Goal: Task Accomplishment & Management: Complete application form

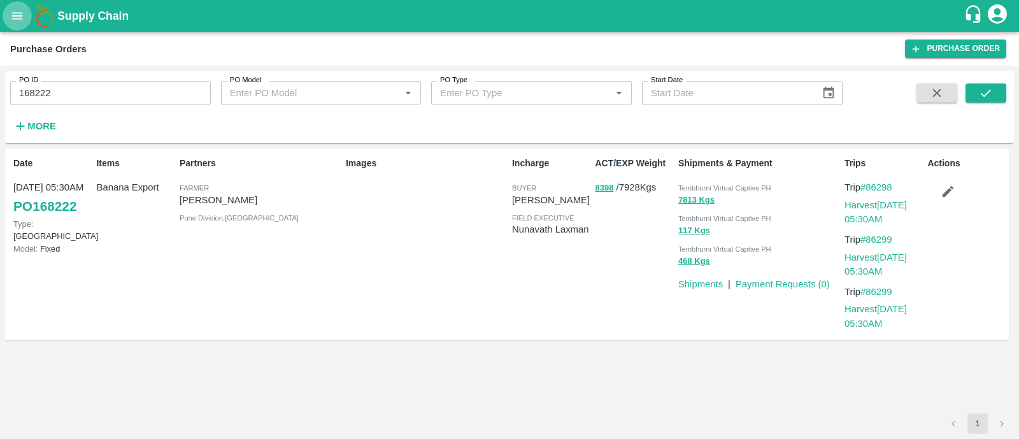
click at [19, 22] on icon "open drawer" at bounding box center [17, 16] width 14 height 14
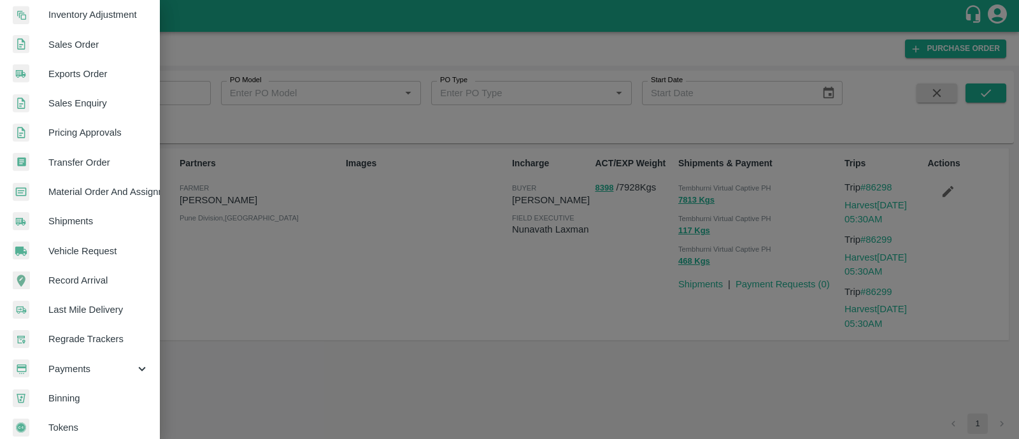
scroll to position [286, 0]
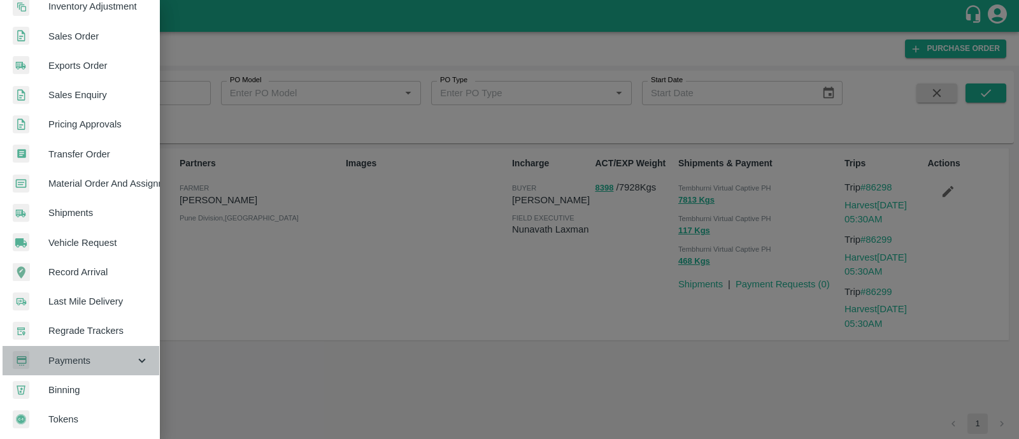
click at [86, 356] on span "Payments" at bounding box center [91, 360] width 87 height 14
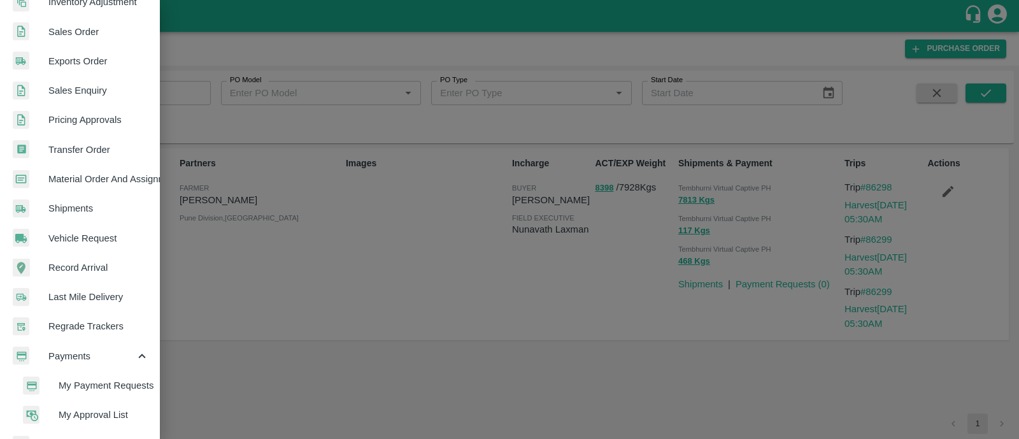
click at [103, 383] on span "My Payment Requests" at bounding box center [104, 385] width 90 height 14
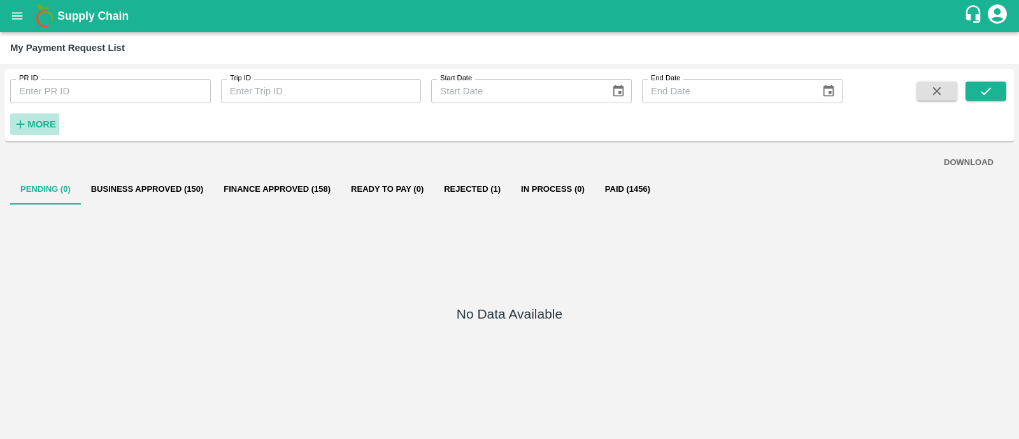
click at [22, 116] on button "More" at bounding box center [34, 124] width 49 height 22
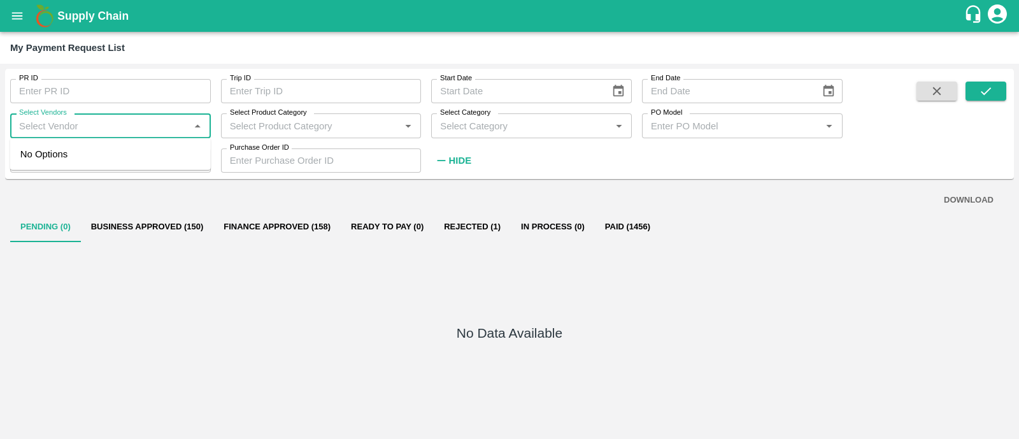
click at [97, 123] on input "Select Vendors" at bounding box center [100, 125] width 172 height 17
click at [104, 147] on div "[PERSON_NAME] [PERSON_NAME]-Transporter" at bounding box center [112, 161] width 175 height 29
type input "[PERSON_NAME] [PERSON_NAME]-Transporter"
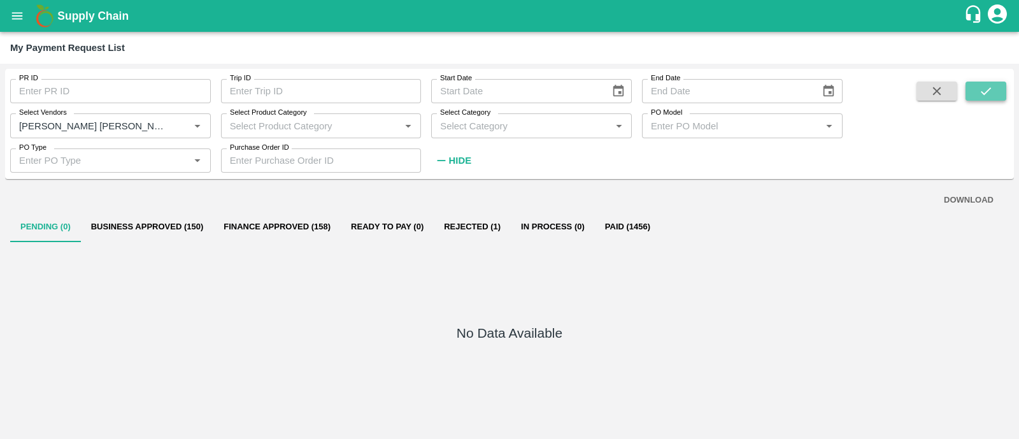
click at [984, 92] on icon "submit" at bounding box center [986, 91] width 14 height 14
click at [974, 90] on button "submit" at bounding box center [985, 91] width 41 height 19
click at [985, 94] on icon "submit" at bounding box center [986, 91] width 14 height 14
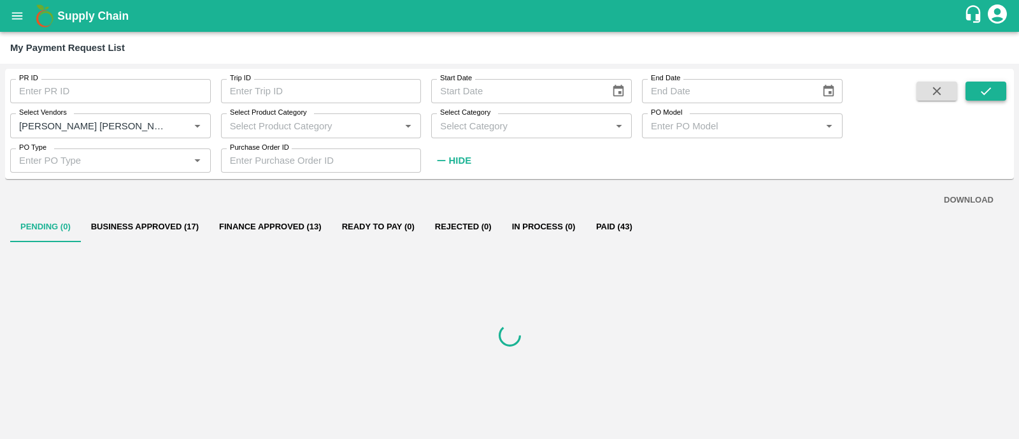
click at [985, 94] on icon "submit" at bounding box center [986, 91] width 14 height 14
click at [995, 94] on button "submit" at bounding box center [985, 91] width 41 height 19
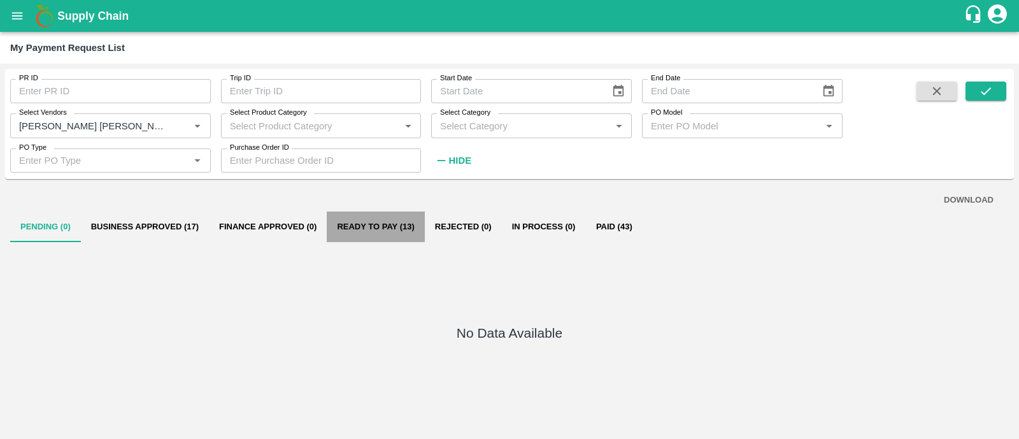
click at [346, 218] on button "Ready To Pay (13)" at bounding box center [375, 226] width 97 height 31
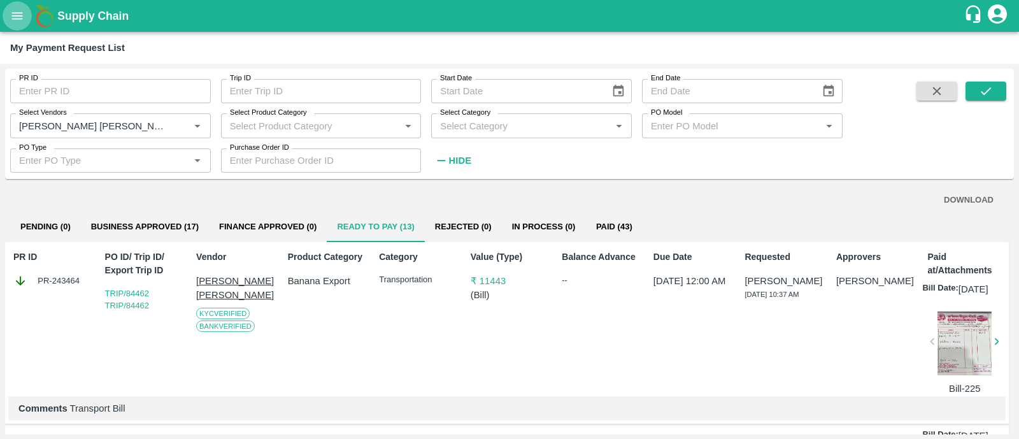
click at [25, 16] on button "open drawer" at bounding box center [17, 15] width 29 height 29
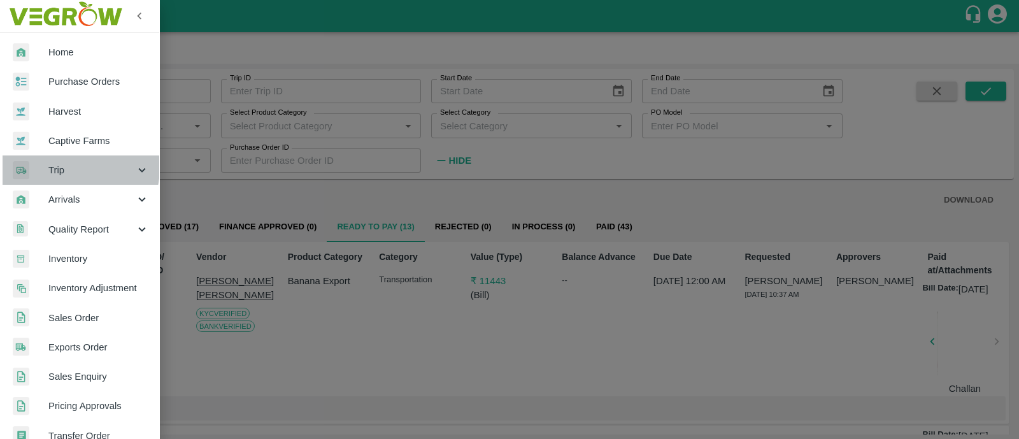
click at [68, 167] on span "Trip" at bounding box center [91, 170] width 87 height 14
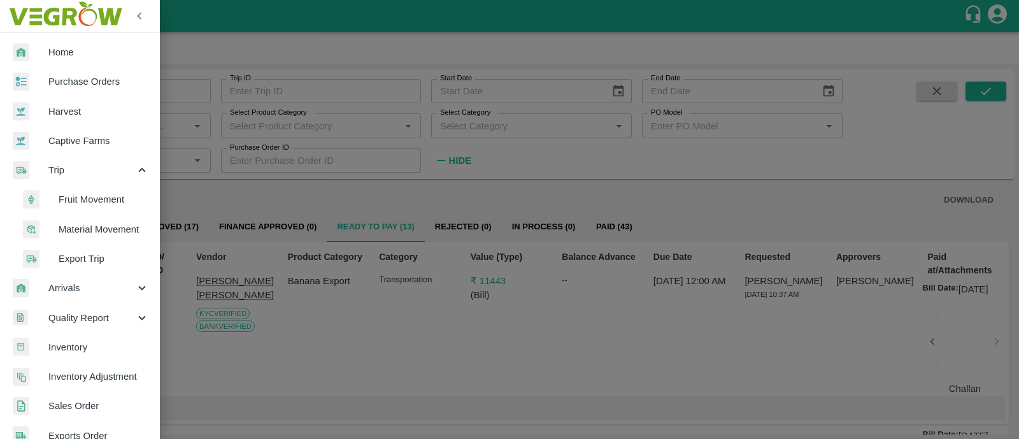
click at [78, 195] on span "Fruit Movement" at bounding box center [104, 199] width 90 height 14
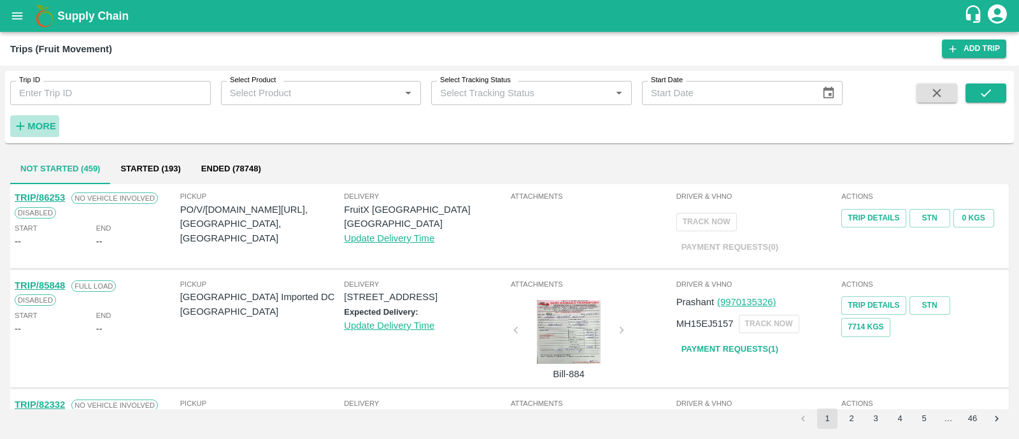
click at [48, 125] on strong "More" at bounding box center [41, 126] width 29 height 10
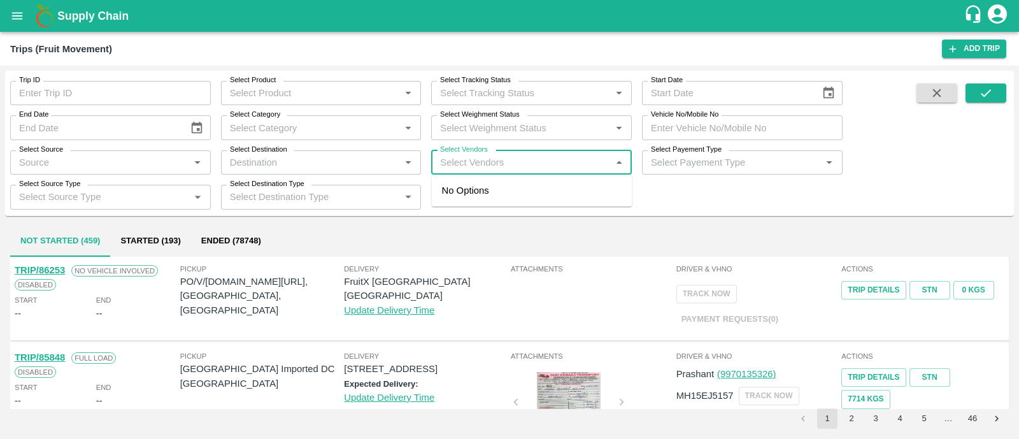
click at [469, 160] on input "Select Vendors" at bounding box center [521, 162] width 172 height 17
type input "vighna"
click at [483, 195] on div "Vighnaharata Fruit Suppliers-, Pune Division-9970097370" at bounding box center [550, 197] width 145 height 29
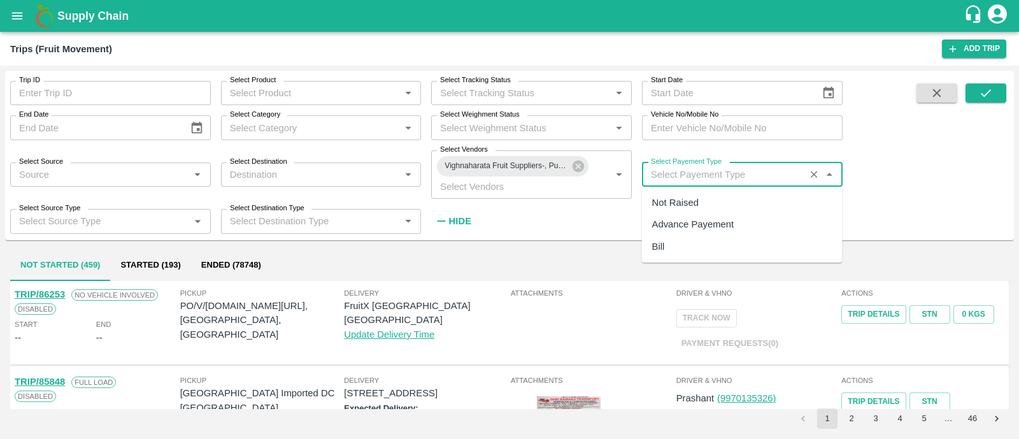
click at [772, 172] on input "Select Payement Type" at bounding box center [723, 174] width 155 height 17
click at [681, 209] on div "Not Raised" at bounding box center [675, 202] width 46 height 14
type input "Not Raised"
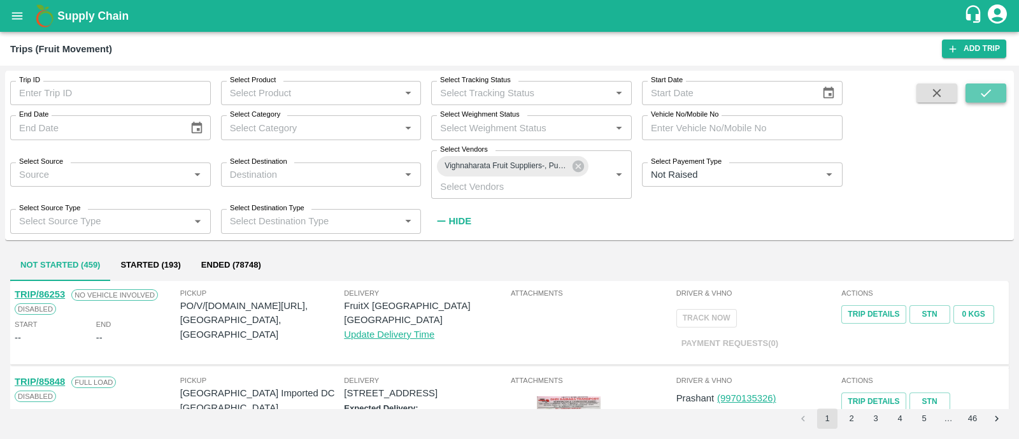
click at [981, 85] on button "submit" at bounding box center [985, 92] width 41 height 19
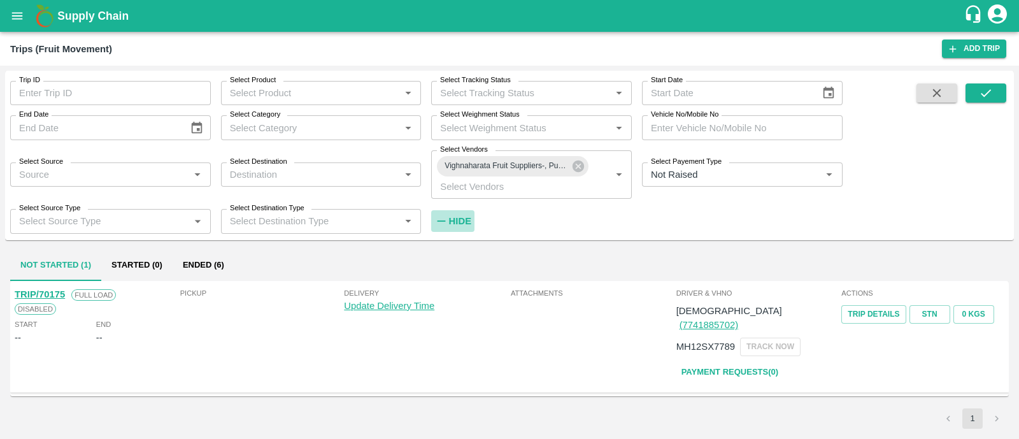
click at [457, 217] on strong "Hide" at bounding box center [460, 221] width 22 height 10
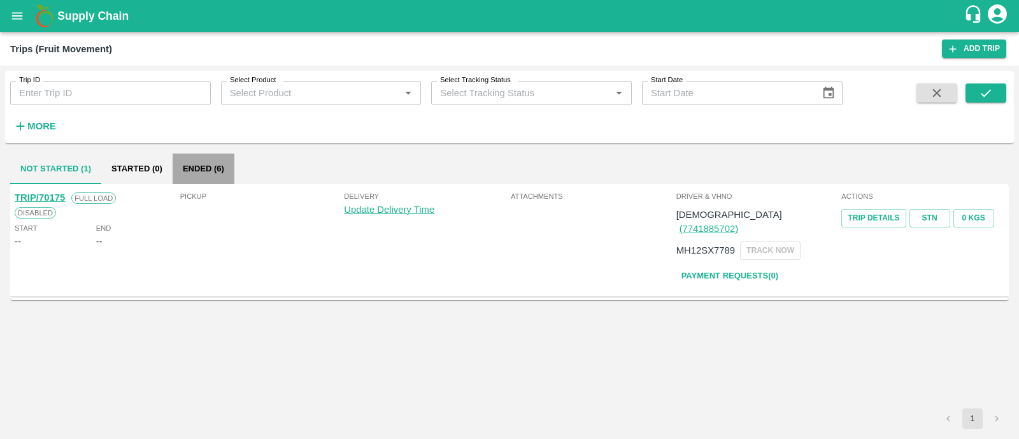
click at [207, 166] on button "Ended (6)" at bounding box center [204, 168] width 62 height 31
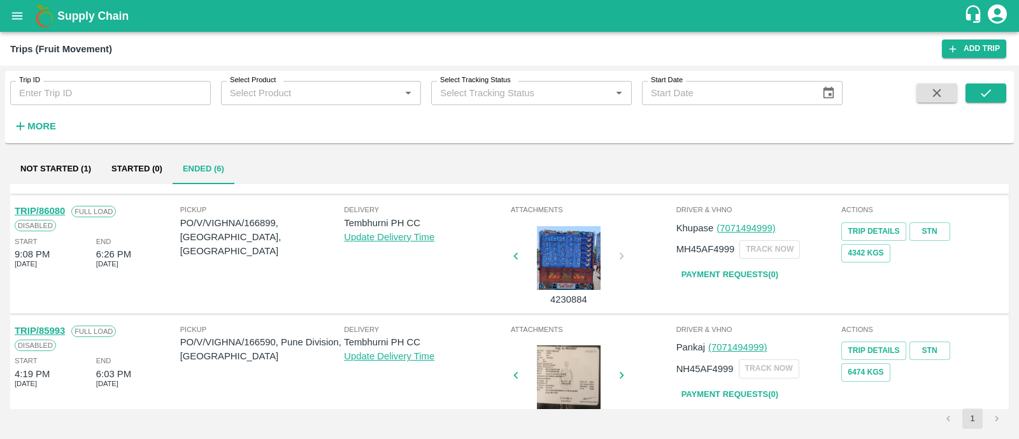
scroll to position [344, 0]
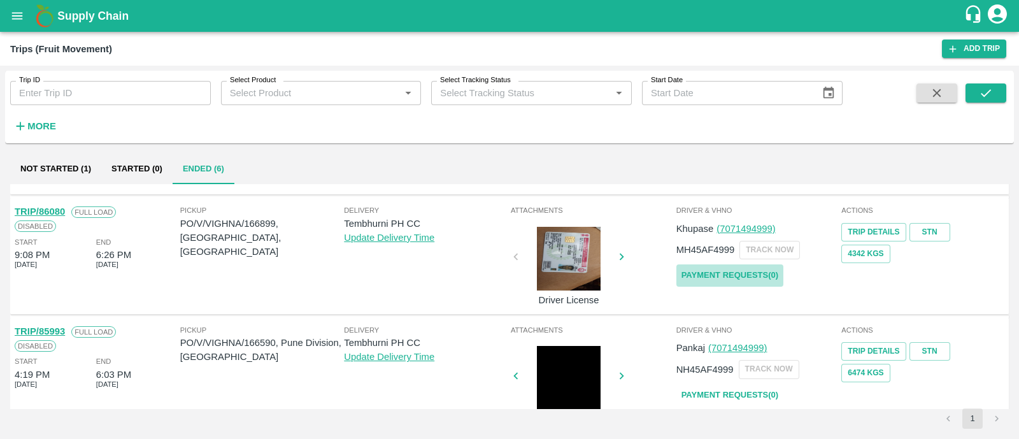
click at [730, 275] on link "Payment Requests( 0 )" at bounding box center [729, 275] width 107 height 22
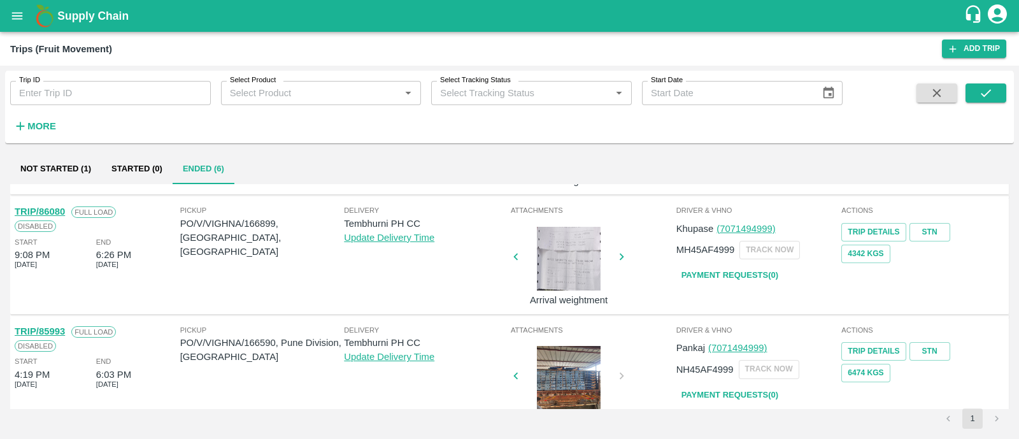
scroll to position [492, 0]
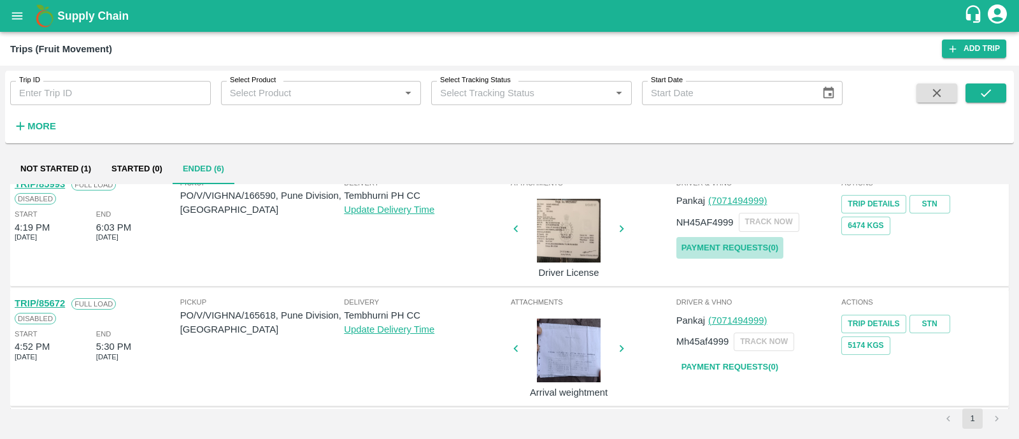
click at [707, 249] on link "Payment Requests( 0 )" at bounding box center [729, 248] width 107 height 22
click at [990, 92] on icon "submit" at bounding box center [986, 93] width 14 height 14
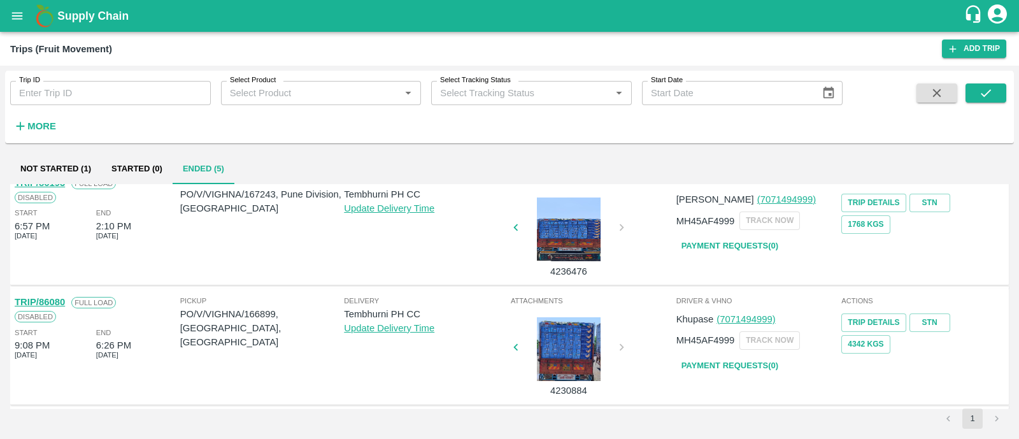
scroll to position [253, 0]
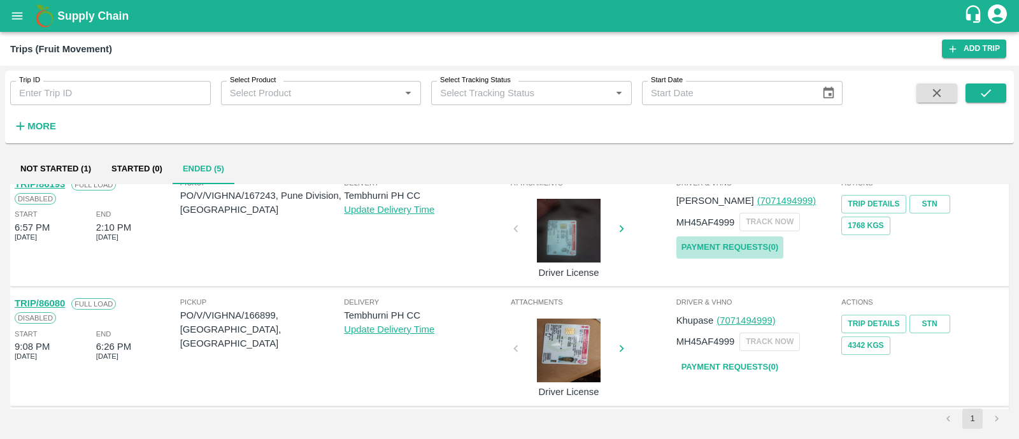
click at [734, 244] on link "Payment Requests( 0 )" at bounding box center [729, 247] width 107 height 22
click at [984, 101] on button "submit" at bounding box center [985, 92] width 41 height 19
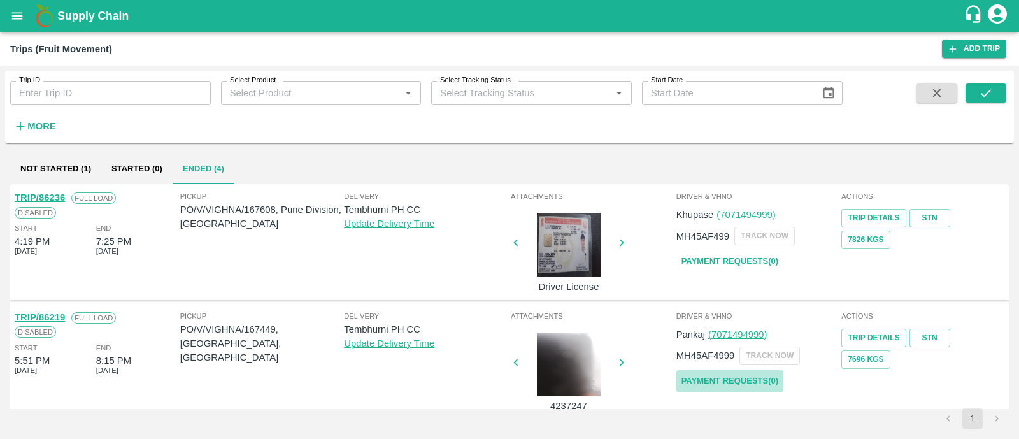
click at [703, 378] on link "Payment Requests( 0 )" at bounding box center [729, 381] width 107 height 22
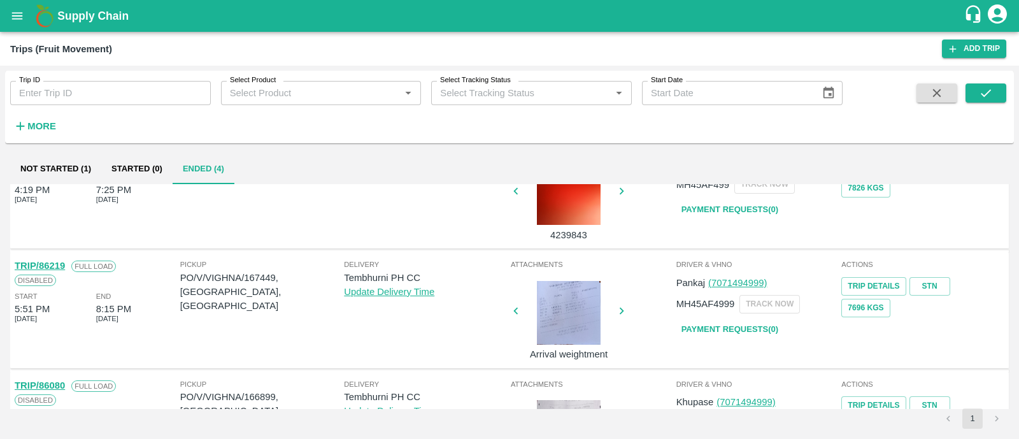
scroll to position [51, 0]
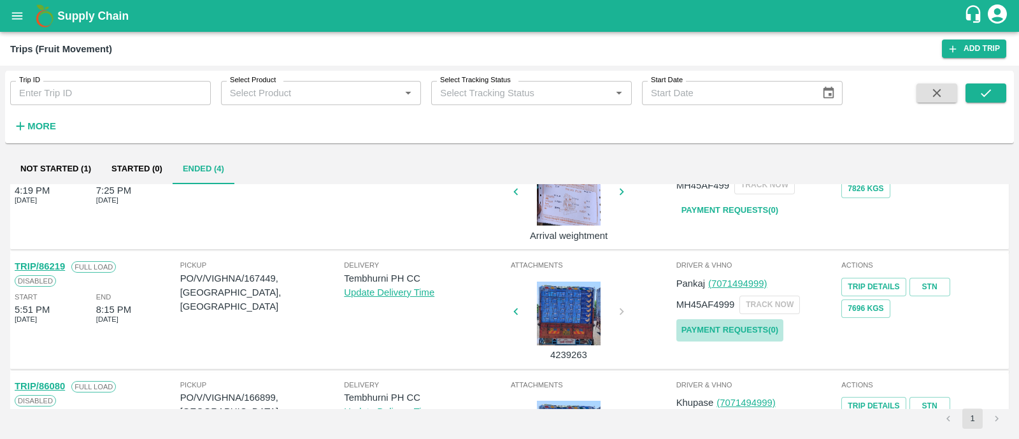
click at [734, 326] on link "Payment Requests( 0 )" at bounding box center [729, 330] width 107 height 22
click at [980, 84] on button "submit" at bounding box center [985, 92] width 41 height 19
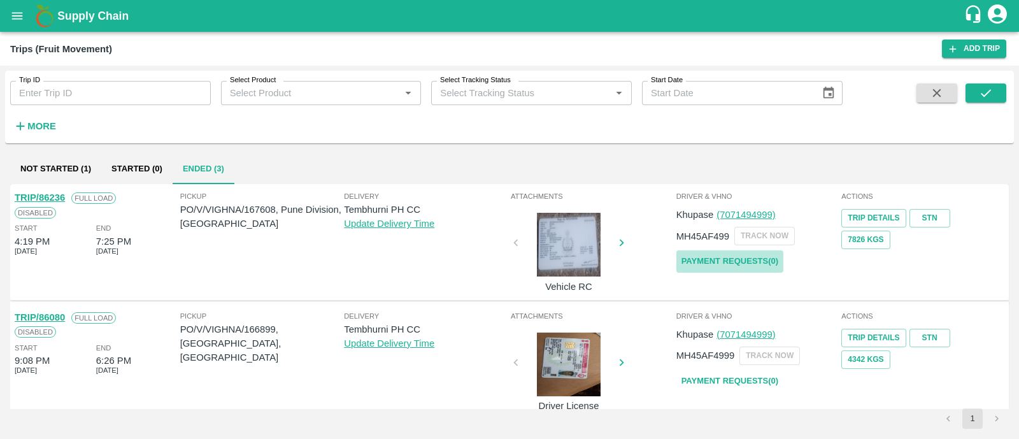
click at [737, 253] on link "Payment Requests( 0 )" at bounding box center [729, 261] width 107 height 22
click at [984, 97] on icon "submit" at bounding box center [986, 93] width 14 height 14
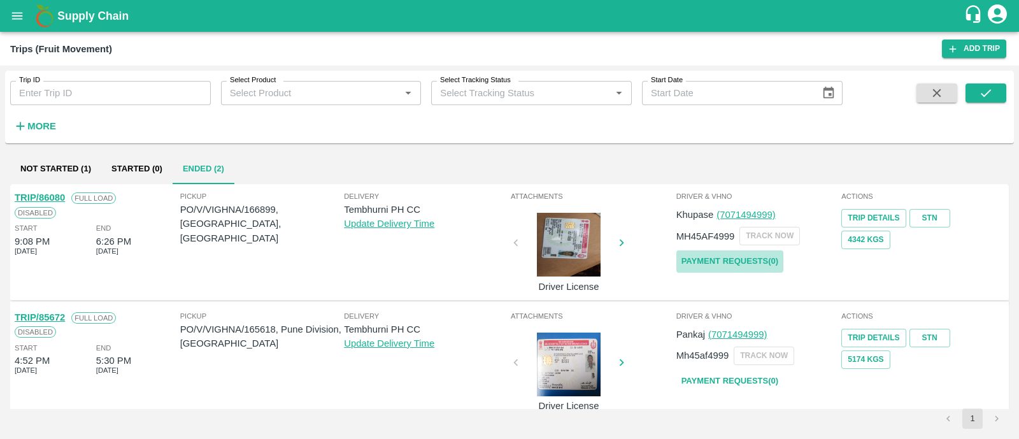
click at [733, 253] on link "Payment Requests( 0 )" at bounding box center [729, 261] width 107 height 22
click at [979, 87] on icon "submit" at bounding box center [986, 93] width 14 height 14
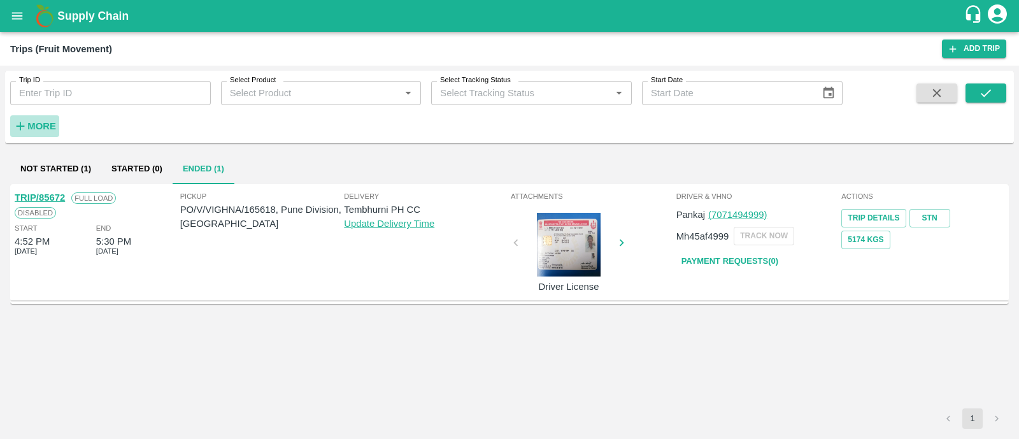
click at [54, 125] on strong "More" at bounding box center [41, 126] width 29 height 10
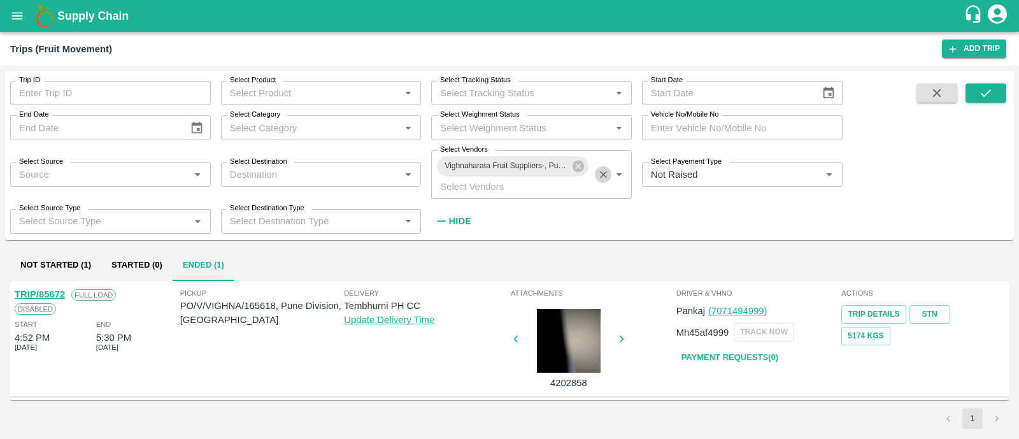
click at [602, 173] on icon "Clear" at bounding box center [603, 174] width 7 height 7
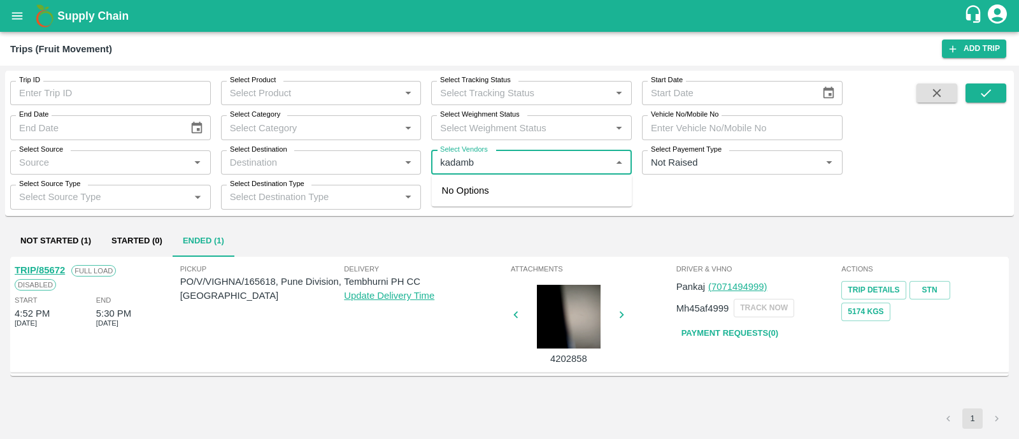
type input "kadamba"
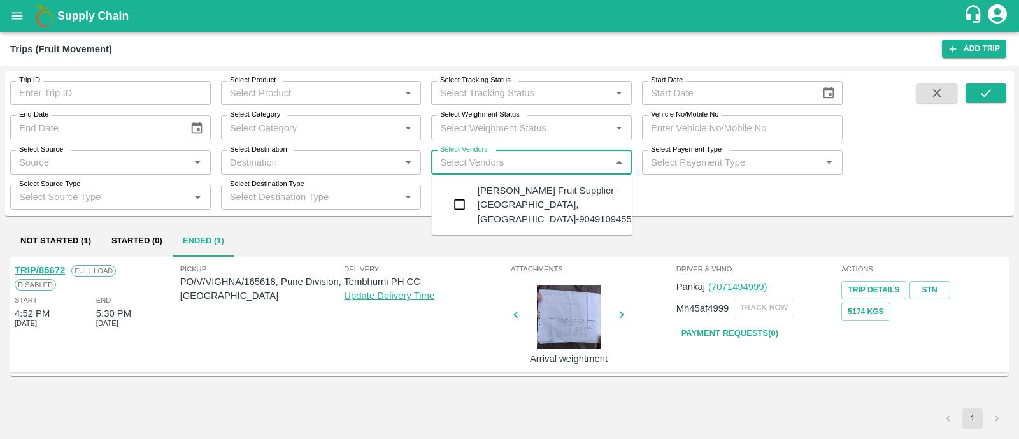
click at [537, 187] on div "Kadambari Fruit Supplier-Bitargaon, Solapur-9049109455" at bounding box center [555, 204] width 154 height 43
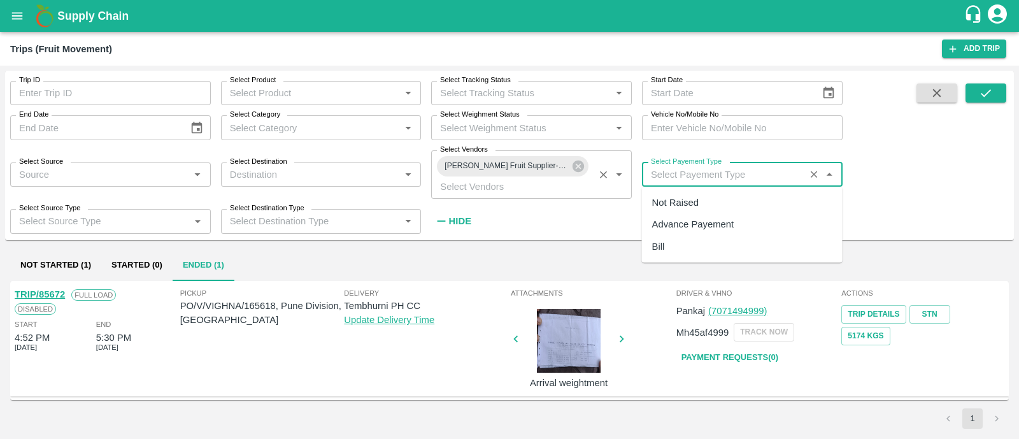
click at [748, 175] on input "Select Payement Type" at bounding box center [723, 174] width 155 height 17
click at [727, 193] on div "Not Raised" at bounding box center [742, 203] width 201 height 22
type input "Not Raised"
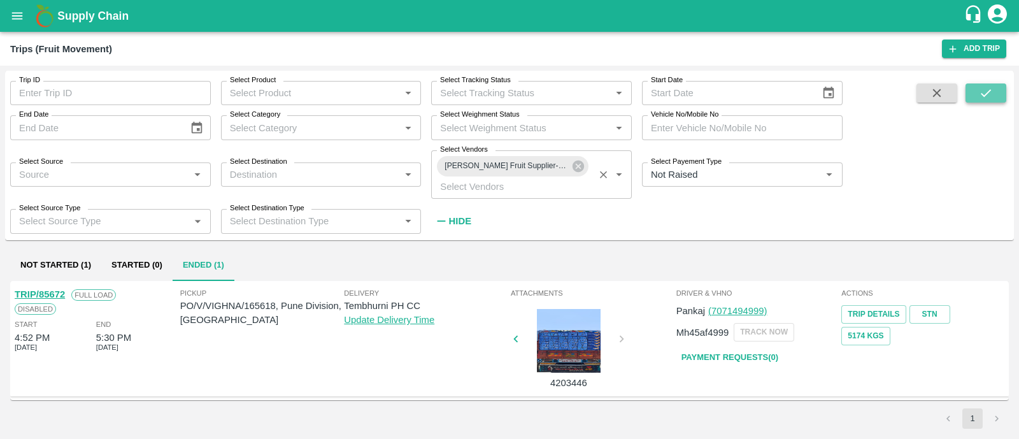
click at [969, 89] on button "submit" at bounding box center [985, 92] width 41 height 19
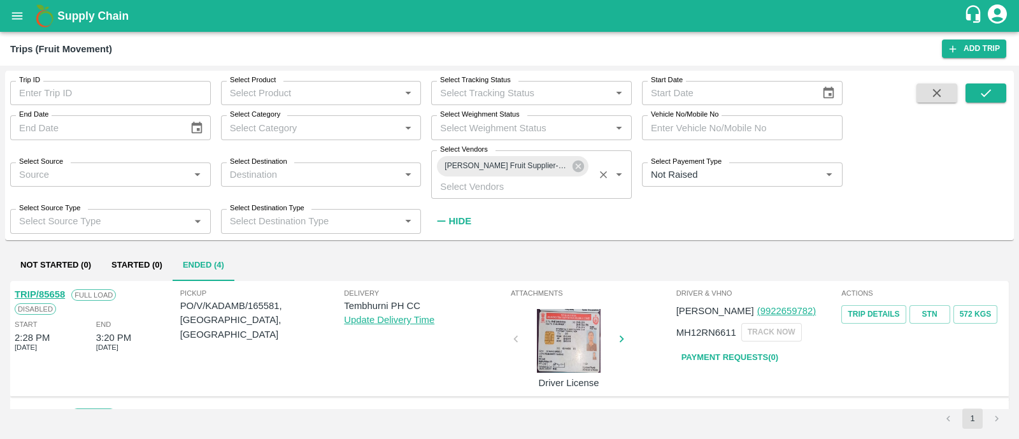
click at [467, 222] on strong "Hide" at bounding box center [460, 221] width 22 height 10
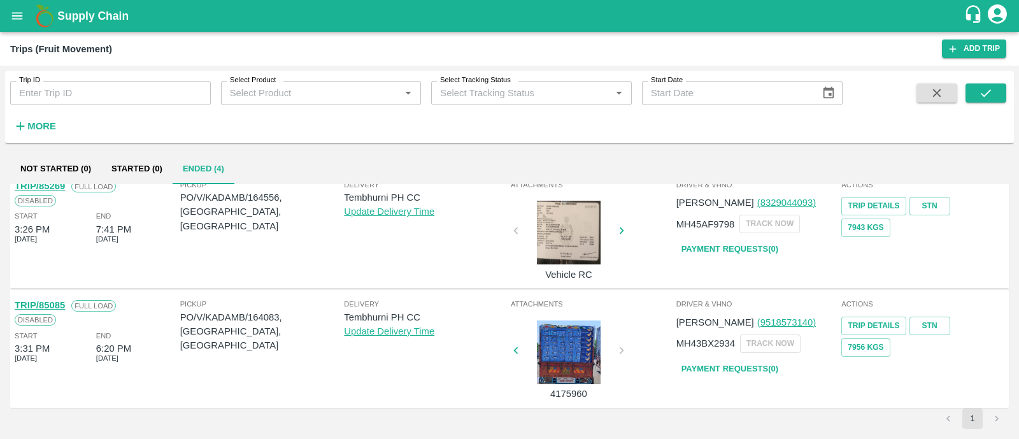
scroll to position [0, 0]
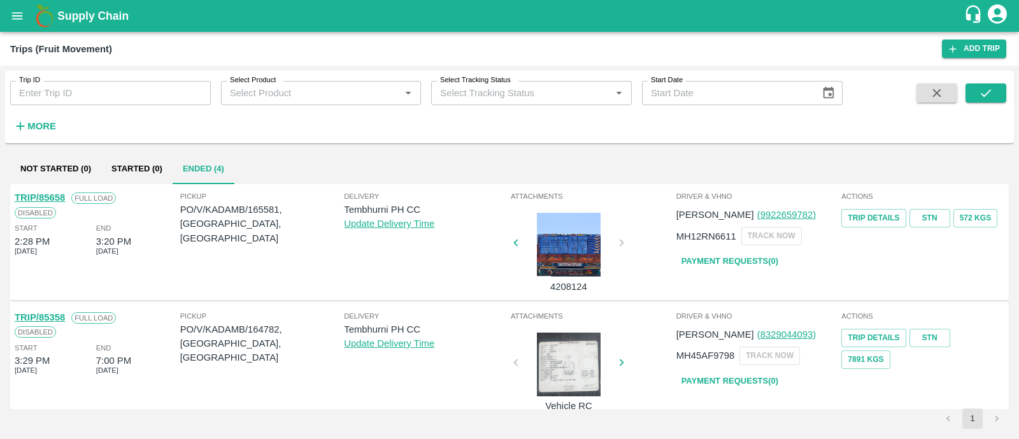
click at [51, 122] on strong "More" at bounding box center [41, 126] width 29 height 10
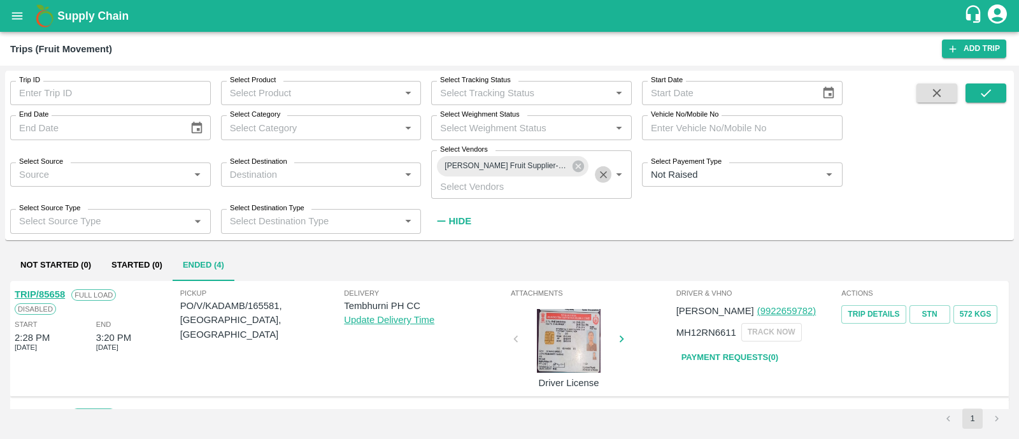
click at [606, 178] on icon "Clear" at bounding box center [603, 175] width 12 height 12
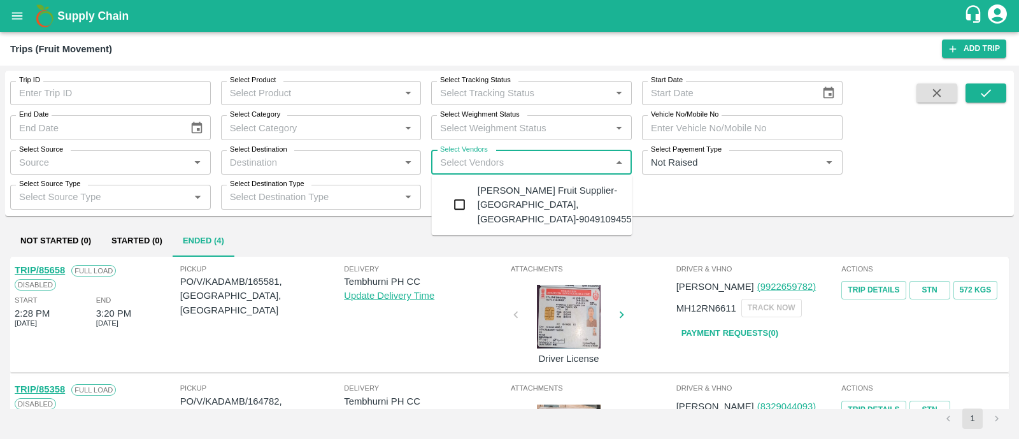
click at [516, 157] on input "Select Vendors" at bounding box center [521, 162] width 172 height 17
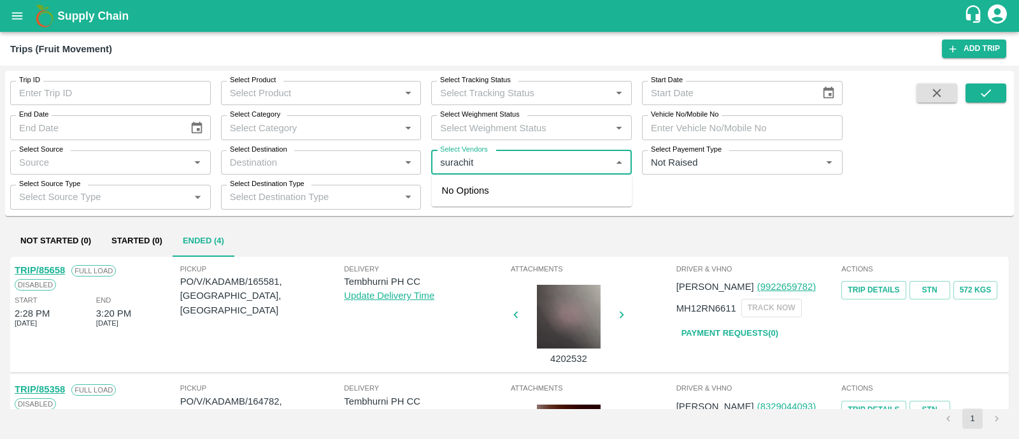
type input "surachita"
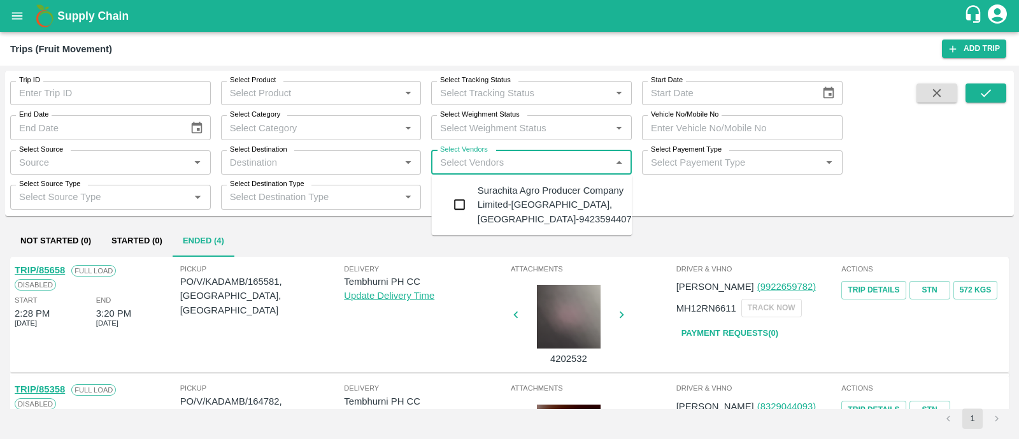
click at [511, 200] on div "Surachita Agro Producer Company Limited-Bardi, Solapur-9423594407" at bounding box center [555, 204] width 154 height 43
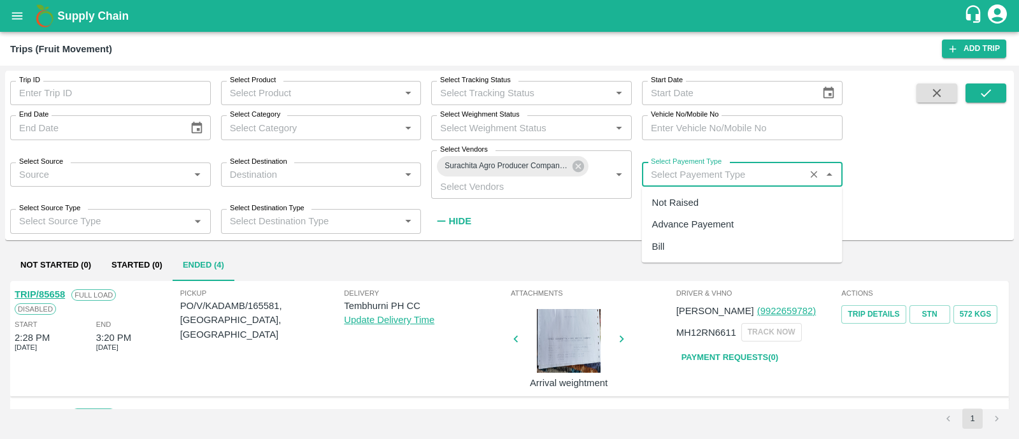
click at [775, 172] on input "Select Payement Type" at bounding box center [723, 174] width 155 height 17
click at [721, 202] on div "Not Raised" at bounding box center [742, 203] width 201 height 22
type input "Not Raised"
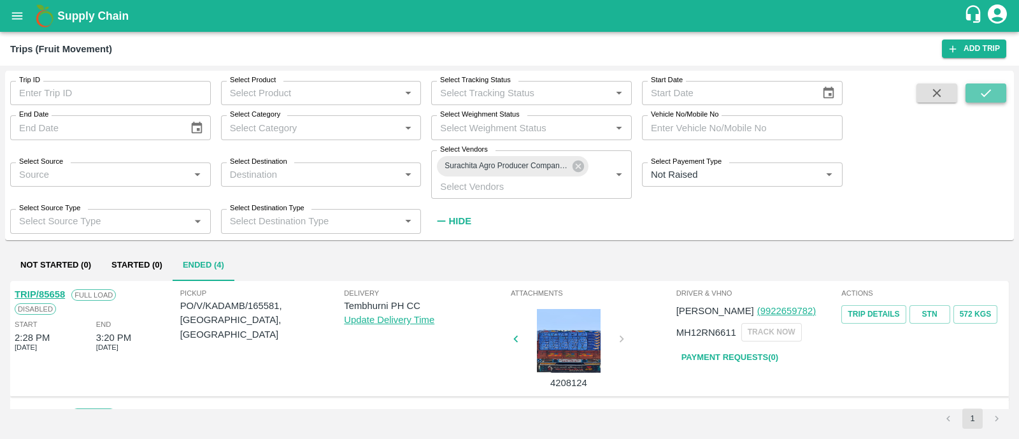
click at [990, 90] on icon "submit" at bounding box center [986, 93] width 10 height 8
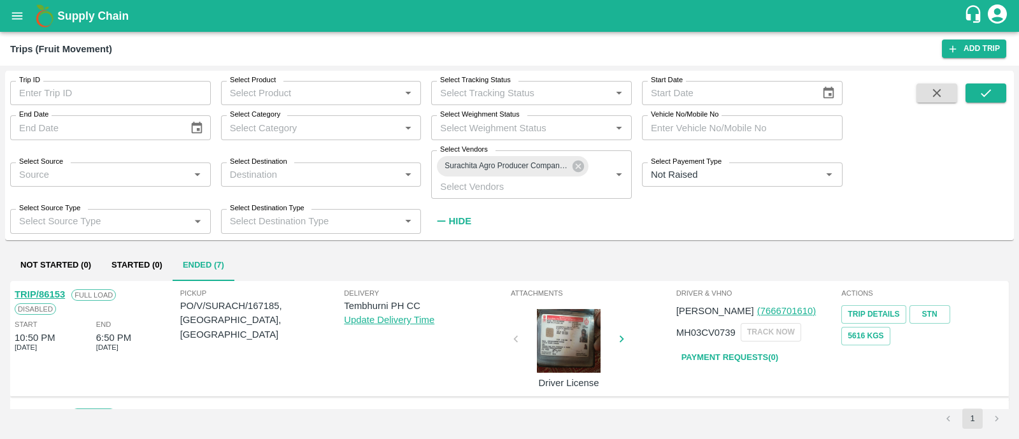
click at [471, 222] on strong "Hide" at bounding box center [460, 221] width 22 height 10
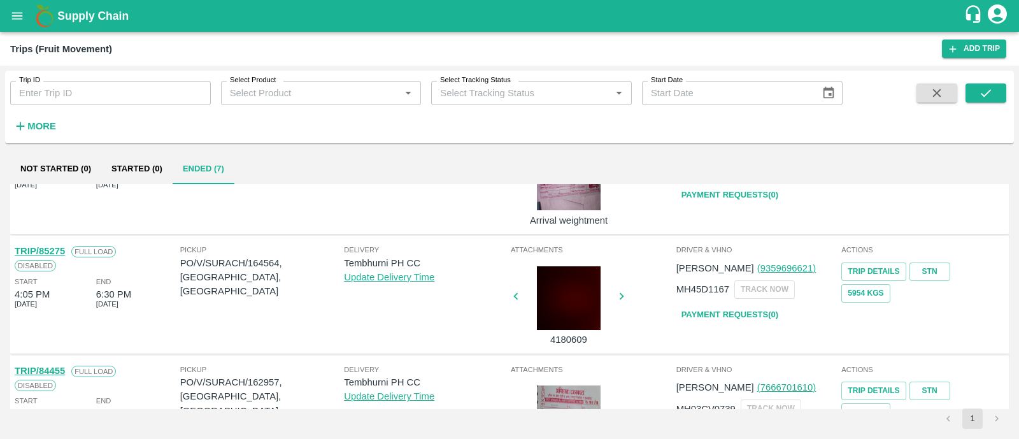
scroll to position [305, 0]
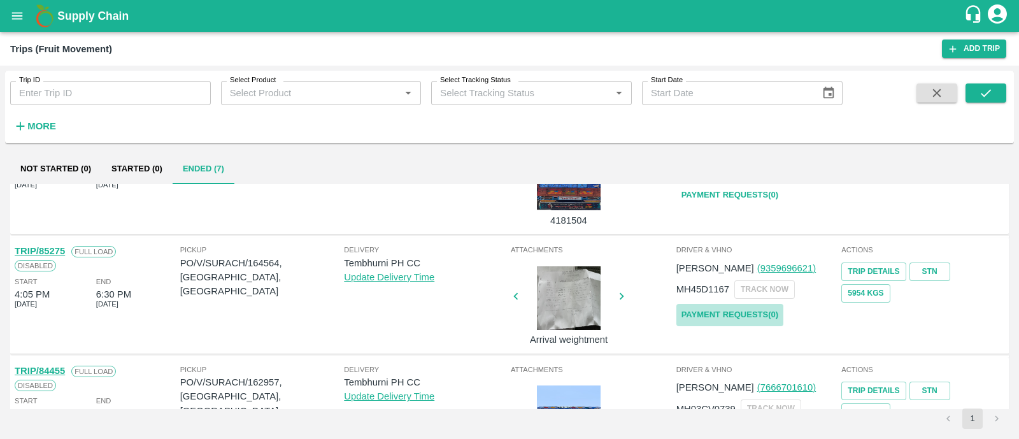
click at [693, 311] on link "Payment Requests( 0 )" at bounding box center [729, 315] width 107 height 22
click at [984, 85] on button "submit" at bounding box center [985, 92] width 41 height 19
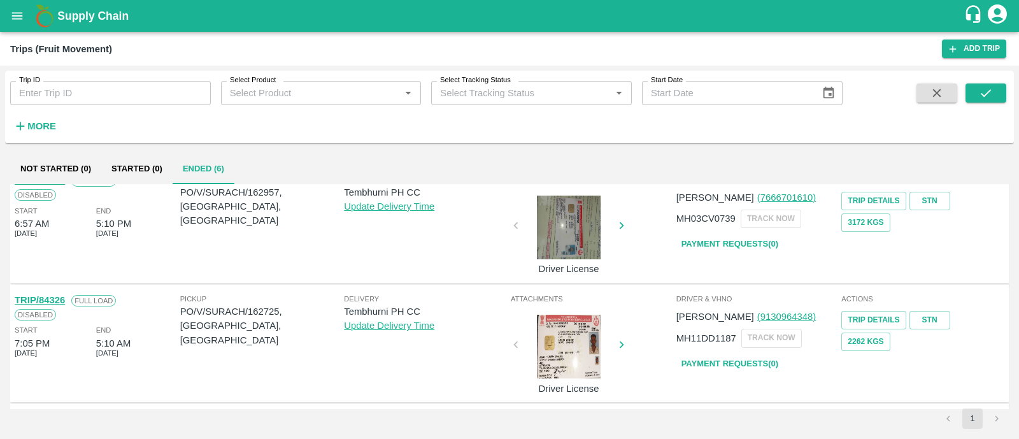
scroll to position [373, 0]
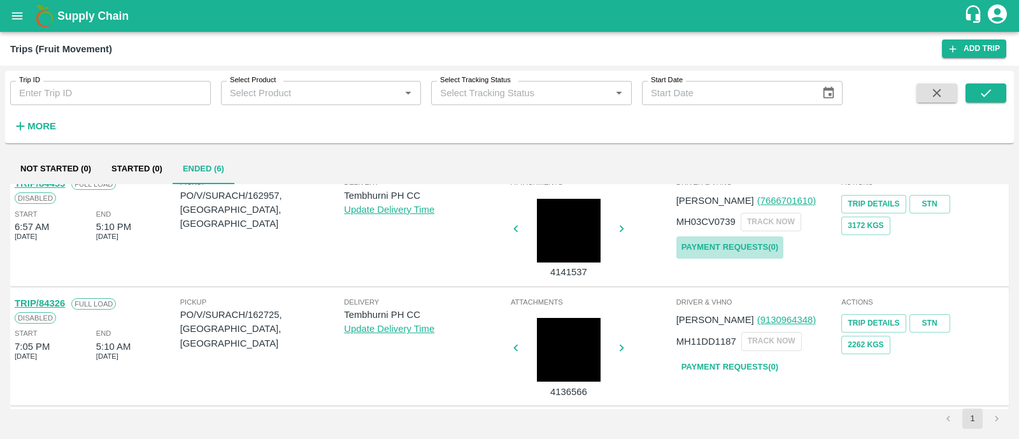
click at [719, 244] on link "Payment Requests( 0 )" at bounding box center [729, 247] width 107 height 22
click at [982, 95] on icon "submit" at bounding box center [986, 93] width 10 height 8
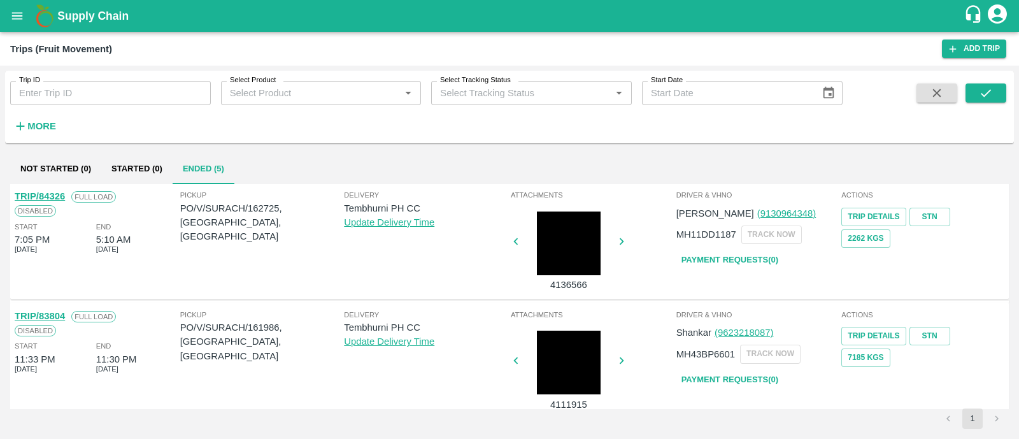
scroll to position [360, 0]
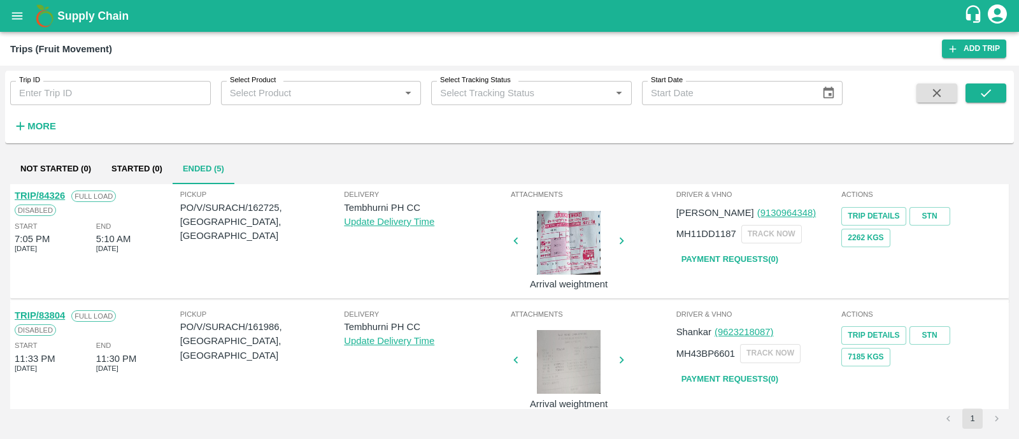
click at [695, 271] on div "Driver & VHNo Hamid (9130964348) MH11DD1187 TRACK NOW Payment Requests( 0 )" at bounding box center [758, 240] width 166 height 110
click at [733, 253] on link "Payment Requests( 0 )" at bounding box center [729, 259] width 107 height 22
click at [985, 101] on button "submit" at bounding box center [985, 92] width 41 height 19
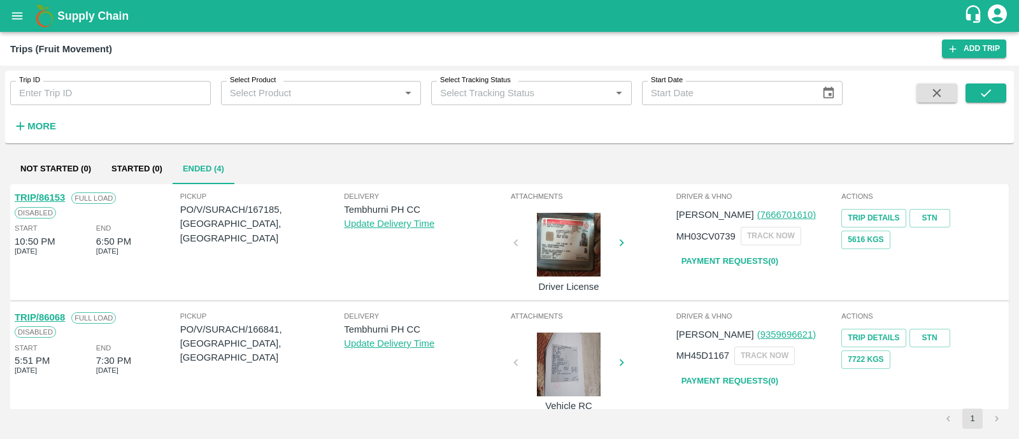
scroll to position [253, 0]
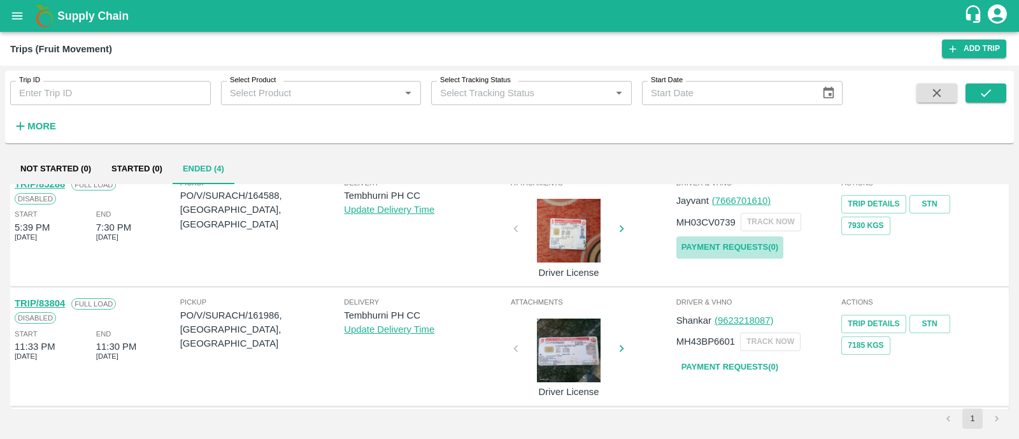
click at [727, 245] on link "Payment Requests( 0 )" at bounding box center [729, 247] width 107 height 22
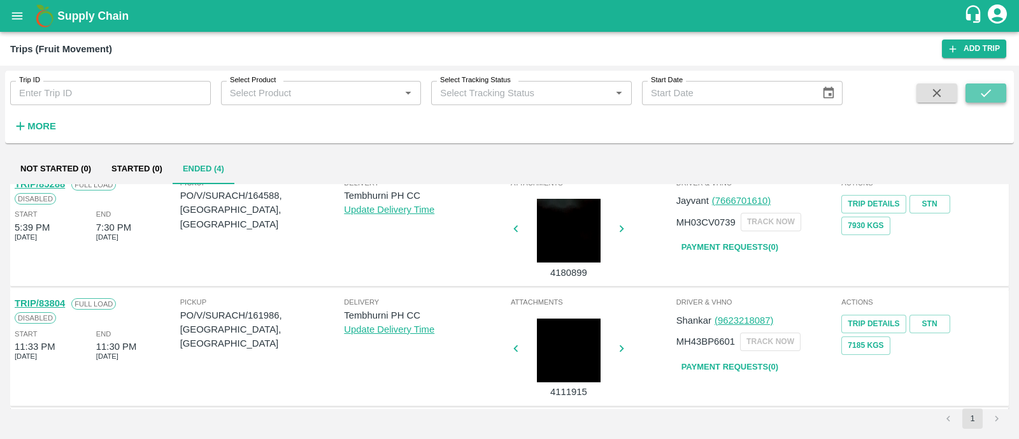
click at [992, 90] on icon "submit" at bounding box center [986, 93] width 14 height 14
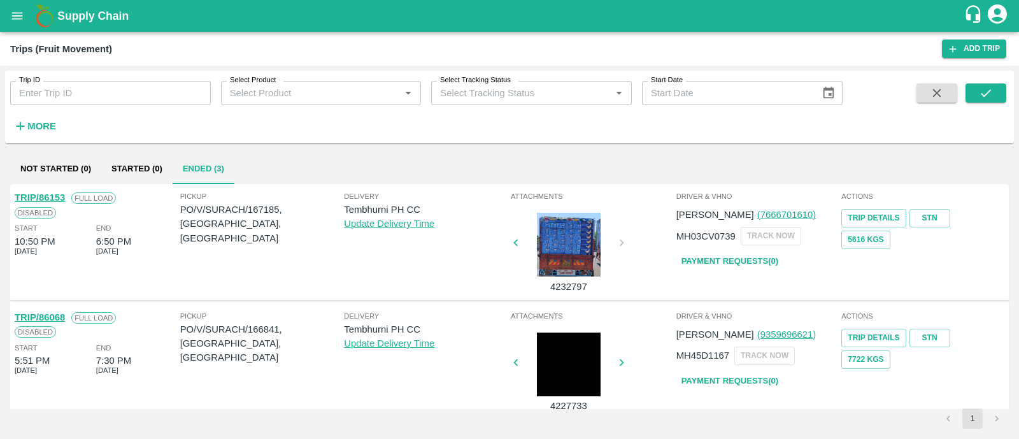
scroll to position [0, 0]
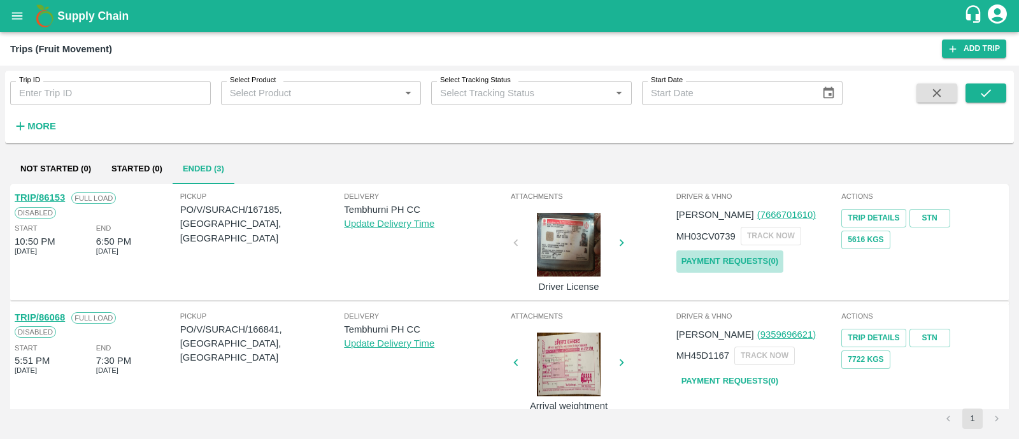
click at [727, 269] on link "Payment Requests( 0 )" at bounding box center [729, 261] width 107 height 22
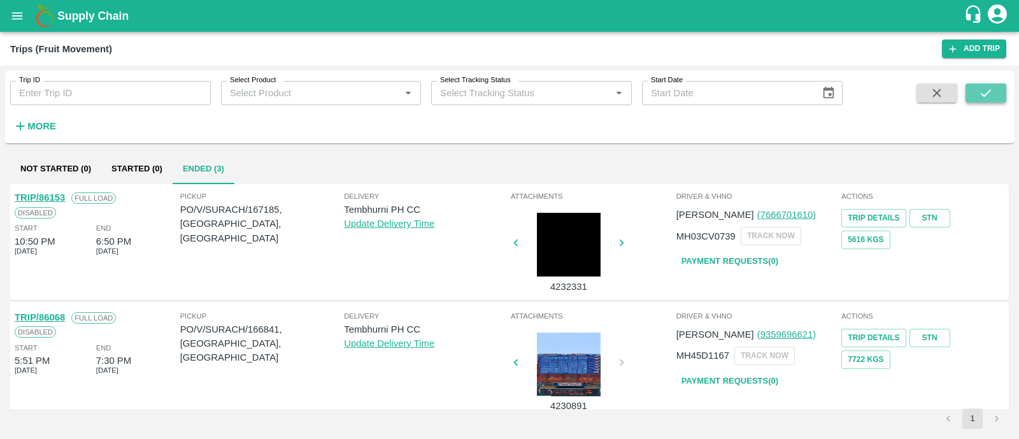
click at [977, 90] on button "submit" at bounding box center [985, 92] width 41 height 19
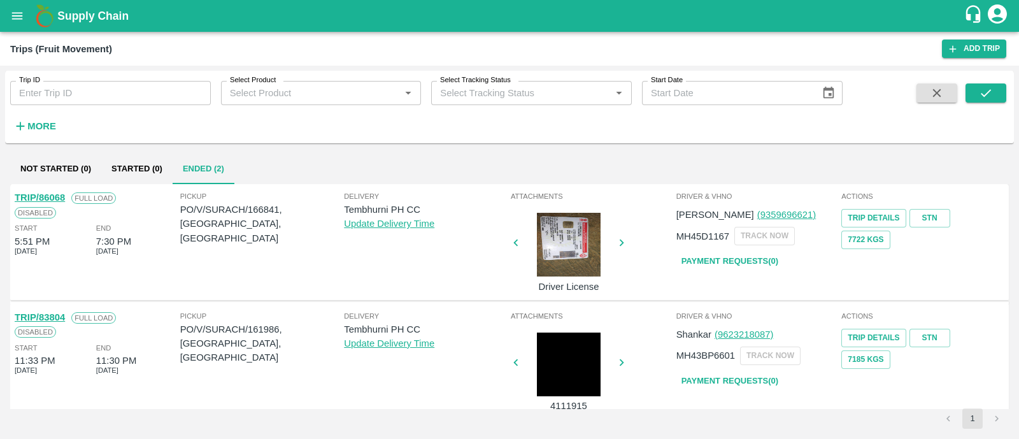
click at [736, 256] on link "Payment Requests( 0 )" at bounding box center [729, 261] width 107 height 22
click at [986, 102] on button "submit" at bounding box center [985, 92] width 41 height 19
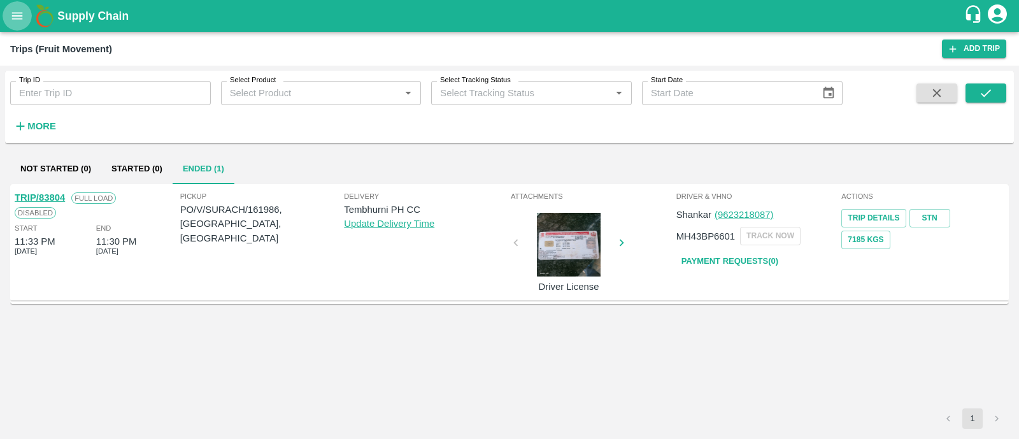
click at [24, 20] on icon "open drawer" at bounding box center [17, 16] width 14 height 14
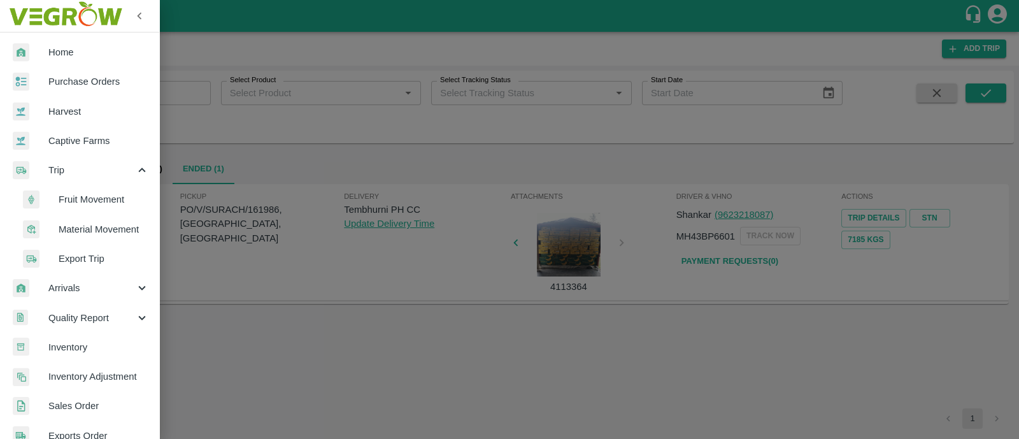
click at [195, 286] on div at bounding box center [509, 219] width 1019 height 439
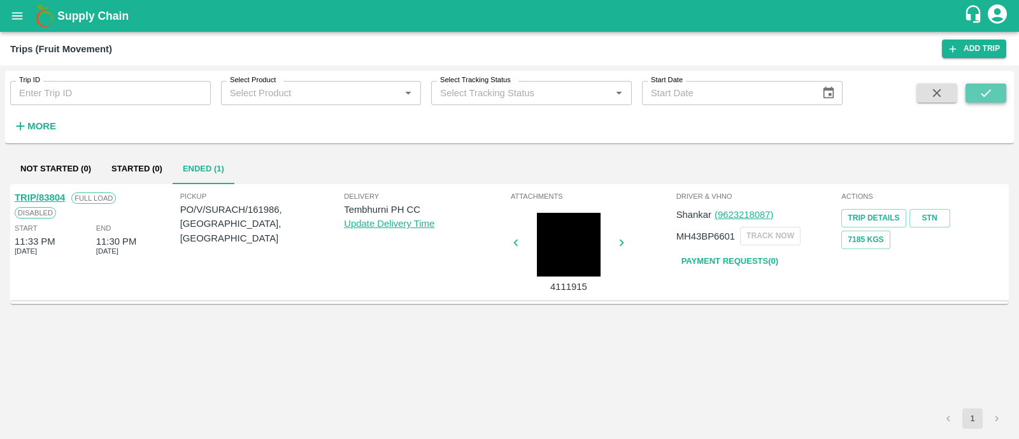
click at [984, 92] on icon "submit" at bounding box center [986, 93] width 14 height 14
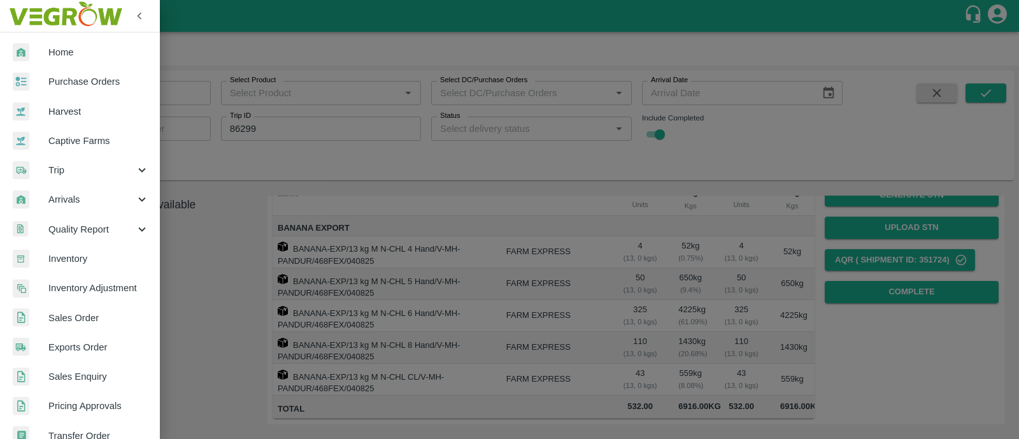
scroll to position [286, 0]
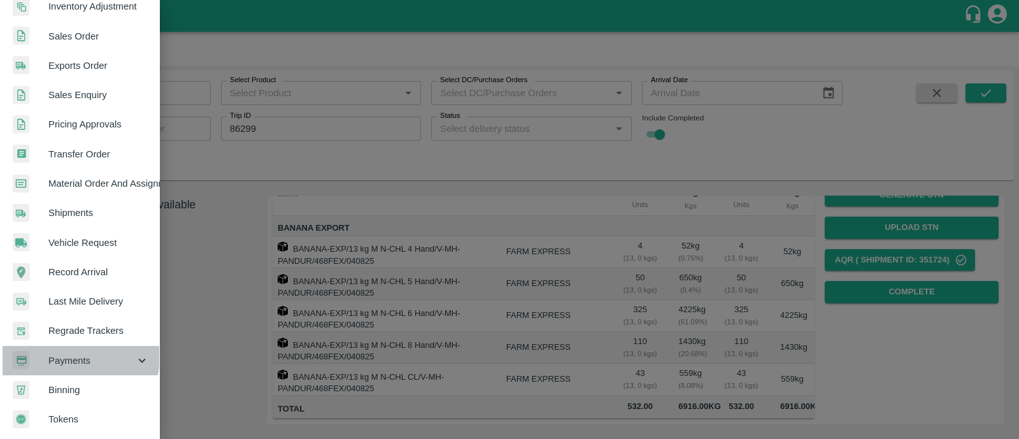
click at [78, 353] on span "Payments" at bounding box center [91, 360] width 87 height 14
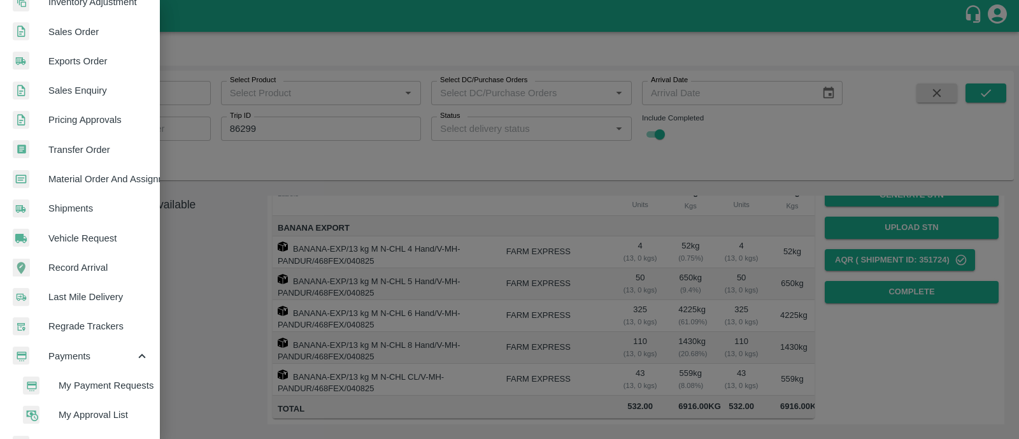
click at [89, 388] on span "My Payment Requests" at bounding box center [104, 385] width 90 height 14
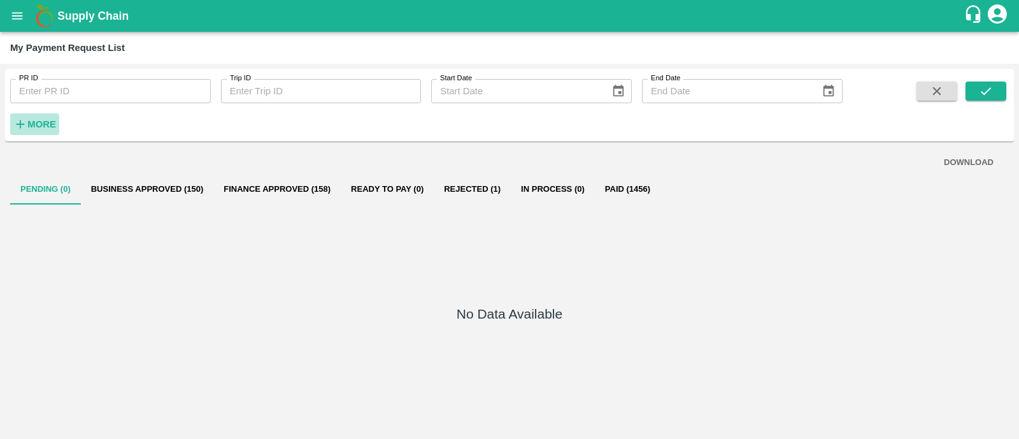
click at [37, 131] on h6 "More" at bounding box center [41, 124] width 29 height 17
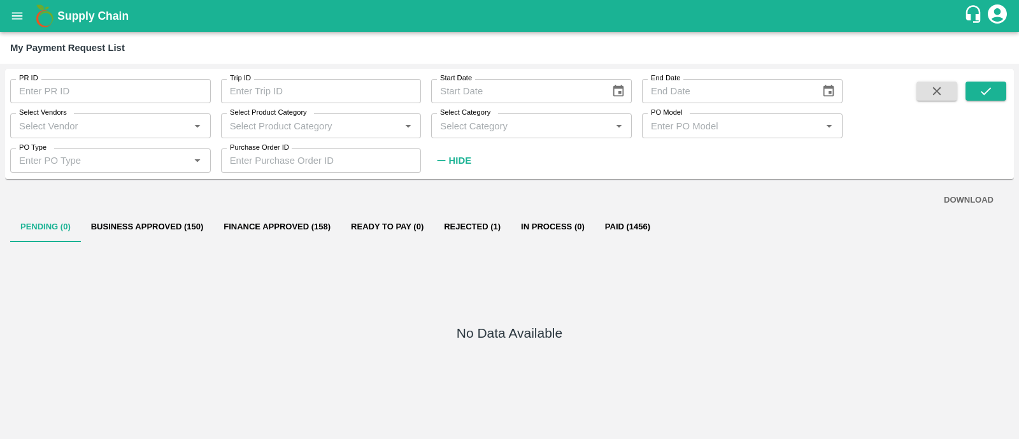
click at [79, 131] on input "Select Vendors" at bounding box center [100, 125] width 172 height 17
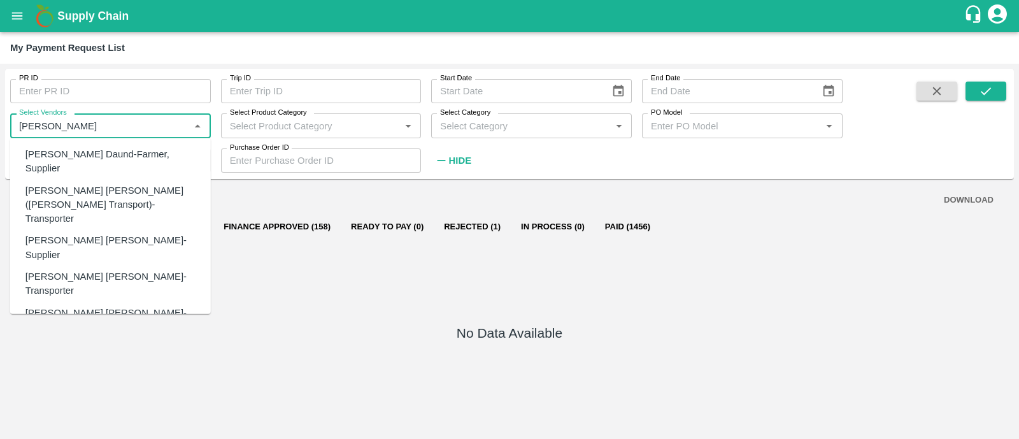
click at [123, 168] on div "Dnyaneshwar Vitthal Daund-Farmer, Supplier" at bounding box center [112, 161] width 175 height 29
type input "Dnyaneshwar Vitthal Daund-Farmer, Supplier"
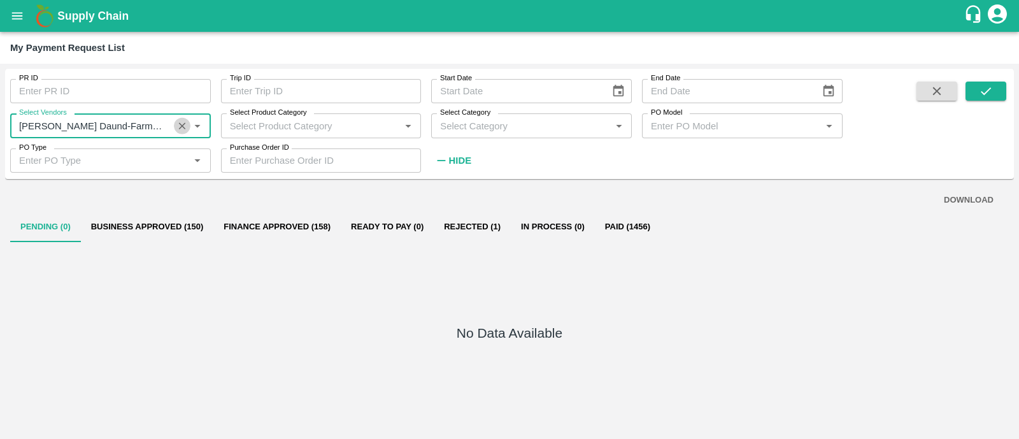
click at [174, 120] on button "Clear" at bounding box center [182, 125] width 17 height 17
click at [172, 156] on div "Dnyaneshwar Vitthal Godse-Transporter" at bounding box center [112, 161] width 175 height 29
type input "Dnyaneshwar Vitthal Godse-Transporter"
click at [974, 82] on button "submit" at bounding box center [985, 91] width 41 height 19
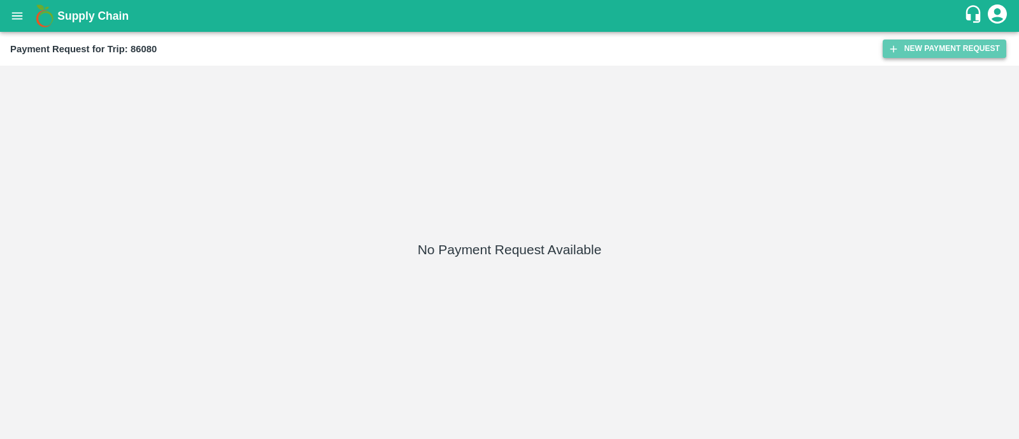
click at [978, 46] on button "New Payment Request" at bounding box center [945, 48] width 124 height 18
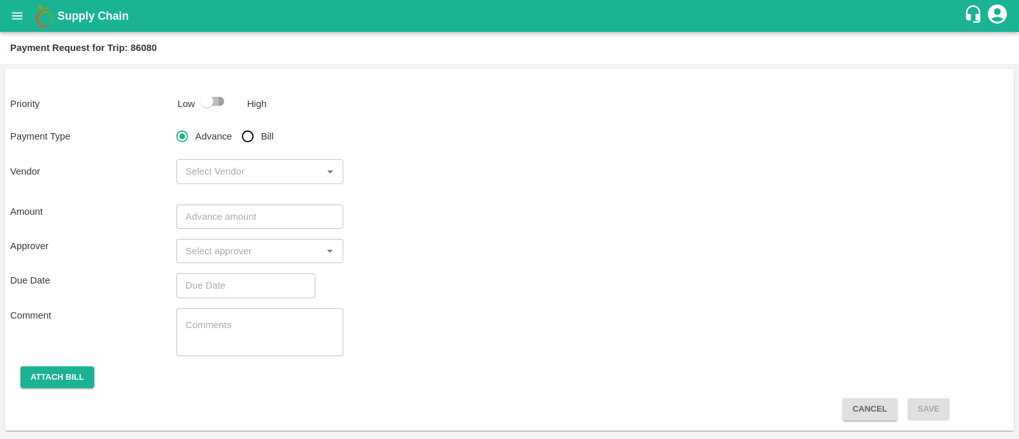
click at [219, 105] on input "checkbox" at bounding box center [207, 101] width 73 height 24
checkbox input "true"
click at [251, 136] on input "Bill" at bounding box center [247, 136] width 25 height 25
radio input "true"
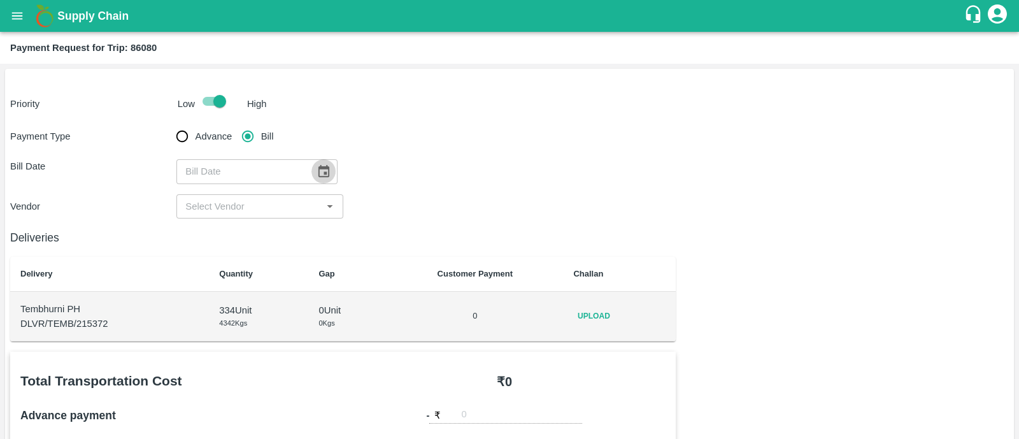
click at [322, 175] on icon "Choose date" at bounding box center [323, 171] width 11 height 12
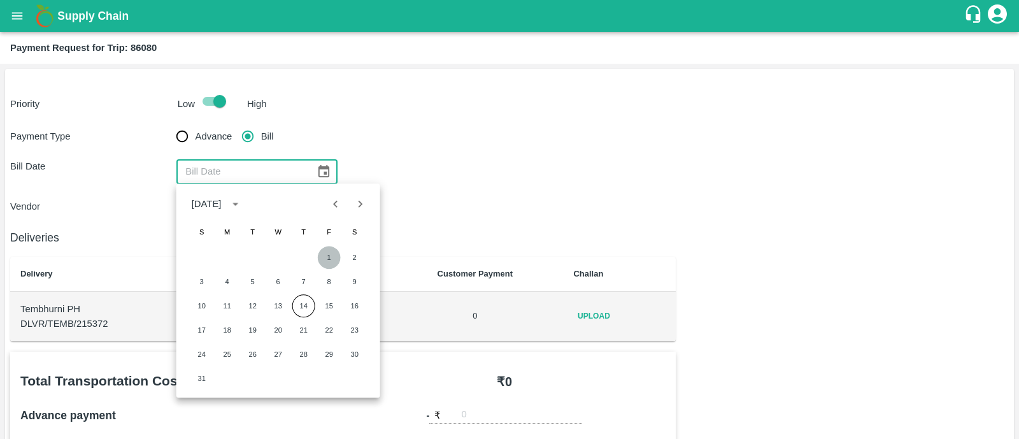
click at [329, 266] on button "1" at bounding box center [329, 257] width 23 height 23
type input "01/08/2025"
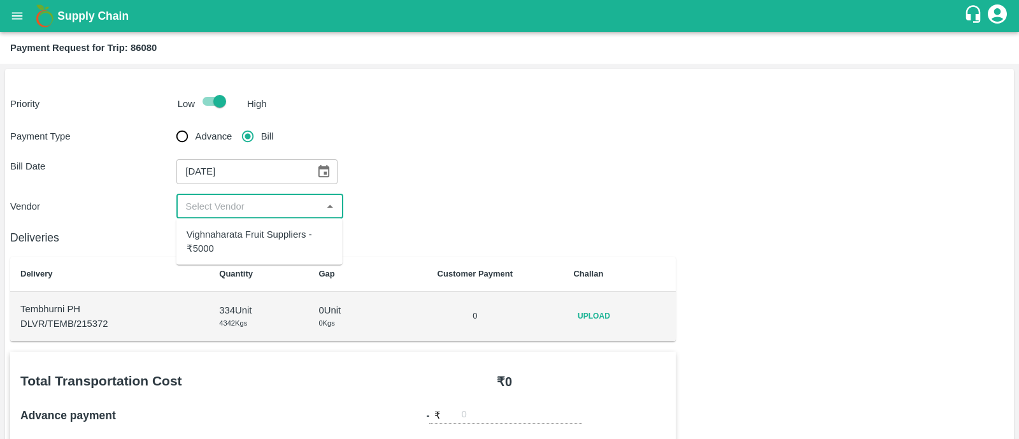
click at [227, 208] on input "input" at bounding box center [249, 206] width 138 height 17
click at [233, 232] on div "Vighnaharata Fruit Suppliers - ₹5000" at bounding box center [260, 241] width 146 height 29
type input "Vighnaharata Fruit Suppliers - ₹5000"
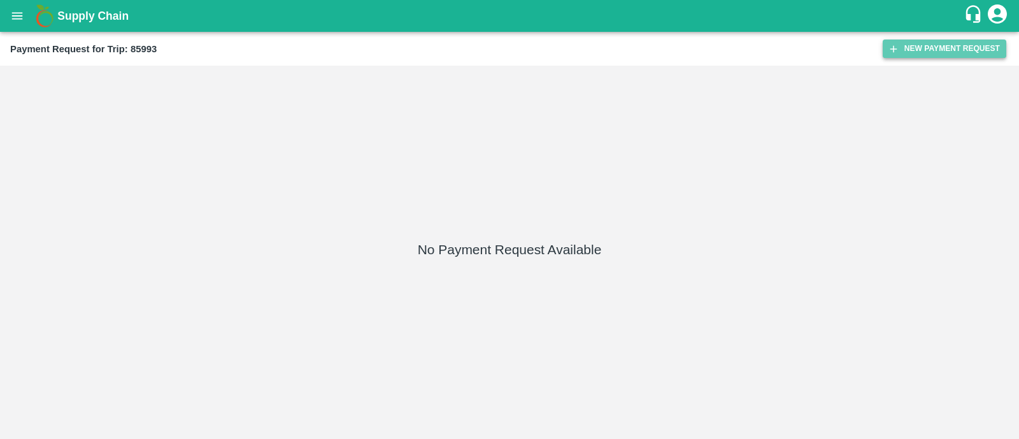
click at [914, 46] on button "New Payment Request" at bounding box center [945, 48] width 124 height 18
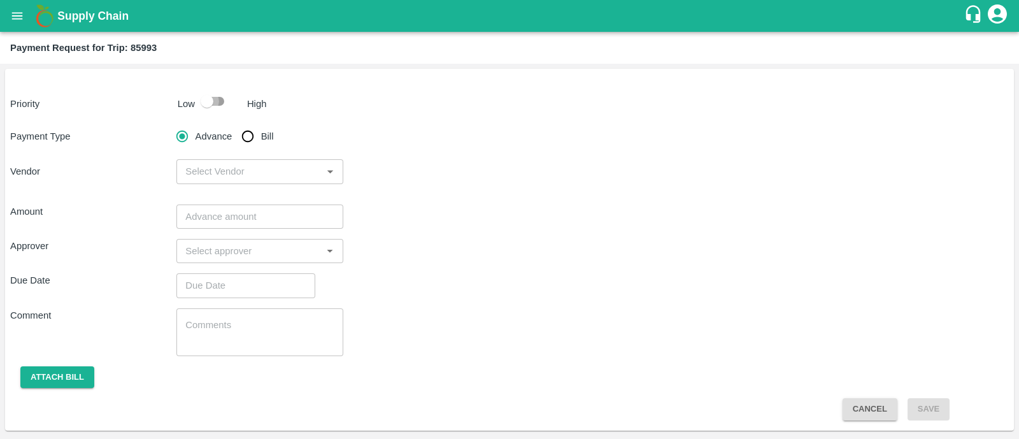
click at [220, 103] on input "checkbox" at bounding box center [207, 101] width 73 height 24
checkbox input "true"
click at [248, 139] on input "Bill" at bounding box center [247, 136] width 25 height 25
radio input "true"
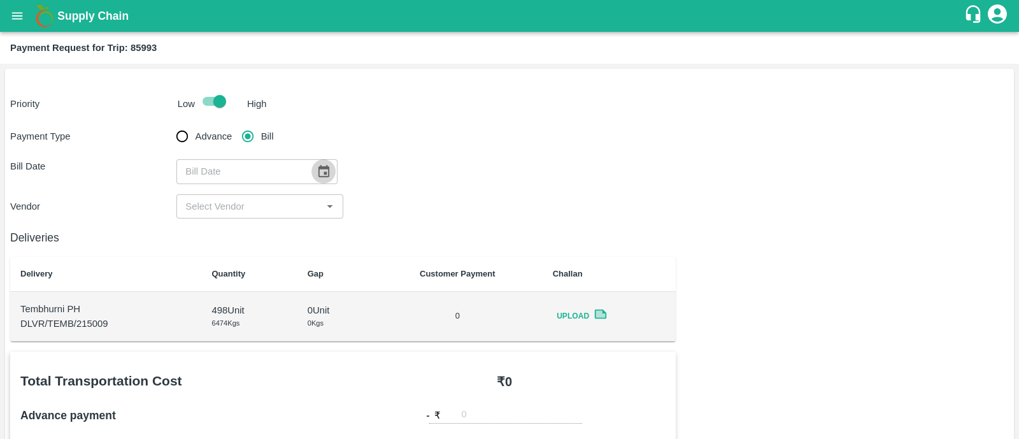
click at [318, 172] on icon "Choose date" at bounding box center [323, 171] width 11 height 12
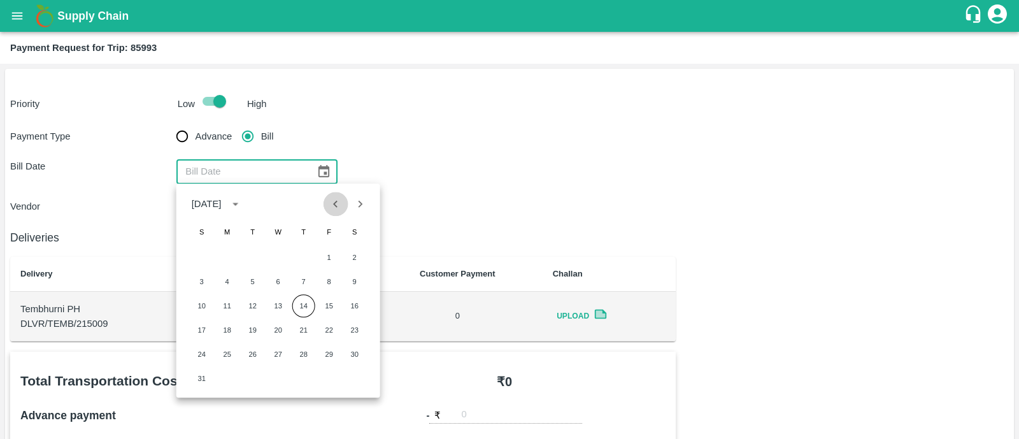
click at [334, 205] on icon "Previous month" at bounding box center [336, 204] width 14 height 14
click at [302, 355] on button "31" at bounding box center [303, 354] width 23 height 23
type input "[DATE]"
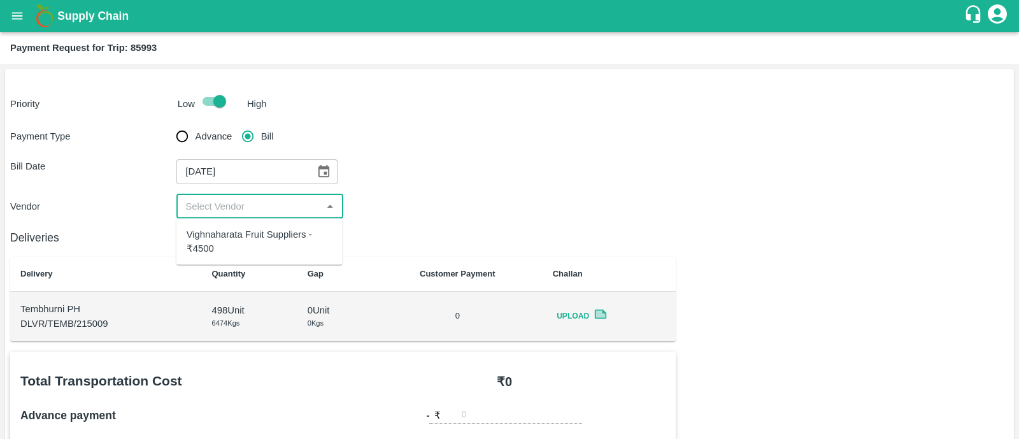
click at [248, 202] on input "input" at bounding box center [249, 206] width 138 height 17
click at [245, 238] on div "Vighnaharata Fruit Suppliers - ₹4500" at bounding box center [260, 241] width 146 height 29
type input "Vighnaharata Fruit Suppliers - ₹4500"
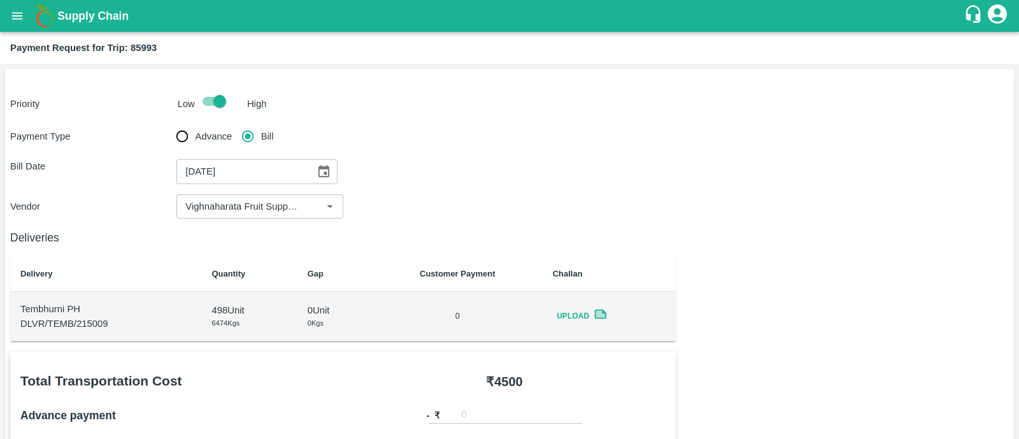
click at [414, 207] on div "Vendor ​" at bounding box center [509, 206] width 998 height 24
click at [598, 315] on icon at bounding box center [600, 313] width 10 height 7
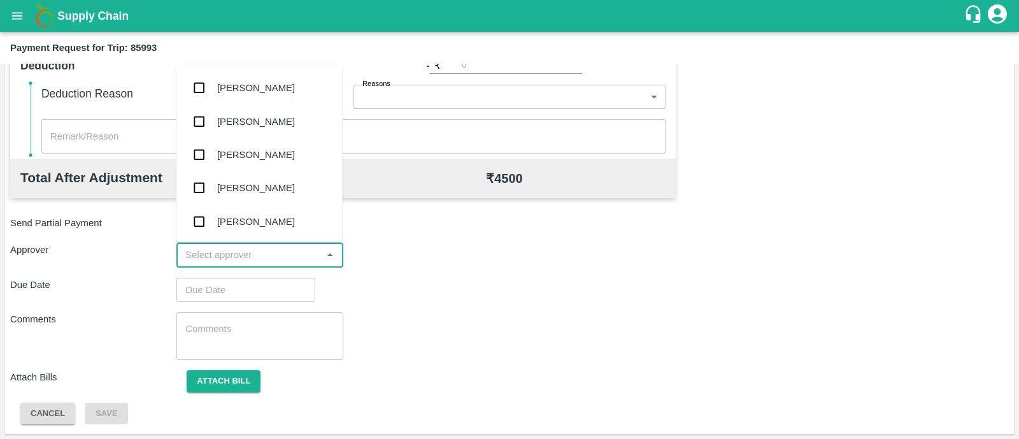
click at [248, 255] on input "input" at bounding box center [249, 254] width 138 height 17
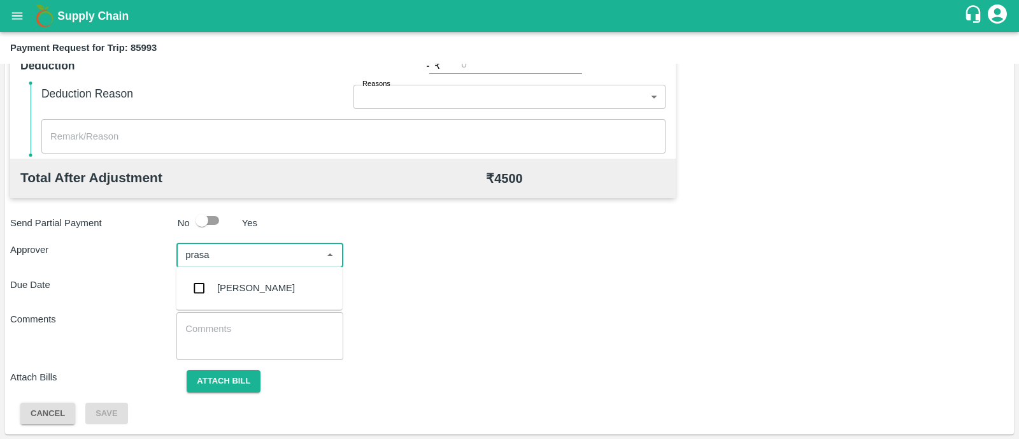
type input "prasad"
click at [242, 295] on div "[PERSON_NAME]" at bounding box center [259, 287] width 166 height 33
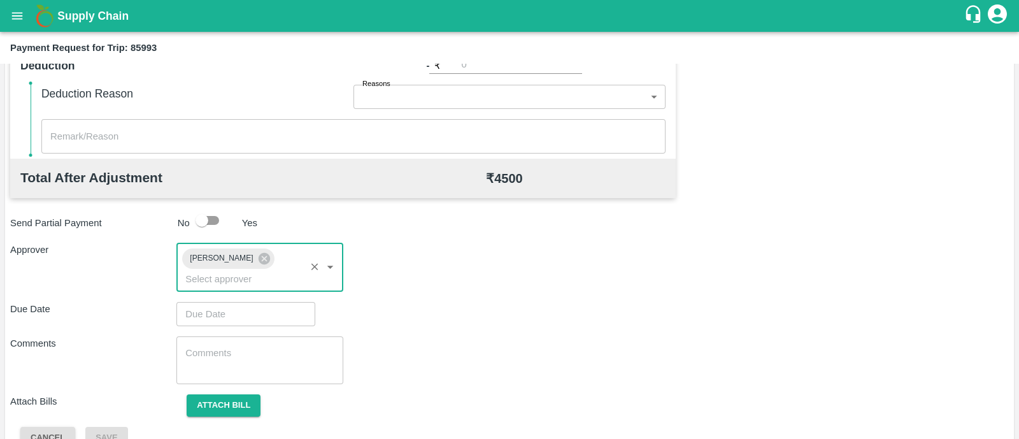
type input "DD/MM/YYYY hh:mm aa"
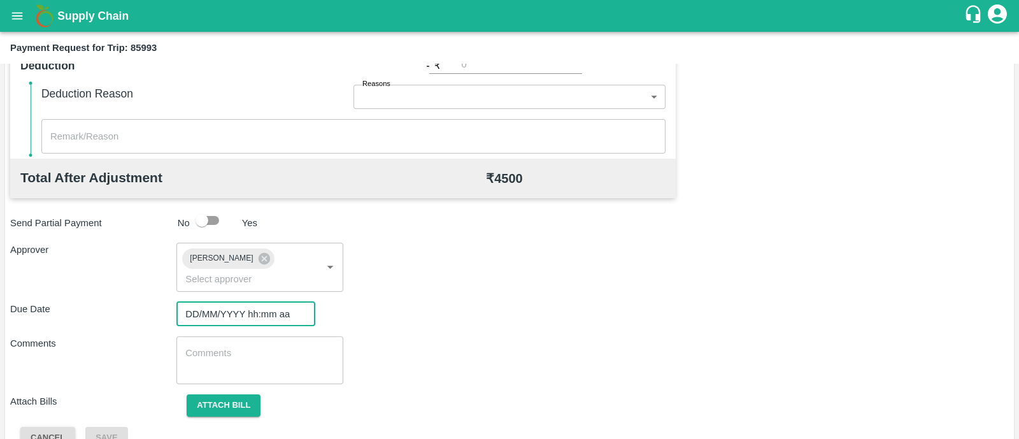
click at [242, 302] on input "DD/MM/YYYY hh:mm aa" at bounding box center [241, 314] width 130 height 24
type input "DD/MM/YYYY hh:mm aa"
click at [271, 302] on input "DD/MM/YYYY hh:mm aa" at bounding box center [241, 314] width 130 height 24
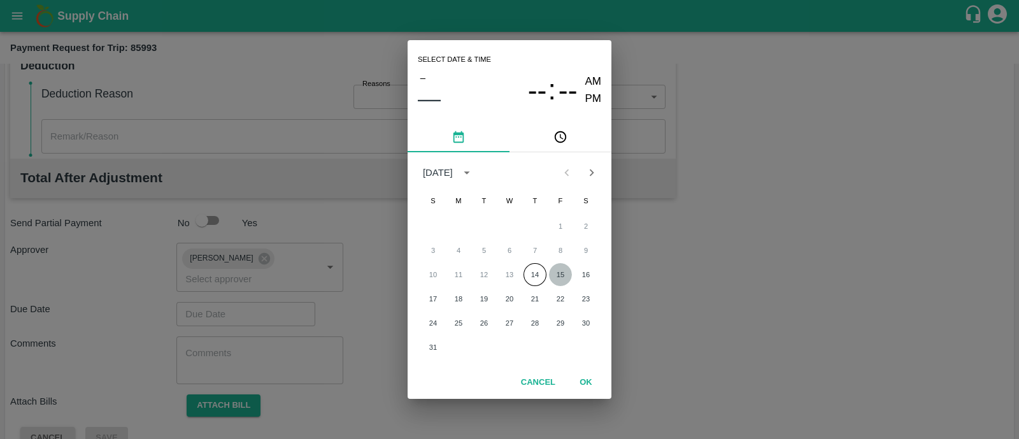
click at [560, 271] on button "15" at bounding box center [560, 274] width 23 height 23
type input "[DATE] 12:00 AM"
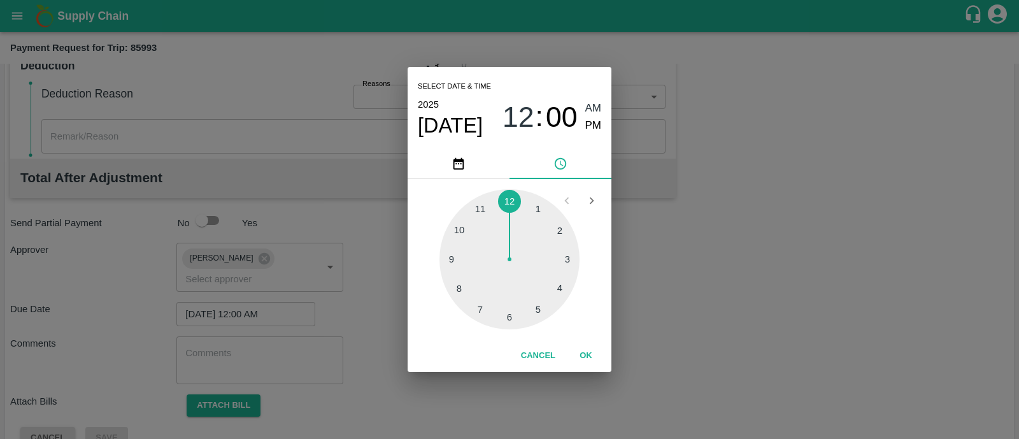
click at [585, 343] on div "Cancel OK" at bounding box center [510, 355] width 204 height 32
click at [585, 358] on button "OK" at bounding box center [585, 355] width 41 height 22
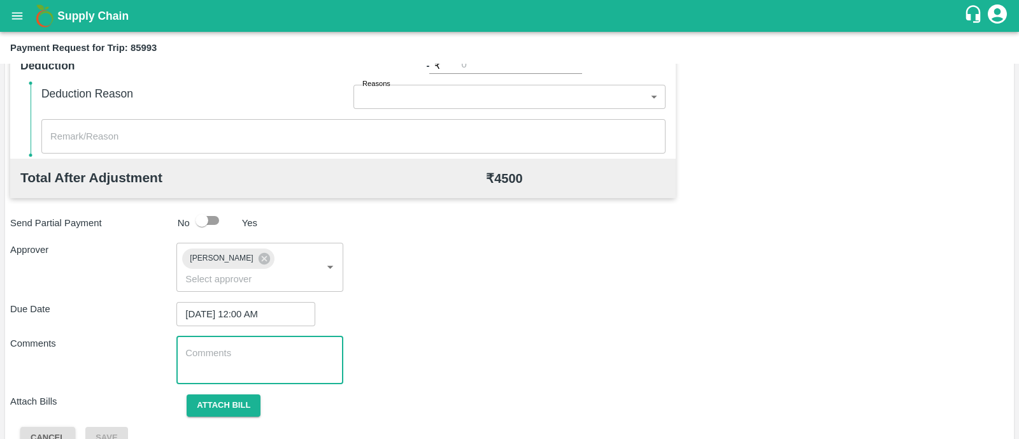
click at [268, 346] on textarea at bounding box center [259, 359] width 148 height 27
paste textarea "86299"
type textarea "8"
type textarea "Transport Bill"
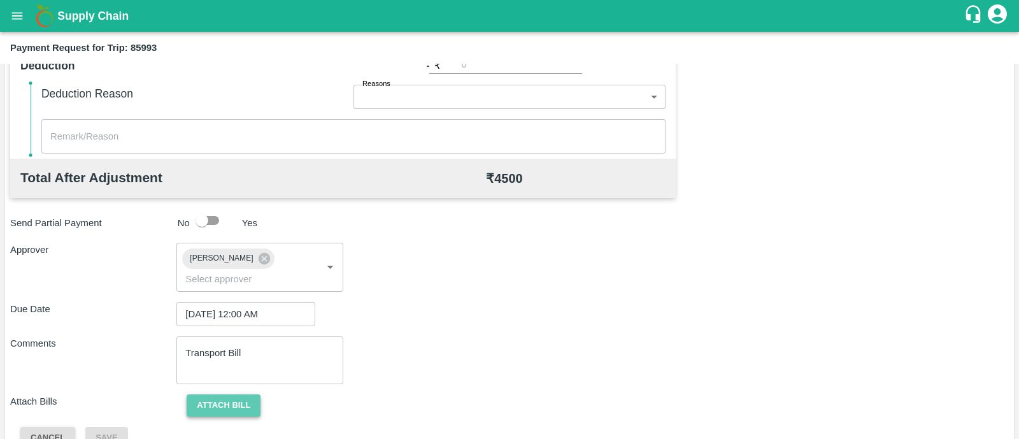
click at [245, 394] on button "Attach bill" at bounding box center [224, 405] width 74 height 22
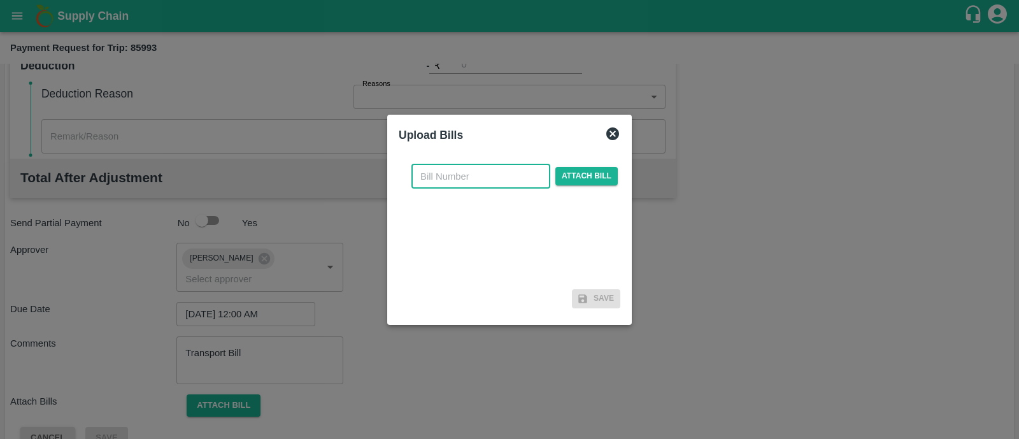
click at [439, 178] on input "text" at bounding box center [480, 176] width 139 height 24
type input "897"
click at [574, 181] on span "Attach bill" at bounding box center [586, 176] width 62 height 18
click at [0, 0] on input "Attach bill" at bounding box center [0, 0] width 0 height 0
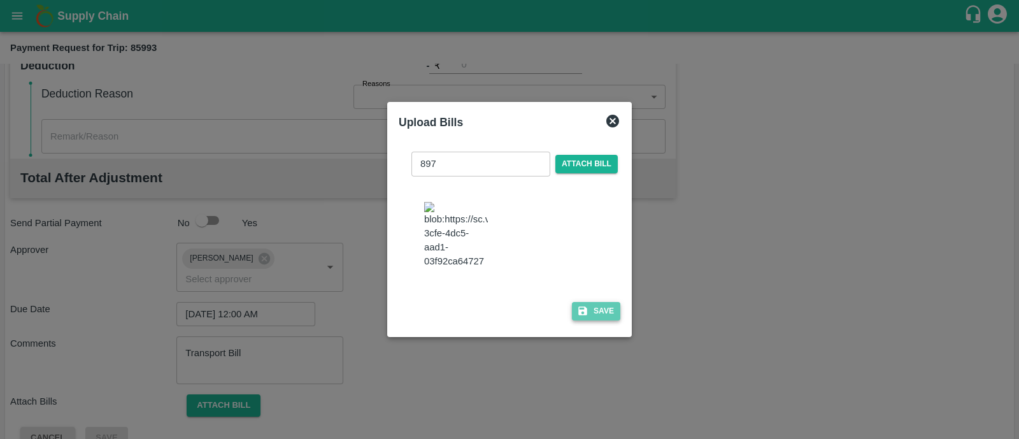
click at [590, 313] on button "Save" at bounding box center [596, 311] width 48 height 18
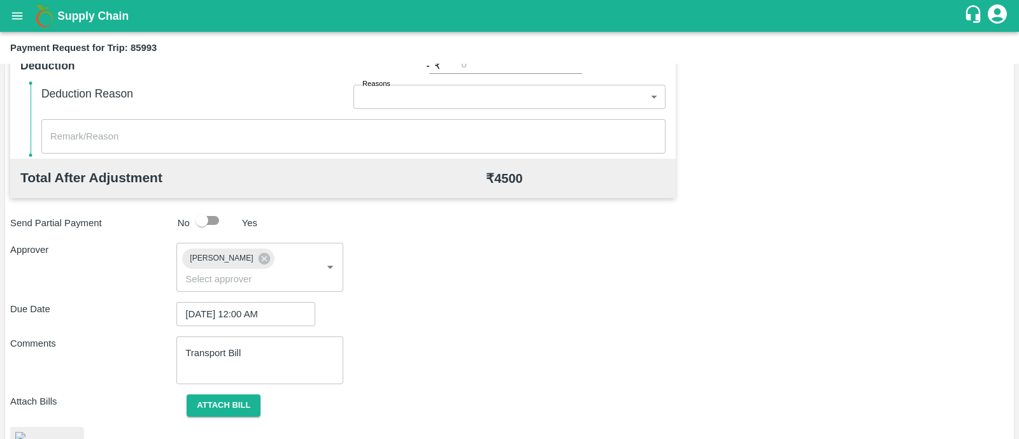
scroll to position [628, 0]
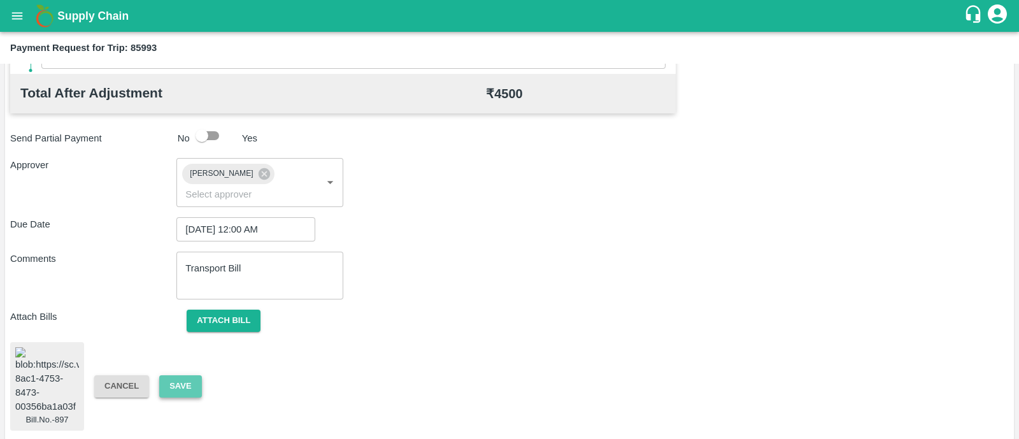
click at [176, 375] on button "Save" at bounding box center [180, 386] width 42 height 22
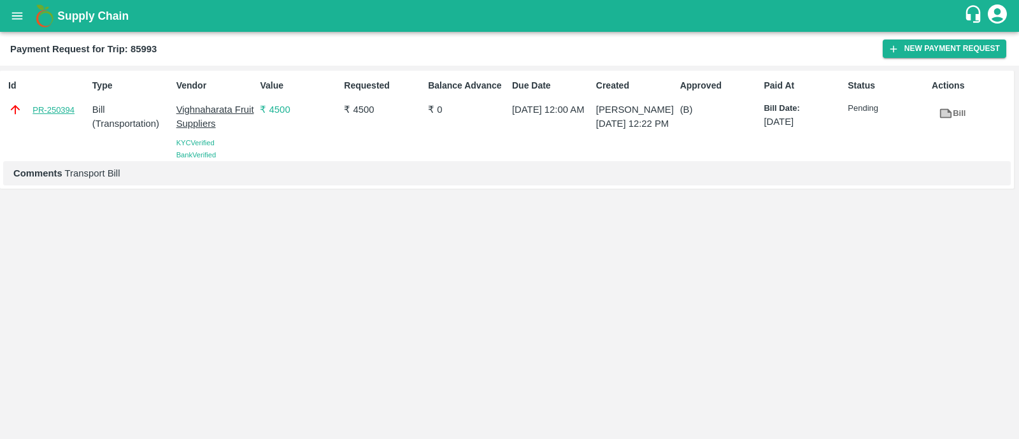
click at [61, 106] on link "PR-250394" at bounding box center [53, 110] width 42 height 13
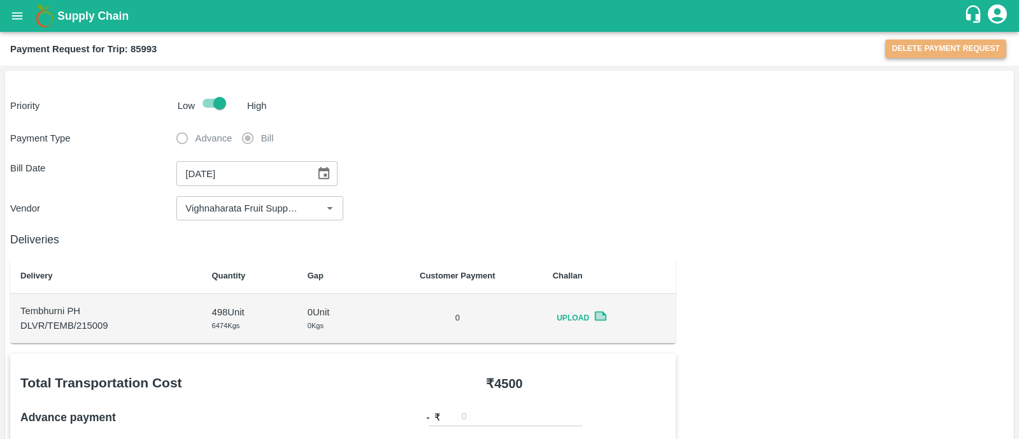
click at [957, 44] on button "Delete Payment Request" at bounding box center [945, 48] width 121 height 18
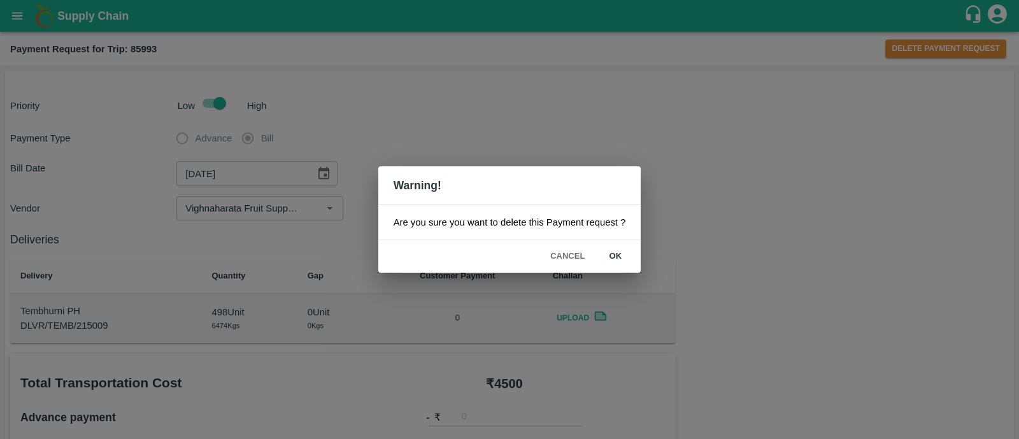
click at [605, 250] on button "ok" at bounding box center [615, 256] width 41 height 22
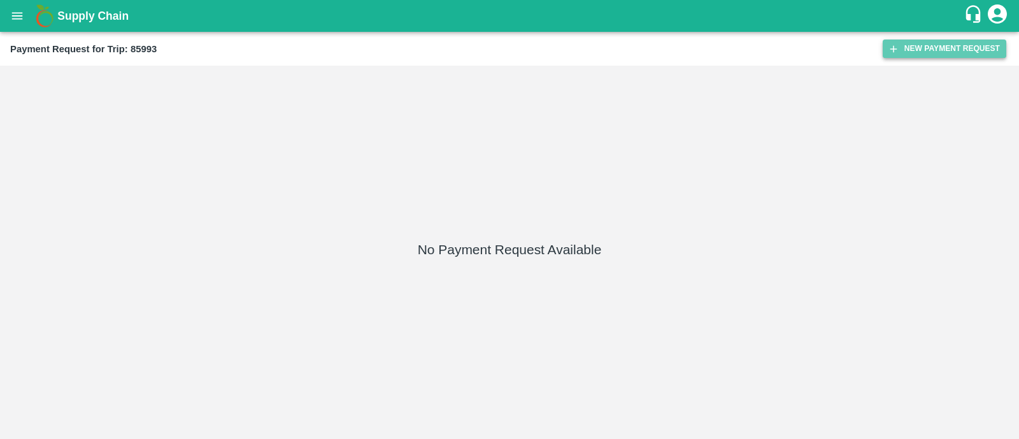
click at [899, 40] on button "New Payment Request" at bounding box center [945, 48] width 124 height 18
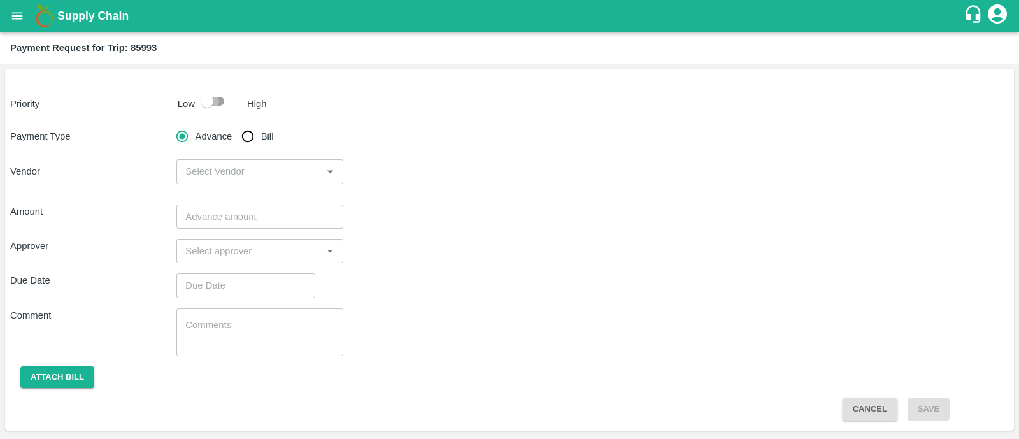
click at [218, 108] on input "checkbox" at bounding box center [207, 101] width 73 height 24
checkbox input "true"
click at [244, 134] on input "Bill" at bounding box center [247, 136] width 25 height 25
radio input "true"
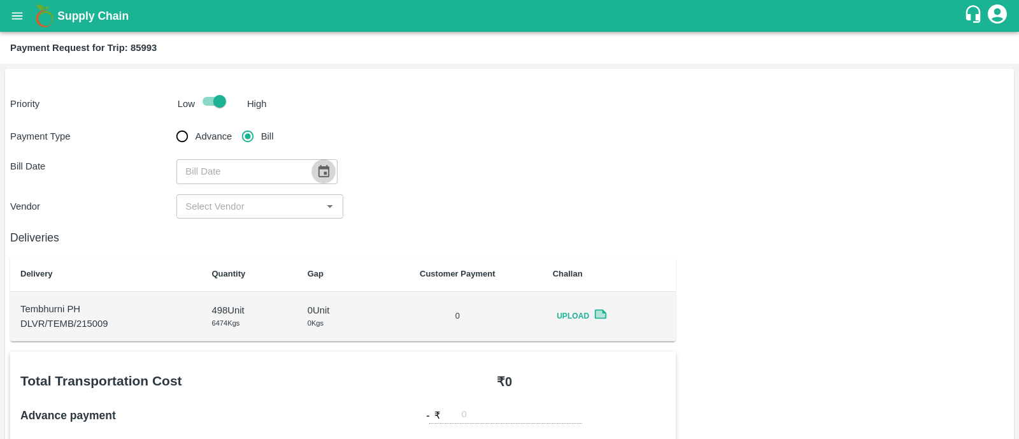
click at [318, 173] on icon "Choose date" at bounding box center [323, 171] width 11 height 12
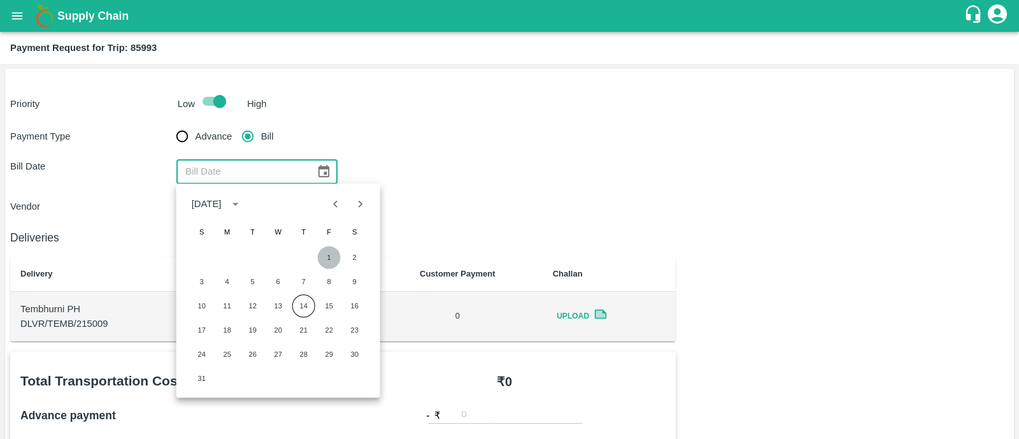
click at [327, 253] on button "1" at bounding box center [329, 257] width 23 height 23
type input "01/08/2025"
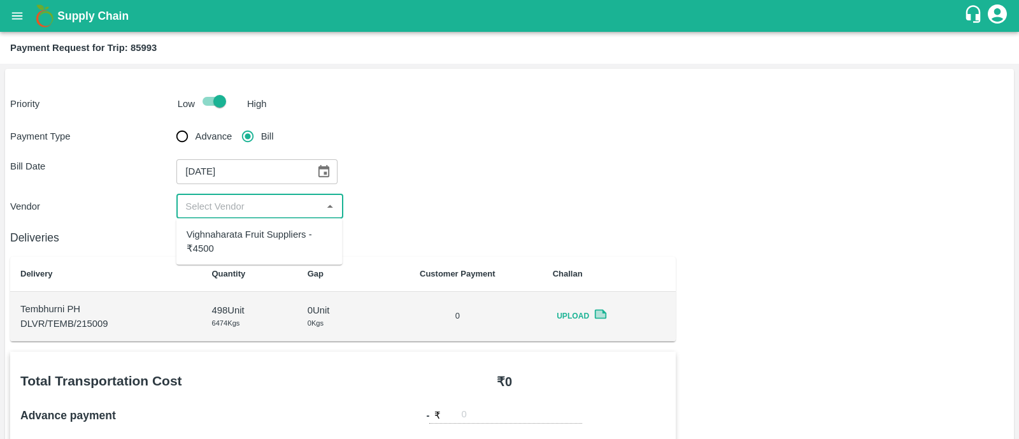
click at [260, 208] on input "input" at bounding box center [249, 206] width 138 height 17
click at [252, 238] on div "Vighnaharata Fruit Suppliers - ₹4500" at bounding box center [260, 241] width 146 height 29
type input "Vighnaharata Fruit Suppliers - ₹4500"
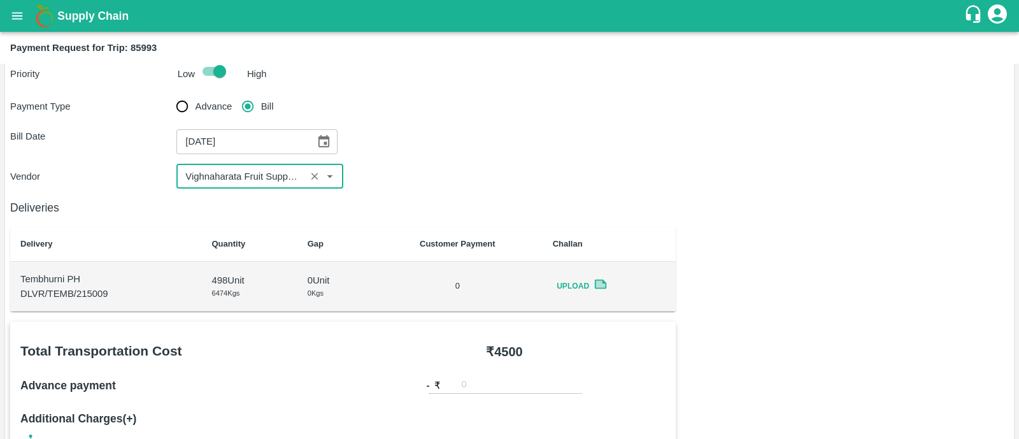
scroll to position [22, 0]
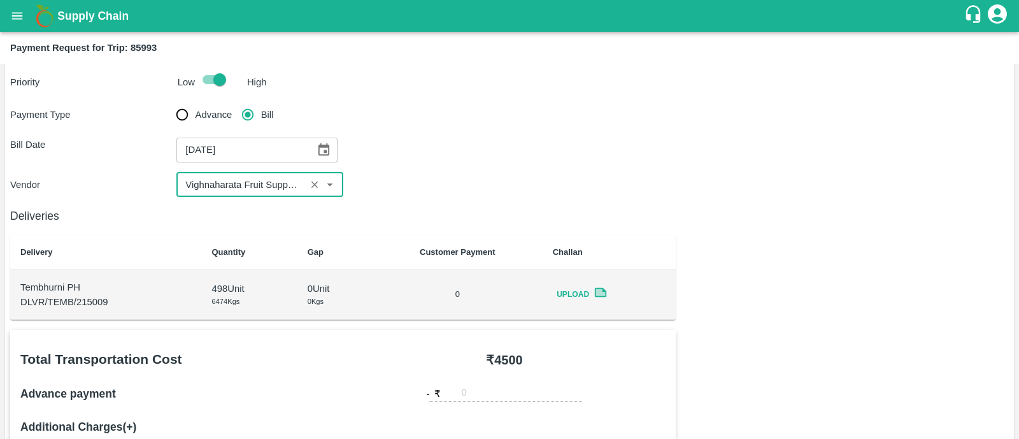
click at [318, 151] on icon "Choose date, selected date is Aug 1, 2025" at bounding box center [323, 149] width 11 height 12
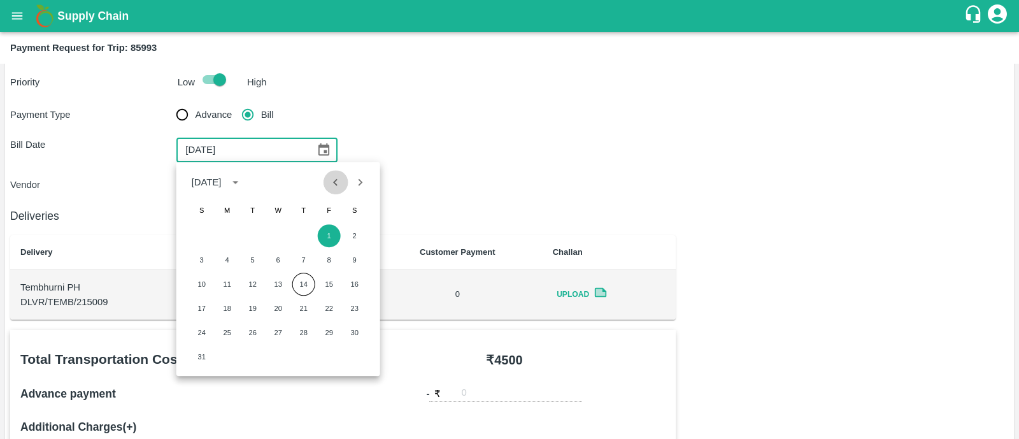
click at [337, 183] on icon "Previous month" at bounding box center [336, 182] width 14 height 14
click at [300, 329] on button "31" at bounding box center [303, 332] width 23 height 23
type input "31/07/2025"
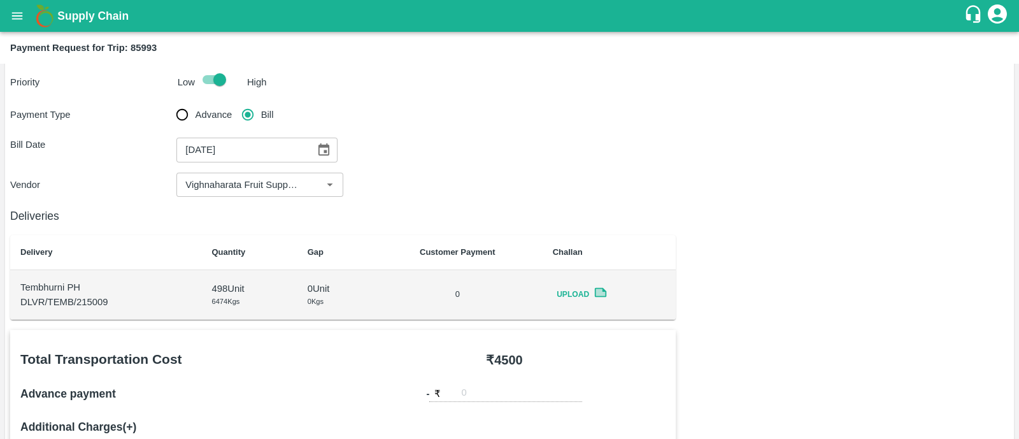
click at [381, 219] on h6 "Deliveries" at bounding box center [342, 216] width 665 height 18
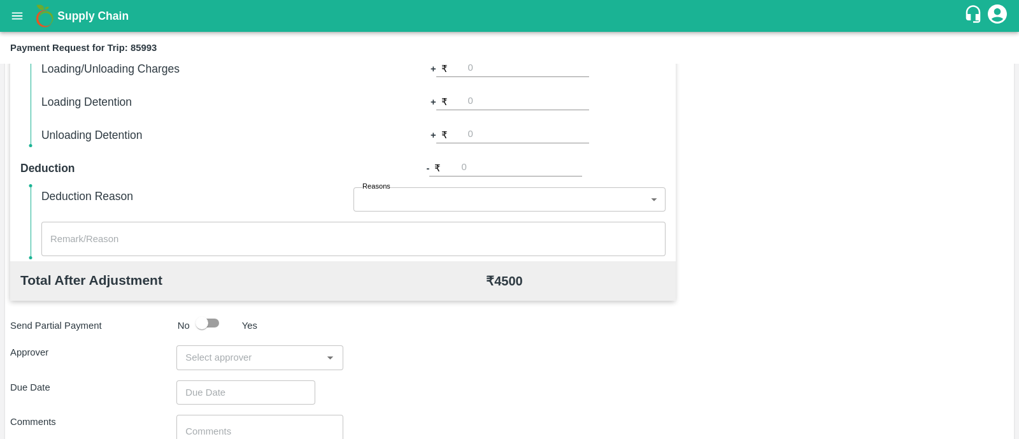
scroll to position [443, 0]
click at [265, 344] on div "​" at bounding box center [259, 355] width 166 height 24
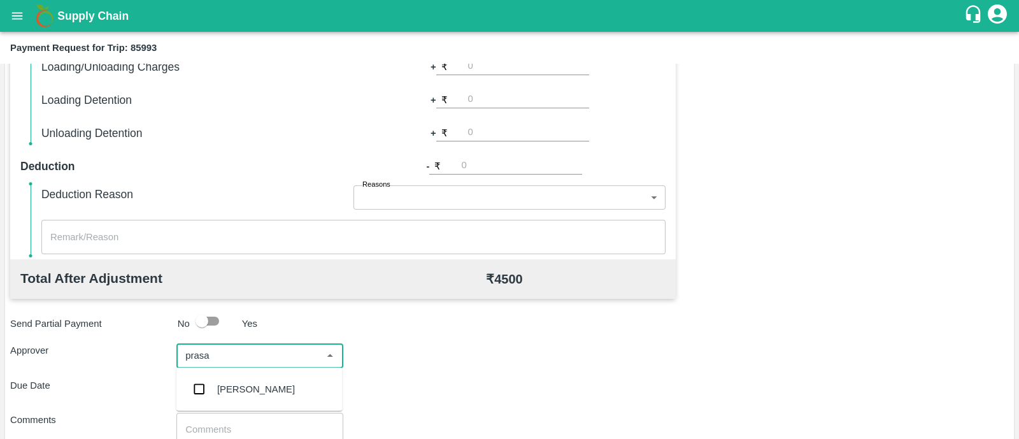
type input "prasad"
click at [264, 378] on div "[PERSON_NAME]" at bounding box center [259, 389] width 166 height 33
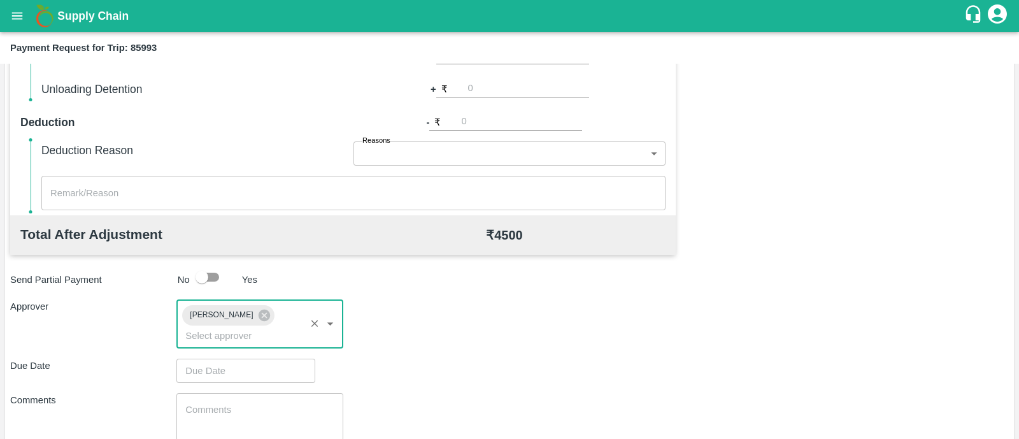
scroll to position [487, 0]
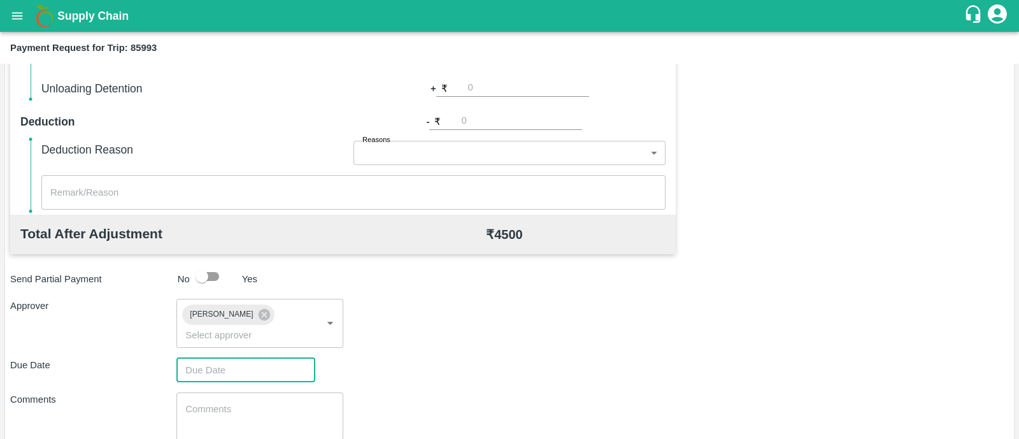
type input "DD/MM/YYYY hh:mm aa"
click at [246, 358] on input "DD/MM/YYYY hh:mm aa" at bounding box center [241, 370] width 130 height 24
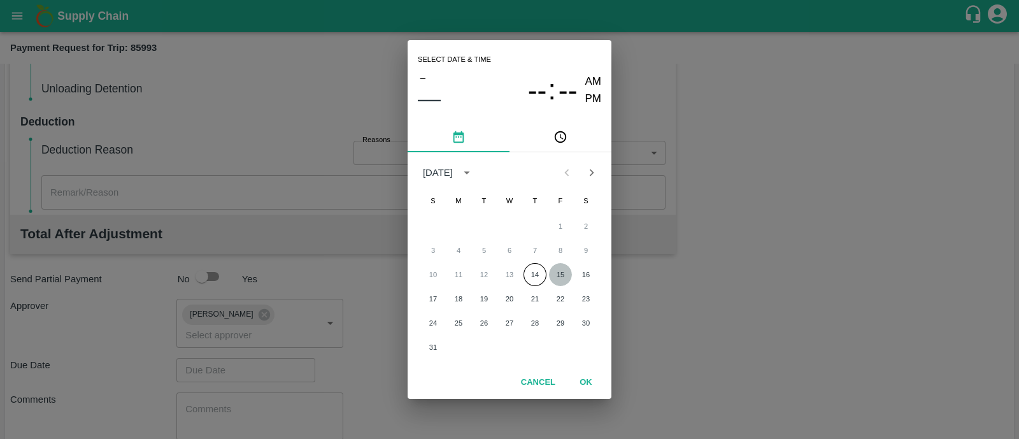
click at [560, 282] on button "15" at bounding box center [560, 274] width 23 height 23
type input "[DATE] 12:00 AM"
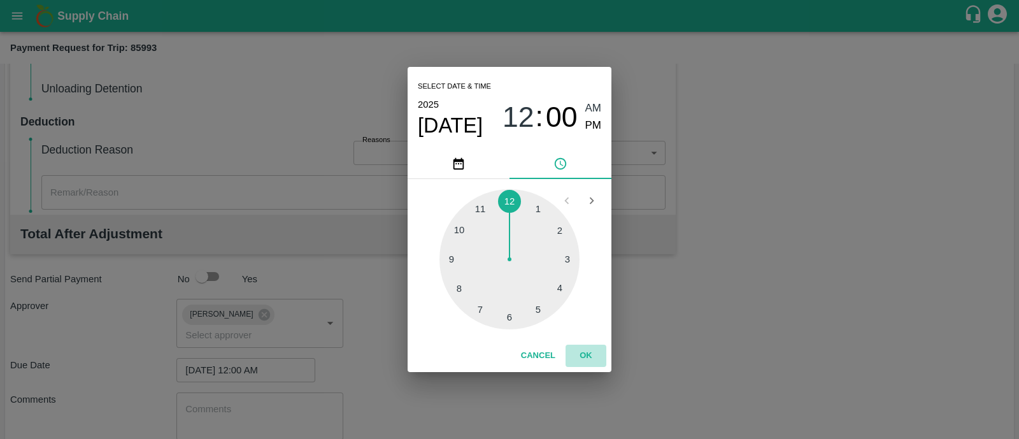
click at [585, 359] on button "OK" at bounding box center [585, 355] width 41 height 22
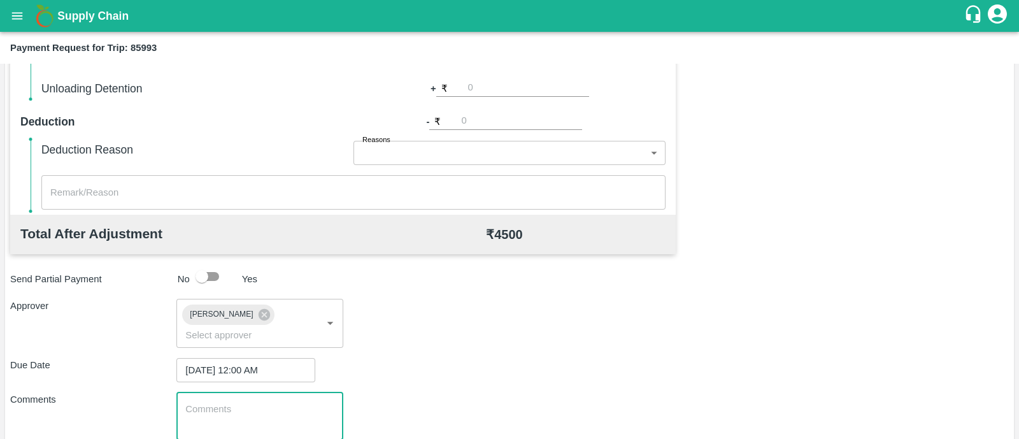
click at [279, 406] on textarea at bounding box center [259, 415] width 148 height 27
paste textarea "Transport Bill"
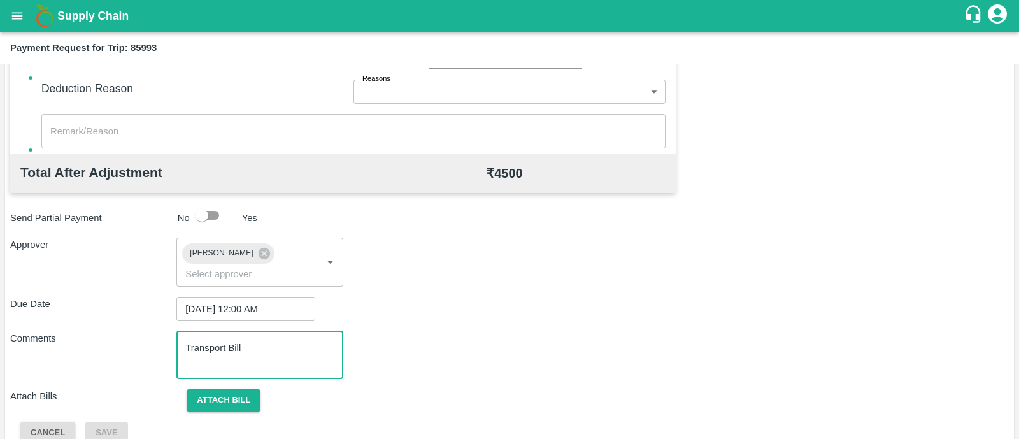
scroll to position [549, 0]
type textarea "Transport Bill"
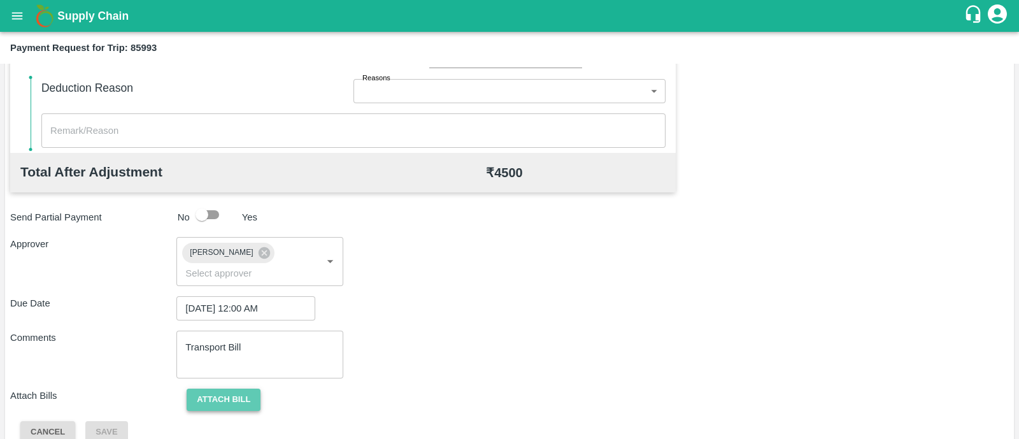
click at [238, 388] on button "Attach bill" at bounding box center [224, 399] width 74 height 22
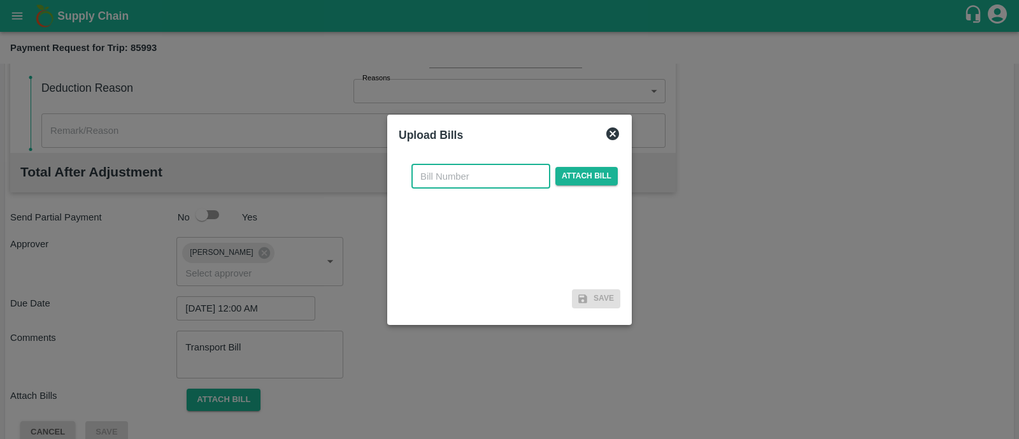
click at [466, 167] on input "text" at bounding box center [480, 176] width 139 height 24
type input "895"
click at [574, 173] on span "Attach bill" at bounding box center [586, 176] width 62 height 18
click at [0, 0] on input "Attach bill" at bounding box center [0, 0] width 0 height 0
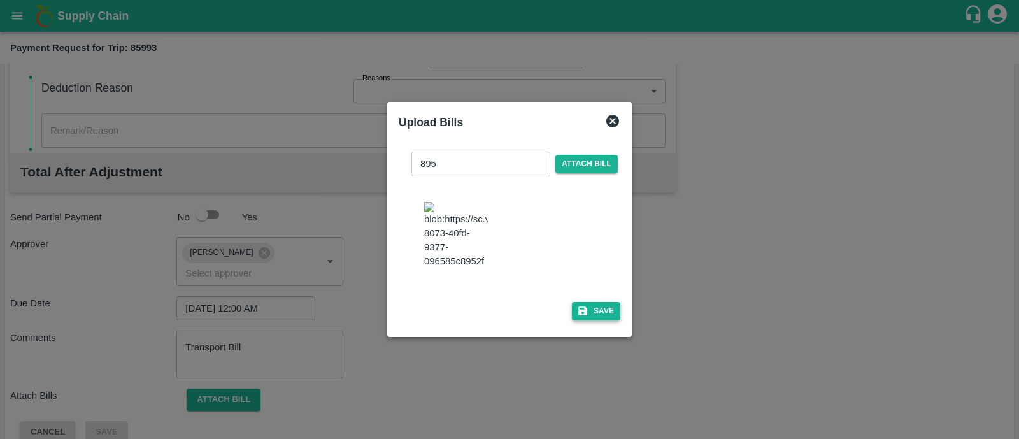
click at [577, 316] on icon "button" at bounding box center [582, 310] width 11 height 11
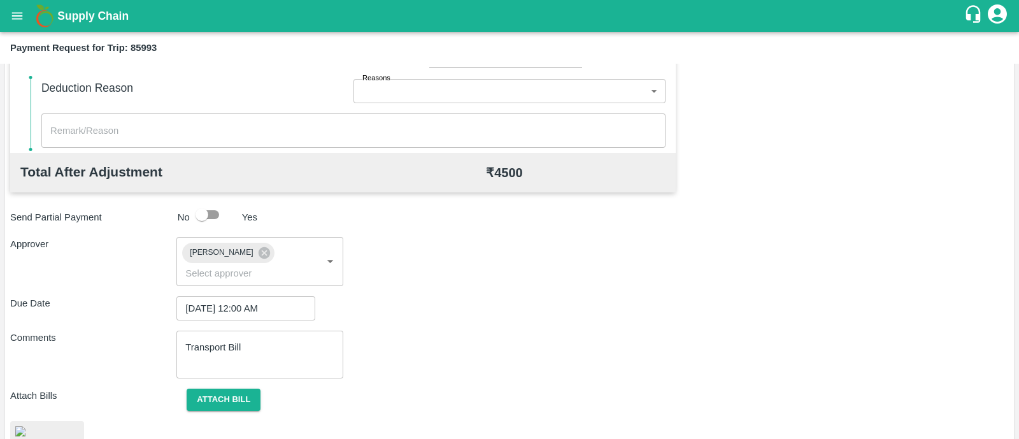
scroll to position [628, 0]
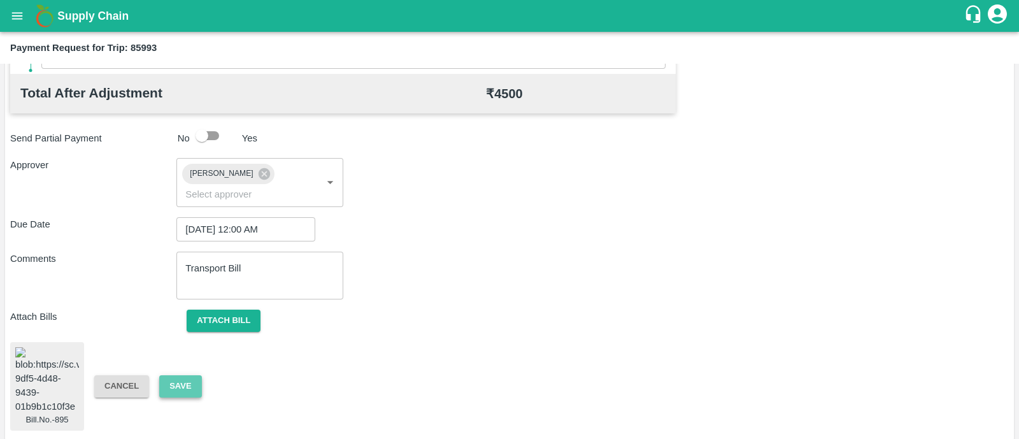
click at [181, 378] on button "Save" at bounding box center [180, 386] width 42 height 22
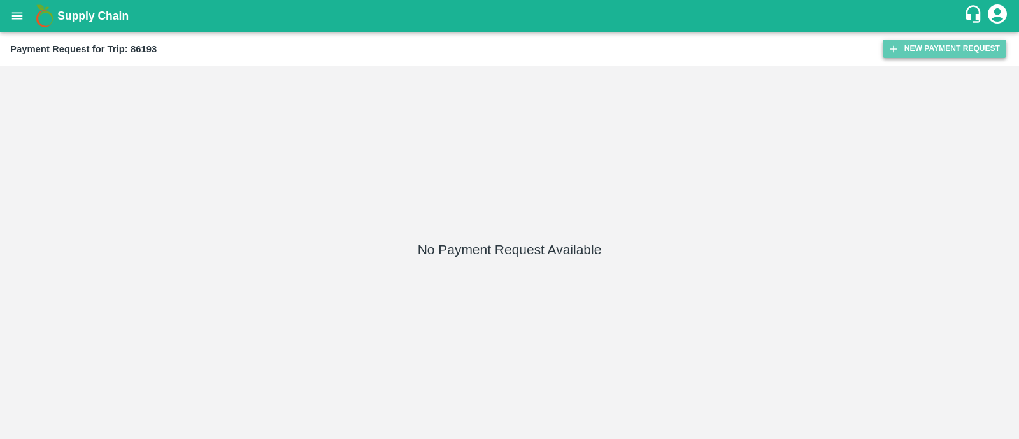
click at [921, 48] on button "New Payment Request" at bounding box center [945, 48] width 124 height 18
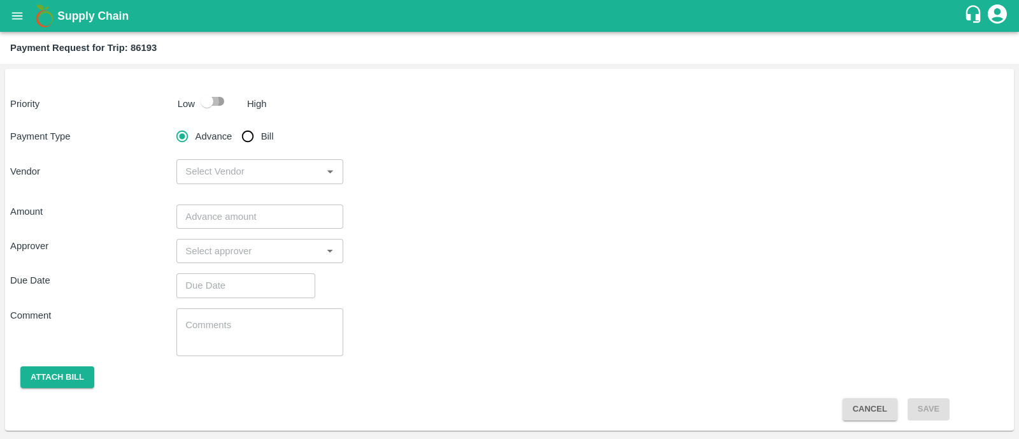
click at [222, 108] on input "checkbox" at bounding box center [207, 101] width 73 height 24
checkbox input "true"
click at [243, 132] on input "Bill" at bounding box center [247, 136] width 25 height 25
radio input "true"
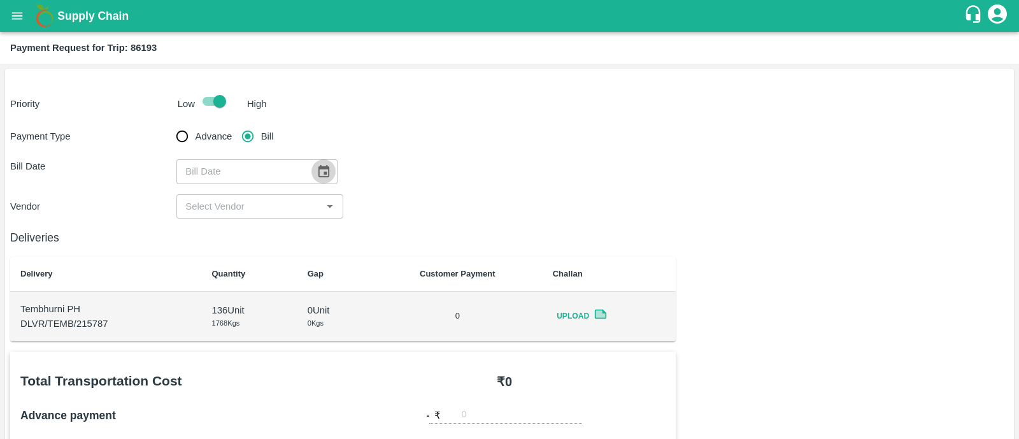
click at [316, 169] on icon "Choose date" at bounding box center [323, 171] width 14 height 14
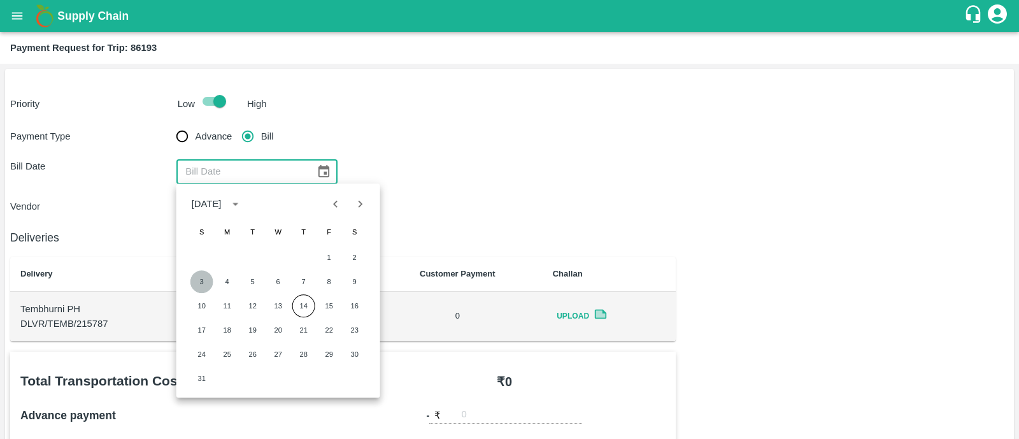
click at [202, 280] on button "3" at bounding box center [201, 281] width 23 height 23
type input "[DATE]"
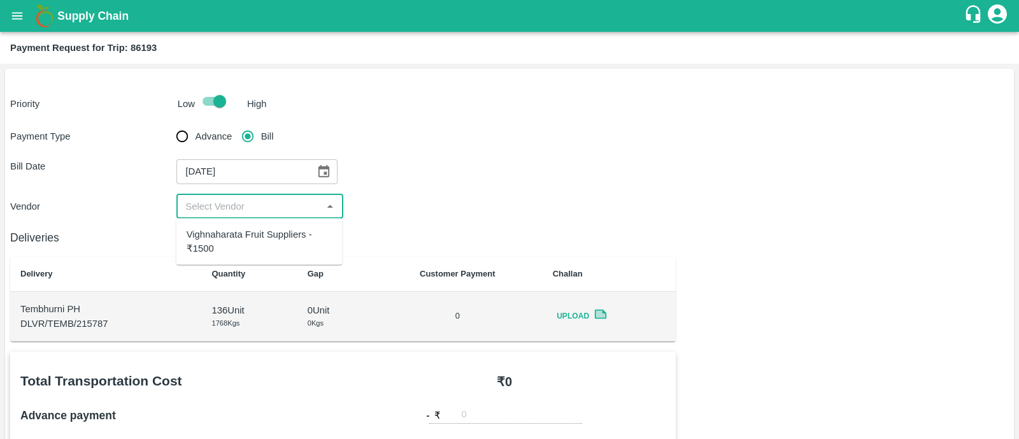
click at [241, 204] on input "input" at bounding box center [249, 206] width 138 height 17
click at [238, 232] on div "Vighnaharata Fruit Suppliers - ₹1500" at bounding box center [260, 241] width 146 height 29
type input "Vighnaharata Fruit Suppliers - ₹1500"
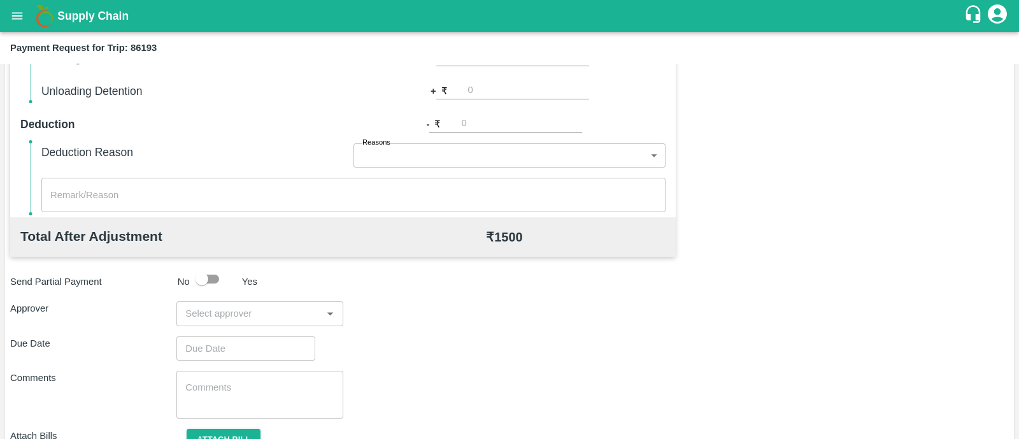
scroll to position [507, 0]
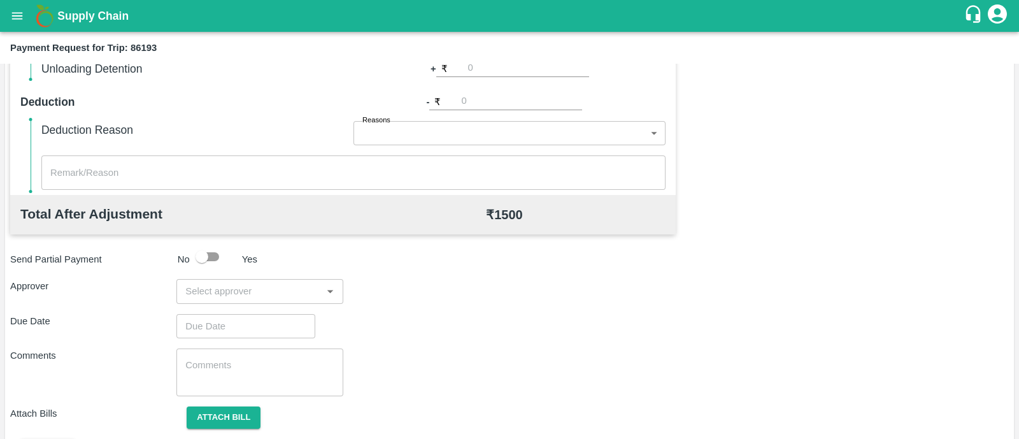
click at [238, 289] on input "input" at bounding box center [249, 291] width 138 height 17
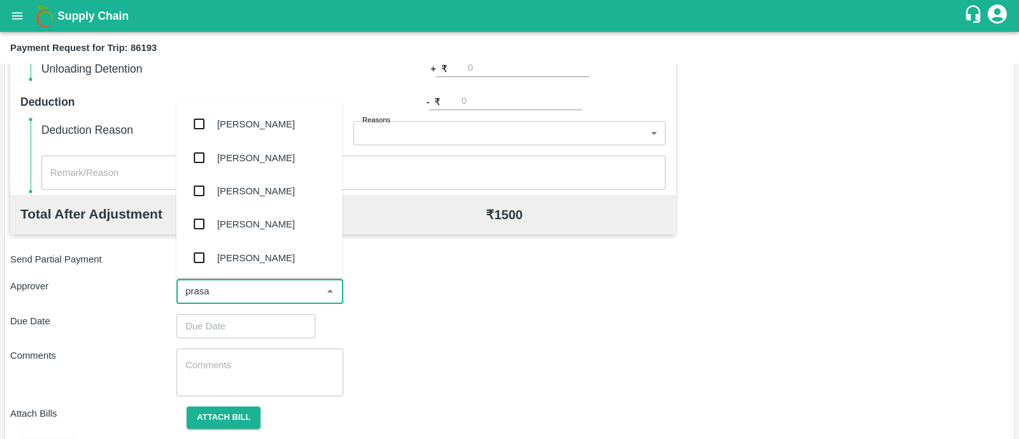
type input "prasad"
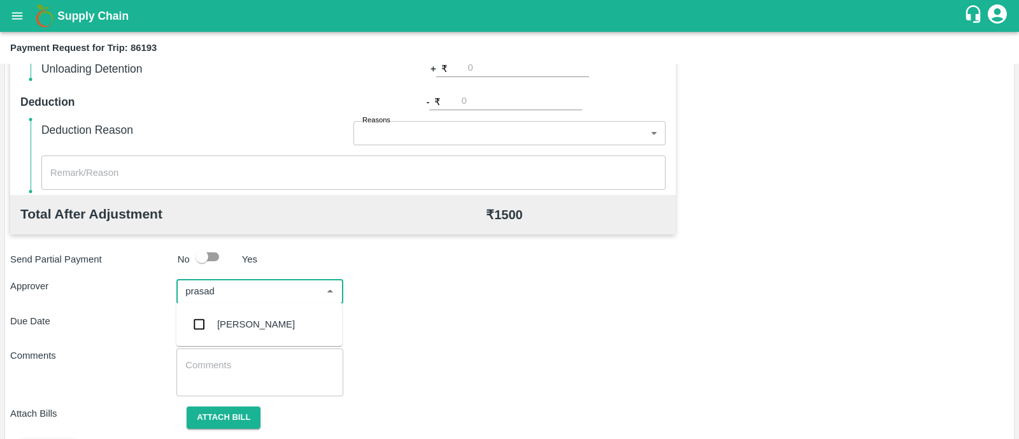
click at [239, 316] on div "[PERSON_NAME]" at bounding box center [259, 324] width 166 height 33
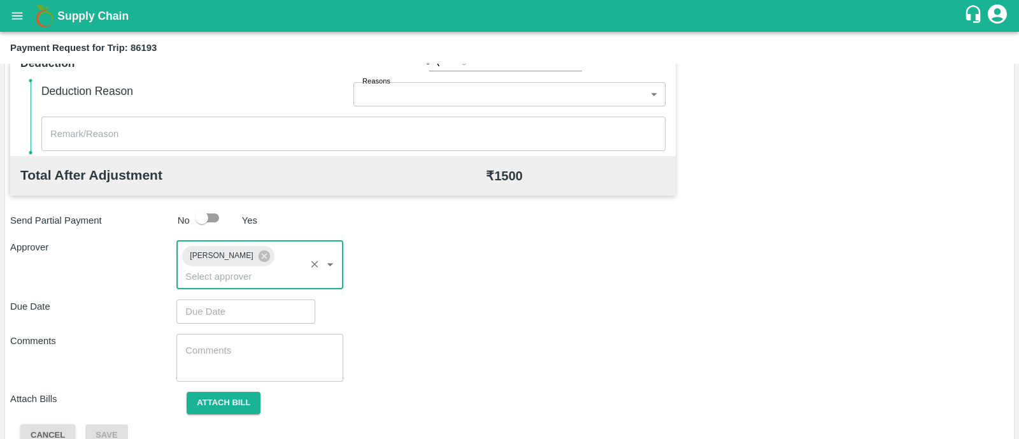
scroll to position [547, 0]
type input "DD/MM/YYYY hh:mm aa"
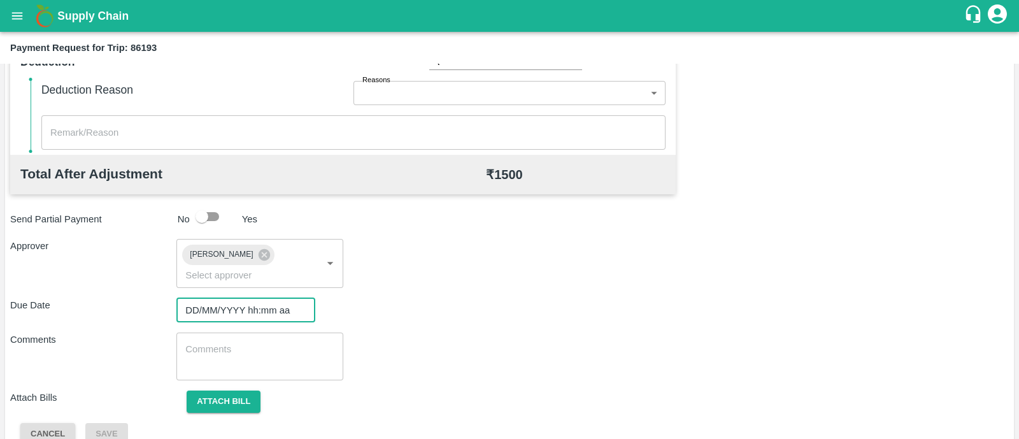
click at [229, 302] on input "DD/MM/YYYY hh:mm aa" at bounding box center [241, 310] width 130 height 24
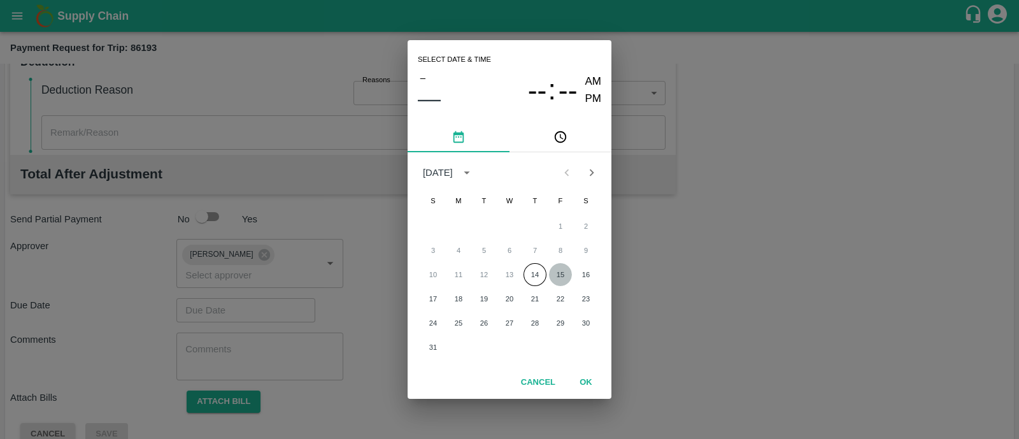
click at [559, 275] on button "15" at bounding box center [560, 274] width 23 height 23
type input "[DATE] 12:00 AM"
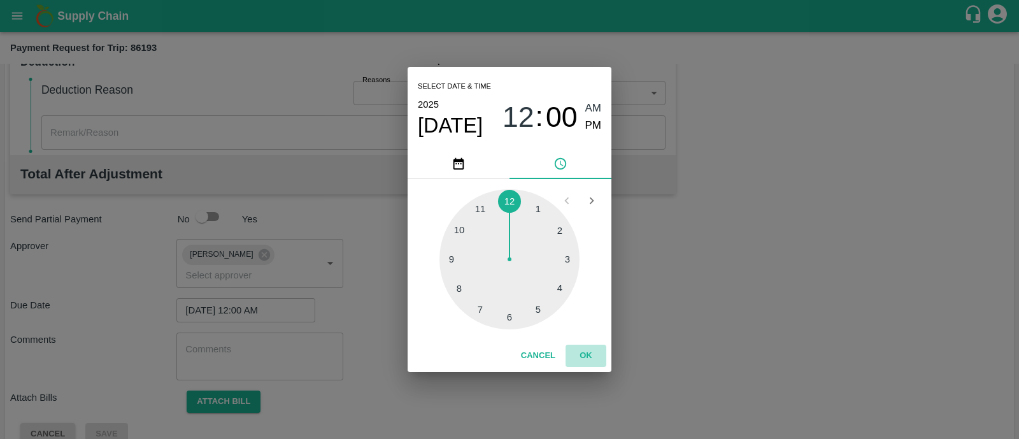
click at [592, 356] on button "OK" at bounding box center [585, 355] width 41 height 22
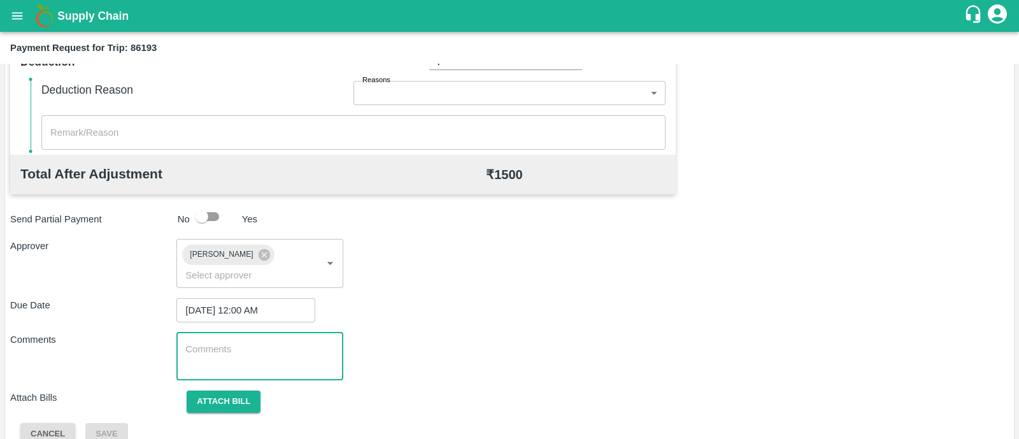
click at [291, 343] on textarea at bounding box center [259, 356] width 148 height 27
paste textarea "Transport Bill"
type textarea "Transport Bill"
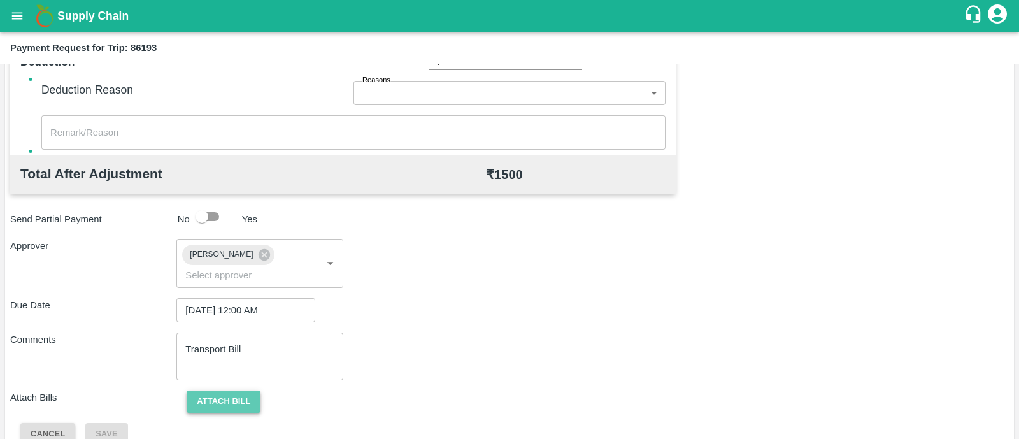
click at [257, 390] on button "Attach bill" at bounding box center [224, 401] width 74 height 22
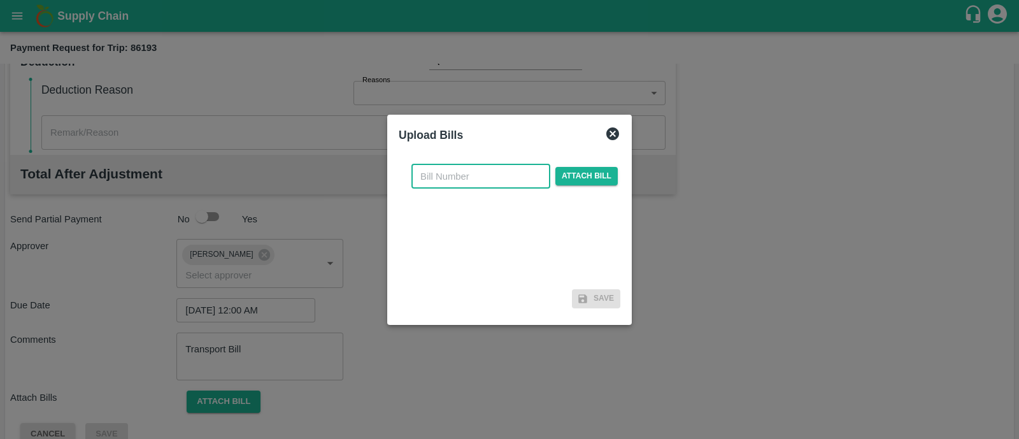
click at [471, 178] on input "text" at bounding box center [480, 176] width 139 height 24
type input "899"
click at [573, 174] on span "Attach bill" at bounding box center [586, 176] width 62 height 18
click at [0, 0] on input "Attach bill" at bounding box center [0, 0] width 0 height 0
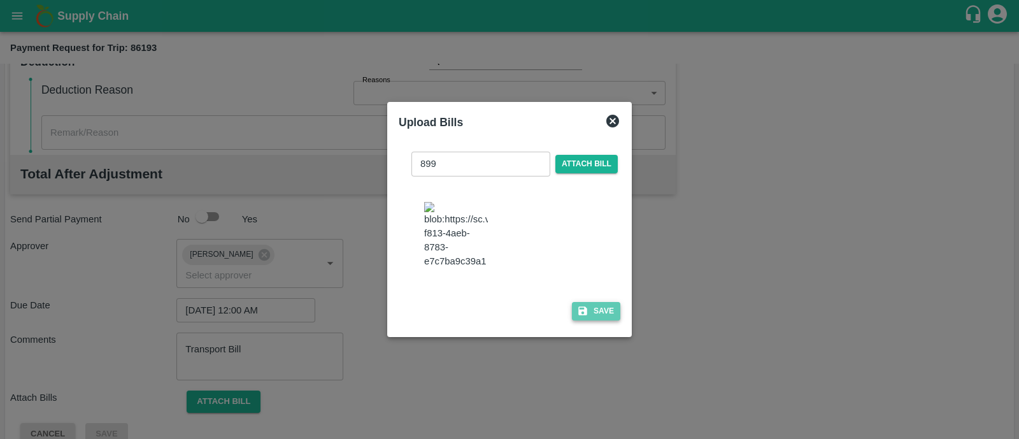
click at [583, 312] on button "Save" at bounding box center [596, 311] width 48 height 18
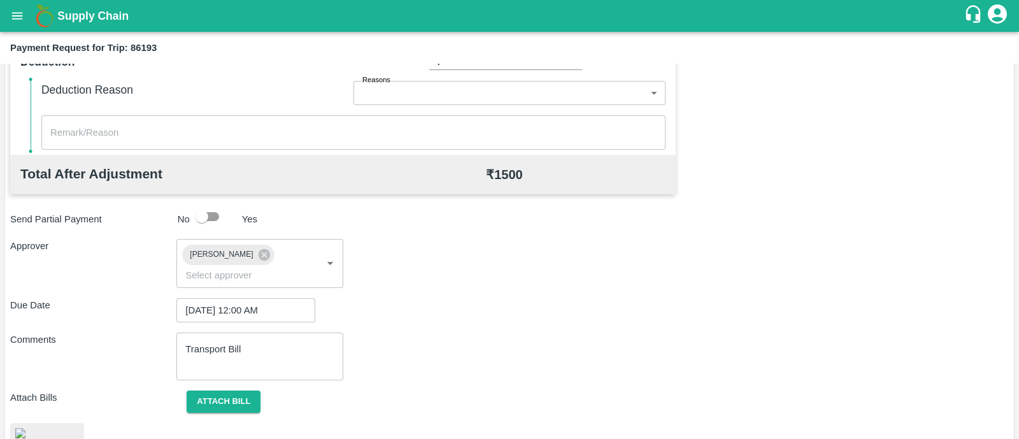
scroll to position [634, 0]
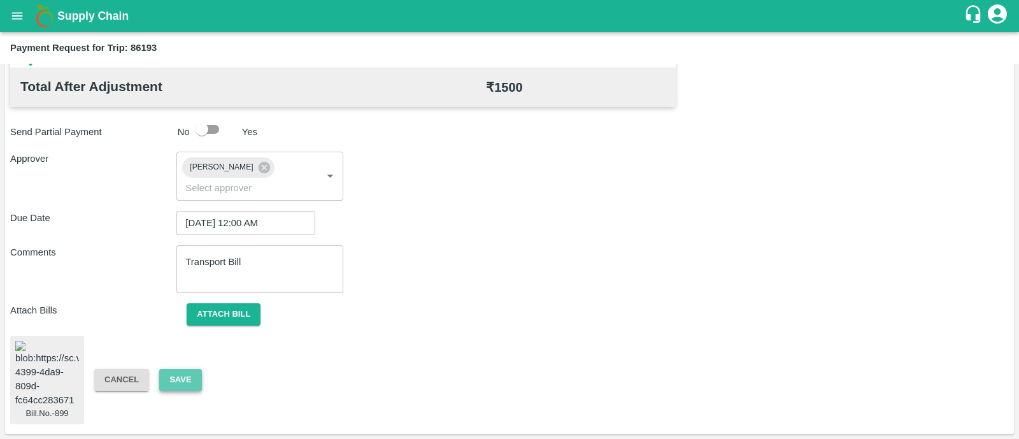
click at [172, 375] on button "Save" at bounding box center [180, 380] width 42 height 22
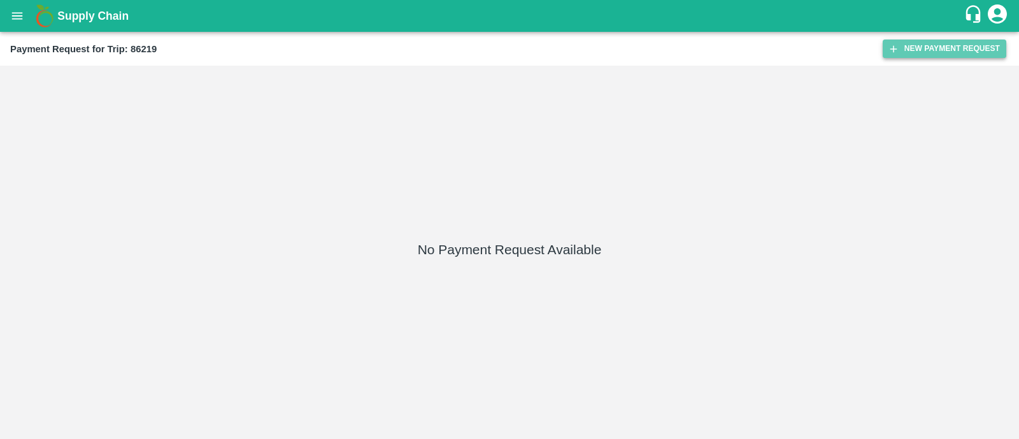
click at [981, 51] on button "New Payment Request" at bounding box center [945, 48] width 124 height 18
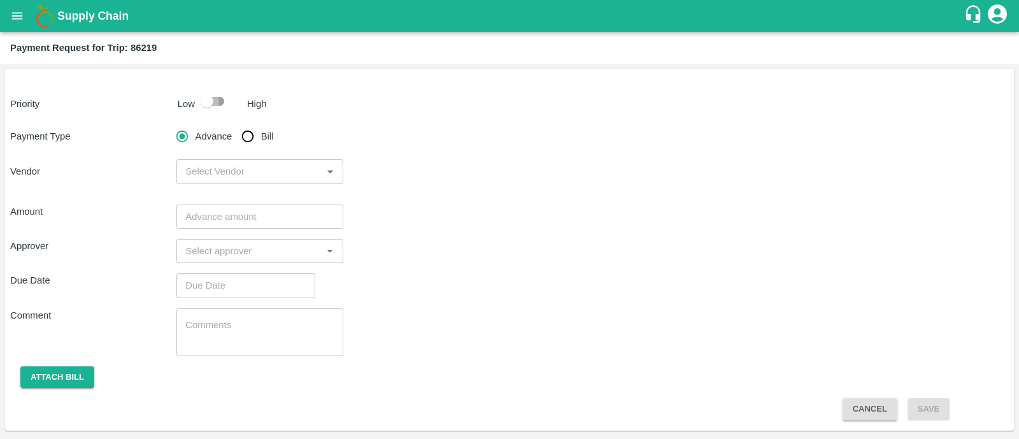
click at [216, 110] on input "checkbox" at bounding box center [207, 101] width 73 height 24
checkbox input "true"
click at [238, 132] on input "Bill" at bounding box center [247, 136] width 25 height 25
radio input "true"
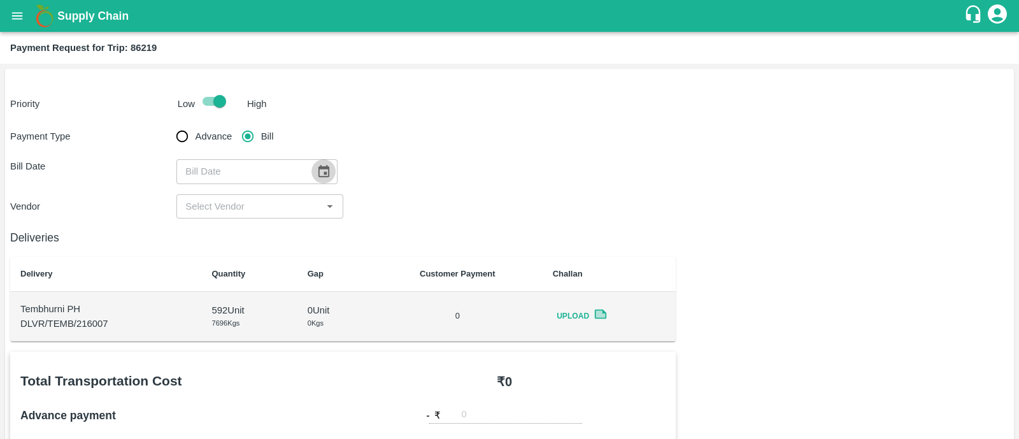
click at [323, 173] on icon "Choose date" at bounding box center [323, 171] width 11 height 12
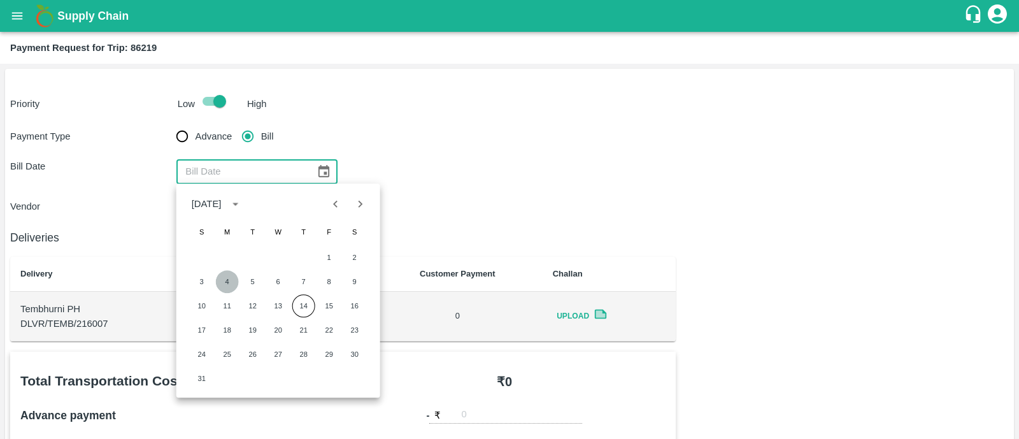
click at [229, 279] on button "4" at bounding box center [227, 281] width 23 height 23
type input "[DATE]"
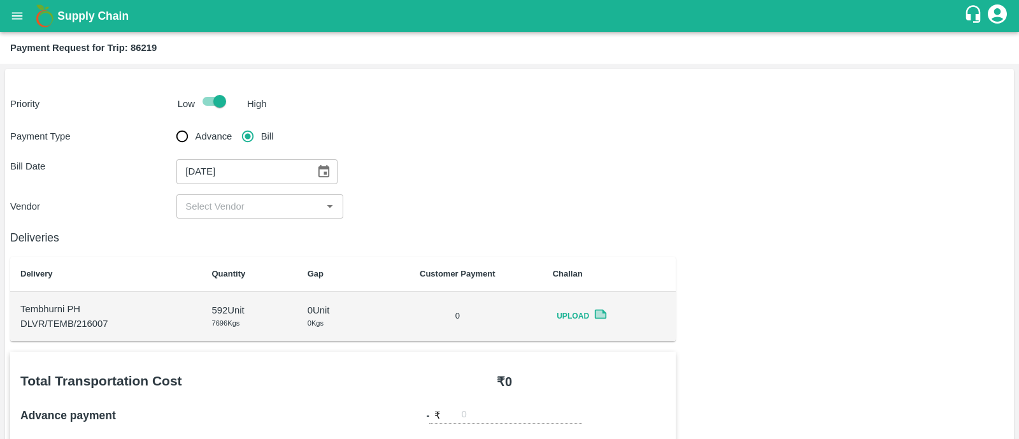
click at [212, 202] on input "input" at bounding box center [249, 206] width 138 height 17
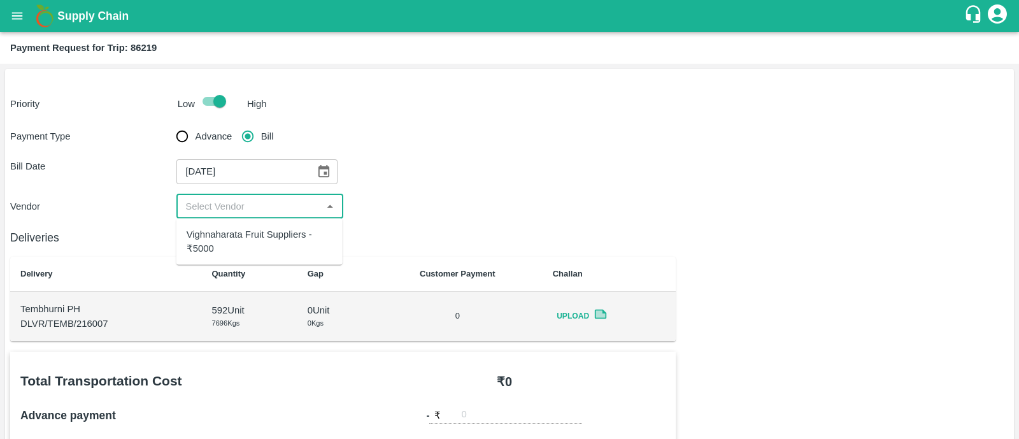
click at [232, 233] on div "Vighnaharata Fruit Suppliers - ₹5000" at bounding box center [260, 241] width 146 height 29
type input "Vighnaharata Fruit Suppliers - ₹5000"
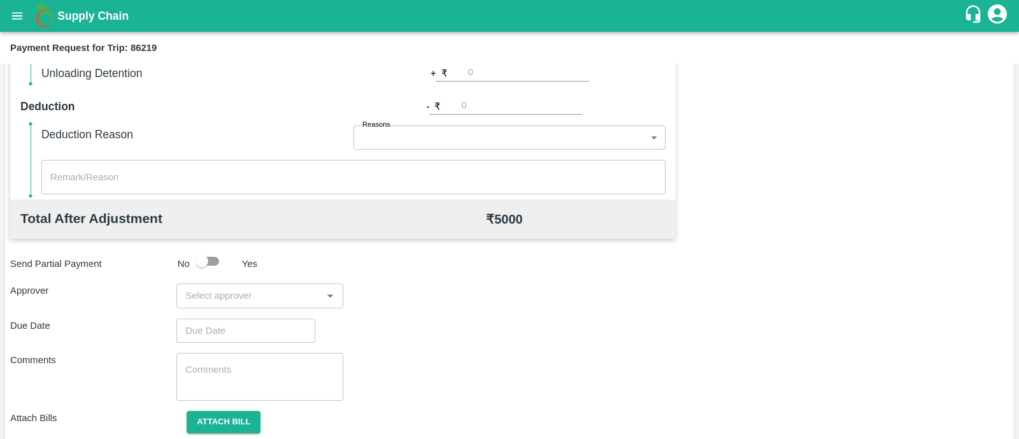
scroll to position [543, 0]
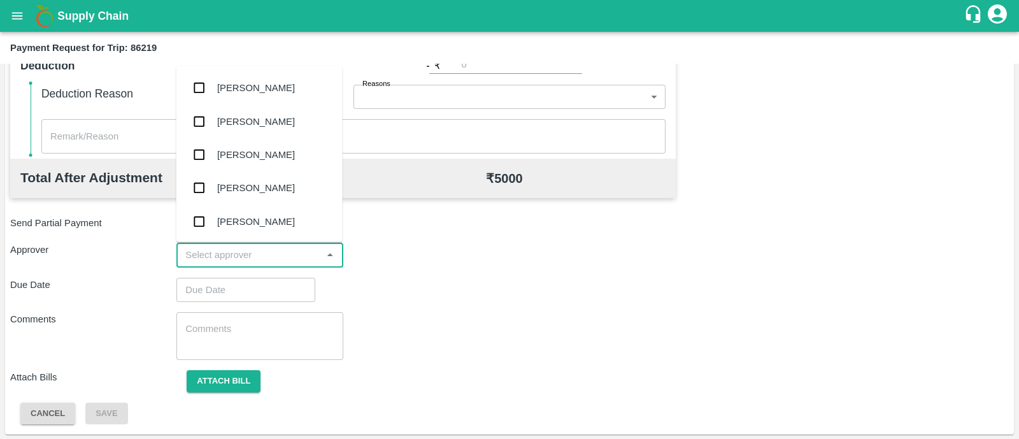
click at [270, 254] on input "input" at bounding box center [249, 254] width 138 height 17
type input "prasad"
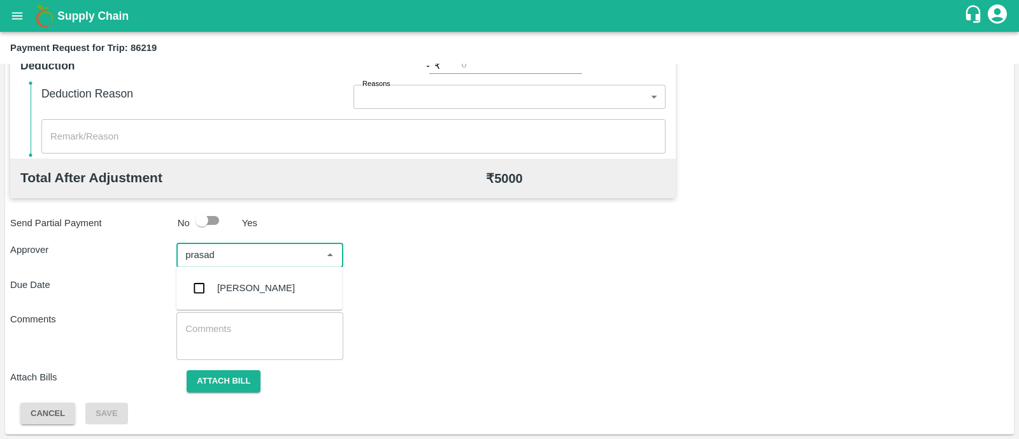
click at [270, 276] on div "[PERSON_NAME]" at bounding box center [259, 287] width 166 height 33
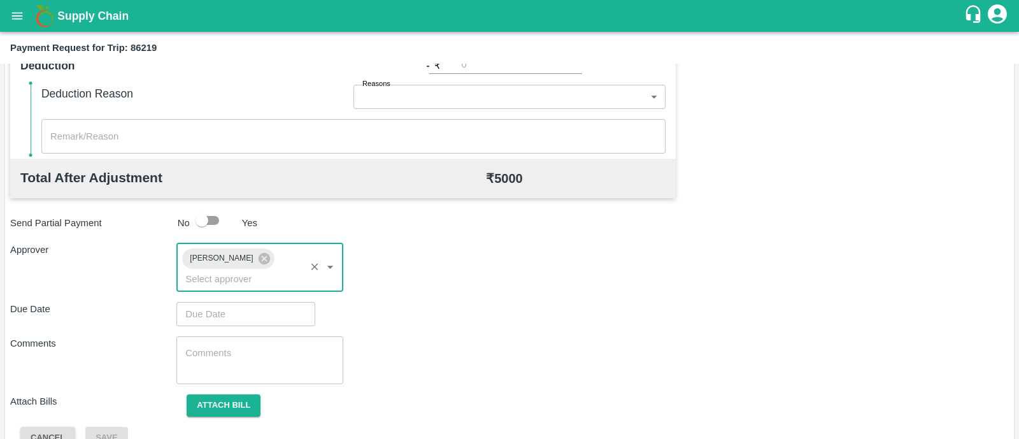
type input "DD/MM/YYYY hh:mm aa"
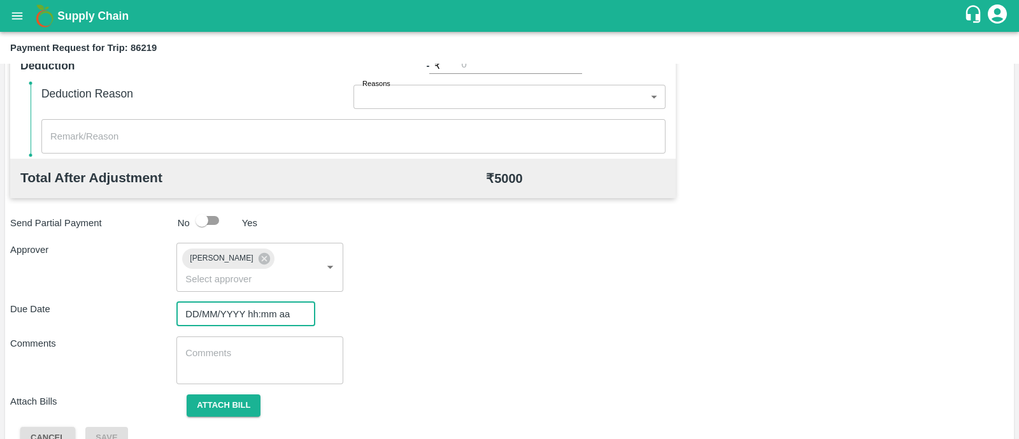
click at [268, 302] on input "DD/MM/YYYY hh:mm aa" at bounding box center [241, 314] width 130 height 24
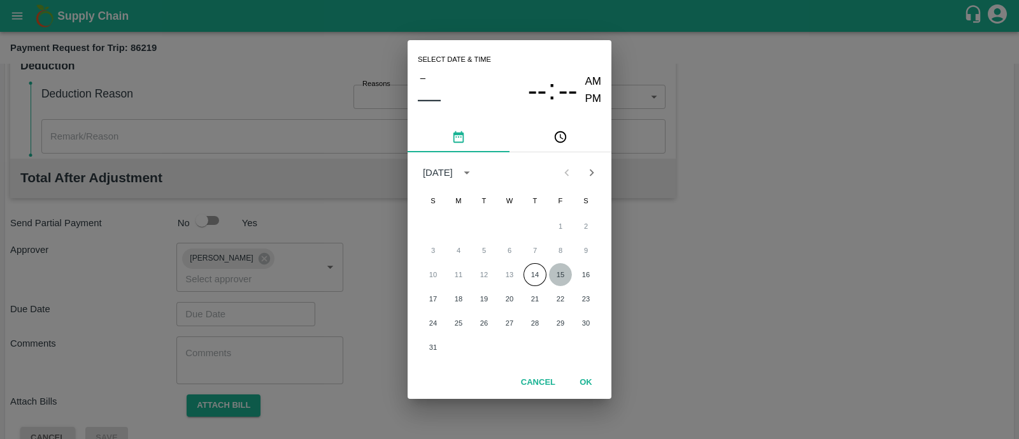
click at [565, 272] on button "15" at bounding box center [560, 274] width 23 height 23
type input "[DATE] 12:00 AM"
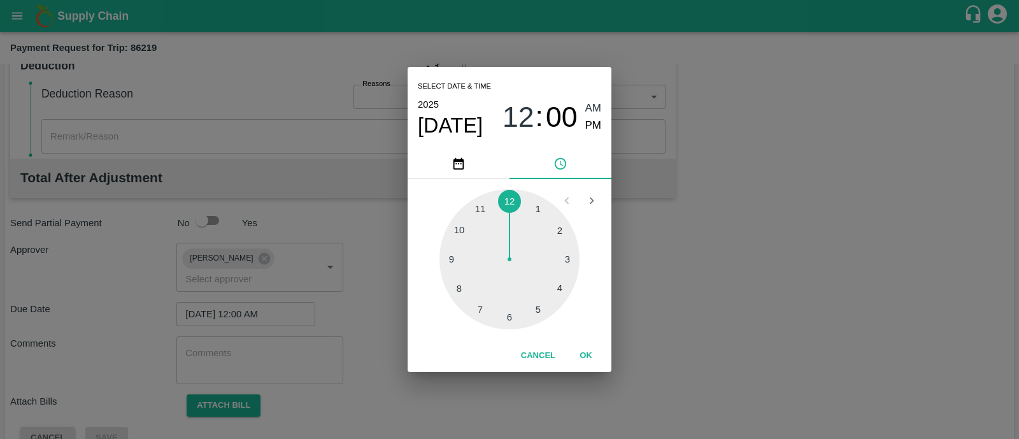
click at [590, 366] on button "OK" at bounding box center [585, 355] width 41 height 22
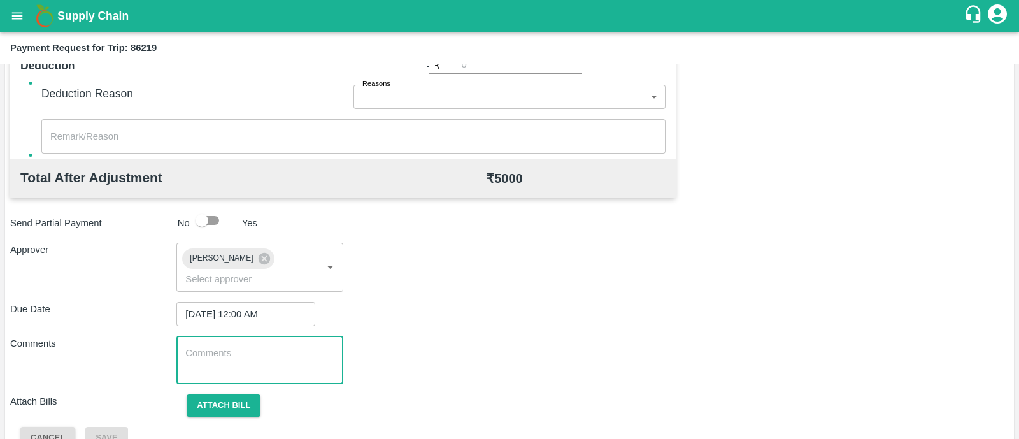
click at [264, 346] on textarea at bounding box center [259, 359] width 148 height 27
paste textarea "Transport Bill"
type textarea "Transport Bill"
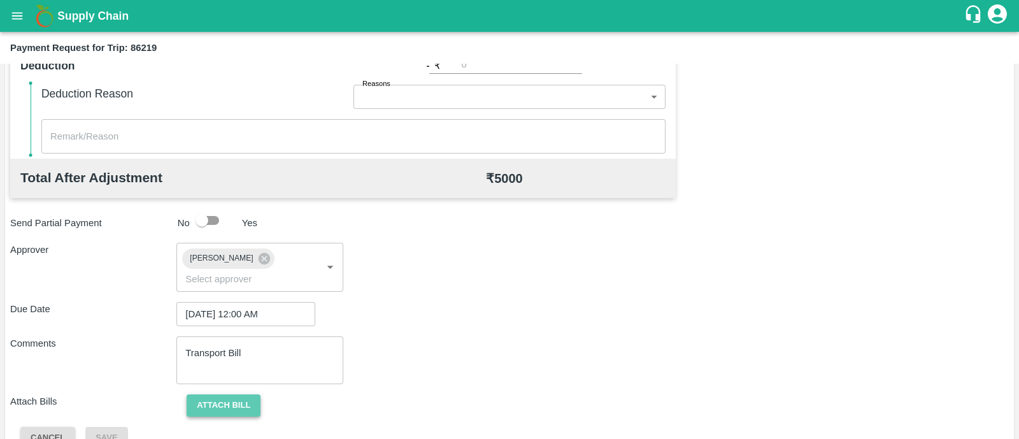
click at [236, 394] on button "Attach bill" at bounding box center [224, 405] width 74 height 22
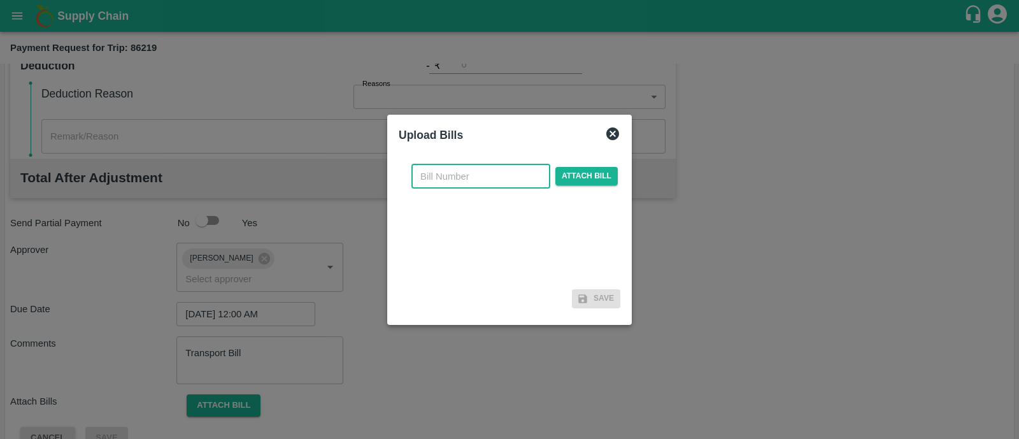
click at [457, 170] on input "text" at bounding box center [480, 176] width 139 height 24
type input "902"
click at [579, 173] on span "Attach bill" at bounding box center [586, 176] width 62 height 18
click at [0, 0] on input "Attach bill" at bounding box center [0, 0] width 0 height 0
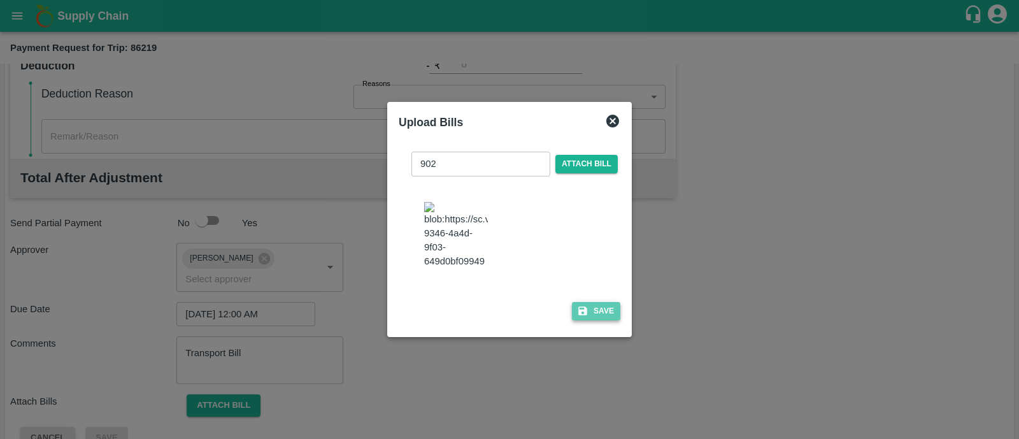
click at [604, 313] on button "Save" at bounding box center [596, 311] width 48 height 18
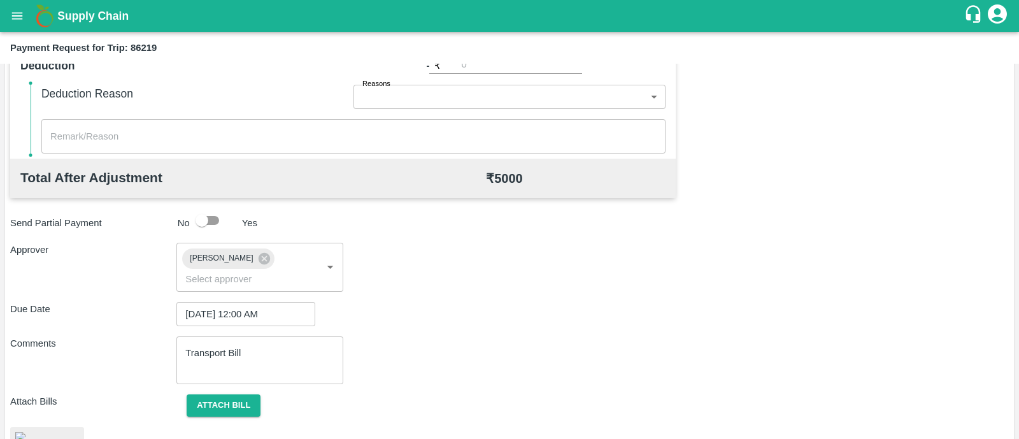
scroll to position [635, 0]
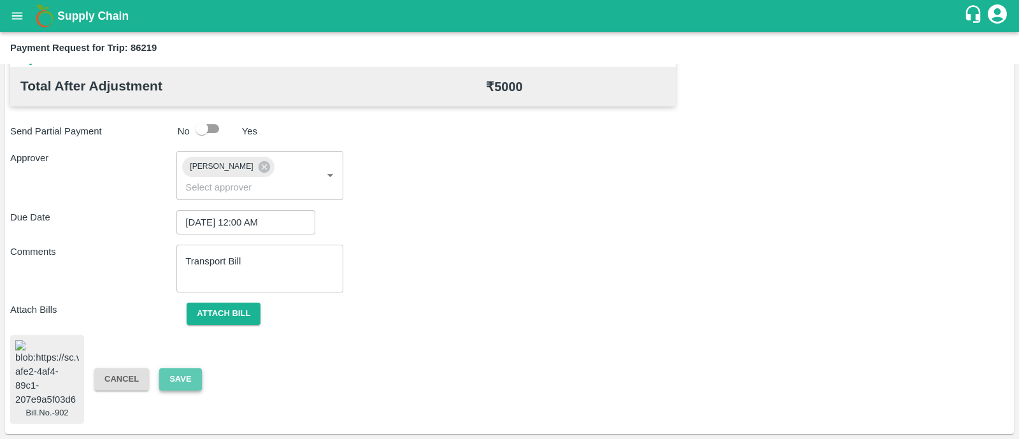
click at [185, 369] on button "Save" at bounding box center [180, 379] width 42 height 22
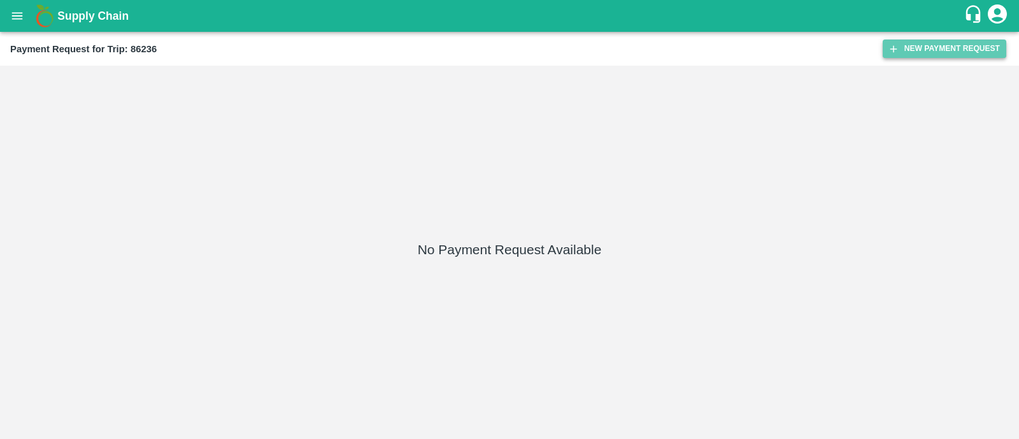
click at [933, 55] on button "New Payment Request" at bounding box center [945, 48] width 124 height 18
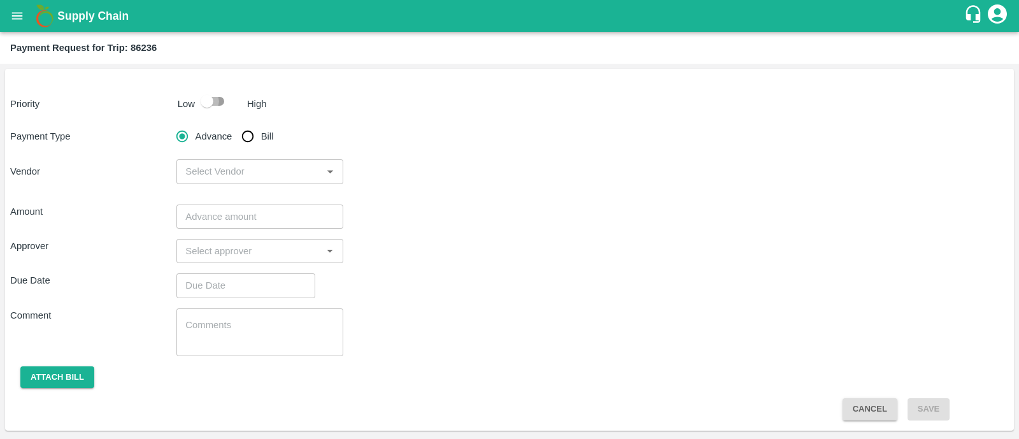
click at [223, 105] on input "checkbox" at bounding box center [207, 101] width 73 height 24
checkbox input "true"
click at [245, 138] on input "Bill" at bounding box center [247, 136] width 25 height 25
radio input "true"
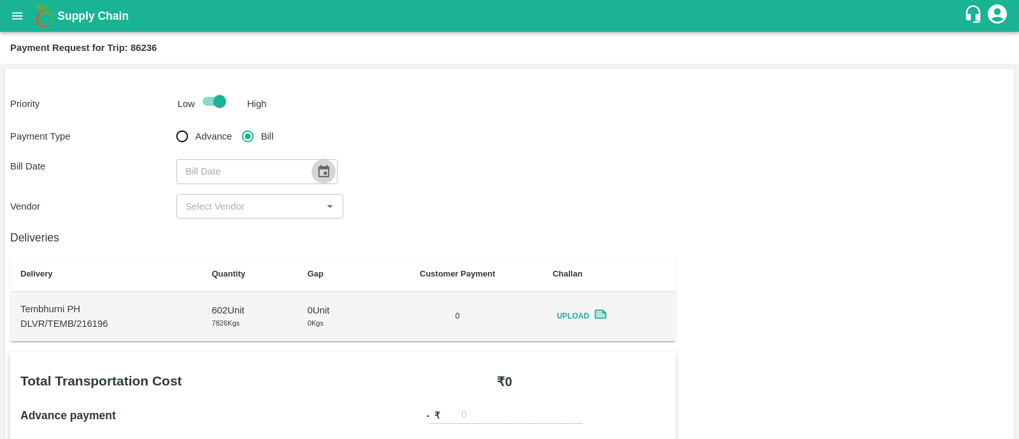
click at [318, 171] on icon "Choose date" at bounding box center [323, 171] width 11 height 12
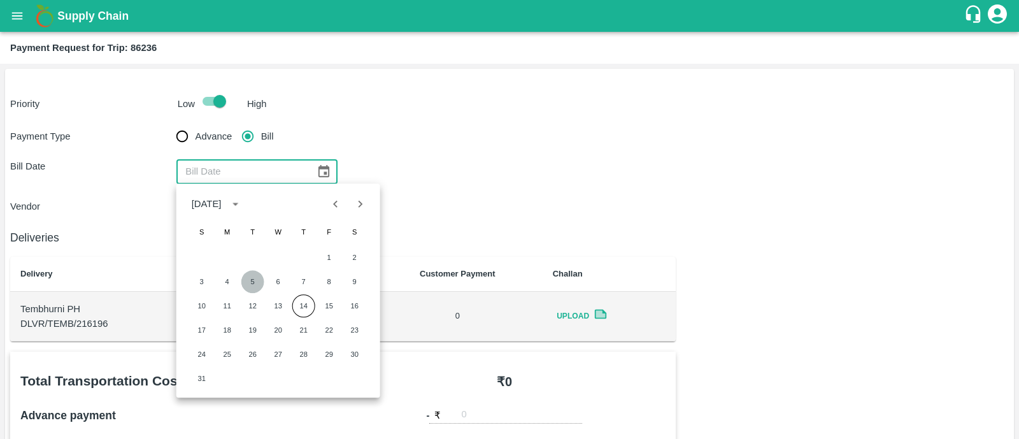
click at [255, 281] on button "5" at bounding box center [252, 281] width 23 height 23
type input "05/08/2025"
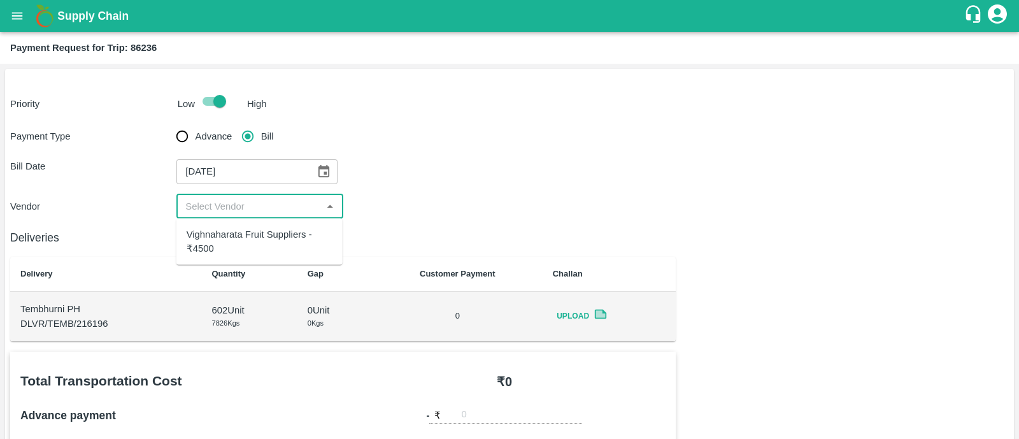
click at [253, 211] on input "input" at bounding box center [249, 206] width 138 height 17
click at [253, 236] on div "Vighnaharata Fruit Suppliers - ₹4500" at bounding box center [260, 241] width 146 height 29
type input "Vighnaharata Fruit Suppliers - ₹4500"
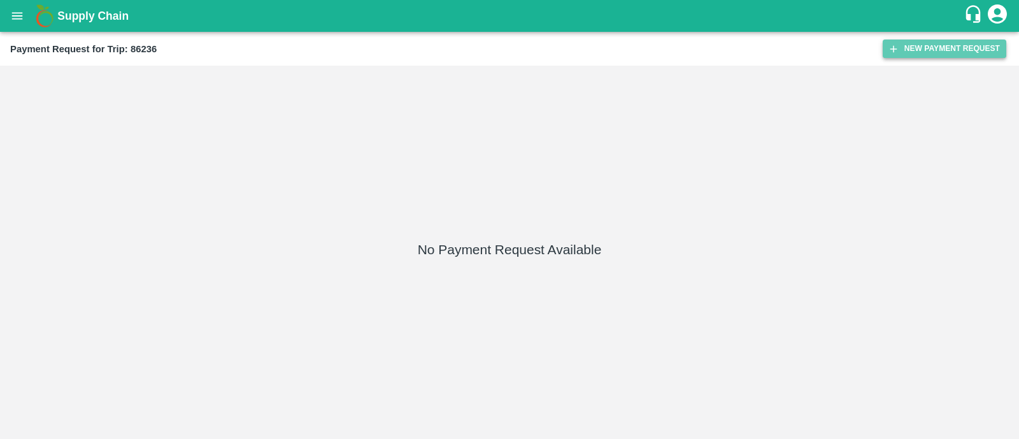
click at [955, 52] on button "New Payment Request" at bounding box center [945, 48] width 124 height 18
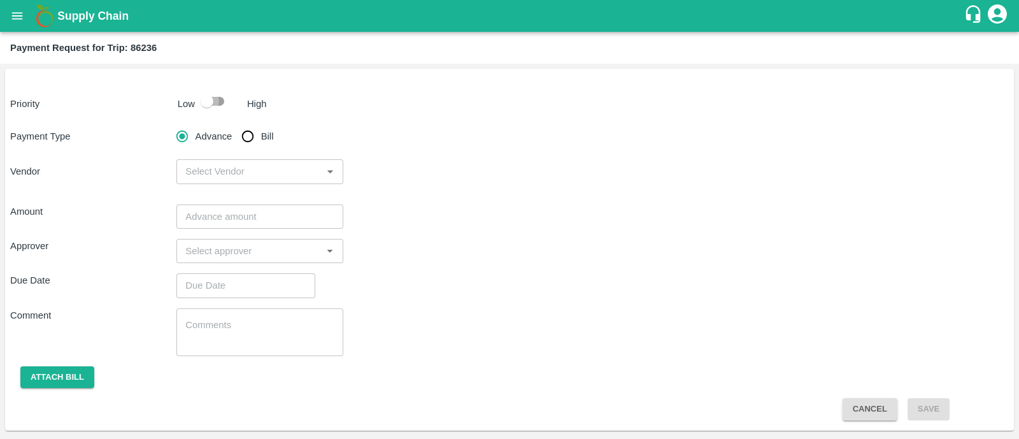
click at [219, 111] on input "checkbox" at bounding box center [207, 101] width 73 height 24
checkbox input "true"
click at [243, 135] on input "Bill" at bounding box center [247, 136] width 25 height 25
radio input "true"
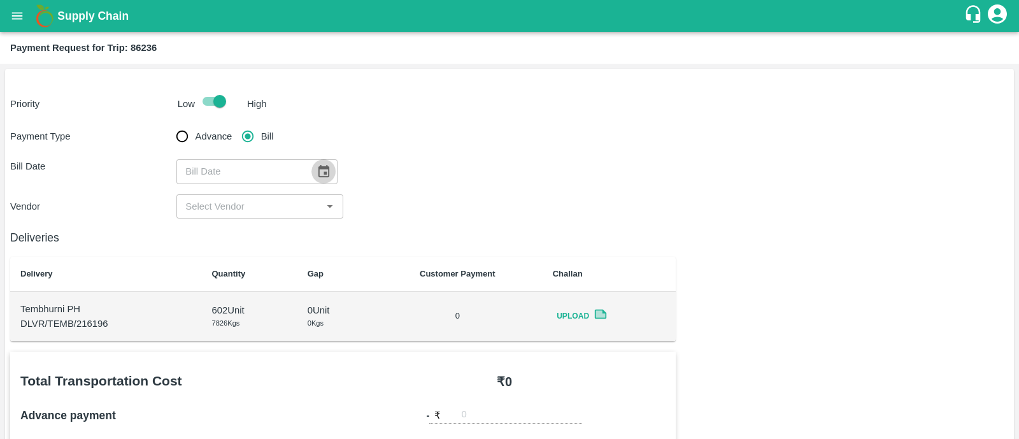
click at [315, 160] on button "Choose date" at bounding box center [323, 171] width 24 height 24
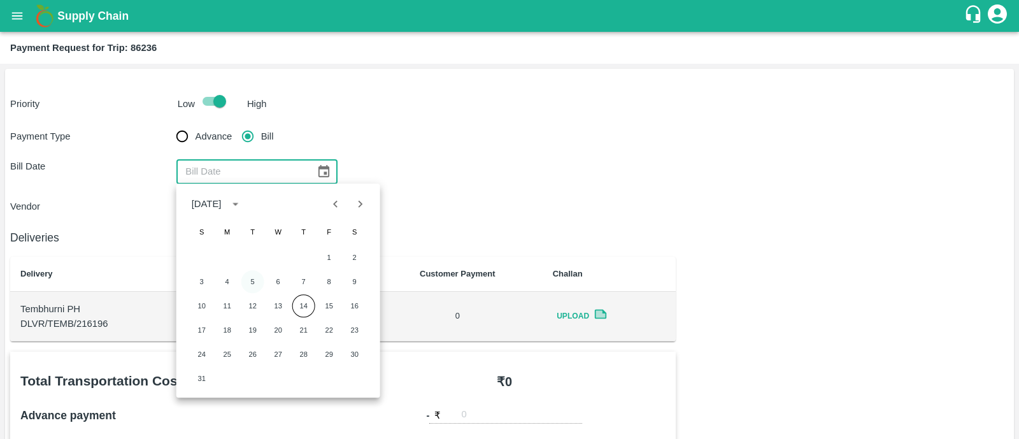
click at [252, 282] on button "5" at bounding box center [252, 281] width 23 height 23
type input "05/08/2025"
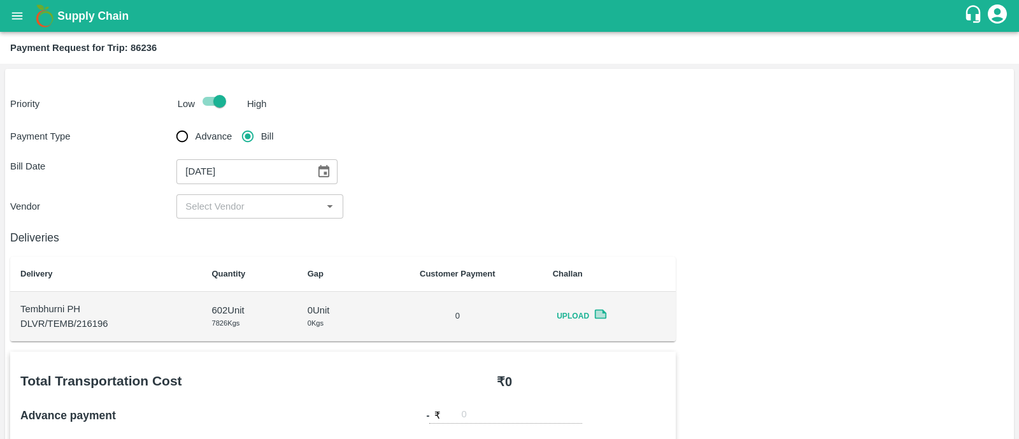
click at [241, 216] on div "​" at bounding box center [259, 206] width 166 height 24
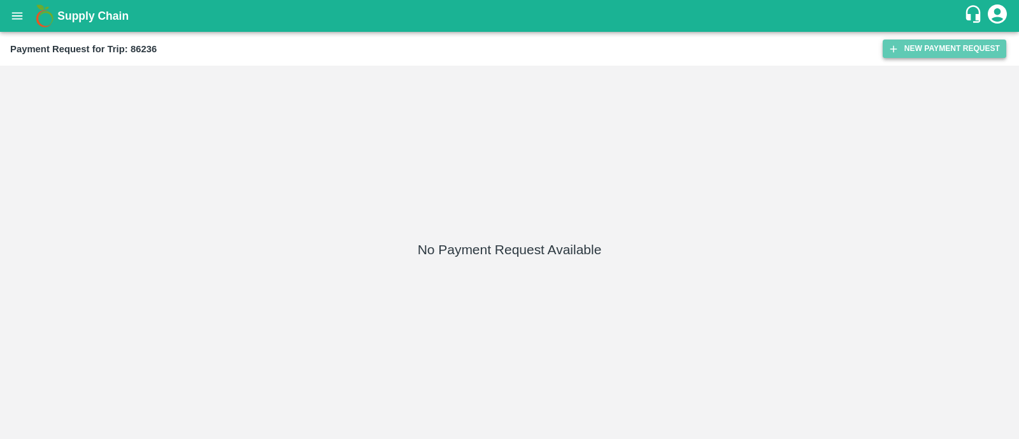
click at [907, 49] on button "New Payment Request" at bounding box center [945, 48] width 124 height 18
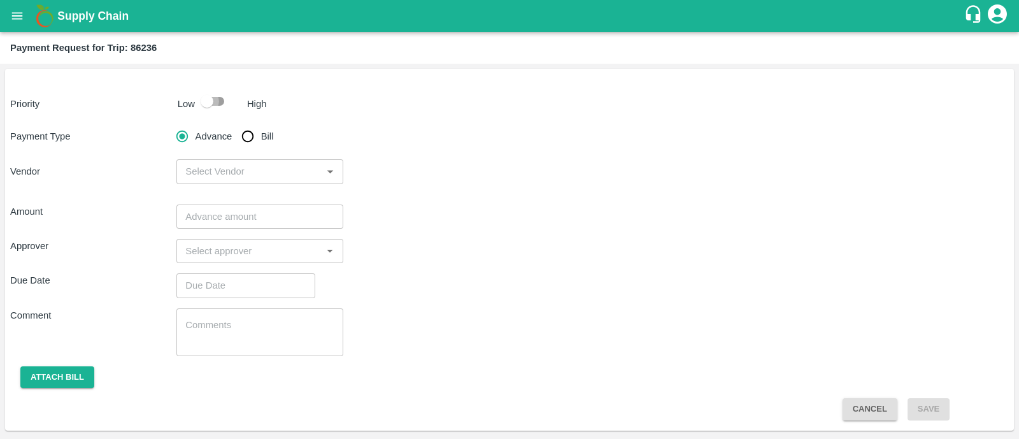
click at [209, 91] on input "checkbox" at bounding box center [207, 101] width 73 height 24
checkbox input "true"
click at [252, 132] on input "Bill" at bounding box center [247, 136] width 25 height 25
radio input "true"
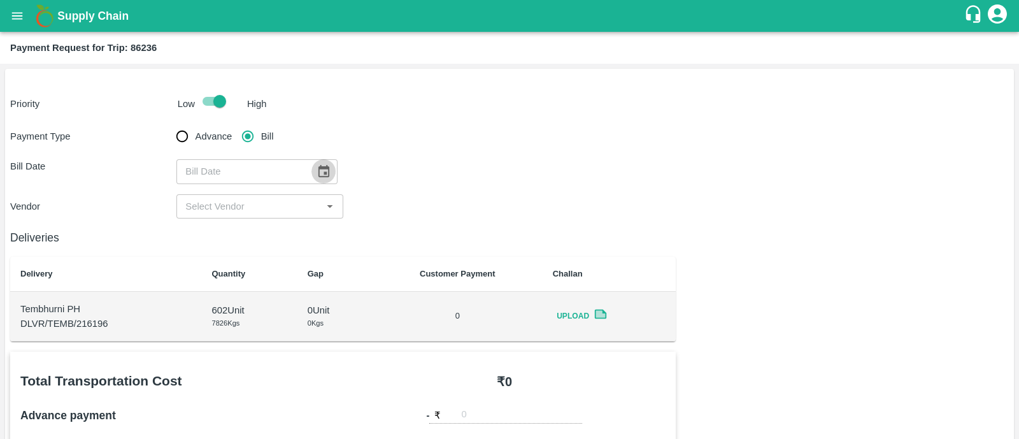
click at [316, 178] on icon "Choose date" at bounding box center [323, 171] width 14 height 14
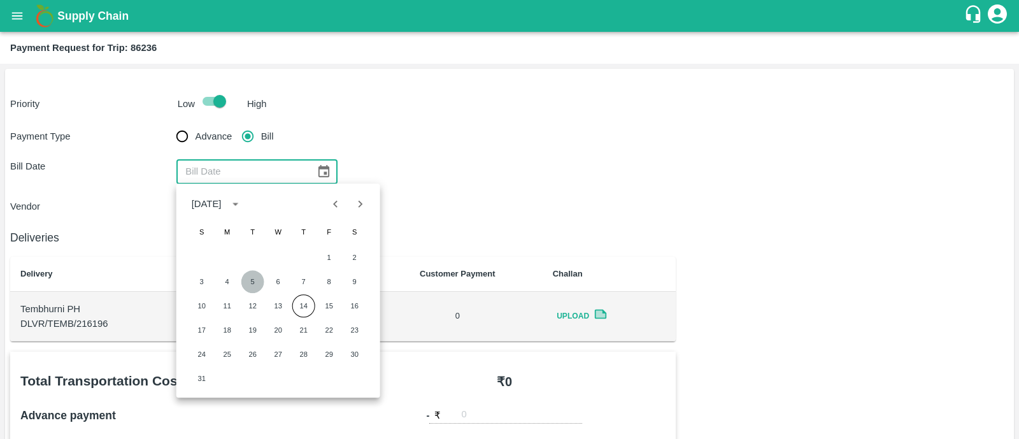
click at [258, 279] on button "5" at bounding box center [252, 281] width 23 height 23
type input "05/08/2025"
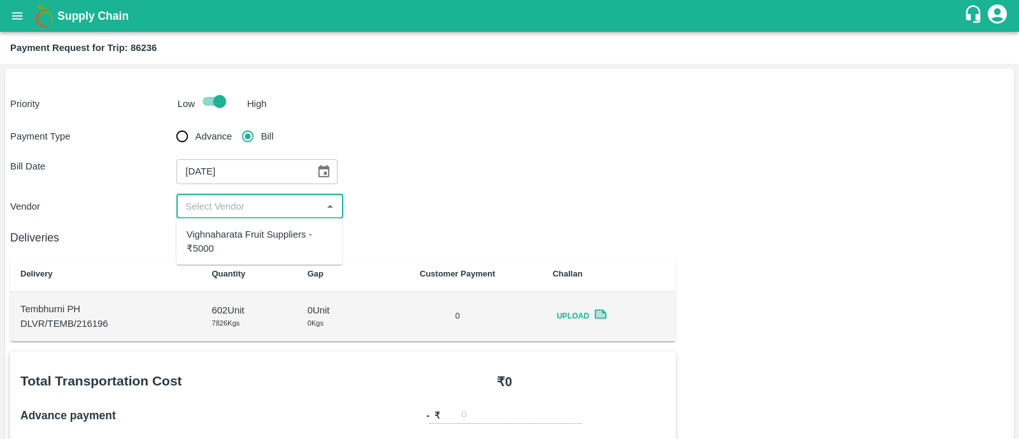
click at [237, 209] on input "input" at bounding box center [249, 206] width 138 height 17
click at [233, 242] on div "Vighnaharata Fruit Suppliers - ₹5000" at bounding box center [260, 241] width 146 height 29
type input "Vighnaharata Fruit Suppliers - ₹5000"
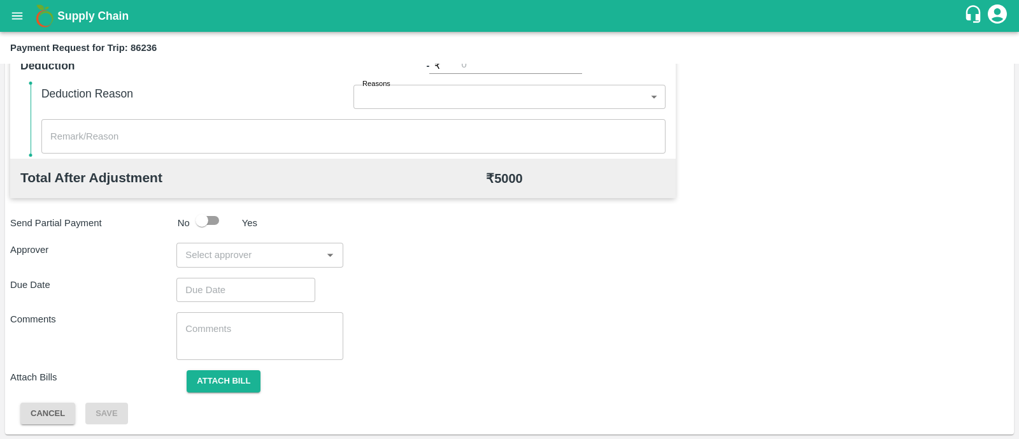
scroll to position [543, 0]
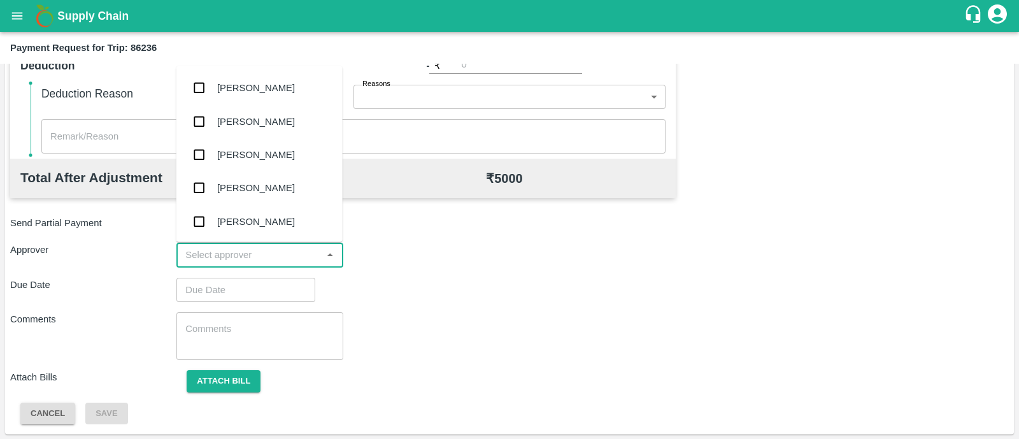
click at [235, 255] on input "input" at bounding box center [249, 254] width 138 height 17
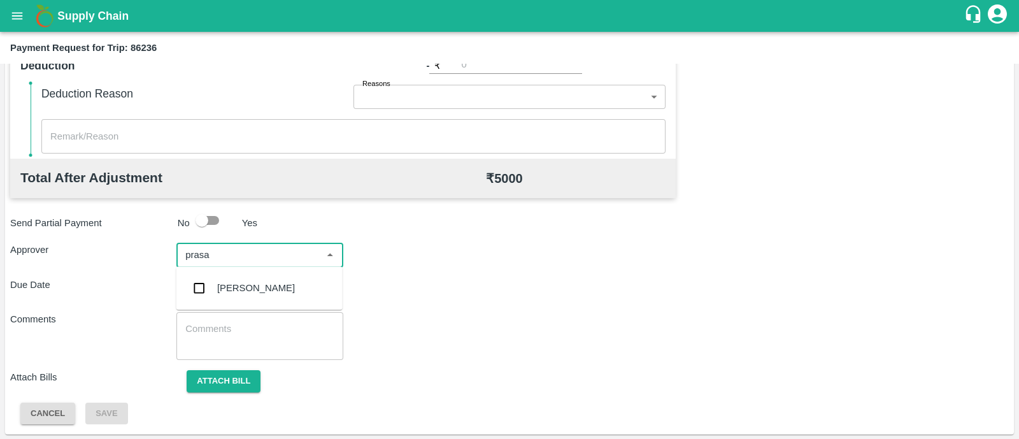
type input "prasad"
click at [228, 272] on div "[PERSON_NAME]" at bounding box center [259, 287] width 166 height 33
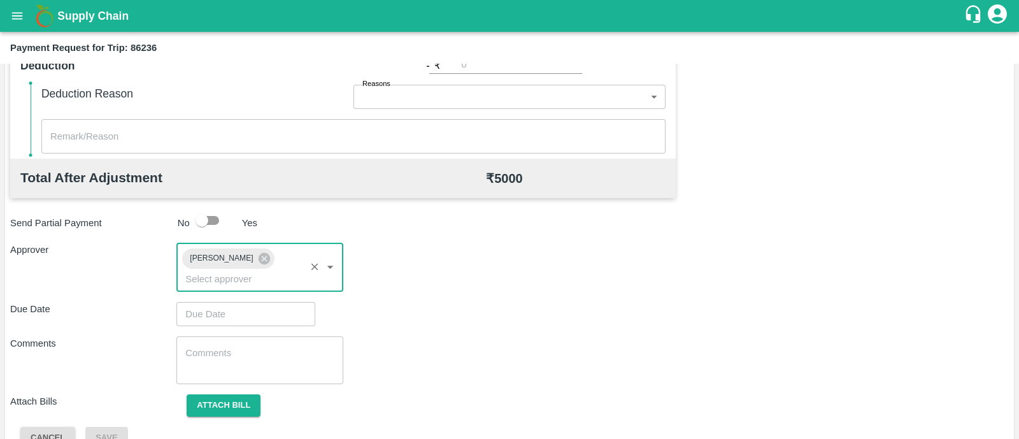
type input "DD/MM/YYYY hh:mm aa"
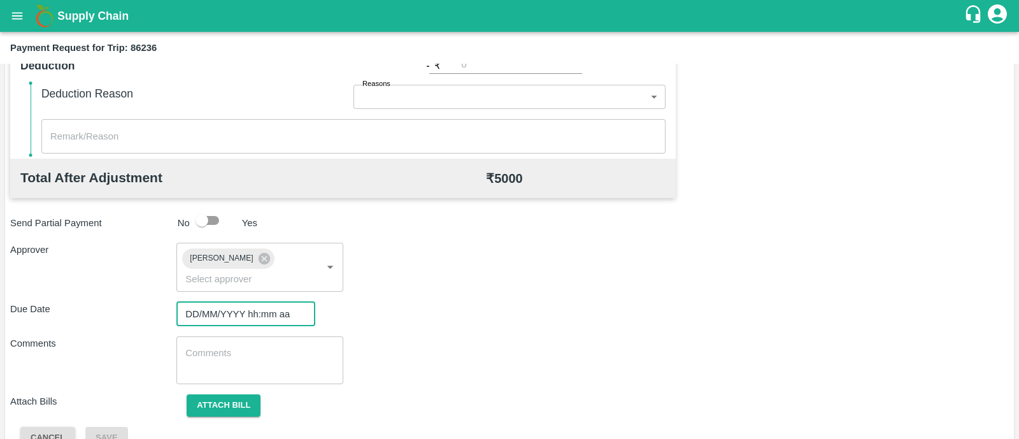
click at [233, 303] on input "DD/MM/YYYY hh:mm aa" at bounding box center [241, 314] width 130 height 24
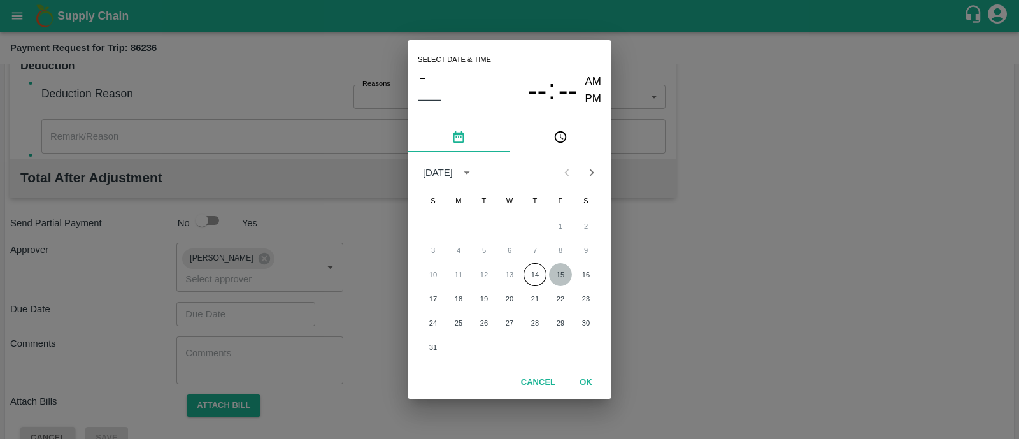
click at [559, 273] on button "15" at bounding box center [560, 274] width 23 height 23
type input "[DATE] 12:00 AM"
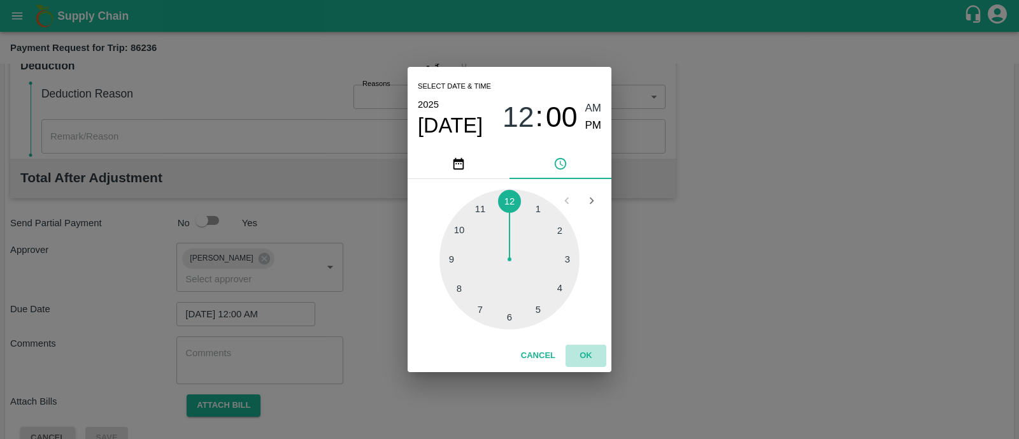
click at [586, 360] on button "OK" at bounding box center [585, 355] width 41 height 22
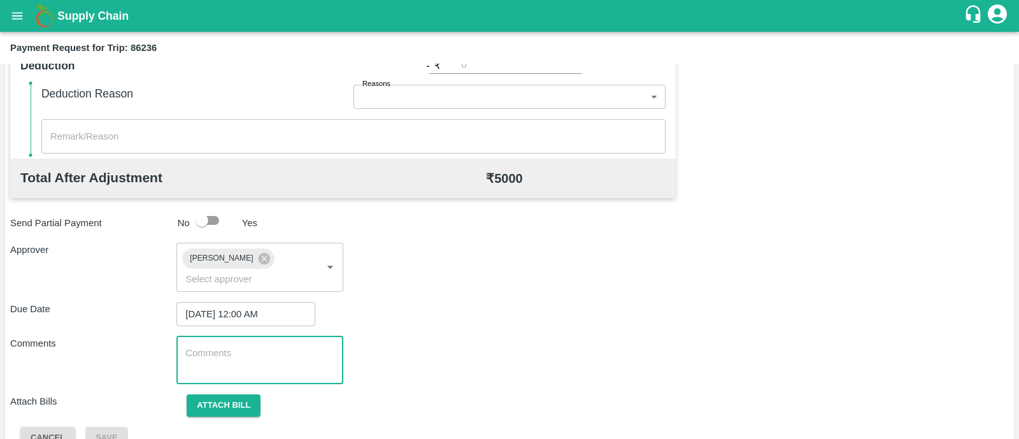
click at [267, 346] on textarea at bounding box center [259, 359] width 148 height 27
paste textarea "Transport Bill"
type textarea "Transport Bill"
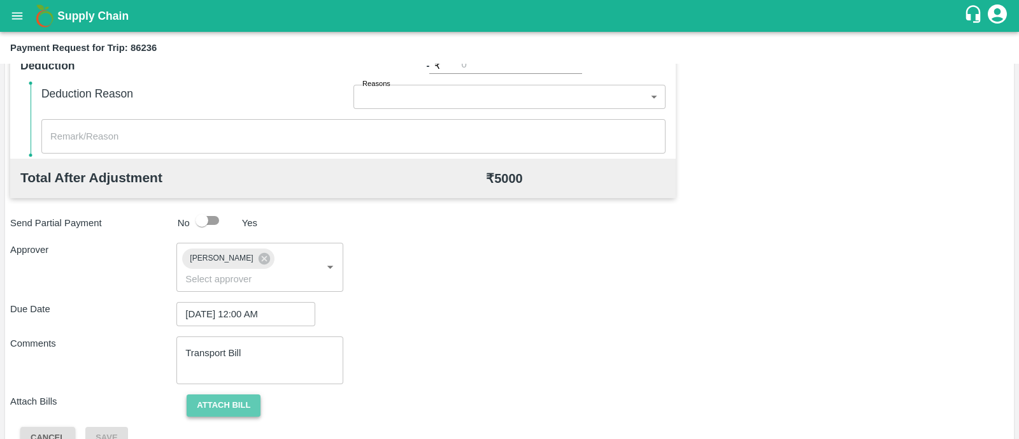
click at [226, 394] on button "Attach bill" at bounding box center [224, 405] width 74 height 22
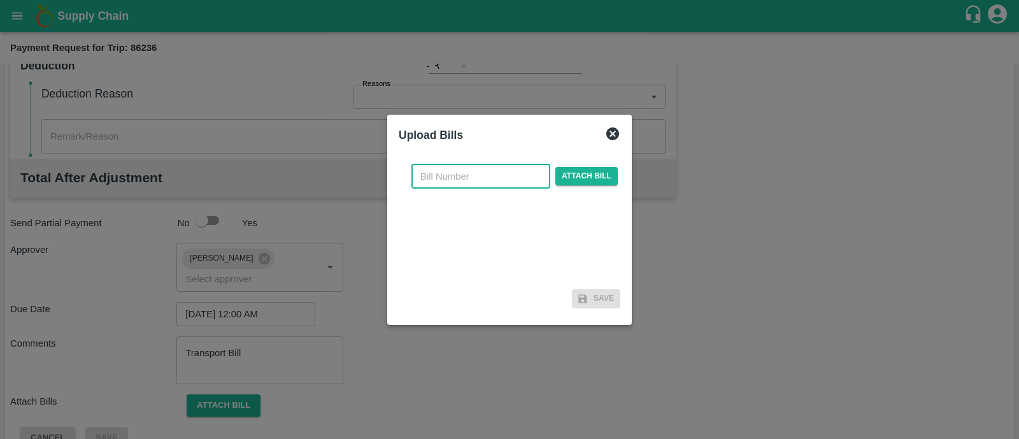
click at [439, 175] on input "text" at bounding box center [480, 176] width 139 height 24
type input "904"
click at [592, 176] on span "Attach bill" at bounding box center [586, 176] width 62 height 18
click at [0, 0] on input "Attach bill" at bounding box center [0, 0] width 0 height 0
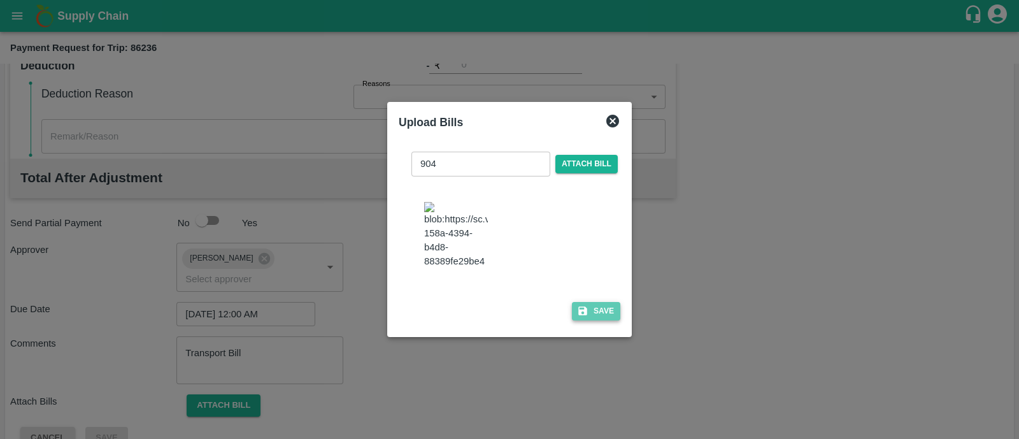
click at [597, 313] on button "Save" at bounding box center [596, 311] width 48 height 18
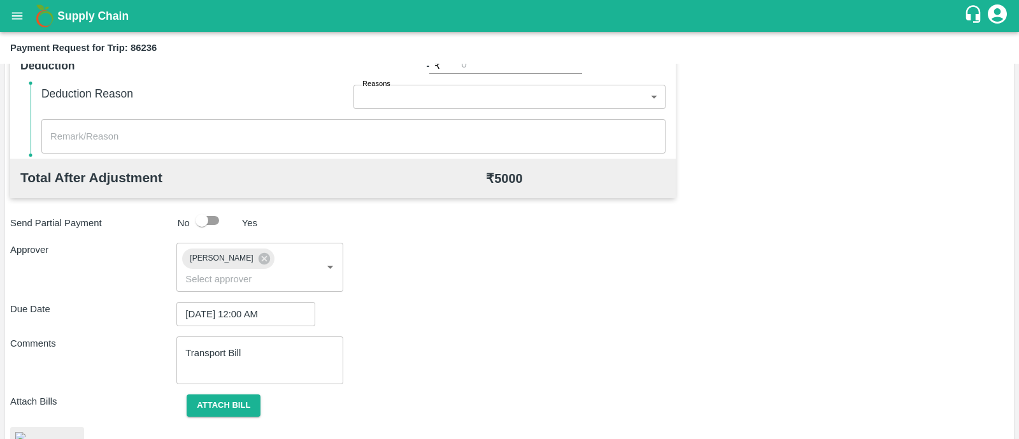
scroll to position [633, 0]
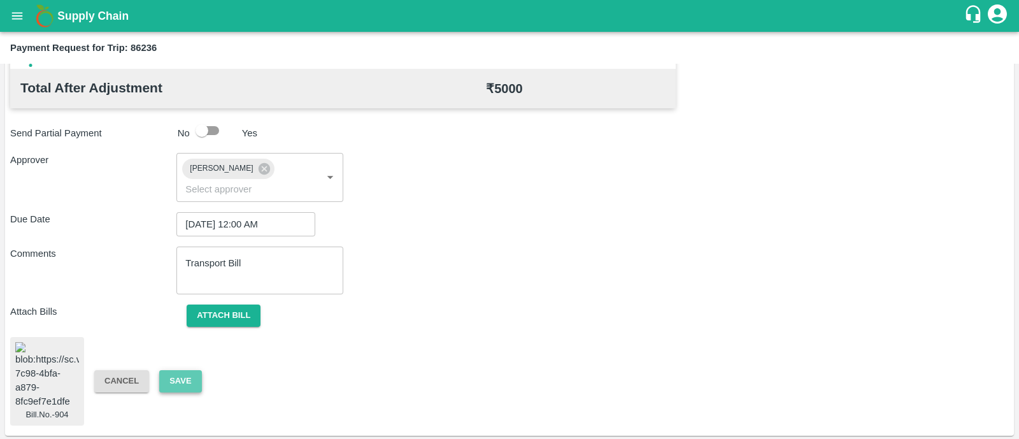
click at [173, 373] on button "Save" at bounding box center [180, 381] width 42 height 22
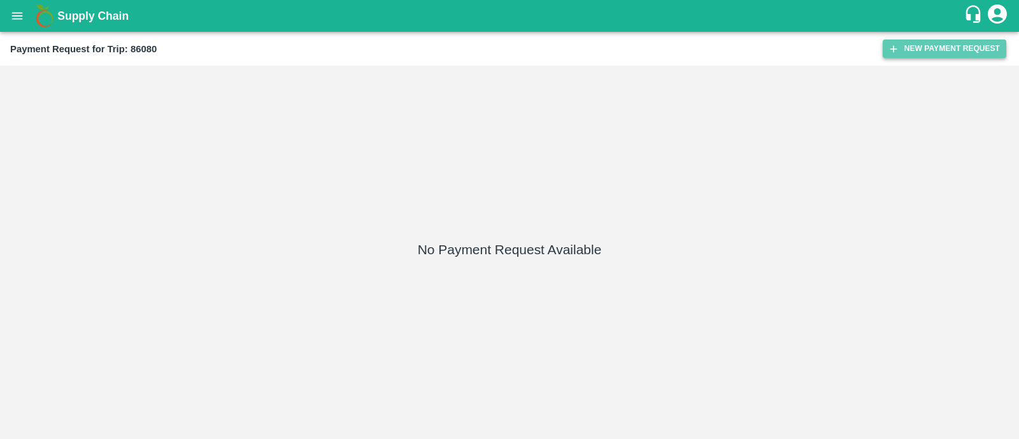
click at [972, 46] on button "New Payment Request" at bounding box center [945, 48] width 124 height 18
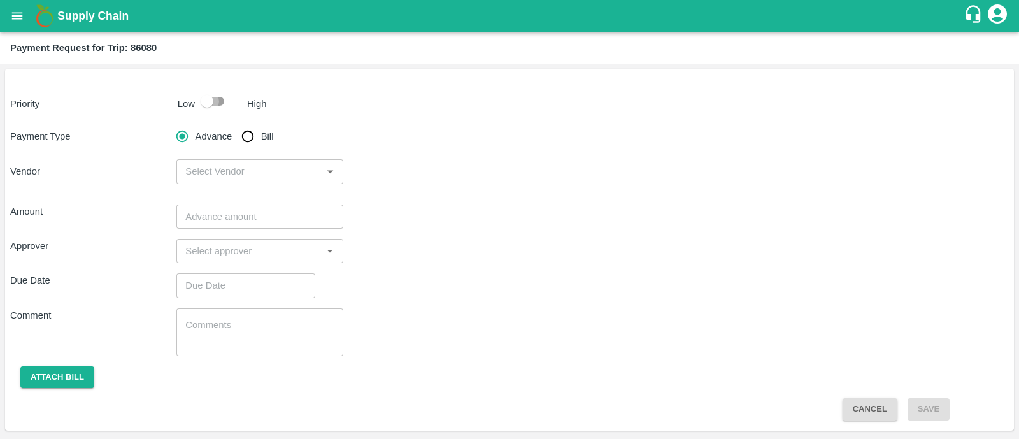
click at [210, 101] on input "checkbox" at bounding box center [207, 101] width 73 height 24
checkbox input "true"
click at [259, 138] on input "Bill" at bounding box center [247, 136] width 25 height 25
radio input "true"
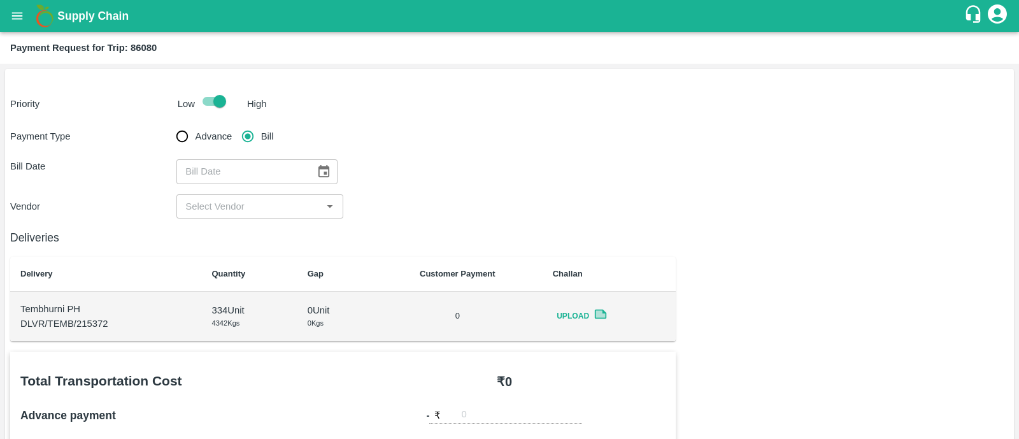
click at [311, 166] on button "Choose date" at bounding box center [323, 171] width 24 height 24
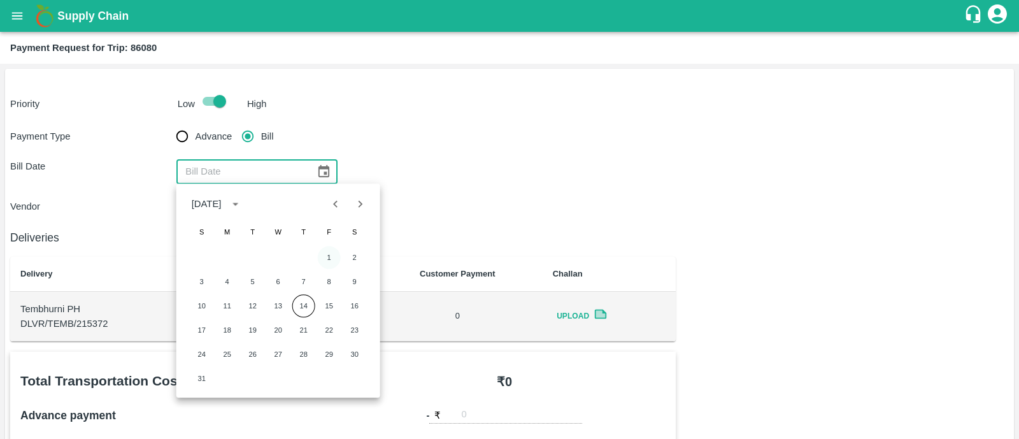
click at [327, 252] on button "1" at bounding box center [329, 257] width 23 height 23
type input "[DATE]"
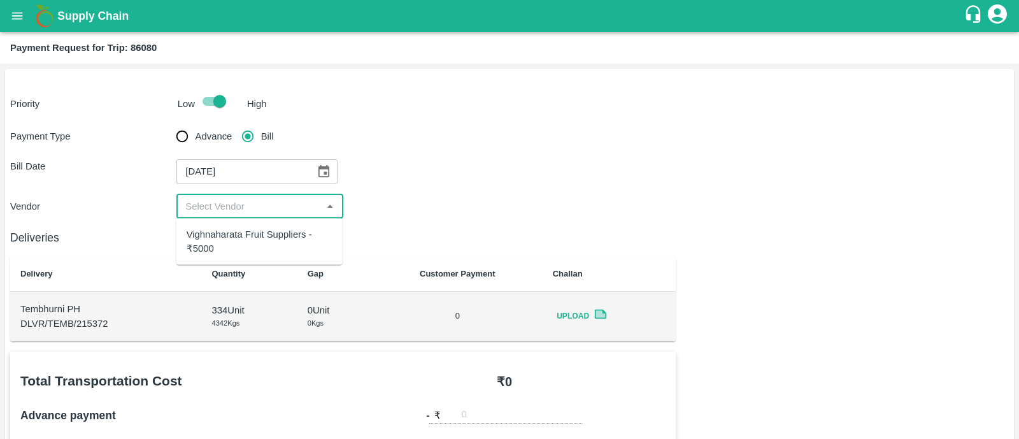
click at [261, 202] on input "input" at bounding box center [249, 206] width 138 height 17
click at [255, 232] on div "Vighnaharata Fruit Suppliers - ₹5000" at bounding box center [260, 241] width 146 height 29
type input "Vighnaharata Fruit Suppliers - ₹5000"
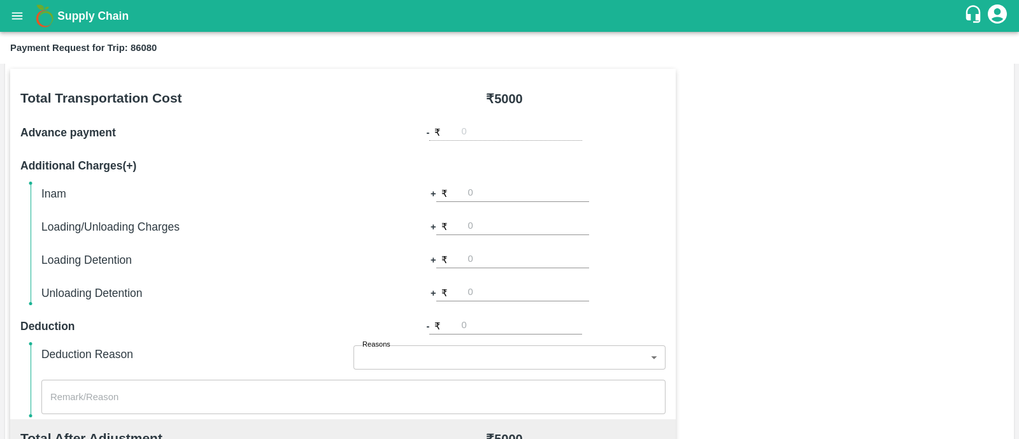
scroll to position [543, 0]
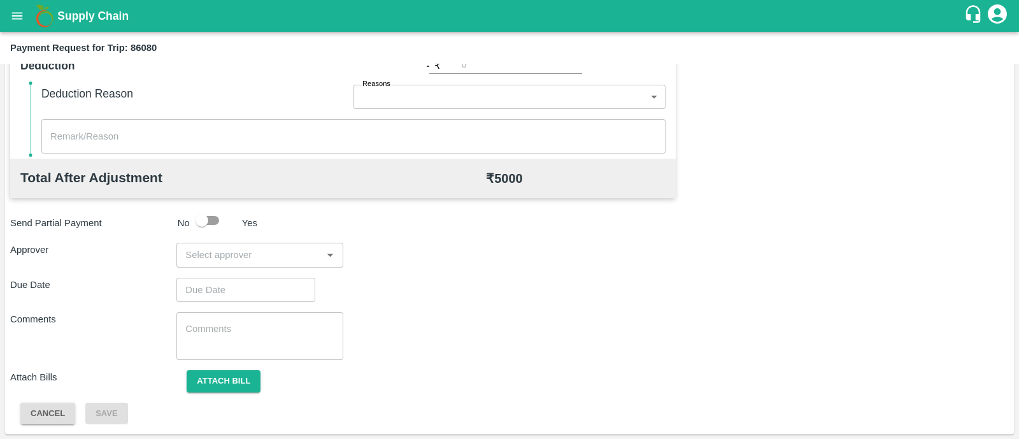
click at [239, 243] on div "​" at bounding box center [259, 255] width 166 height 24
type input "prasad"
click at [245, 278] on div "[PERSON_NAME]" at bounding box center [259, 287] width 166 height 33
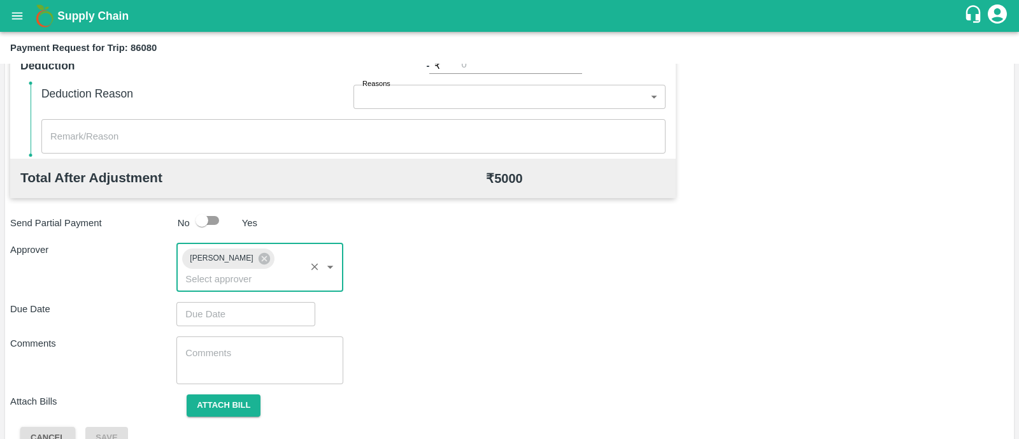
type input "DD/MM/YYYY hh:mm aa"
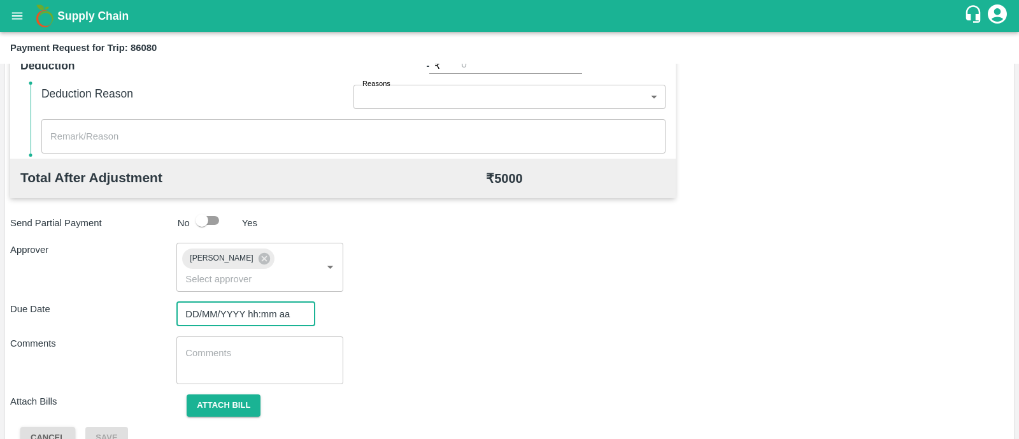
click at [246, 302] on input "DD/MM/YYYY hh:mm aa" at bounding box center [241, 314] width 130 height 24
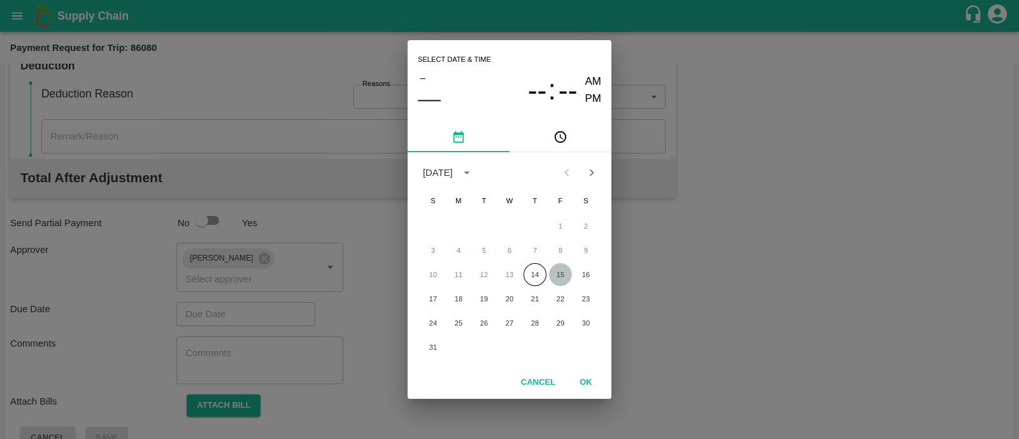
click at [562, 269] on button "15" at bounding box center [560, 274] width 23 height 23
type input "[DATE] 12:00 AM"
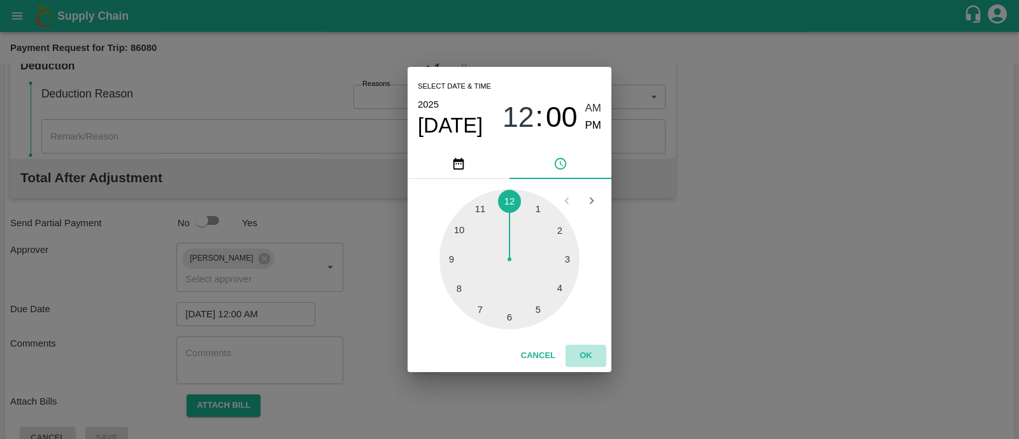
click at [587, 358] on button "OK" at bounding box center [585, 355] width 41 height 22
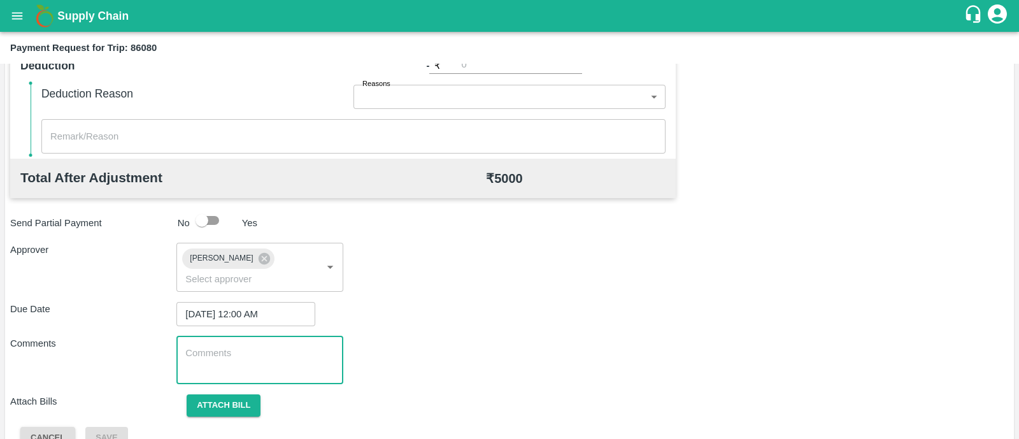
click at [238, 346] on textarea at bounding box center [259, 359] width 148 height 27
paste textarea "Transport Bill"
type textarea "Transport Bill"
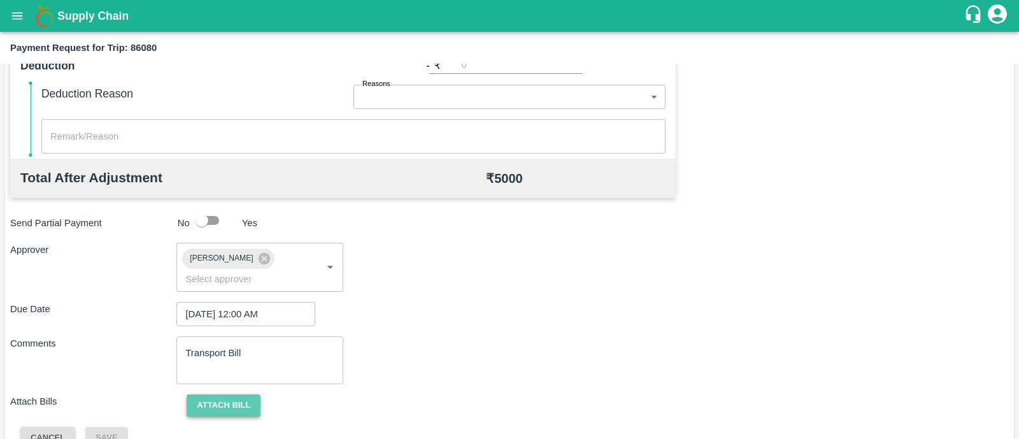
click at [206, 394] on button "Attach bill" at bounding box center [224, 405] width 74 height 22
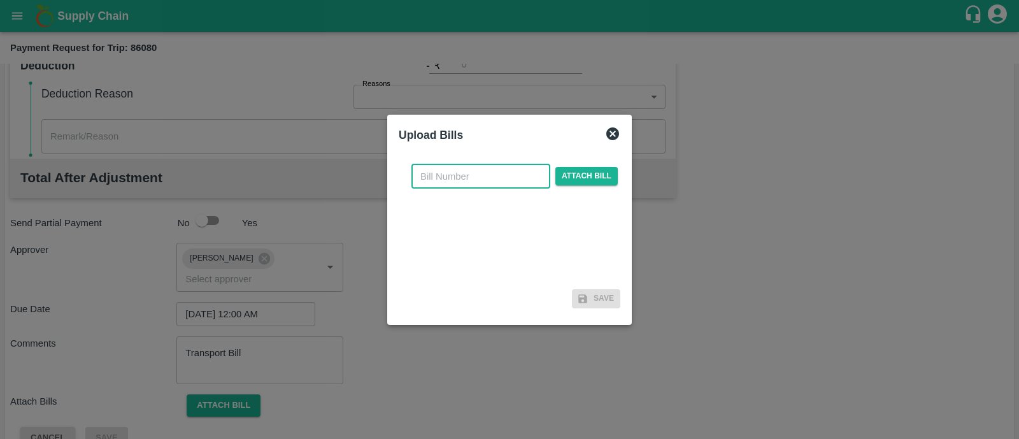
click at [474, 176] on input "text" at bounding box center [480, 176] width 139 height 24
type input "897"
click at [579, 177] on span "Attach bill" at bounding box center [586, 176] width 62 height 18
click at [0, 0] on input "Attach bill" at bounding box center [0, 0] width 0 height 0
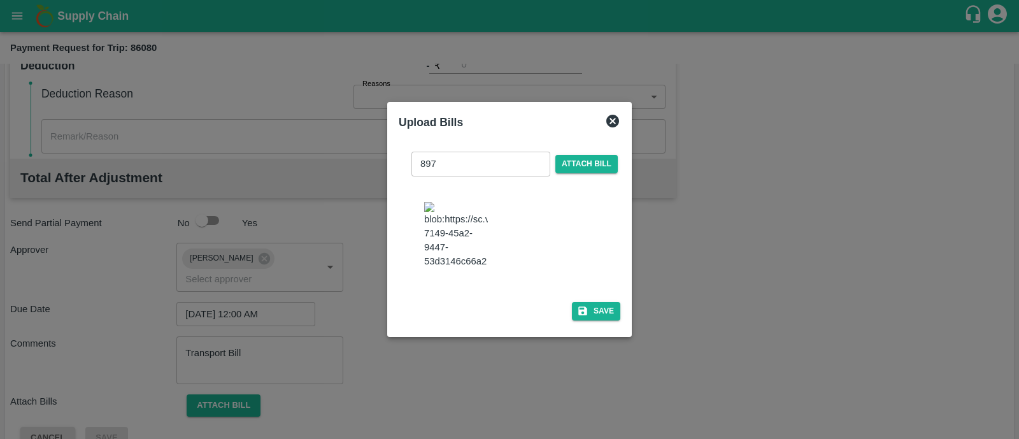
click at [444, 238] on img at bounding box center [456, 235] width 64 height 67
click at [586, 166] on span "Attach bill" at bounding box center [586, 164] width 62 height 18
click at [0, 0] on input "Attach bill" at bounding box center [0, 0] width 0 height 0
click at [586, 318] on button "Save" at bounding box center [596, 311] width 48 height 18
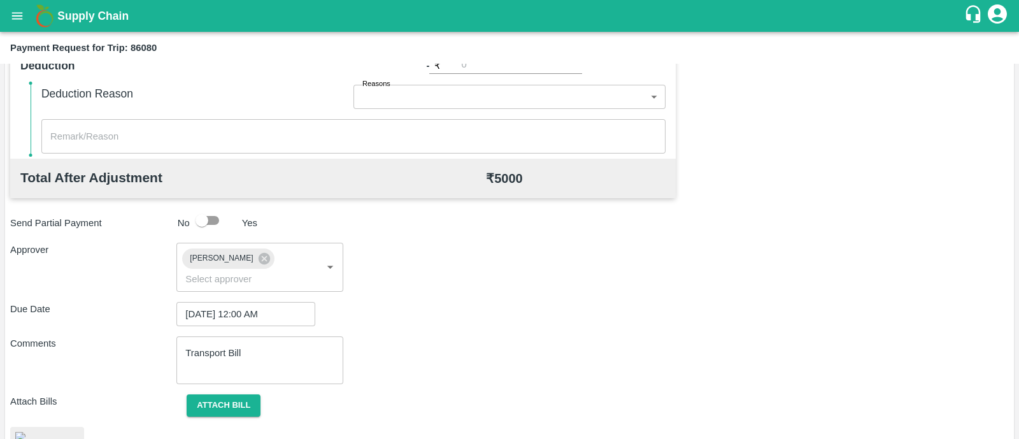
scroll to position [627, 0]
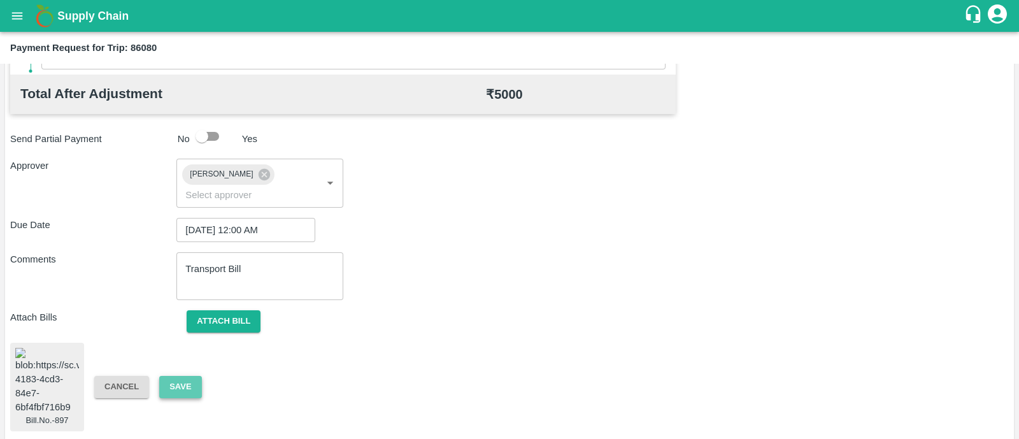
click at [175, 376] on button "Save" at bounding box center [180, 387] width 42 height 22
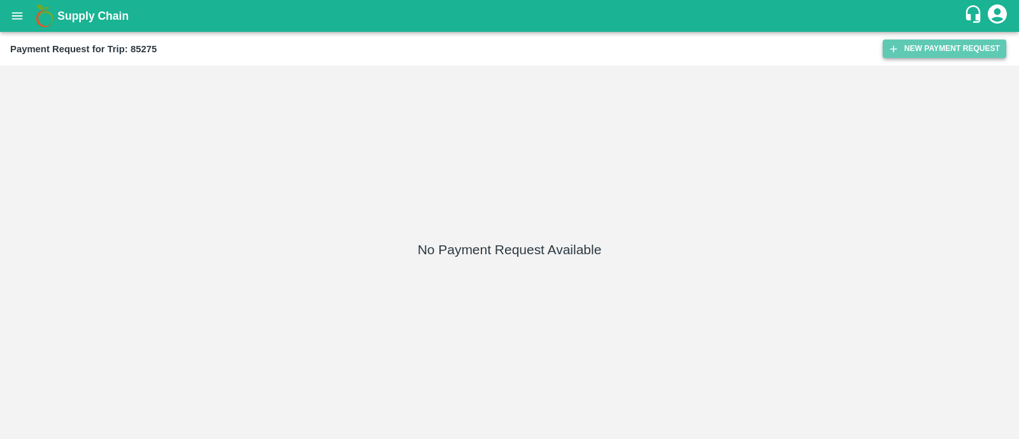
click at [963, 50] on button "New Payment Request" at bounding box center [945, 48] width 124 height 18
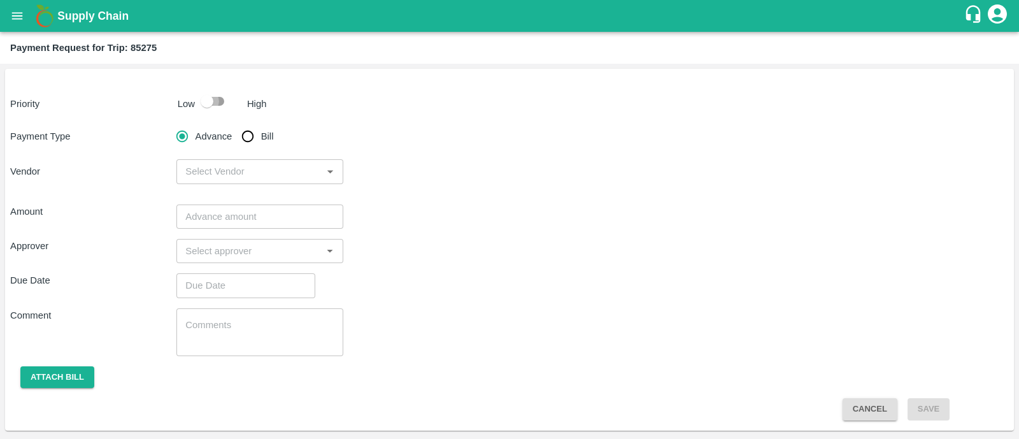
click at [211, 106] on input "checkbox" at bounding box center [207, 101] width 73 height 24
checkbox input "true"
click at [245, 134] on input "Bill" at bounding box center [247, 136] width 25 height 25
radio input "true"
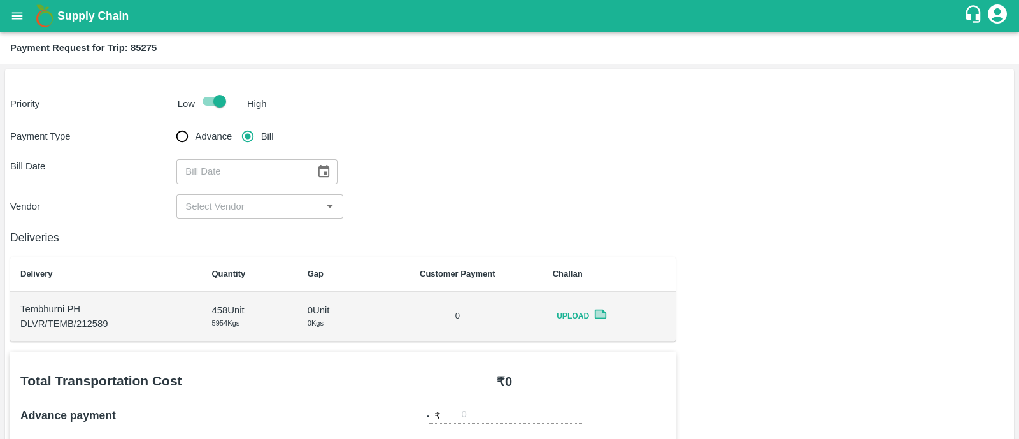
click at [316, 176] on icon "Choose date" at bounding box center [323, 171] width 14 height 14
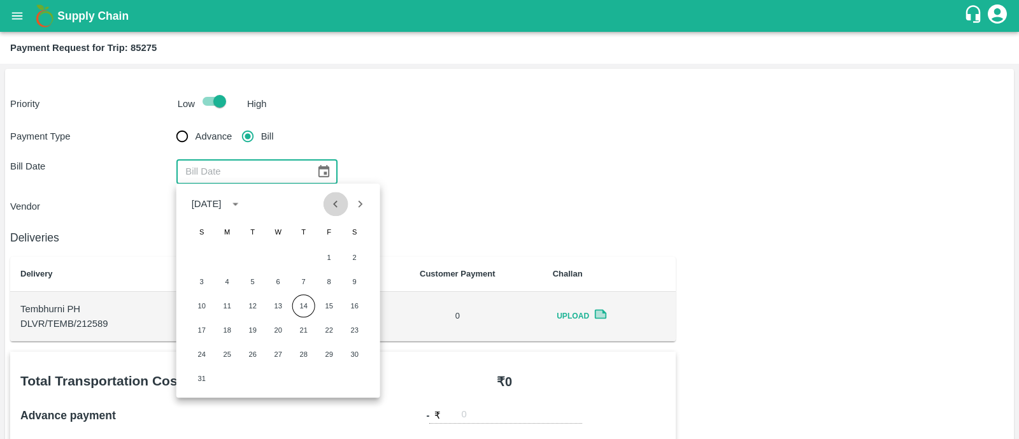
click at [331, 210] on icon "Previous month" at bounding box center [336, 204] width 14 height 14
click at [260, 332] on button "22" at bounding box center [252, 329] width 23 height 23
type input "[DATE]"
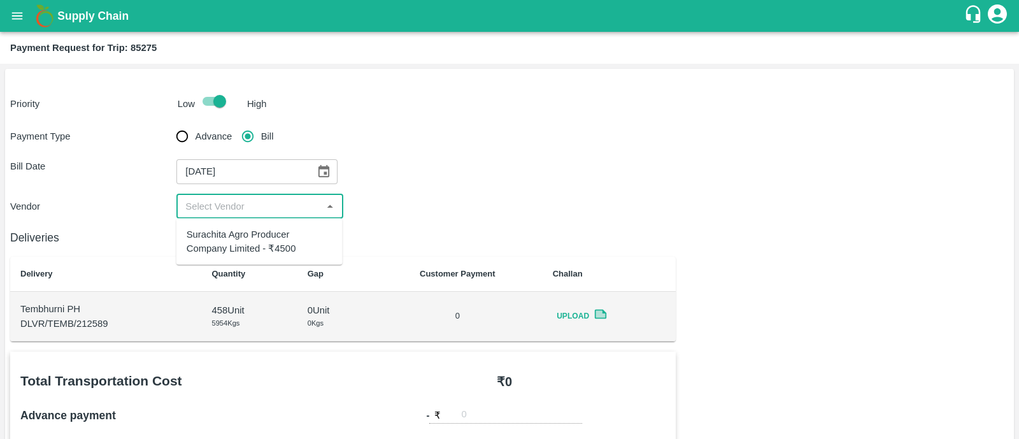
click at [243, 202] on input "input" at bounding box center [249, 206] width 138 height 17
click at [246, 232] on div "Surachita Agro Producer Company Limited - ₹4500" at bounding box center [260, 241] width 146 height 29
type input "Surachita Agro Producer Company Limited - ₹4500"
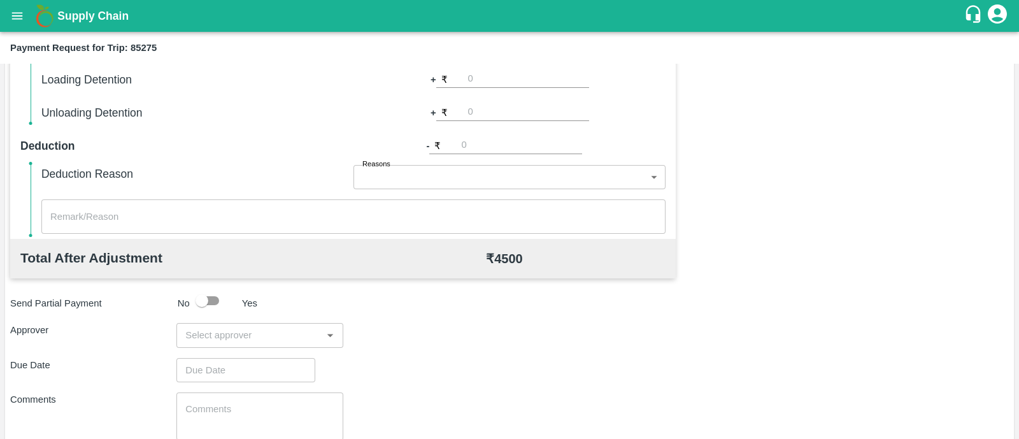
scroll to position [504, 0]
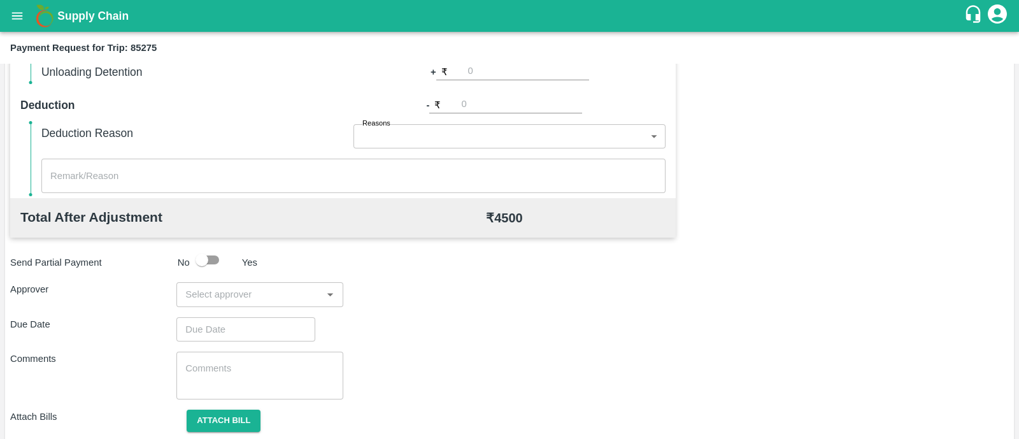
click at [232, 304] on div "​" at bounding box center [259, 294] width 166 height 24
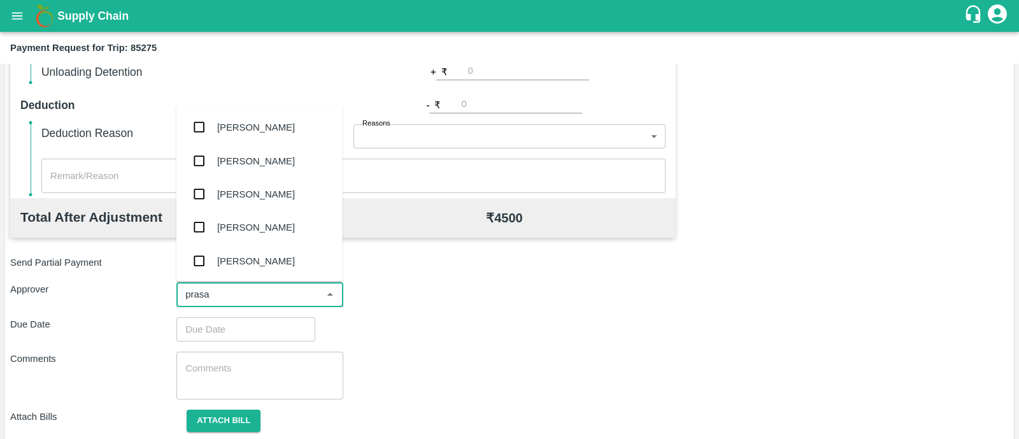
type input "prasad"
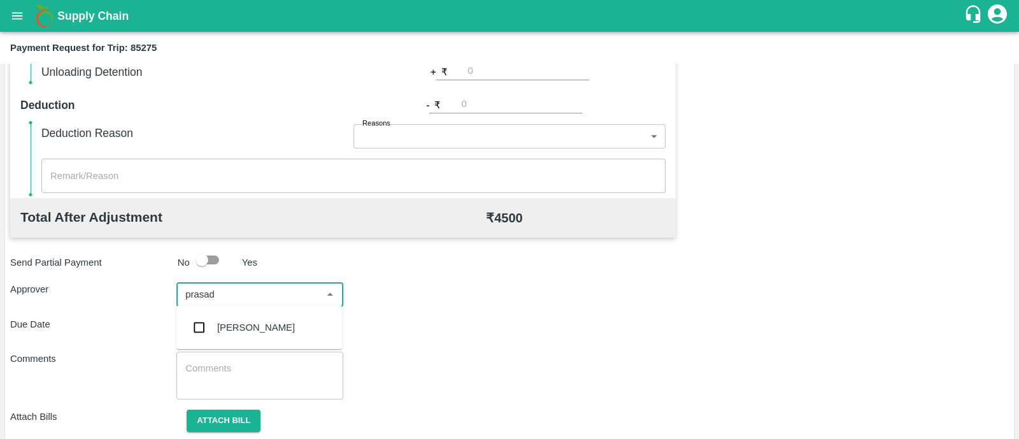
click at [234, 316] on div "[PERSON_NAME]" at bounding box center [259, 327] width 166 height 33
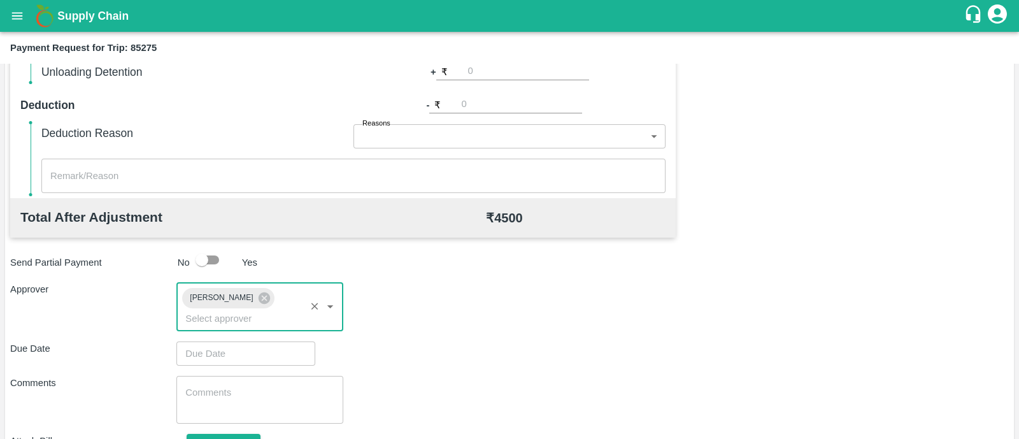
type input "DD/MM/YYYY hh:mm aa"
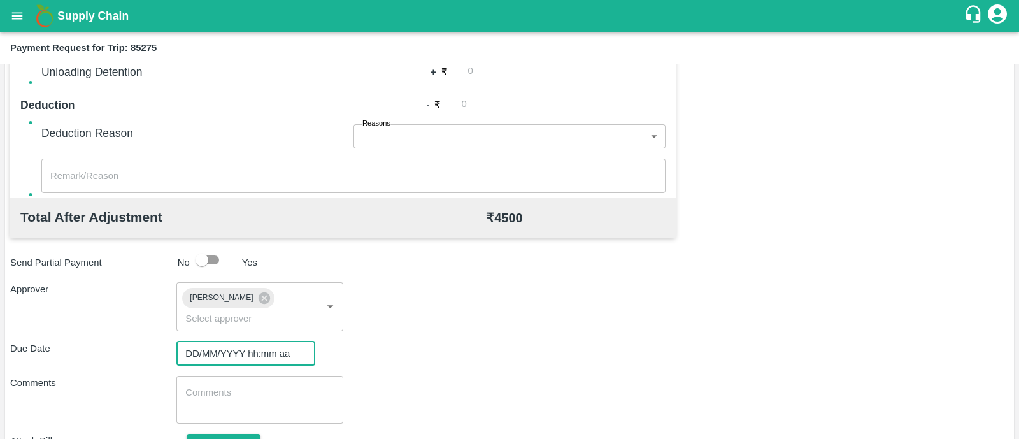
click at [241, 341] on input "DD/MM/YYYY hh:mm aa" at bounding box center [241, 353] width 130 height 24
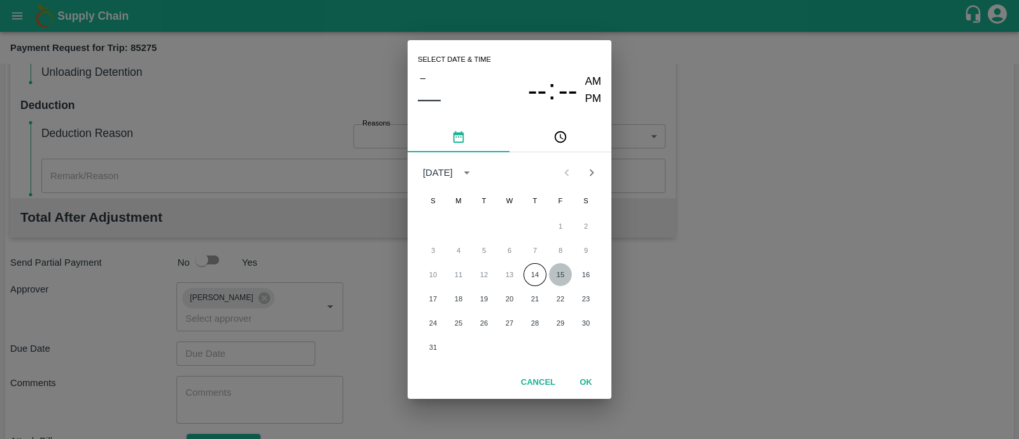
click at [557, 276] on button "15" at bounding box center [560, 274] width 23 height 23
type input "[DATE] 12:00 AM"
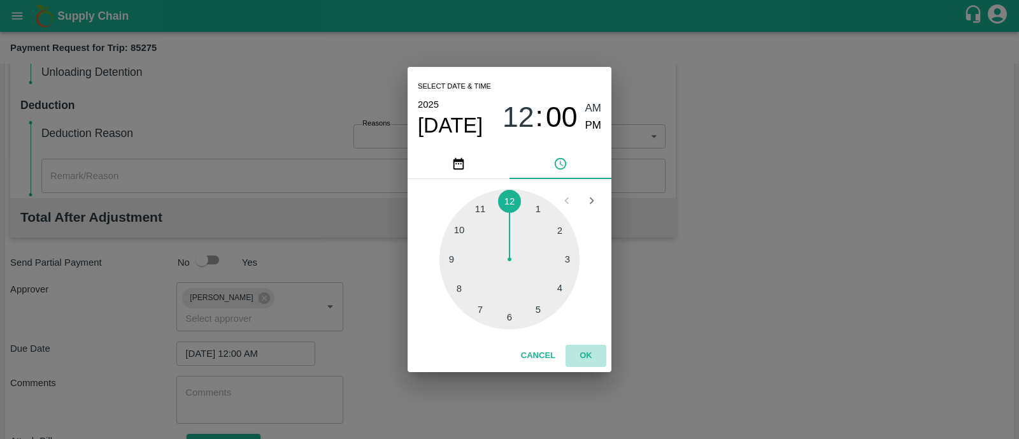
click at [580, 357] on button "OK" at bounding box center [585, 355] width 41 height 22
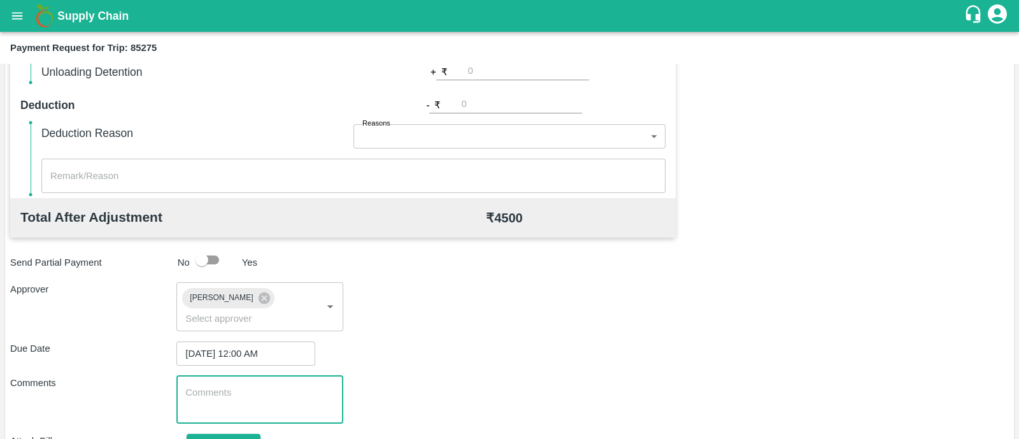
click at [257, 386] on textarea at bounding box center [259, 399] width 148 height 27
paste textarea "Transport Bill"
type textarea "Transport Bill"
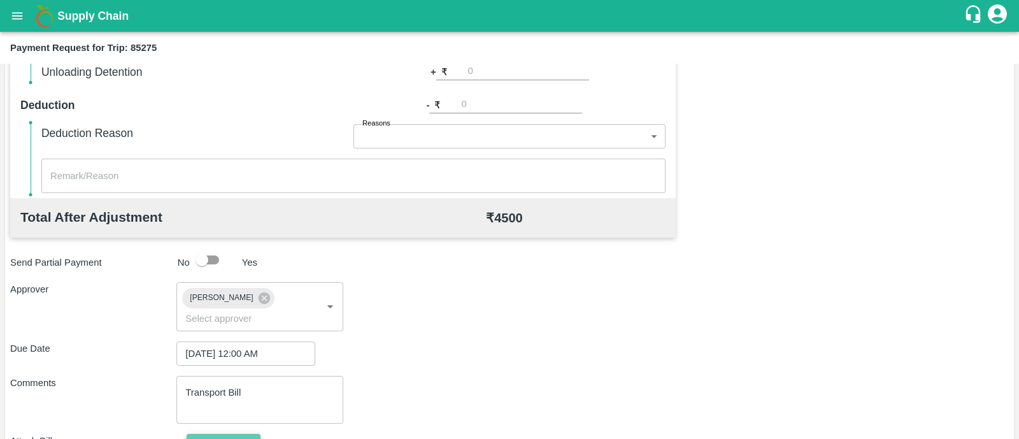
click at [239, 434] on button "Attach bill" at bounding box center [224, 445] width 74 height 22
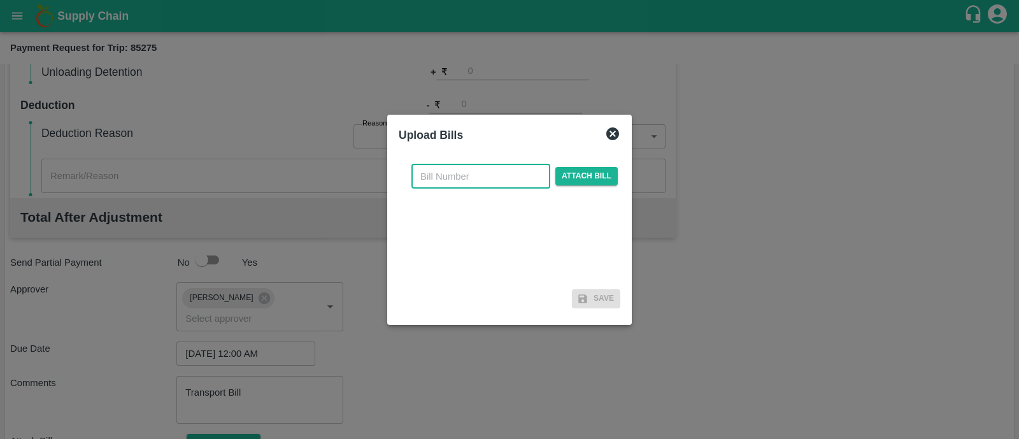
click at [453, 173] on input "text" at bounding box center [480, 176] width 139 height 24
type input "SP/S/25-26/219"
click at [586, 173] on span "Attach bill" at bounding box center [586, 176] width 62 height 18
click at [0, 0] on input "Attach bill" at bounding box center [0, 0] width 0 height 0
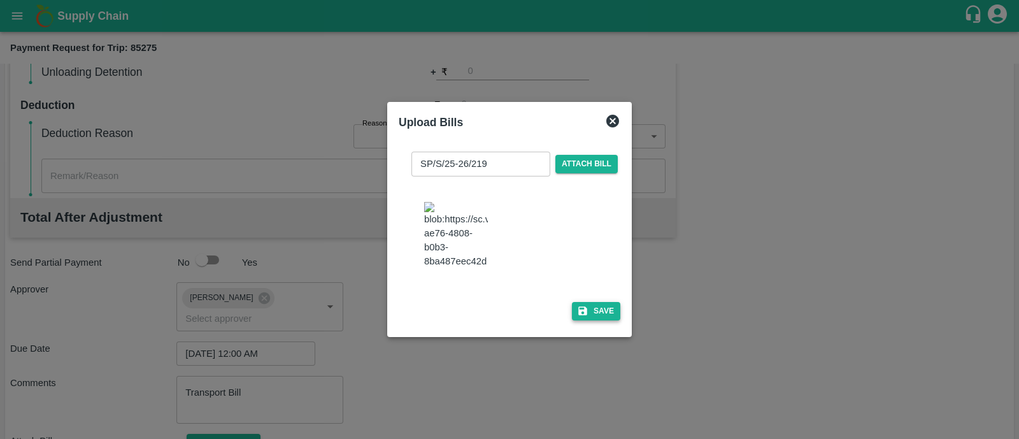
click at [595, 314] on button "Save" at bounding box center [596, 311] width 48 height 18
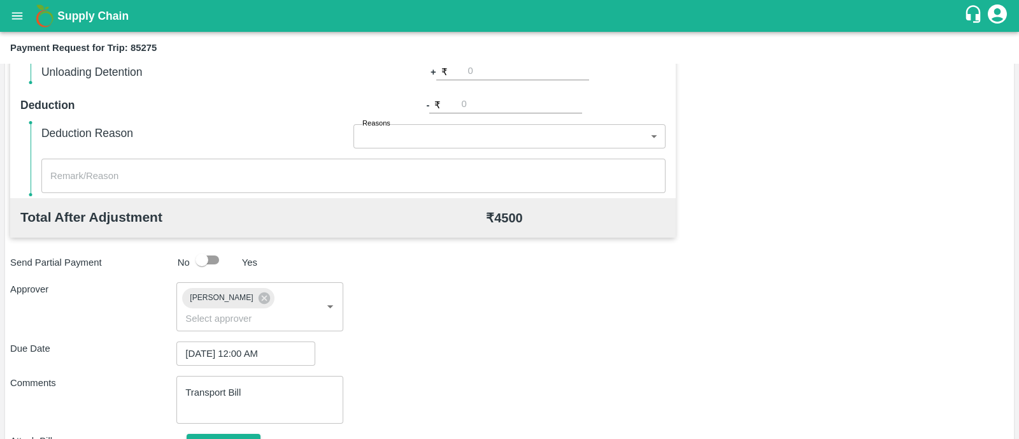
scroll to position [631, 0]
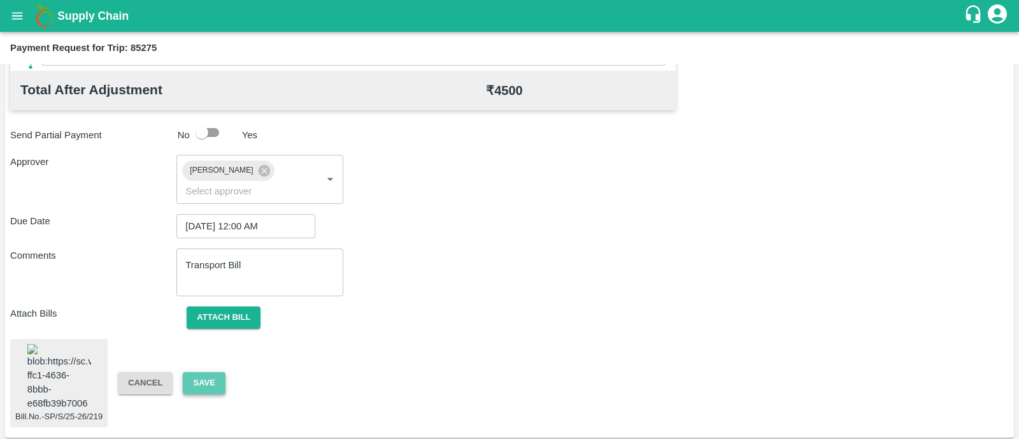
click at [190, 372] on button "Save" at bounding box center [204, 383] width 42 height 22
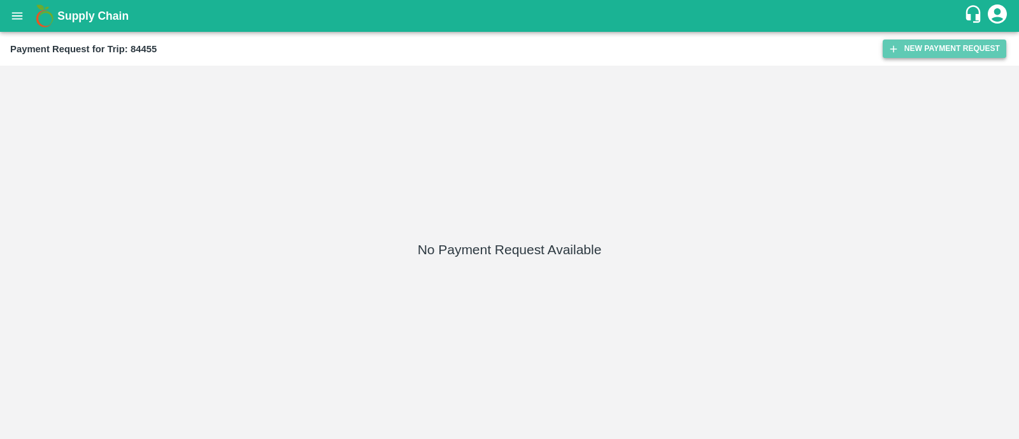
click at [965, 41] on button "New Payment Request" at bounding box center [945, 48] width 124 height 18
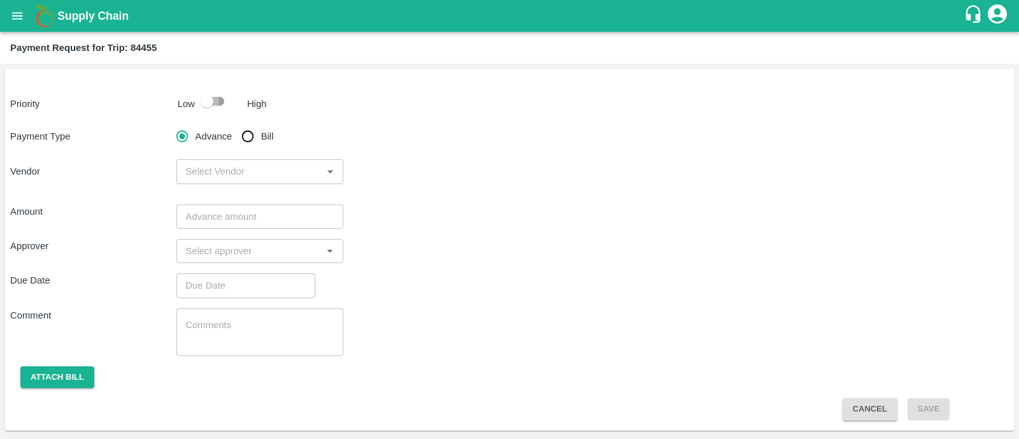
click at [220, 110] on input "checkbox" at bounding box center [207, 101] width 73 height 24
checkbox input "true"
click at [246, 138] on input "Bill" at bounding box center [247, 136] width 25 height 25
radio input "true"
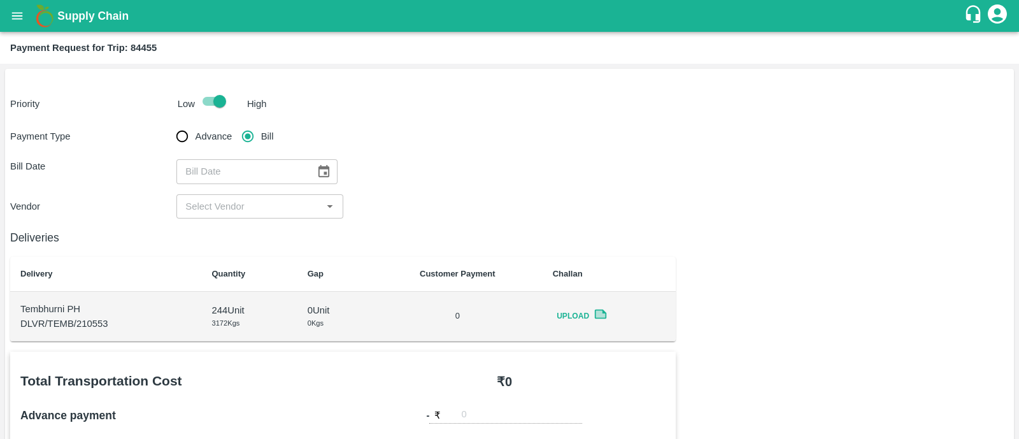
click at [316, 173] on icon "Choose date" at bounding box center [323, 171] width 14 height 14
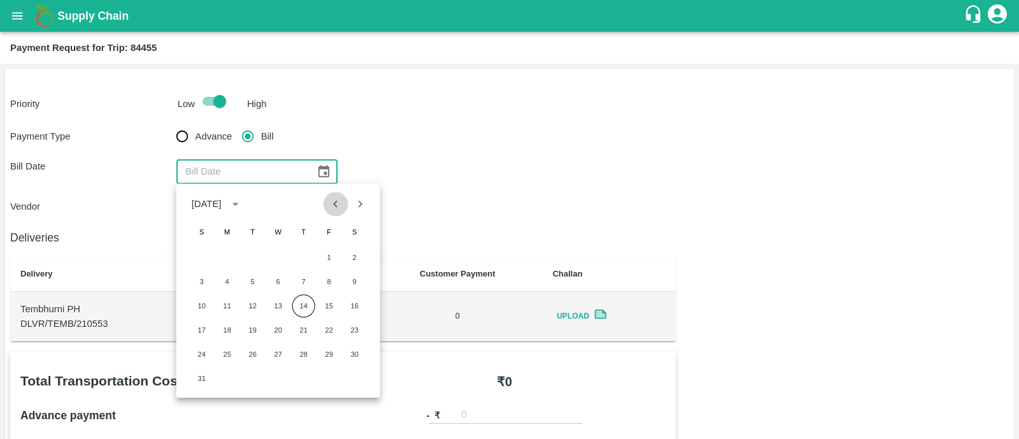
click at [330, 204] on icon "Previous month" at bounding box center [336, 204] width 14 height 14
click at [281, 278] on button "9" at bounding box center [278, 281] width 23 height 23
type input "09/07/2025"
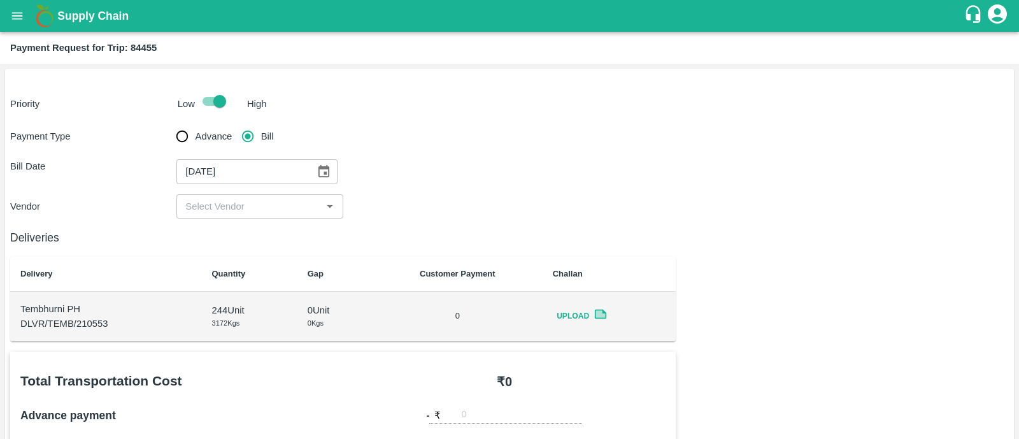
click at [256, 195] on div "​" at bounding box center [259, 206] width 166 height 24
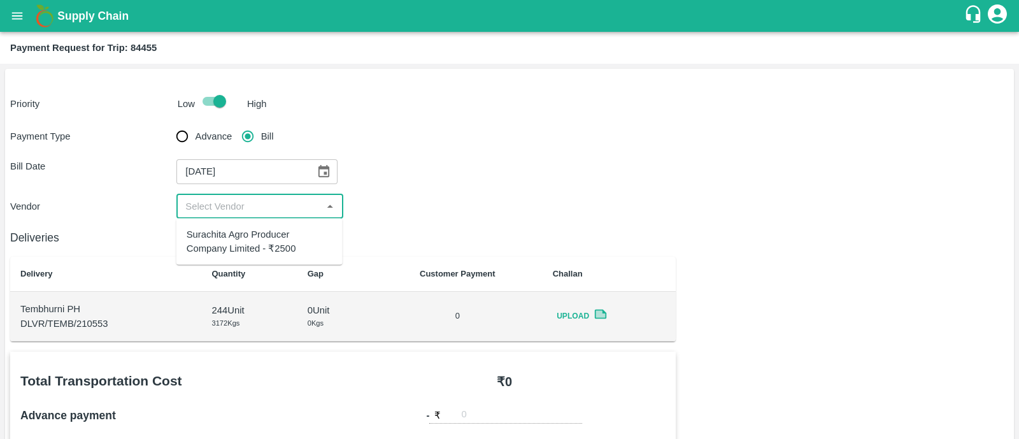
click at [253, 234] on div "Surachita Agro Producer Company Limited - ₹2500" at bounding box center [260, 241] width 146 height 29
type input "Surachita Agro Producer Company Limited - ₹2500"
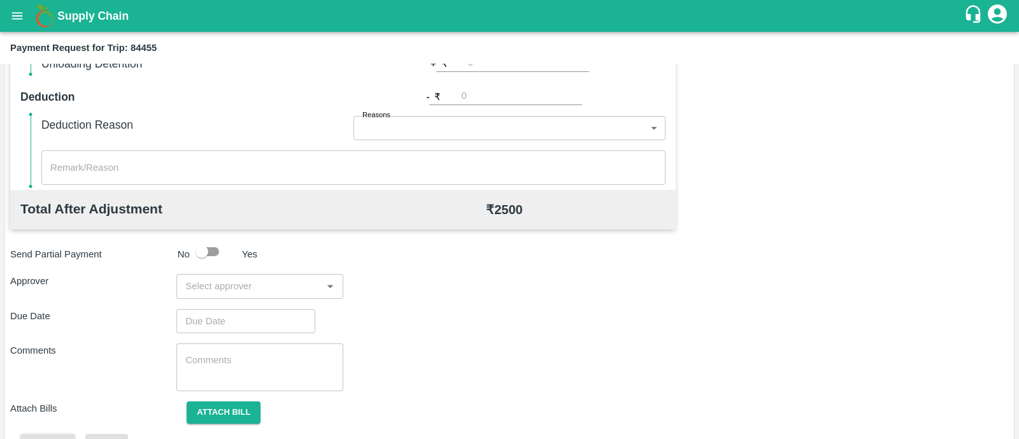
scroll to position [529, 0]
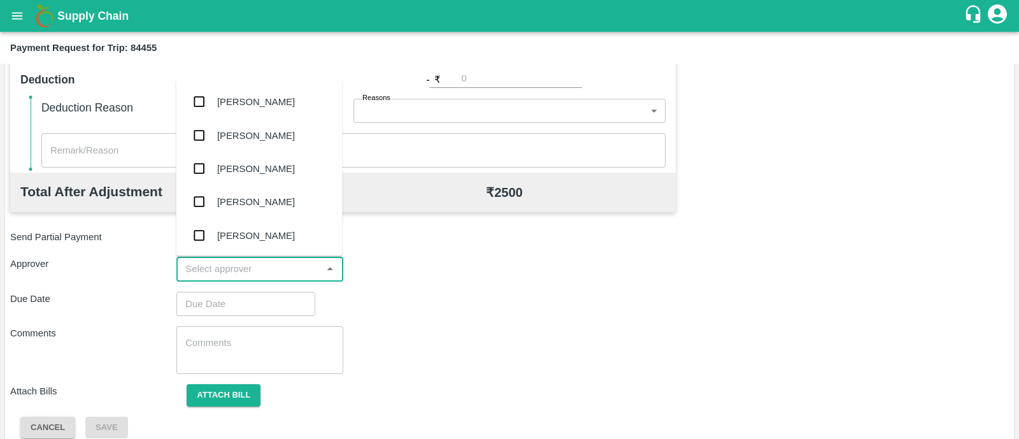
click at [232, 269] on input "input" at bounding box center [249, 268] width 138 height 17
type input "PRASAD"
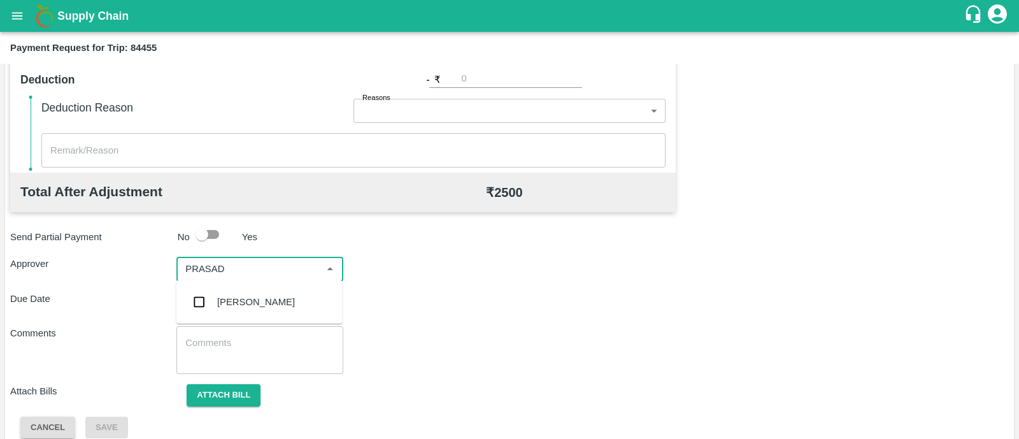
click at [232, 299] on div "[PERSON_NAME]" at bounding box center [256, 302] width 78 height 14
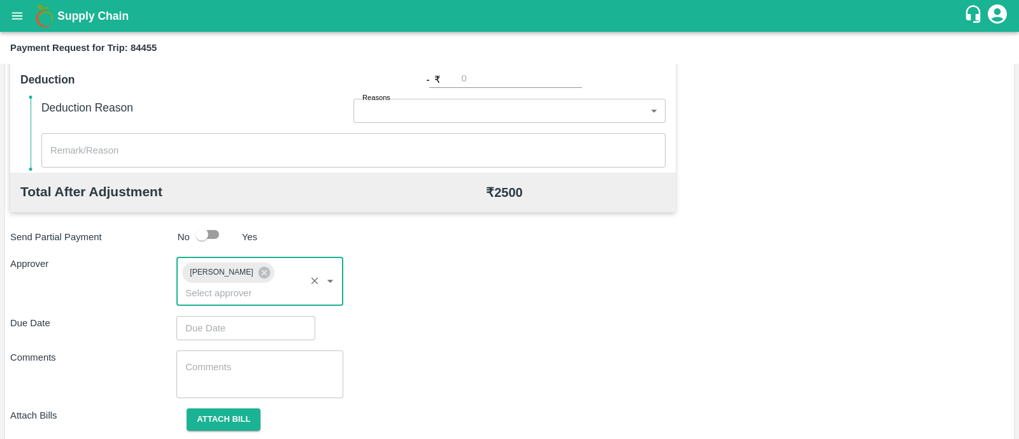
type input "DD/MM/YYYY hh:mm aa"
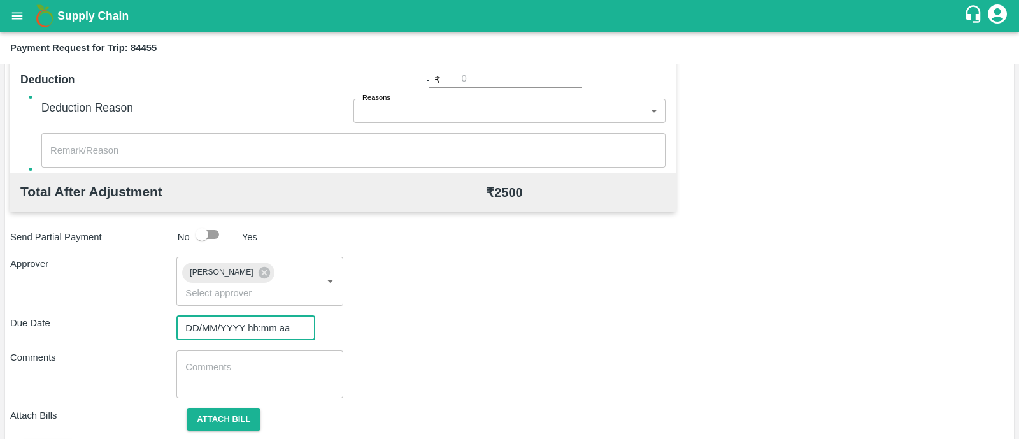
click at [232, 316] on input "DD/MM/YYYY hh:mm aa" at bounding box center [241, 328] width 130 height 24
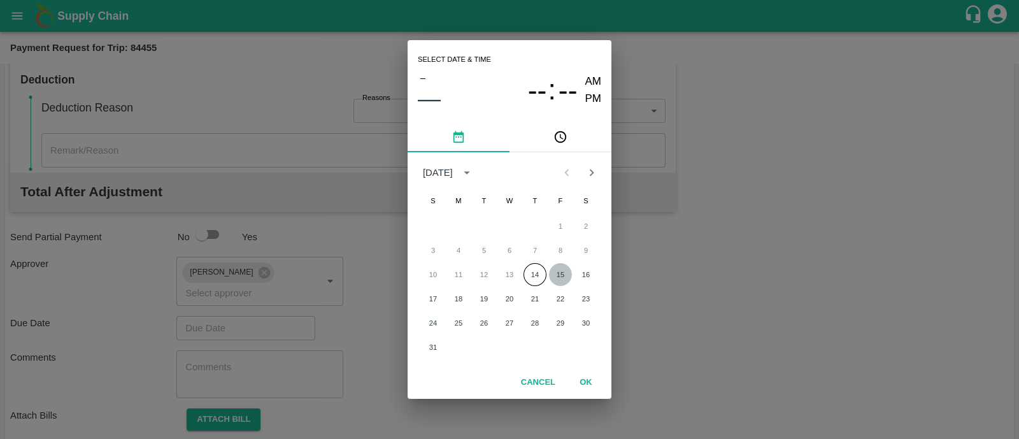
click at [571, 269] on button "15" at bounding box center [560, 274] width 23 height 23
type input "[DATE] 12:00 AM"
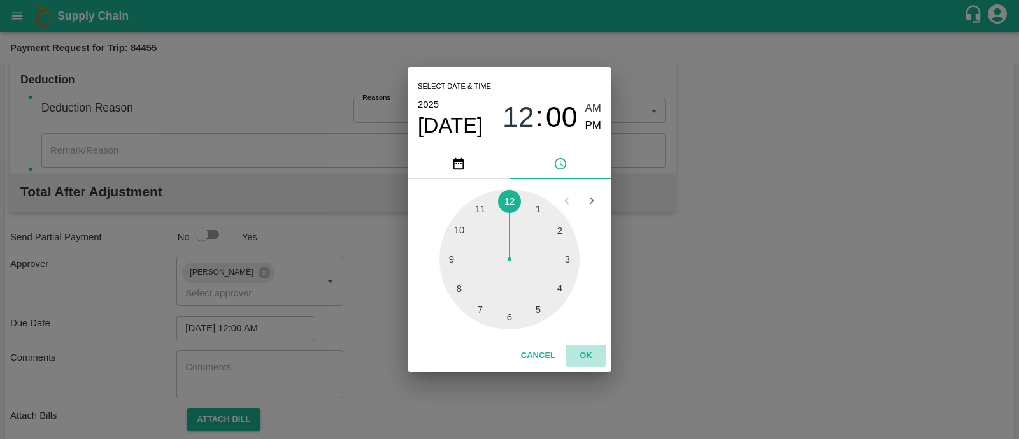
click at [579, 357] on button "OK" at bounding box center [585, 355] width 41 height 22
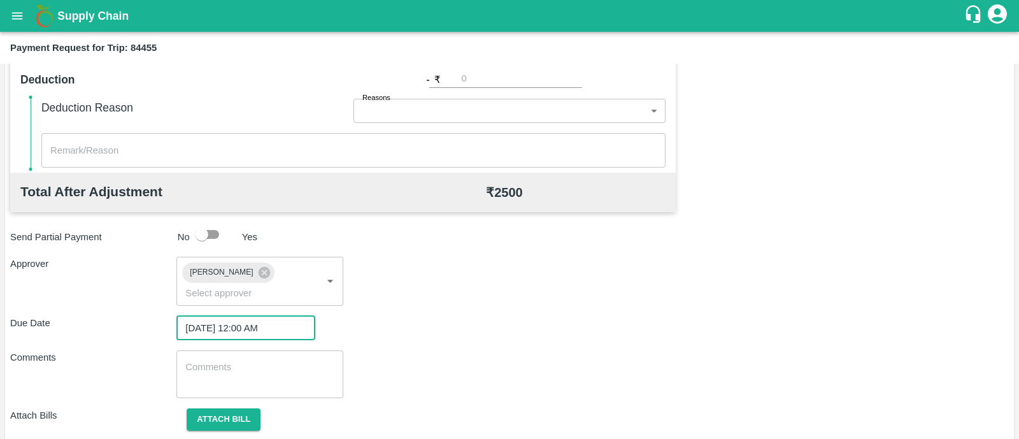
click at [271, 364] on textarea at bounding box center [259, 373] width 148 height 27
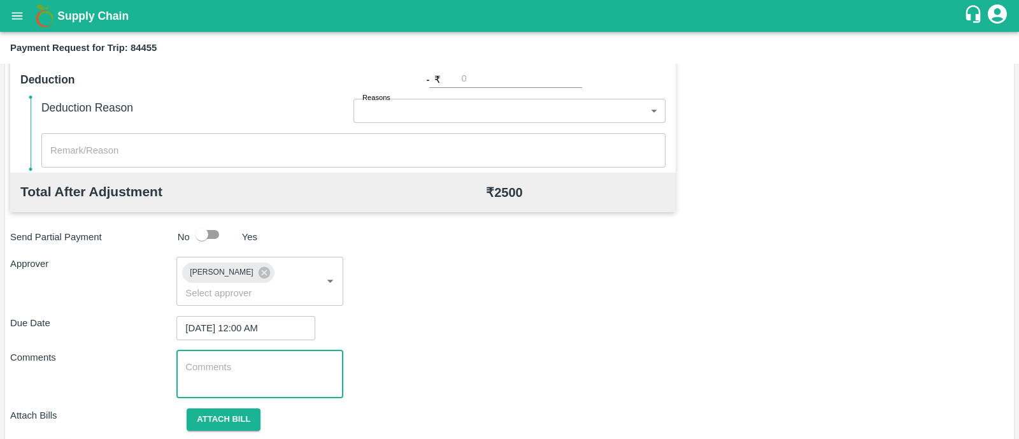
paste textarea "Transport Bill"
type textarea "Transport Bill"
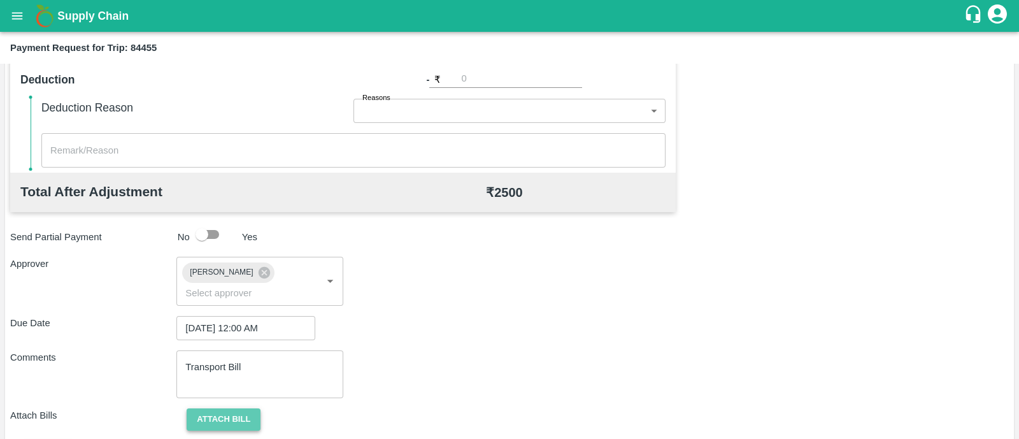
click at [239, 408] on button "Attach bill" at bounding box center [224, 419] width 74 height 22
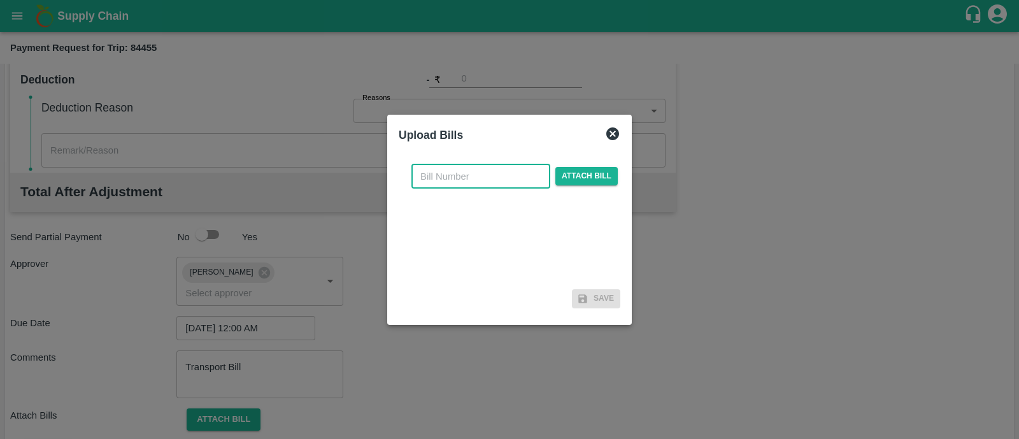
click at [442, 186] on input "text" at bounding box center [480, 176] width 139 height 24
type input "SP/S/25-26/196"
click at [571, 176] on span "Attach bill" at bounding box center [586, 176] width 62 height 18
click at [0, 0] on input "Attach bill" at bounding box center [0, 0] width 0 height 0
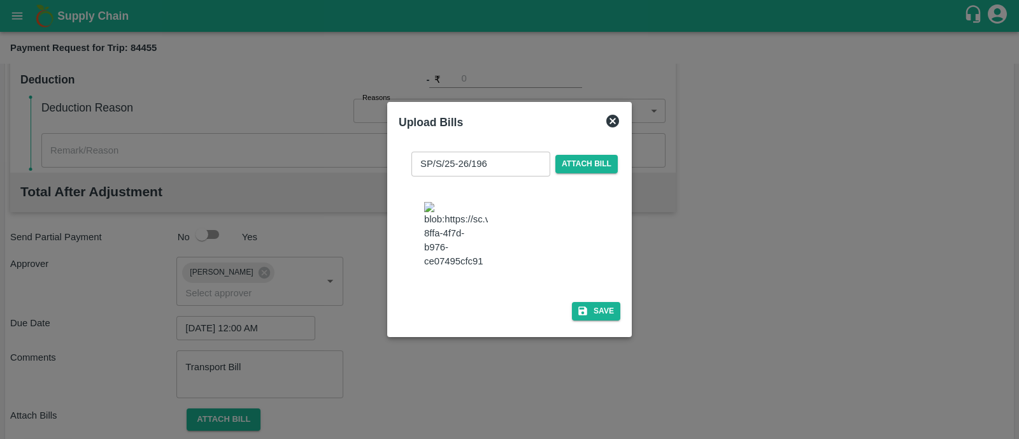
click at [600, 325] on div "SP/S/25-26/196 ​ Attach bill Save" at bounding box center [510, 233] width 222 height 184
click at [600, 320] on button "Save" at bounding box center [596, 311] width 48 height 18
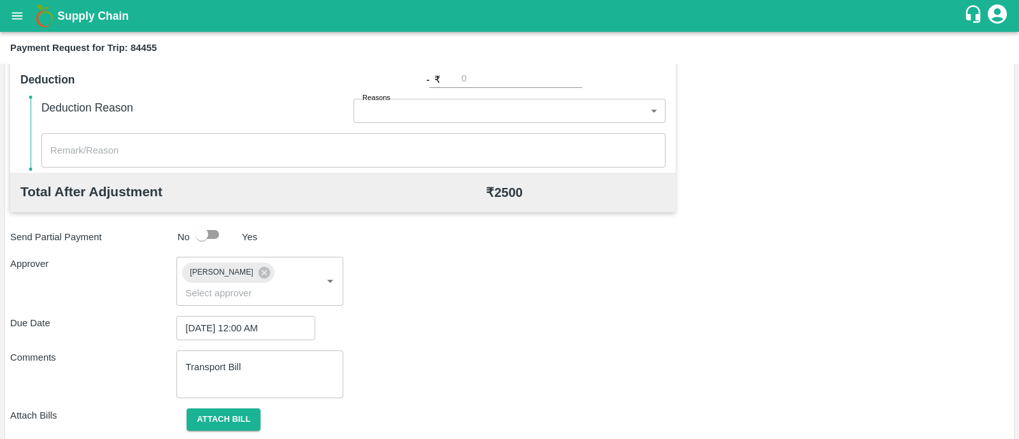
scroll to position [636, 0]
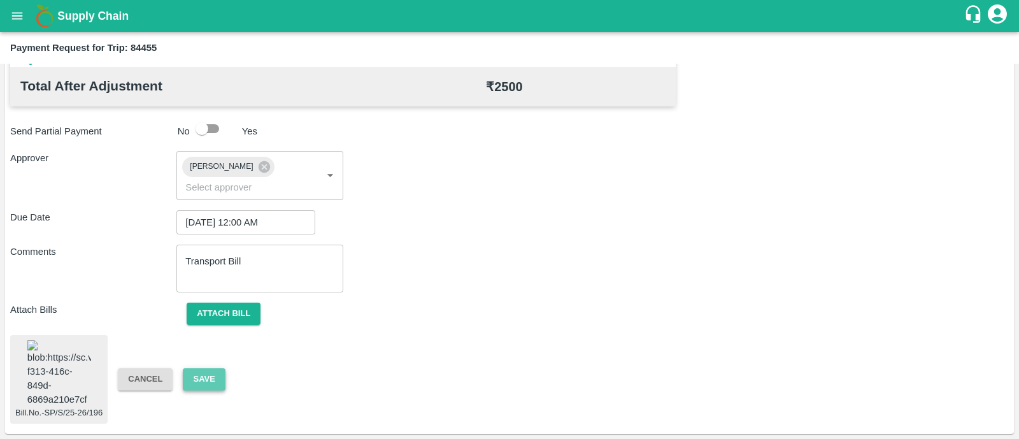
click at [207, 368] on button "Save" at bounding box center [204, 379] width 42 height 22
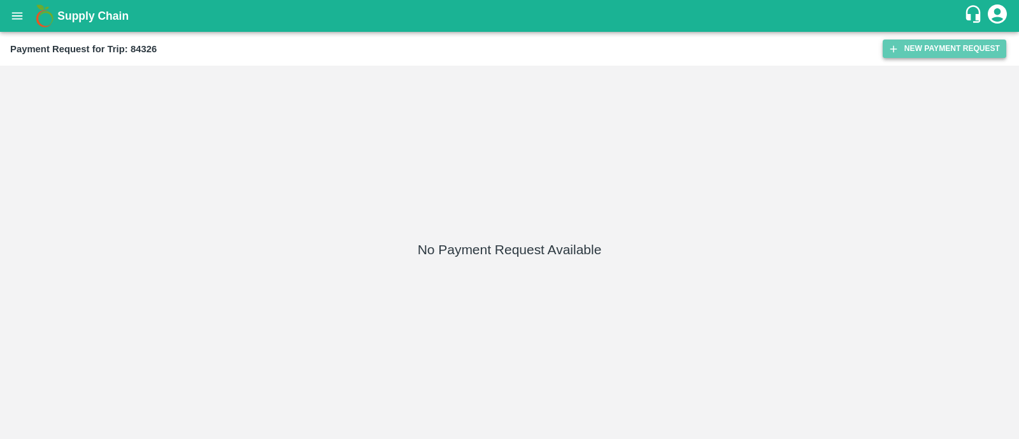
click at [949, 51] on button "New Payment Request" at bounding box center [945, 48] width 124 height 18
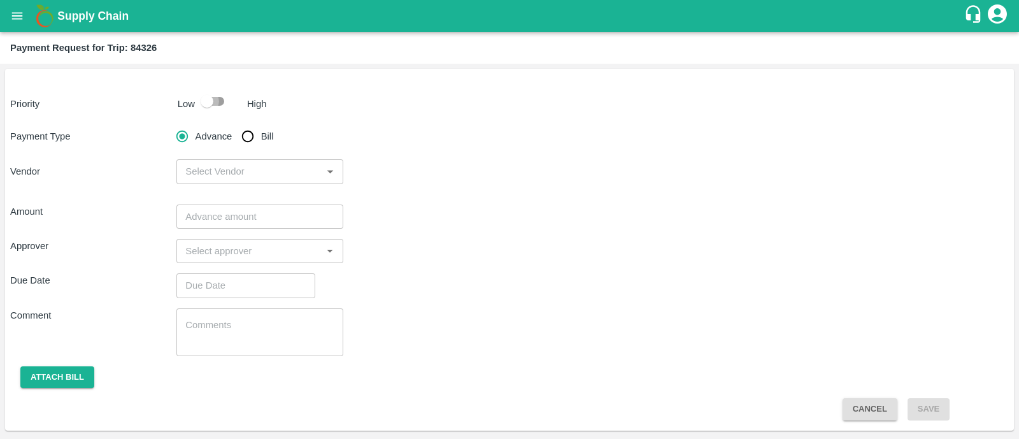
click at [223, 104] on input "checkbox" at bounding box center [207, 101] width 73 height 24
checkbox input "true"
click at [254, 136] on input "Bill" at bounding box center [247, 136] width 25 height 25
radio input "true"
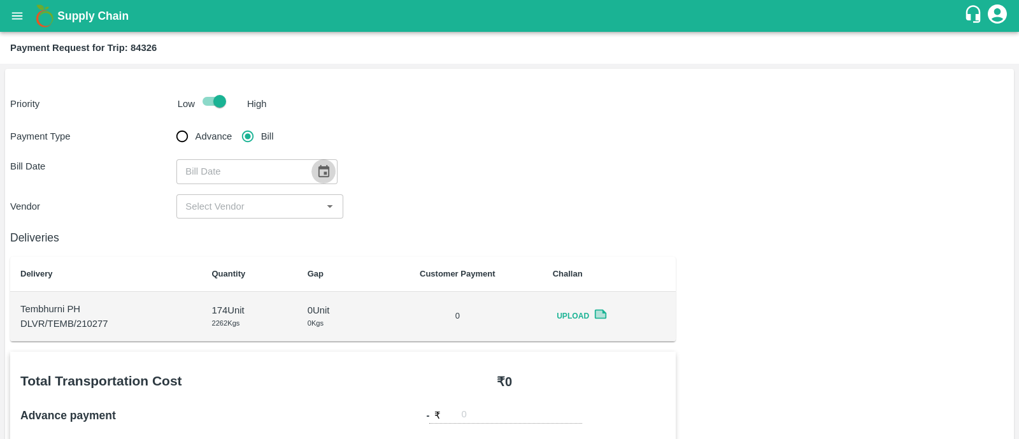
click at [316, 171] on icon "Choose date" at bounding box center [323, 171] width 14 height 14
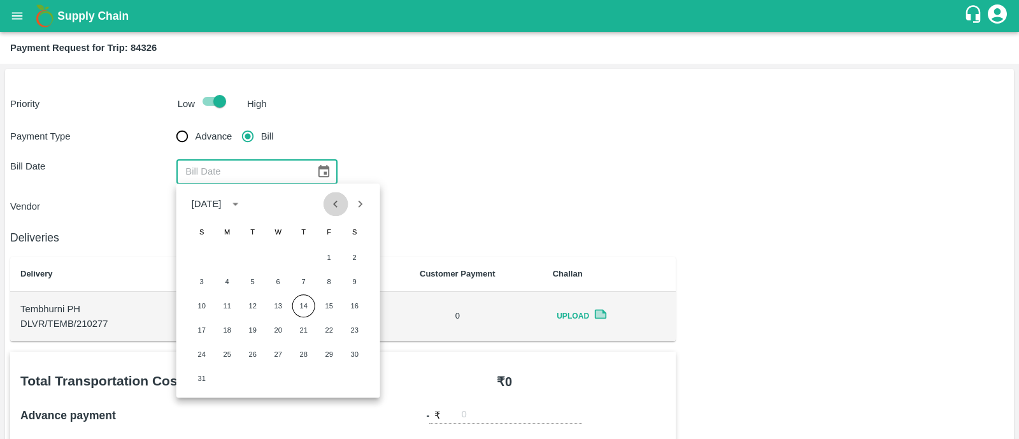
click at [332, 202] on icon "Previous month" at bounding box center [336, 204] width 14 height 14
click at [232, 283] on button "7" at bounding box center [227, 281] width 23 height 23
type input "[DATE]"
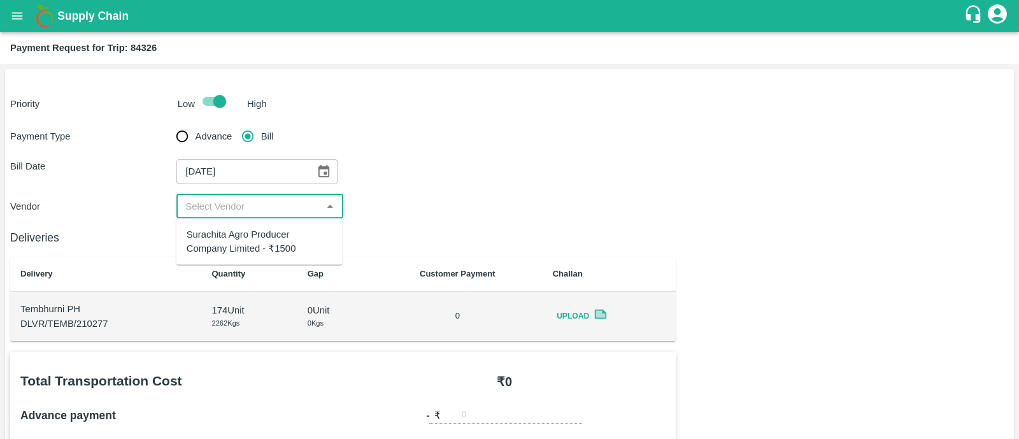
drag, startPoint x: 252, startPoint y: 206, endPoint x: 245, endPoint y: 239, distance: 33.1
click at [245, 239] on body "Supply Chain Payment Request for Trip: 84326 Priority Low High Payment Type Adv…" at bounding box center [509, 219] width 1019 height 439
click at [245, 239] on div "Surachita Agro Producer Company Limited - ₹1500" at bounding box center [260, 241] width 146 height 29
type input "Surachita Agro Producer Company Limited - ₹1500"
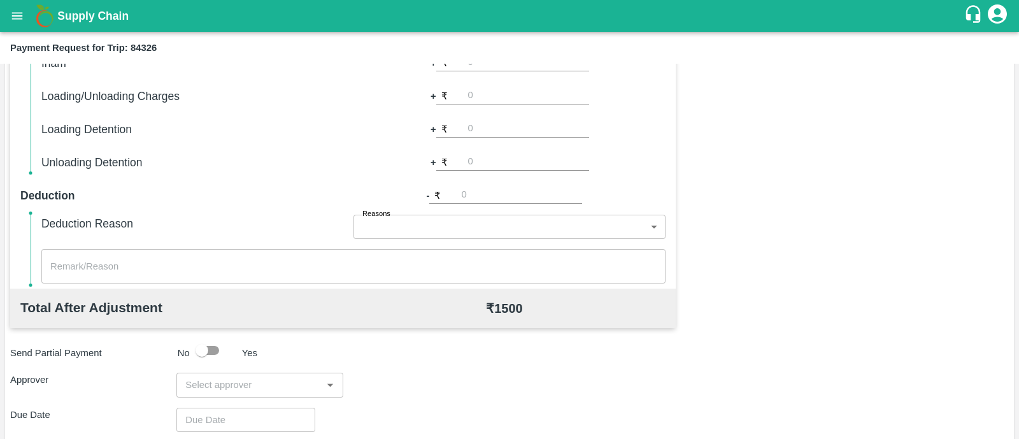
scroll to position [414, 0]
click at [216, 373] on div "​" at bounding box center [259, 384] width 166 height 24
type input "PRASAD"
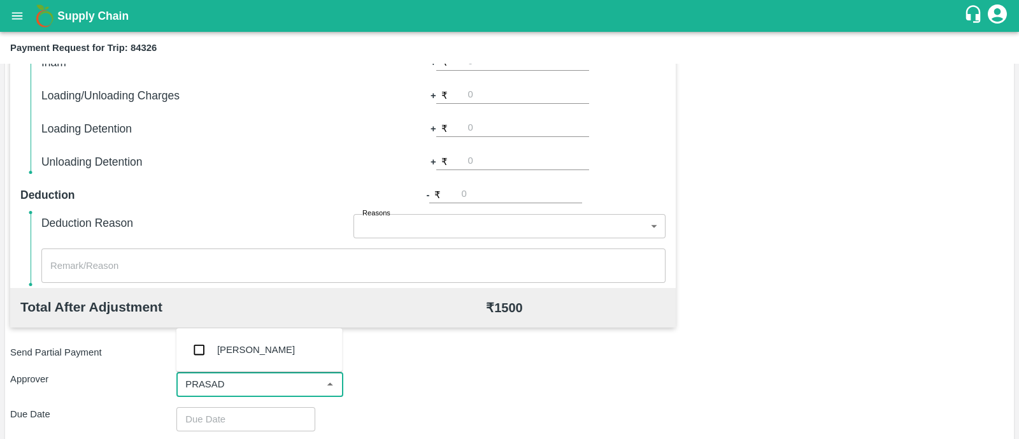
click at [299, 340] on div "[PERSON_NAME]" at bounding box center [259, 349] width 166 height 33
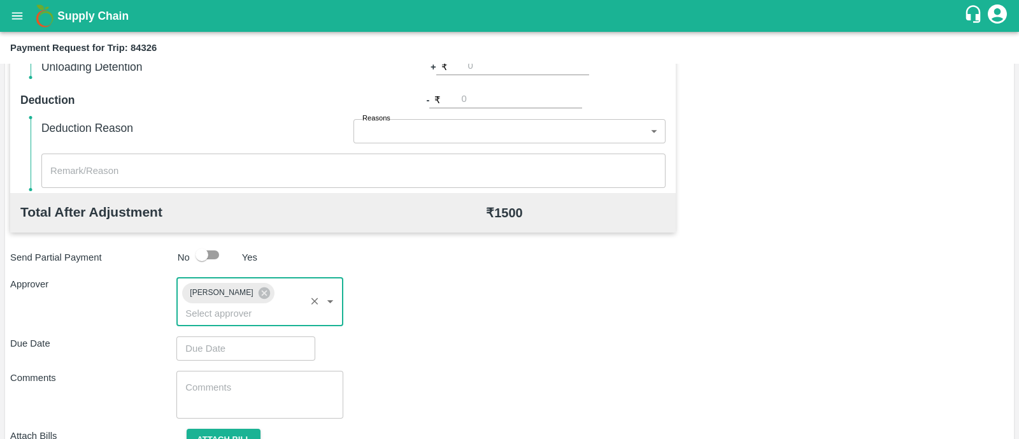
scroll to position [518, 0]
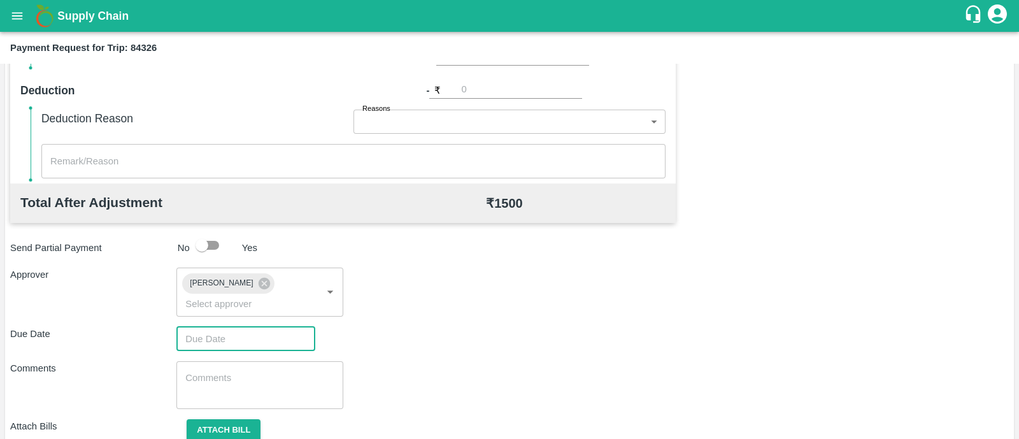
type input "DD/MM/YYYY hh:mm aa"
click at [255, 327] on input "DD/MM/YYYY hh:mm aa" at bounding box center [241, 339] width 130 height 24
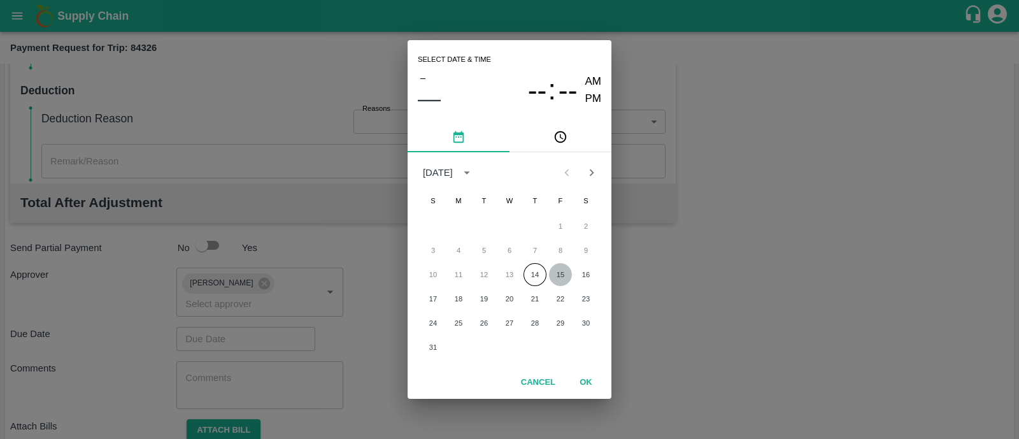
click at [560, 271] on button "15" at bounding box center [560, 274] width 23 height 23
type input "[DATE] 12:00 AM"
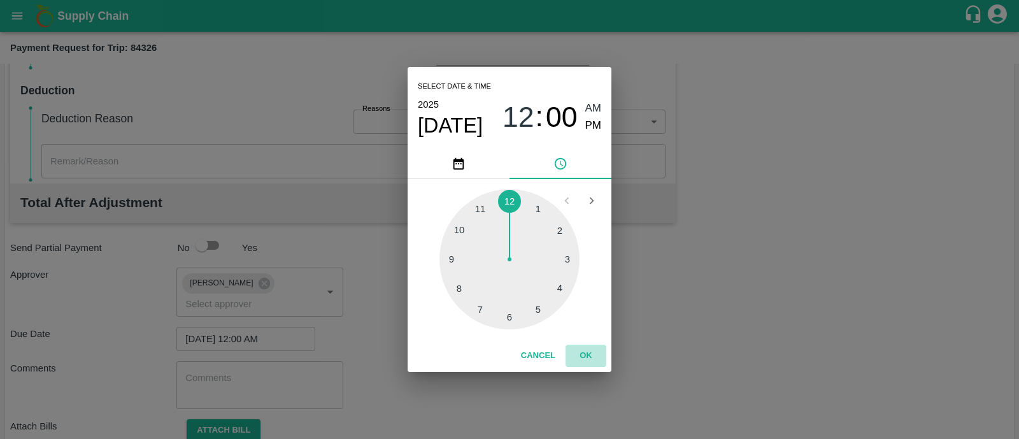
click at [582, 349] on button "OK" at bounding box center [585, 355] width 41 height 22
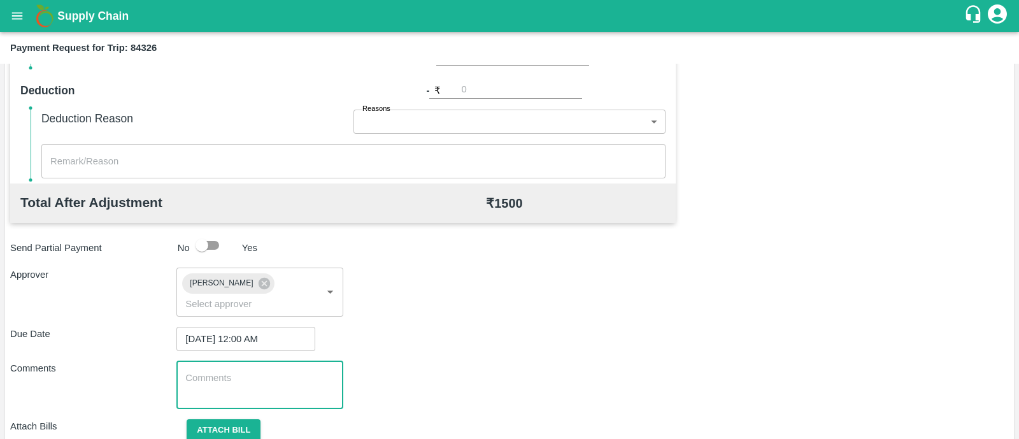
click at [277, 371] on textarea at bounding box center [259, 384] width 148 height 27
paste textarea "Transport Bill"
type textarea "Transport Bill"
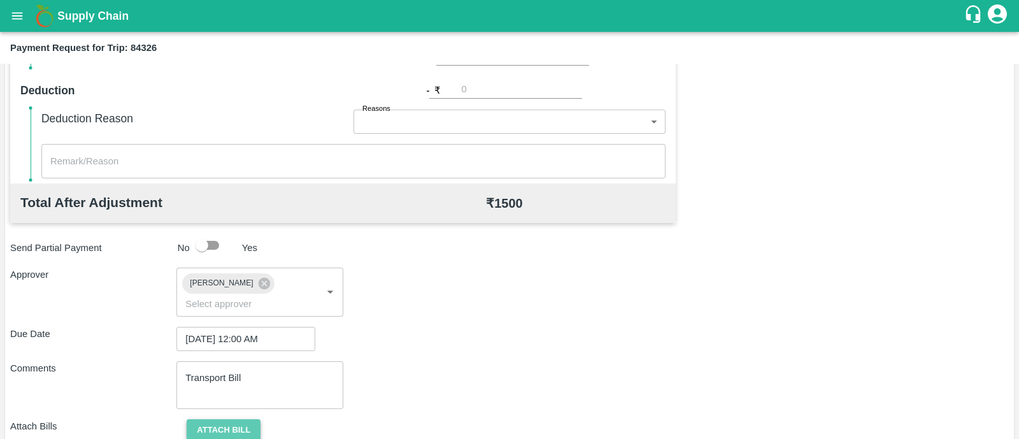
click at [234, 419] on button "Attach bill" at bounding box center [224, 430] width 74 height 22
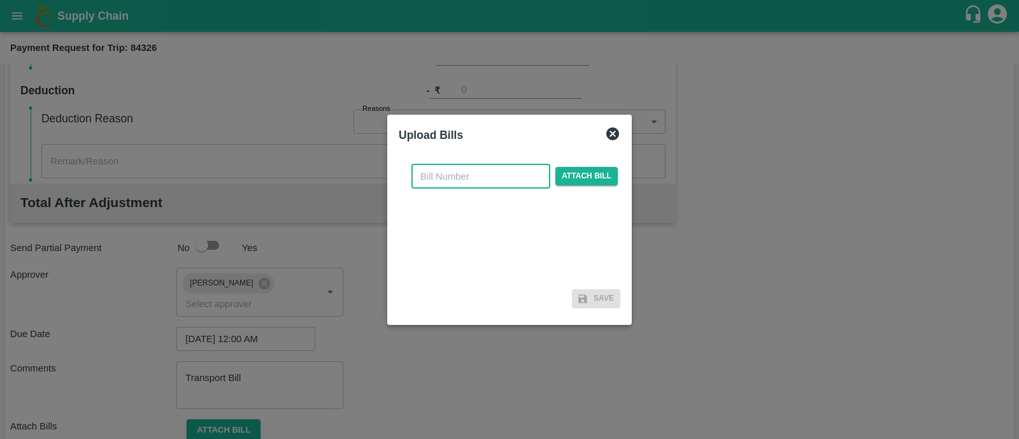
click at [453, 174] on input "text" at bounding box center [480, 176] width 139 height 24
type input "SP/S/25-26/189"
click at [580, 180] on span "Attach bill" at bounding box center [586, 176] width 62 height 18
click at [0, 0] on input "Attach bill" at bounding box center [0, 0] width 0 height 0
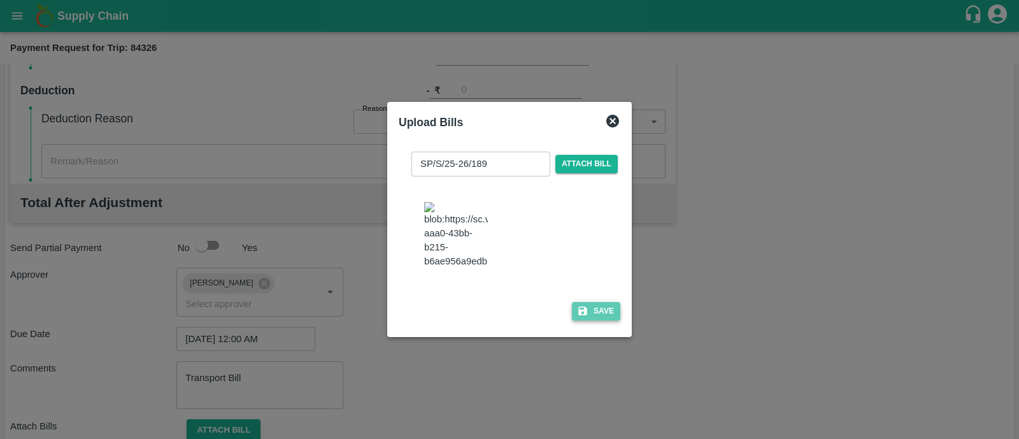
click at [582, 315] on icon "button" at bounding box center [582, 310] width 9 height 9
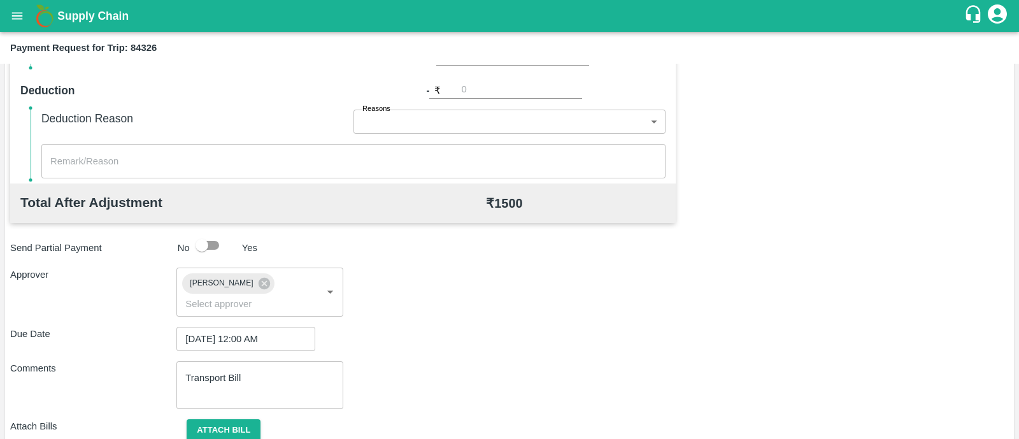
scroll to position [641, 0]
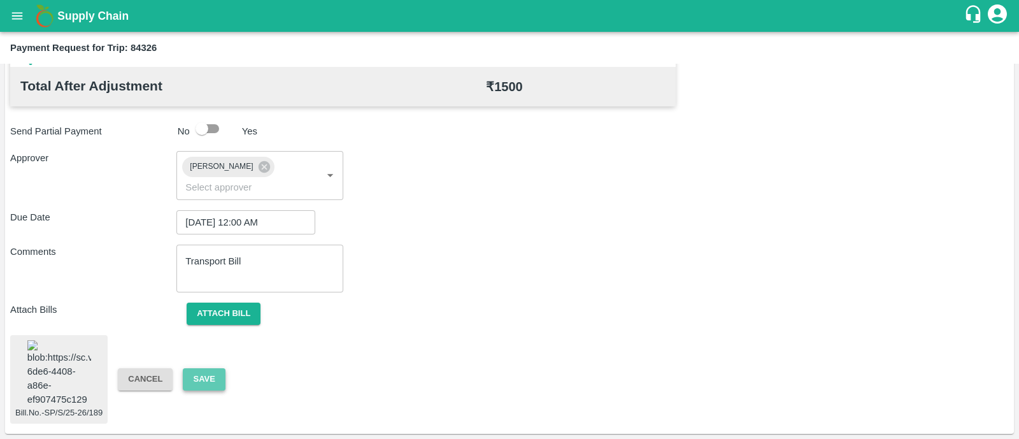
click at [210, 368] on button "Save" at bounding box center [204, 379] width 42 height 22
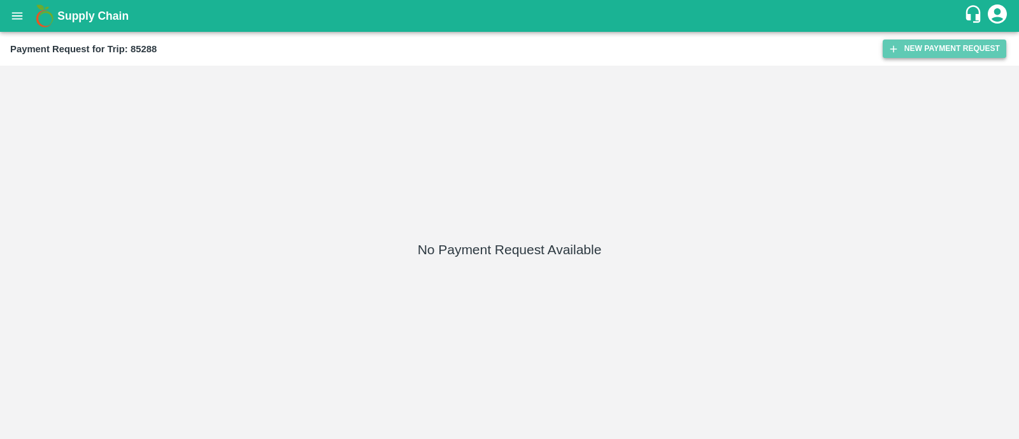
click at [942, 47] on button "New Payment Request" at bounding box center [945, 48] width 124 height 18
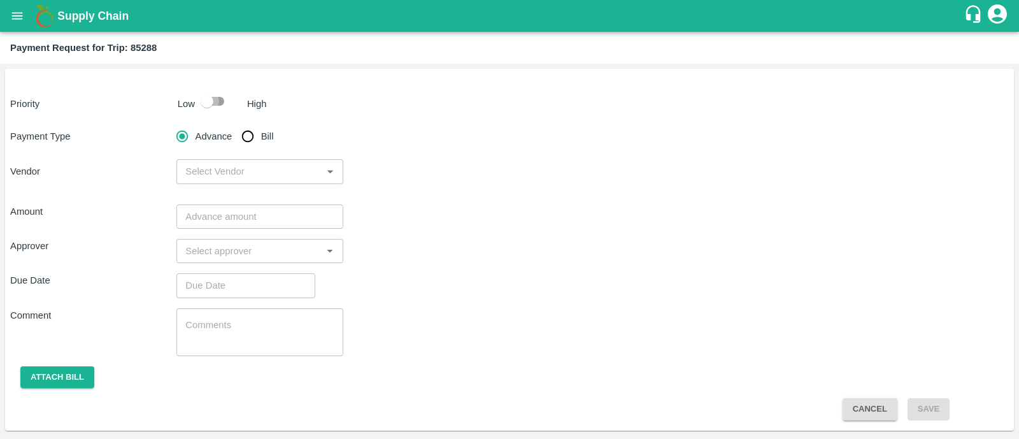
click at [221, 103] on input "checkbox" at bounding box center [207, 101] width 73 height 24
checkbox input "true"
click at [241, 128] on input "Bill" at bounding box center [247, 136] width 25 height 25
radio input "true"
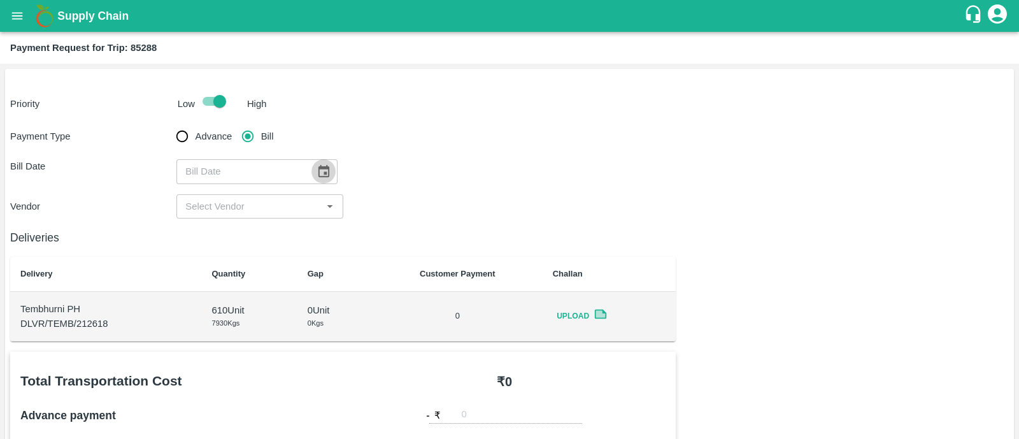
click at [320, 173] on icon "Choose date" at bounding box center [323, 171] width 11 height 12
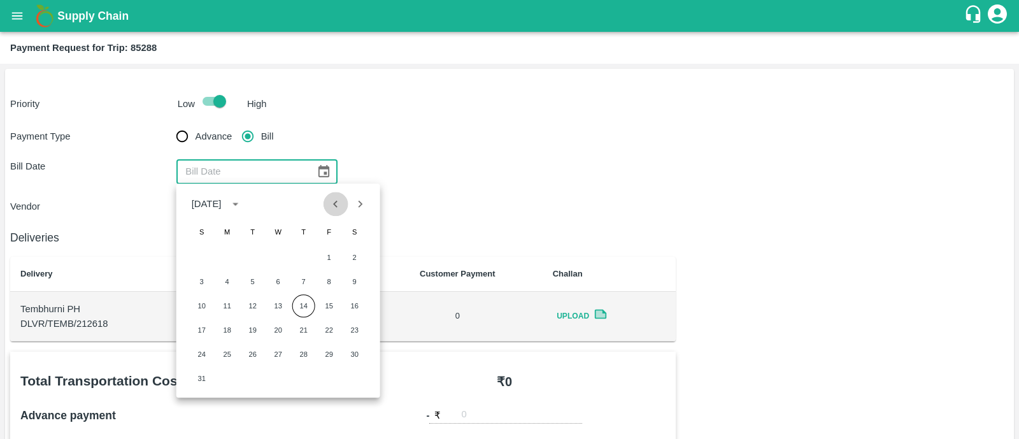
click at [331, 208] on icon "Previous month" at bounding box center [336, 204] width 14 height 14
click at [253, 328] on button "22" at bounding box center [252, 329] width 23 height 23
type input "22/07/2025"
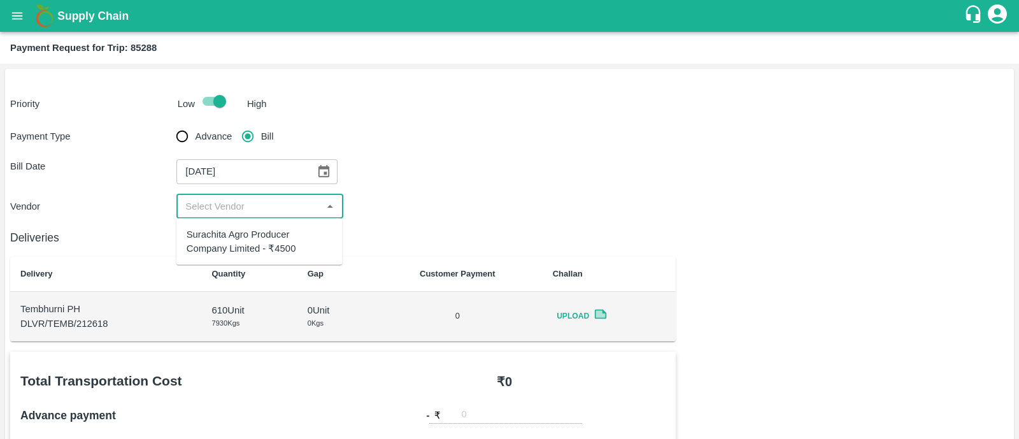
click at [259, 211] on input "input" at bounding box center [249, 206] width 138 height 17
click at [259, 231] on div "Surachita Agro Producer Company Limited - ₹4500" at bounding box center [260, 241] width 146 height 29
type input "Surachita Agro Producer Company Limited - ₹4500"
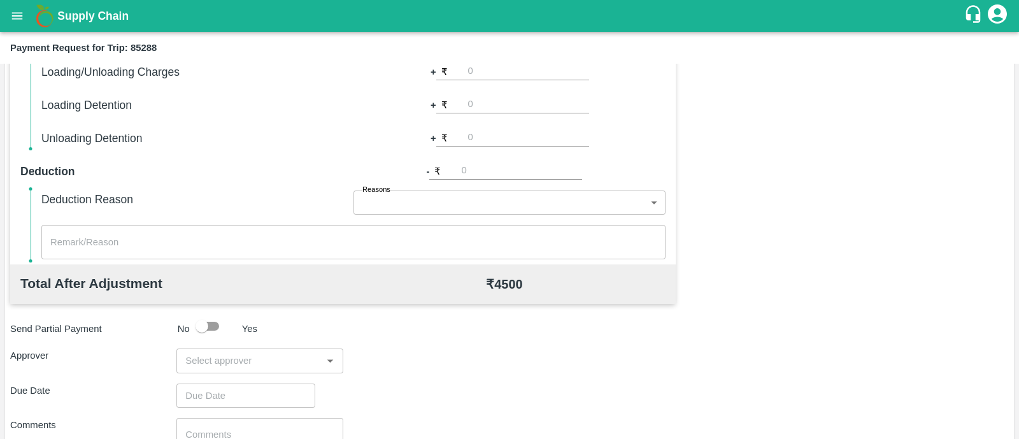
scroll to position [543, 0]
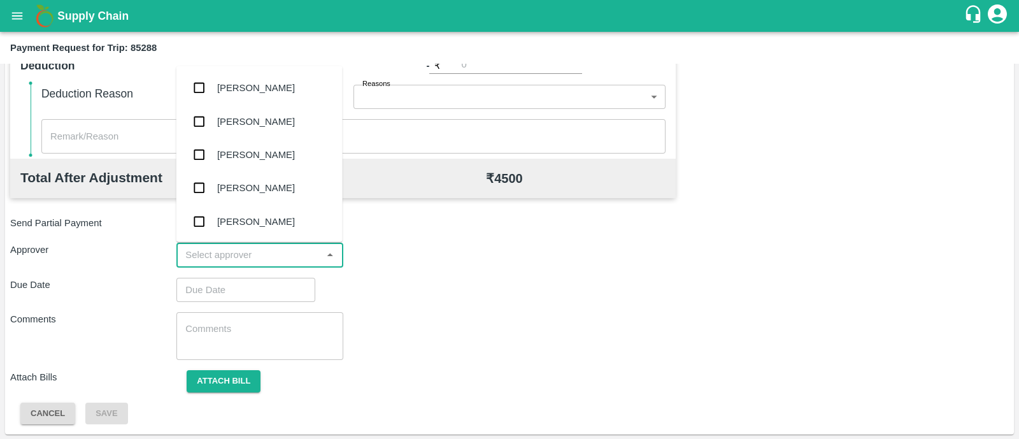
click at [236, 255] on input "input" at bounding box center [249, 254] width 138 height 17
type input "PRASAD"
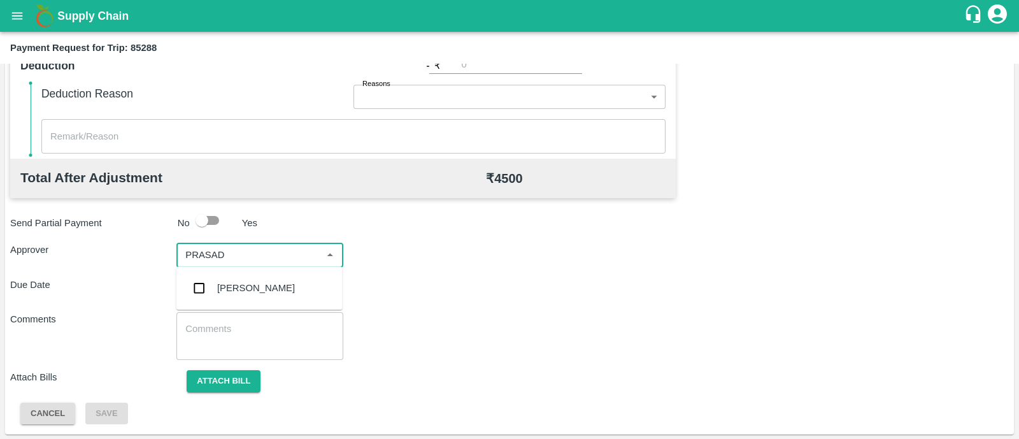
click at [235, 281] on div "[PERSON_NAME]" at bounding box center [256, 288] width 78 height 14
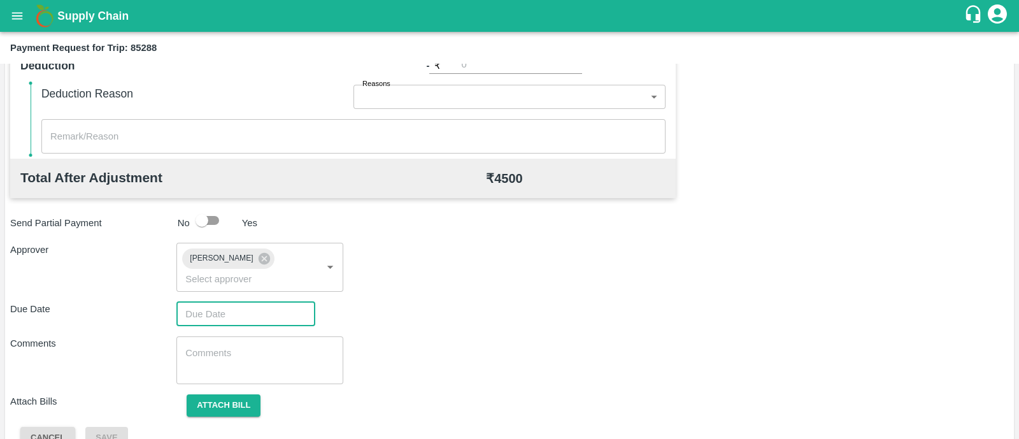
type input "DD/MM/YYYY hh:mm aa"
click at [236, 302] on input "DD/MM/YYYY hh:mm aa" at bounding box center [241, 314] width 130 height 24
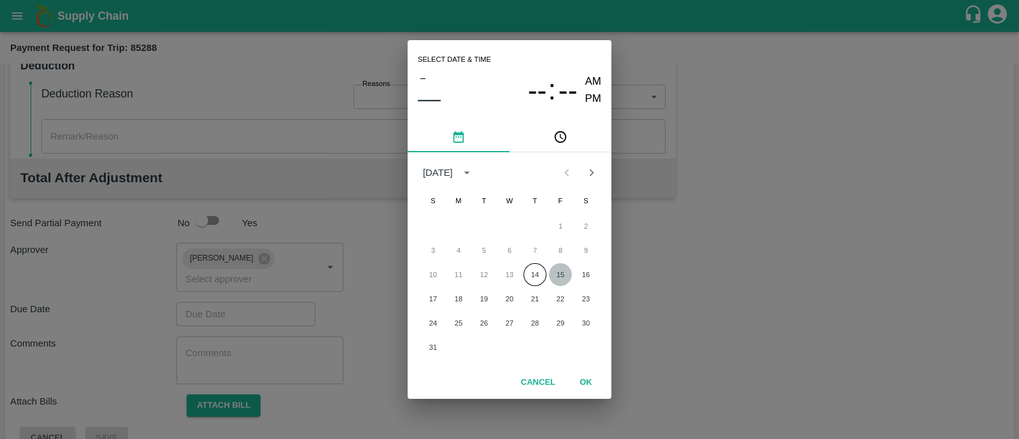
click at [560, 269] on button "15" at bounding box center [560, 274] width 23 height 23
type input "[DATE] 12:00 AM"
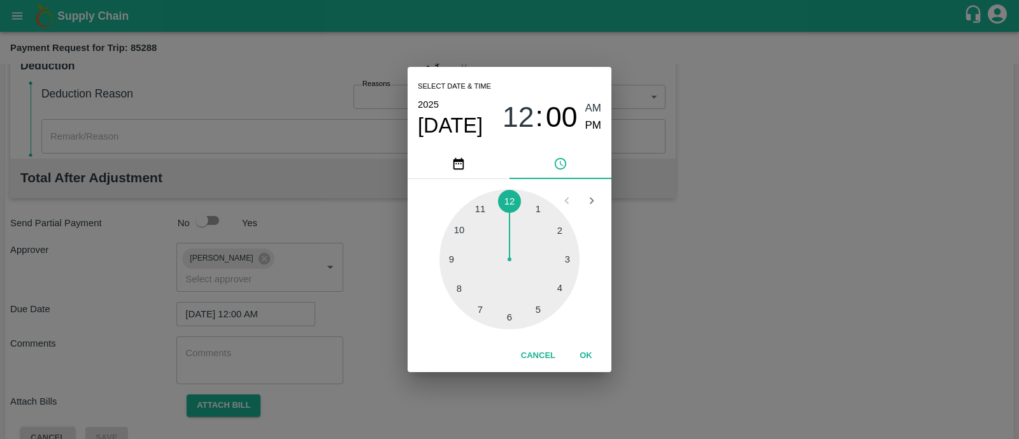
drag, startPoint x: 579, startPoint y: 348, endPoint x: 585, endPoint y: 345, distance: 6.6
click at [585, 345] on button "OK" at bounding box center [585, 355] width 41 height 22
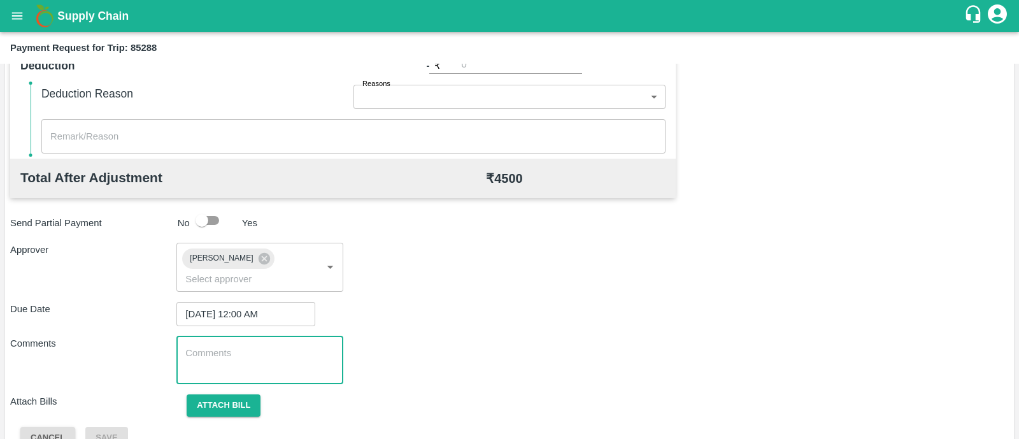
click at [229, 346] on textarea at bounding box center [259, 359] width 148 height 27
paste textarea "Transport Bill"
type textarea "Transport Bill"
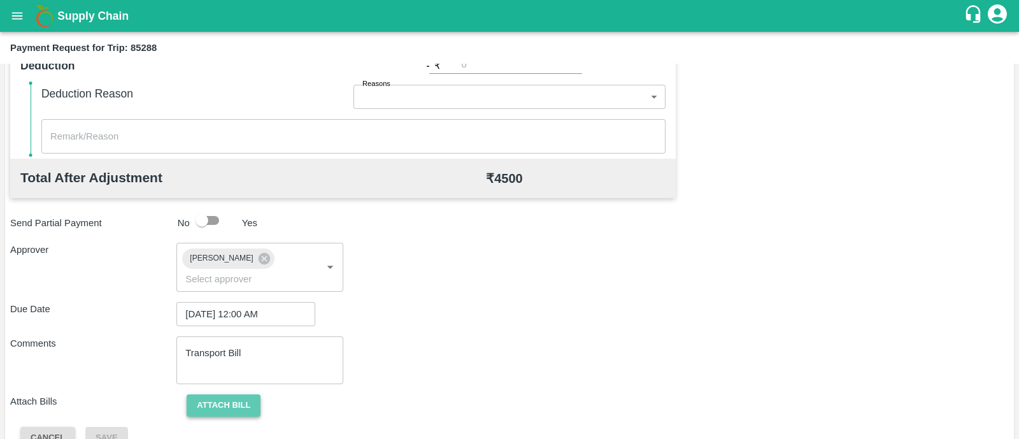
click at [223, 394] on button "Attach bill" at bounding box center [224, 405] width 74 height 22
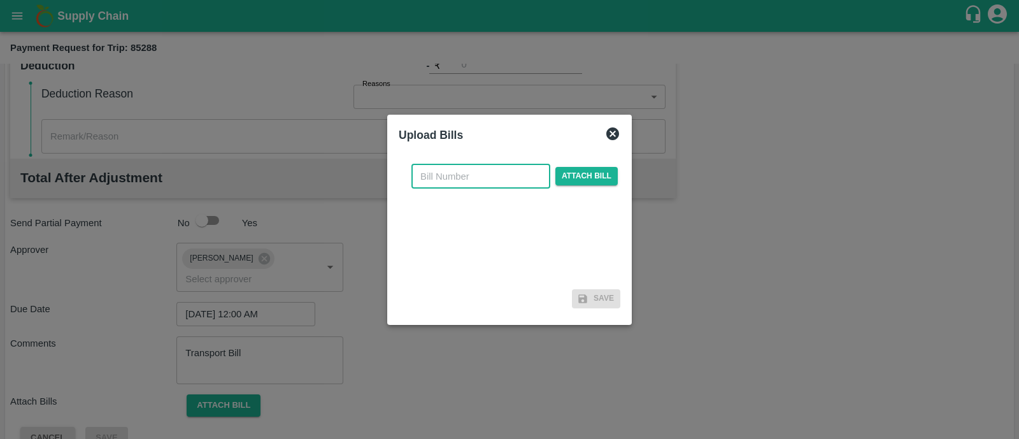
click at [490, 180] on input "text" at bounding box center [480, 176] width 139 height 24
type input "SP/S/25-26/221"
click at [579, 176] on span "Attach bill" at bounding box center [586, 176] width 62 height 18
click at [0, 0] on input "Attach bill" at bounding box center [0, 0] width 0 height 0
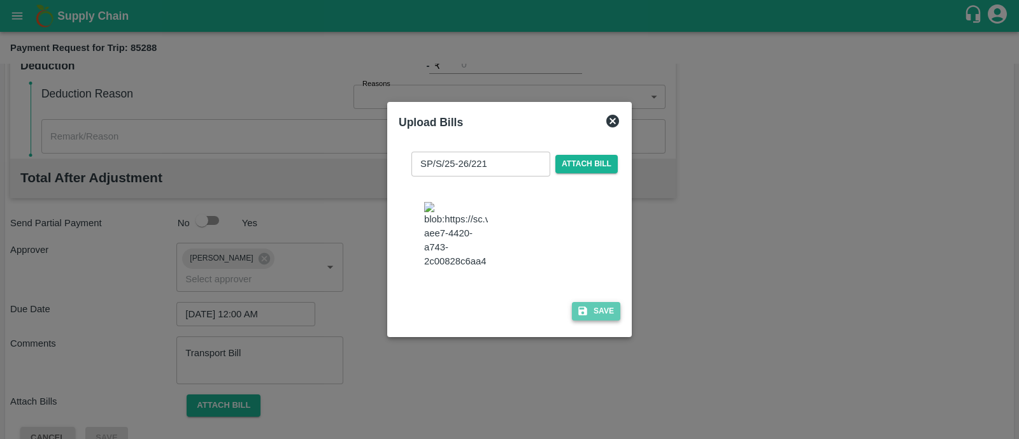
click at [608, 313] on button "Save" at bounding box center [596, 311] width 48 height 18
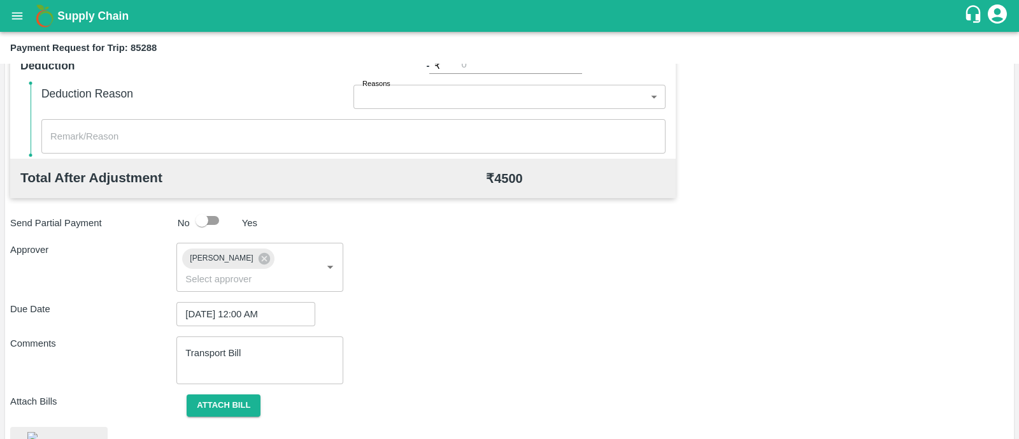
scroll to position [636, 0]
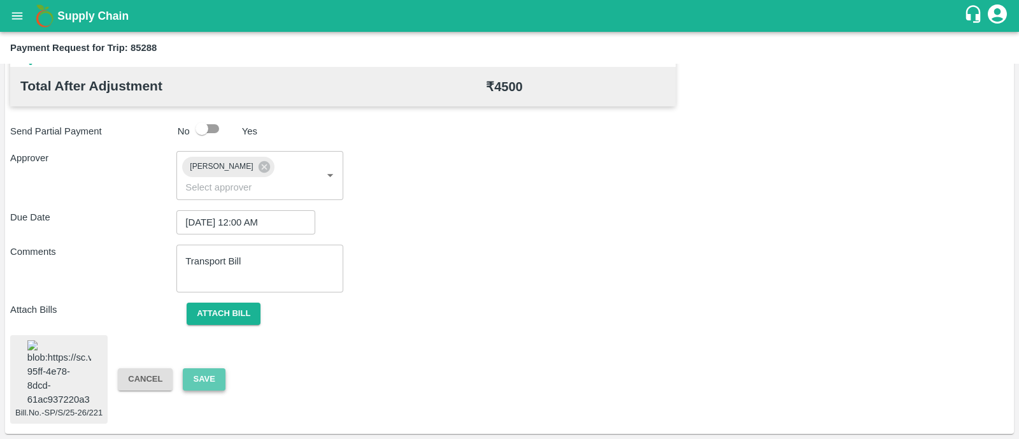
click at [201, 371] on button "Save" at bounding box center [204, 379] width 42 height 22
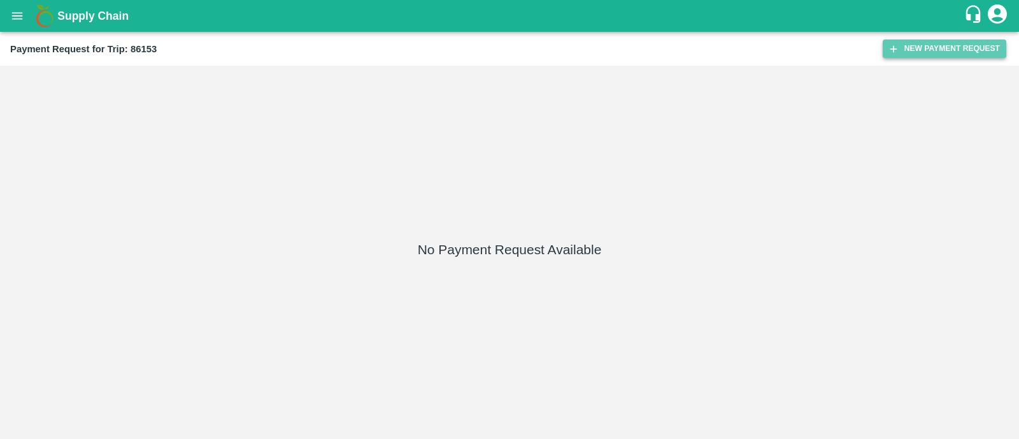
click at [925, 49] on button "New Payment Request" at bounding box center [945, 48] width 124 height 18
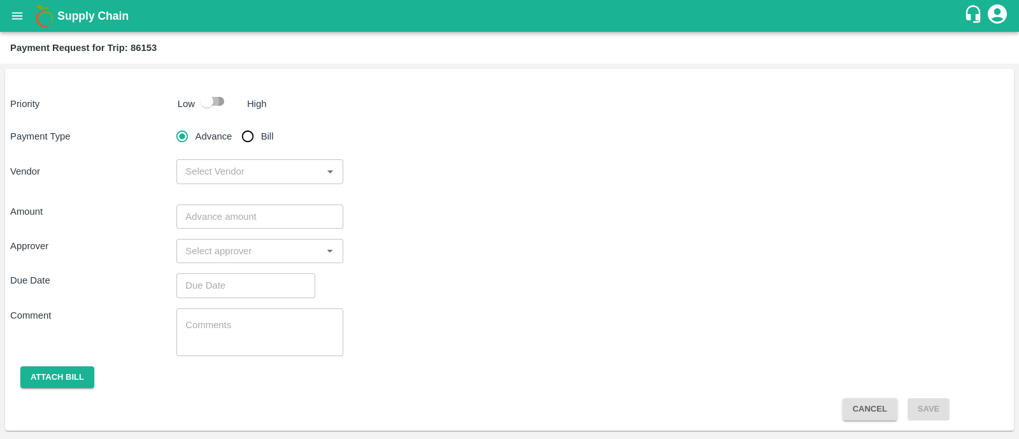
click at [226, 104] on input "checkbox" at bounding box center [207, 101] width 73 height 24
checkbox input "true"
click at [248, 135] on input "Bill" at bounding box center [247, 136] width 25 height 25
radio input "true"
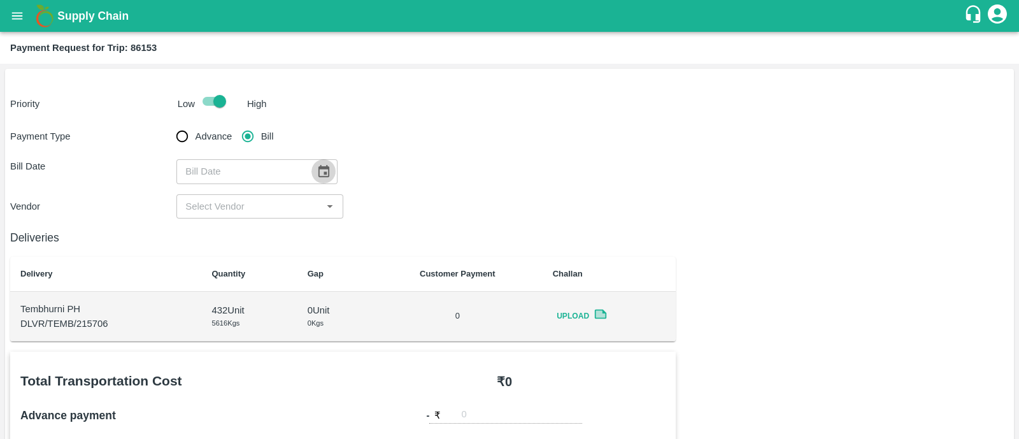
click at [322, 173] on icon "Choose date" at bounding box center [323, 171] width 14 height 14
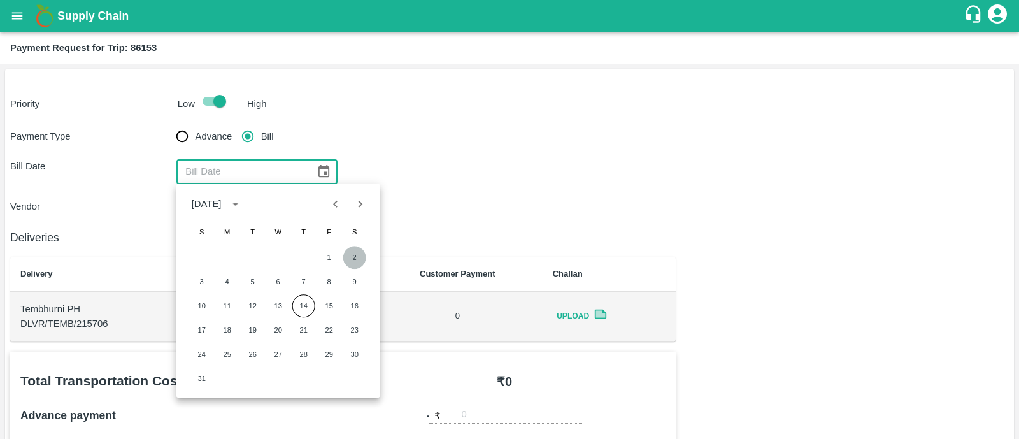
click at [350, 257] on button "2" at bounding box center [354, 257] width 23 height 23
type input "02/08/2025"
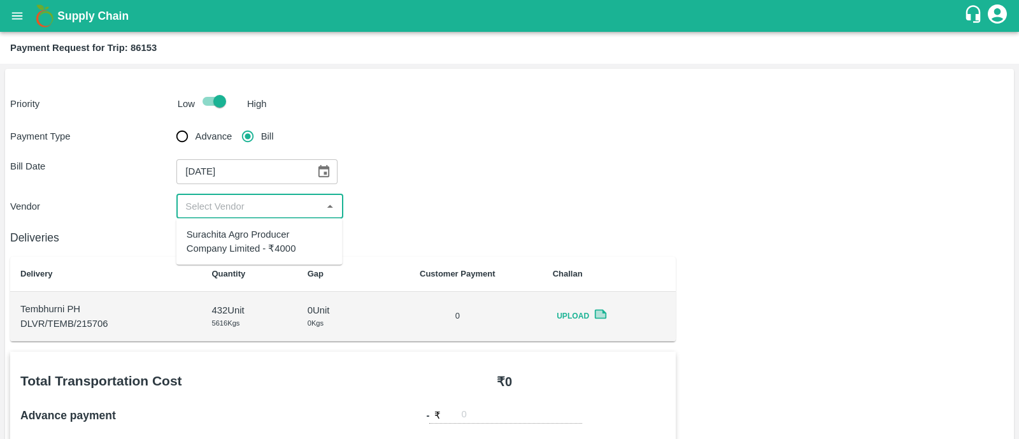
click at [245, 199] on input "input" at bounding box center [249, 206] width 138 height 17
click at [243, 239] on div "Surachita Agro Producer Company Limited - ₹4000" at bounding box center [260, 241] width 146 height 29
type input "Surachita Agro Producer Company Limited - ₹4000"
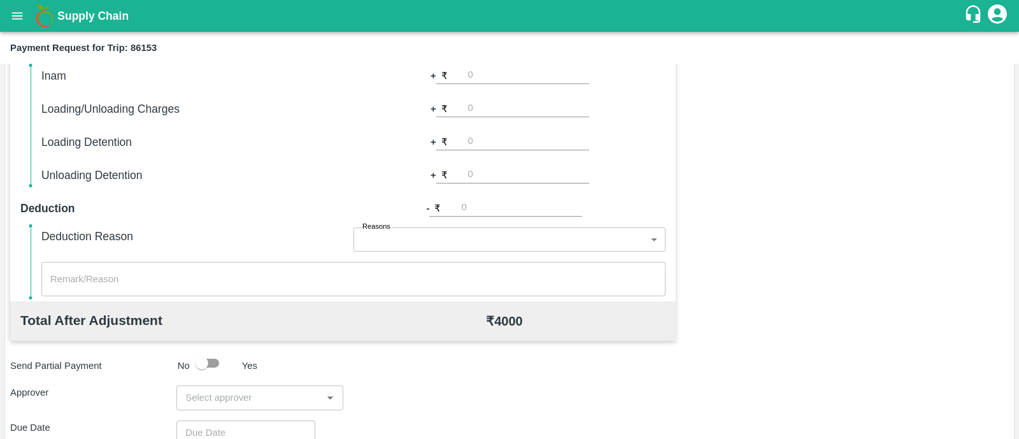
scroll to position [402, 0]
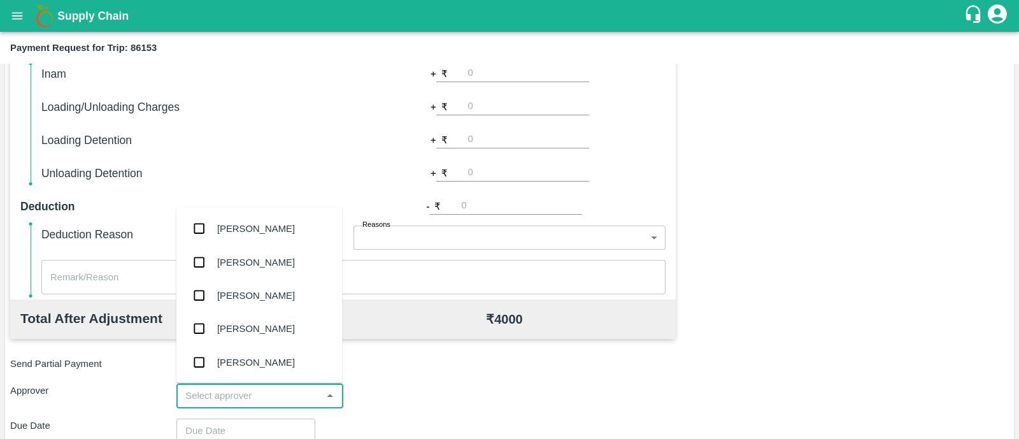
click at [223, 395] on input "input" at bounding box center [249, 395] width 138 height 17
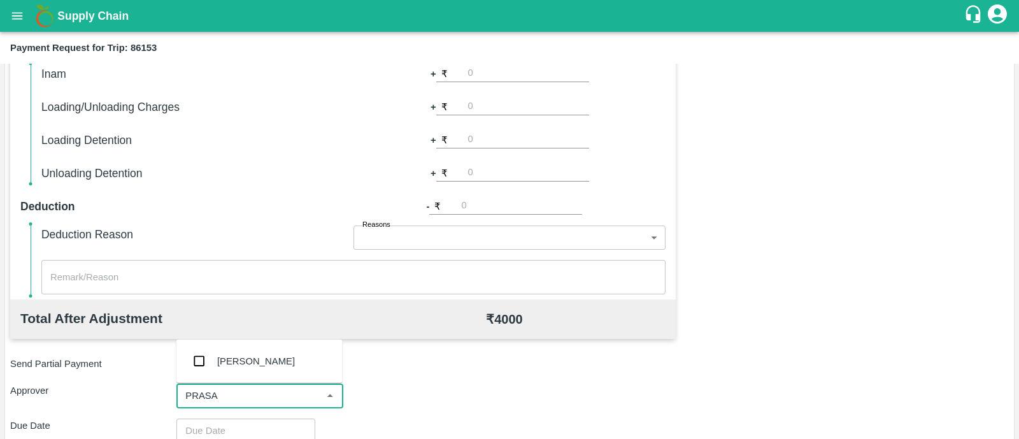
type input "PRASAD"
click at [252, 367] on div "Prasad Waghade" at bounding box center [256, 360] width 78 height 14
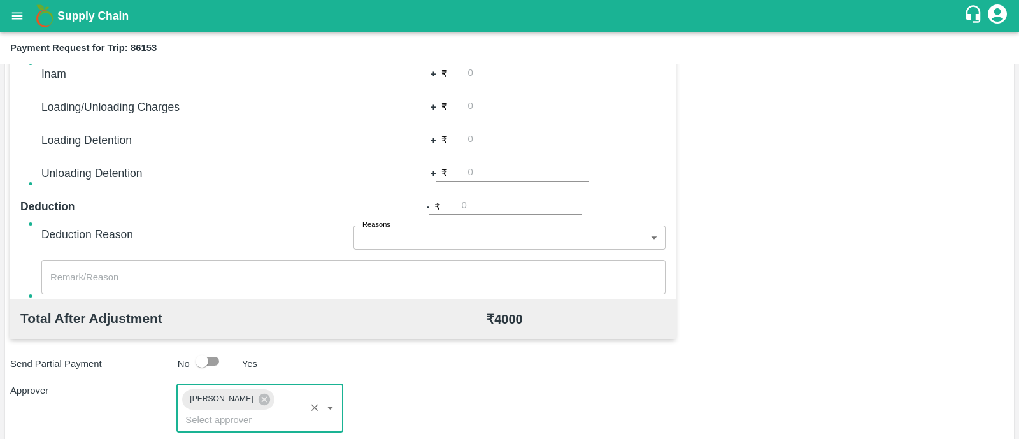
type input "DD/MM/YYYY hh:mm aa"
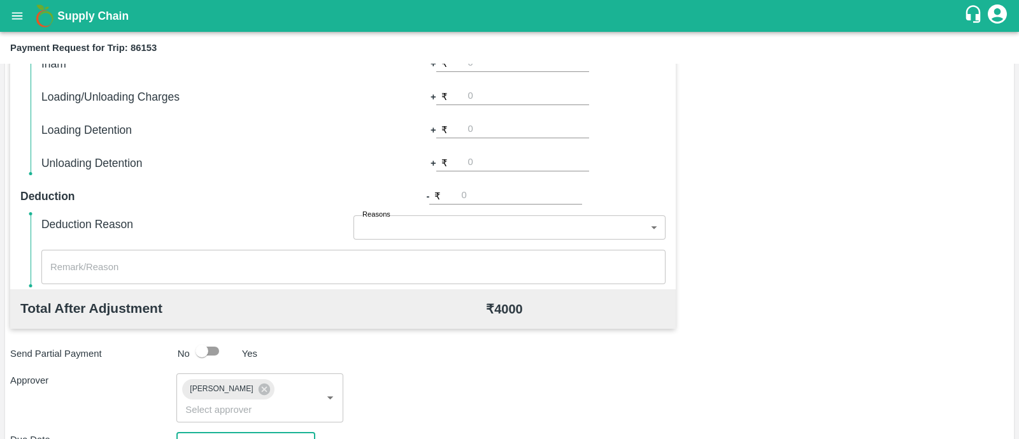
click at [278, 432] on input "DD/MM/YYYY hh:mm aa" at bounding box center [241, 444] width 130 height 24
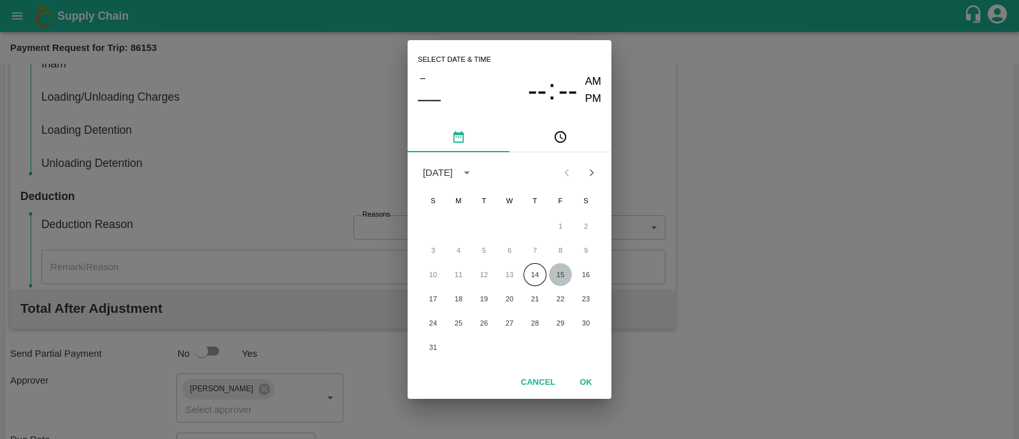
click at [560, 271] on button "15" at bounding box center [560, 274] width 23 height 23
type input "15/08/2025 12:00 AM"
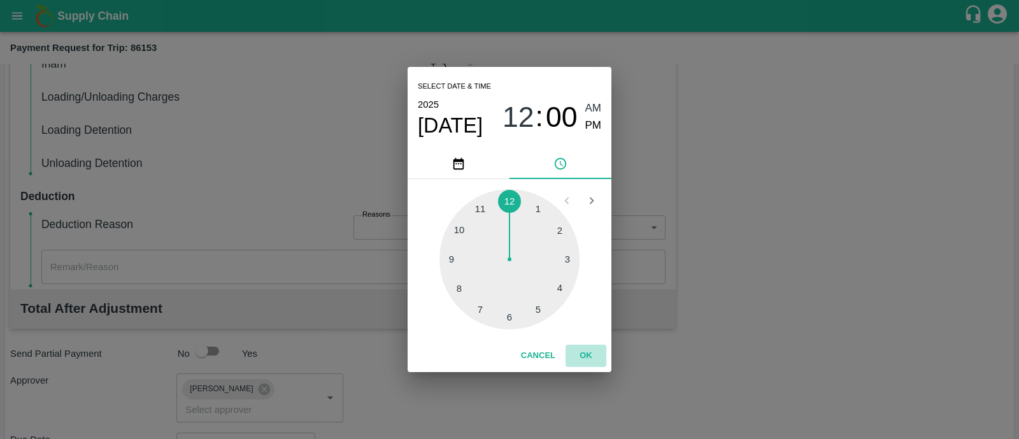
click at [592, 358] on button "OK" at bounding box center [585, 355] width 41 height 22
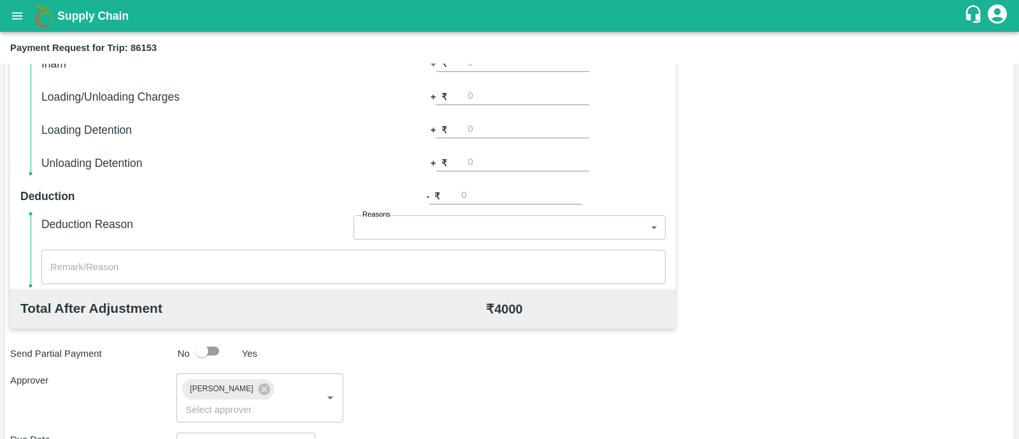
scroll to position [550, 0]
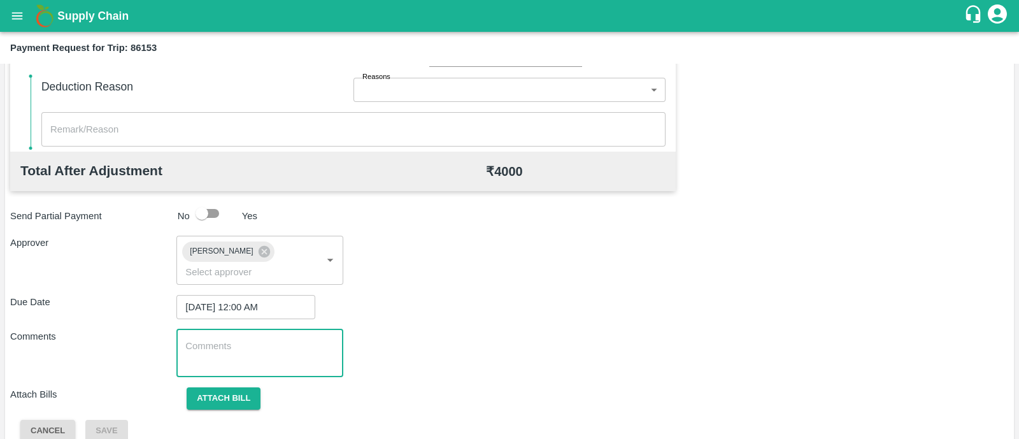
paste textarea "Transport Bill"
type textarea "Transport Bill"
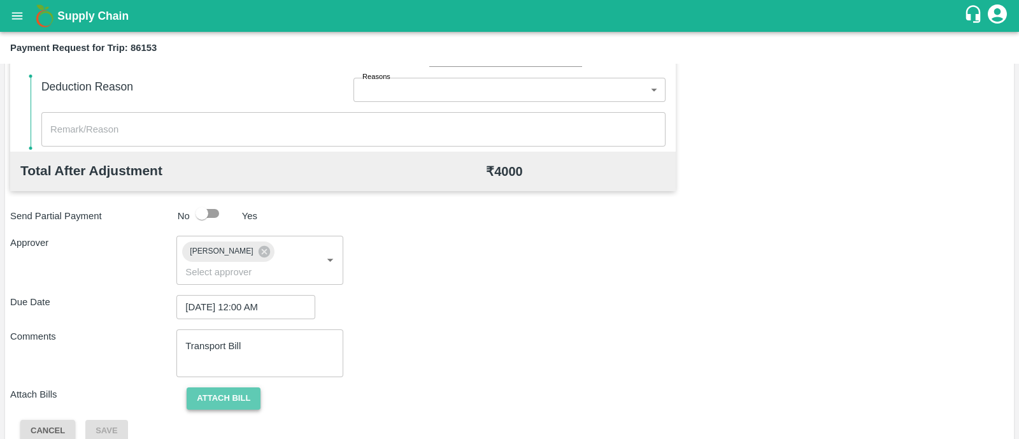
click at [220, 387] on button "Attach bill" at bounding box center [224, 398] width 74 height 22
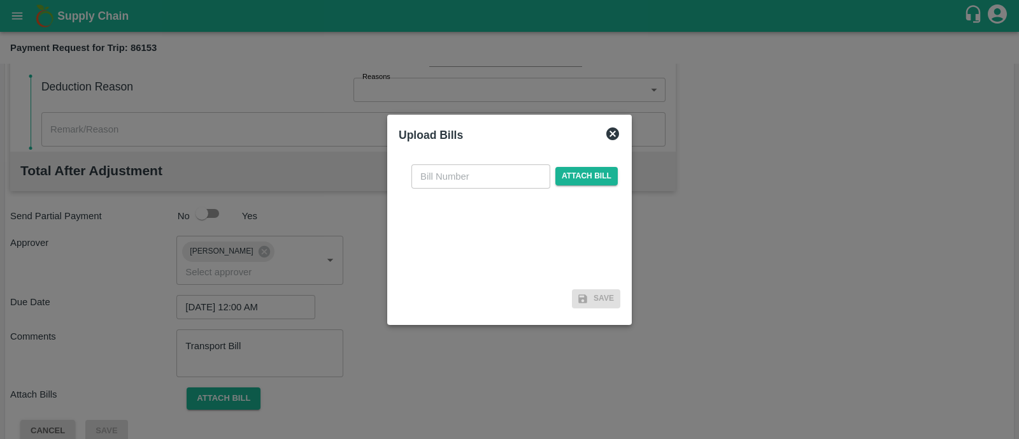
click at [478, 176] on input "text" at bounding box center [480, 176] width 139 height 24
type input "VG-249"
click at [586, 175] on span "Attach bill" at bounding box center [586, 176] width 62 height 18
click at [0, 0] on input "Attach bill" at bounding box center [0, 0] width 0 height 0
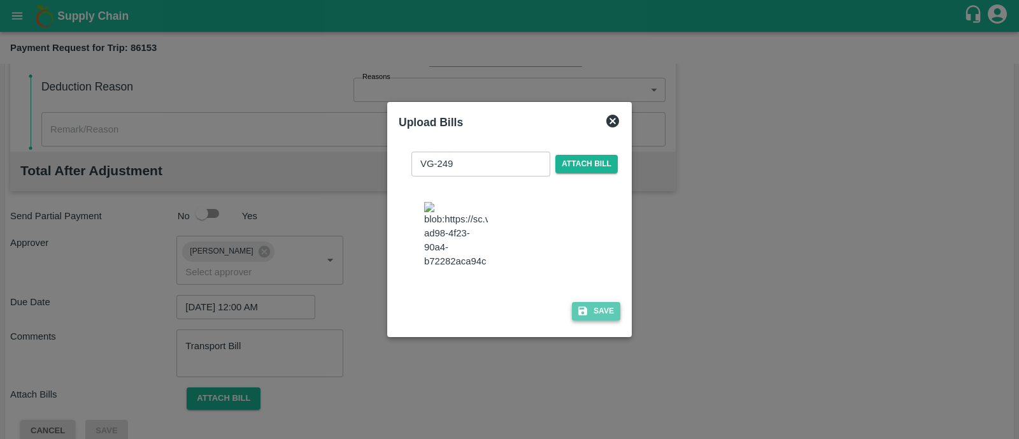
click at [600, 318] on button "Save" at bounding box center [596, 311] width 48 height 18
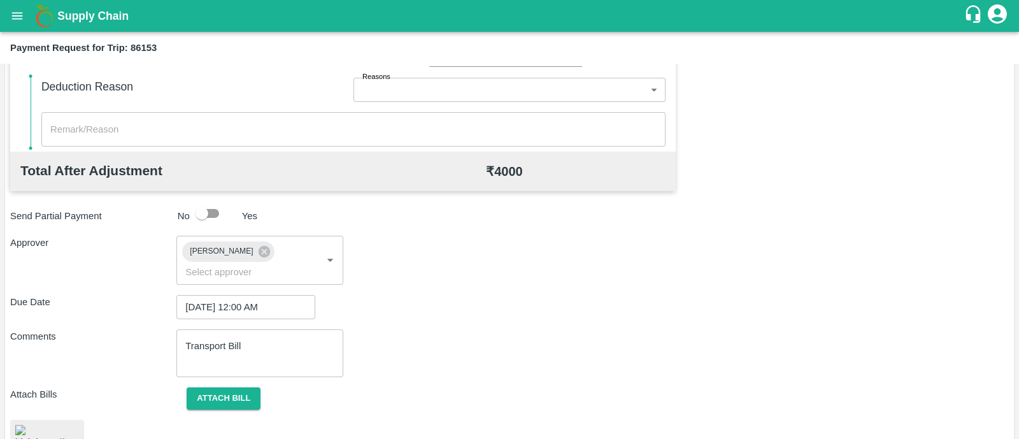
scroll to position [632, 0]
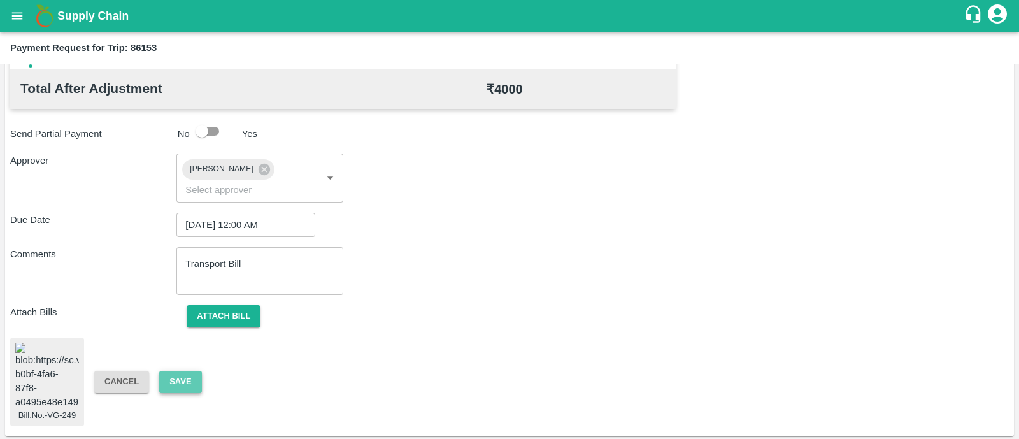
click at [179, 371] on button "Save" at bounding box center [180, 382] width 42 height 22
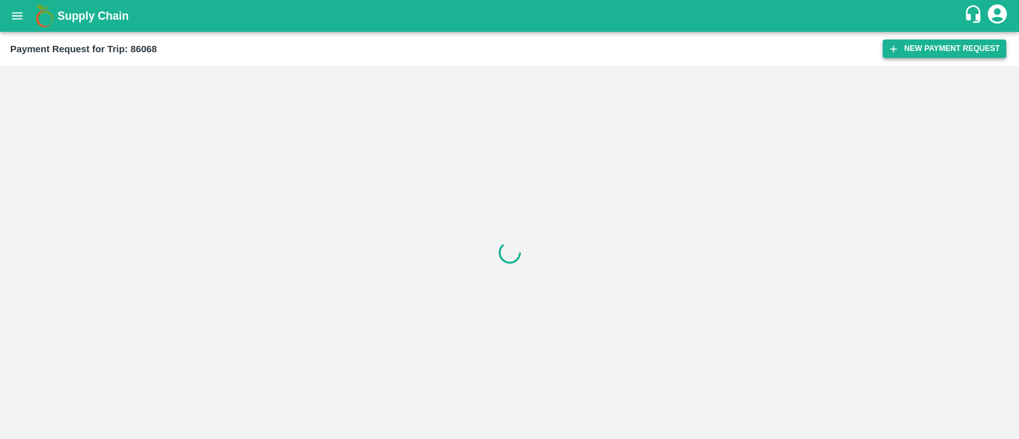
click at [949, 55] on button "New Payment Request" at bounding box center [945, 48] width 124 height 18
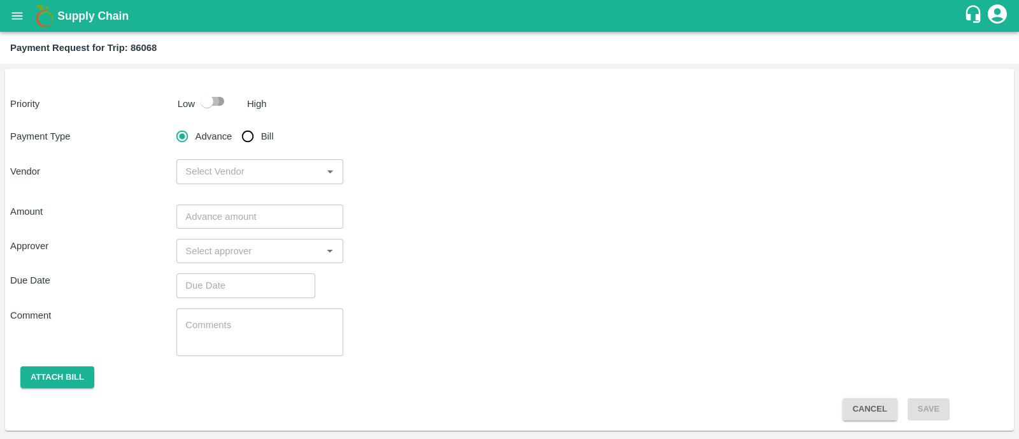
click at [220, 96] on input "checkbox" at bounding box center [207, 101] width 73 height 24
checkbox input "true"
click at [248, 125] on input "Bill" at bounding box center [247, 136] width 25 height 25
radio input "true"
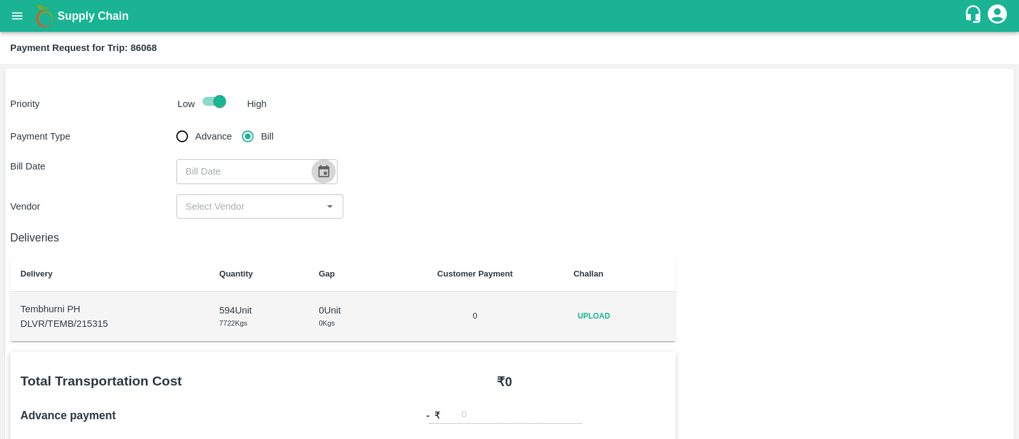
click at [325, 175] on button "Choose date" at bounding box center [323, 171] width 24 height 24
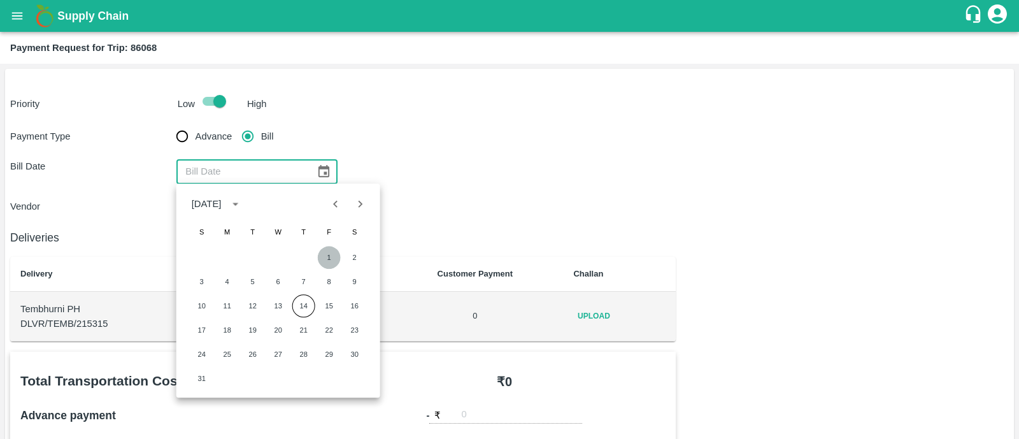
click at [326, 253] on button "1" at bounding box center [329, 257] width 23 height 23
type input "[DATE]"
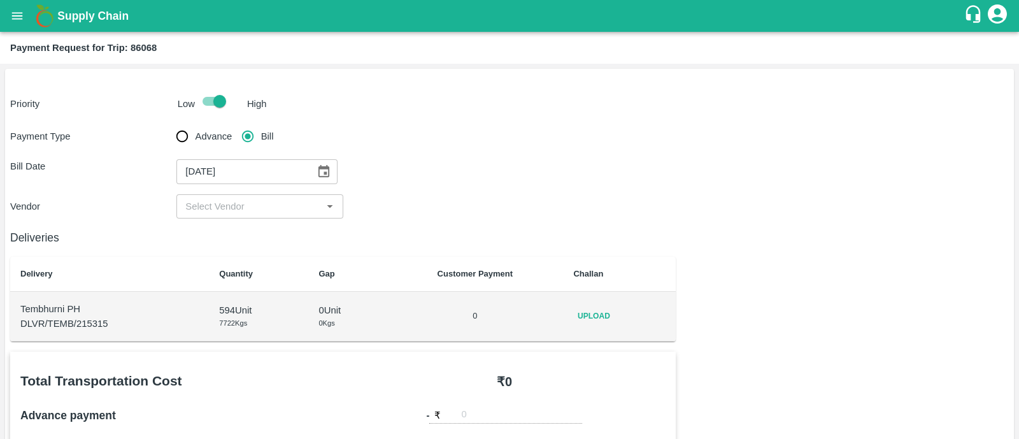
click at [261, 195] on div "​" at bounding box center [259, 206] width 166 height 24
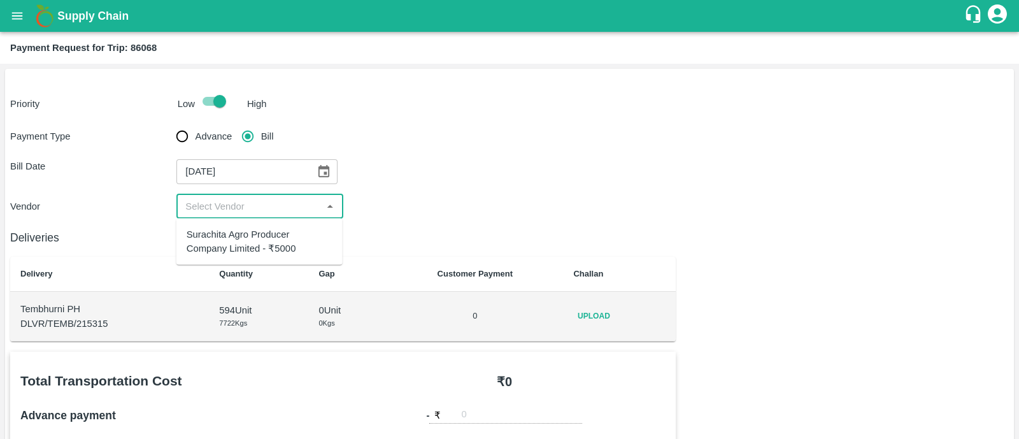
click at [258, 246] on div "Surachita Agro Producer Company Limited - ₹5000" at bounding box center [260, 241] width 146 height 29
type input "Surachita Agro Producer Company Limited - ₹5000"
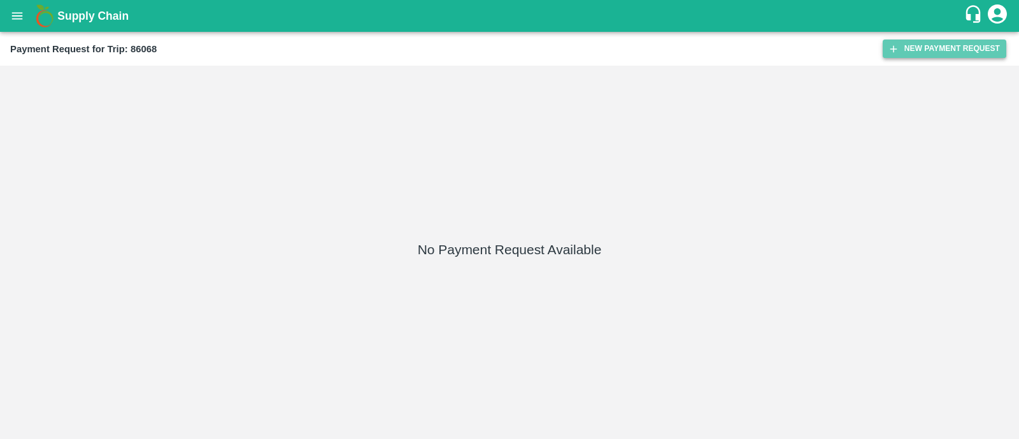
click at [933, 45] on button "New Payment Request" at bounding box center [945, 48] width 124 height 18
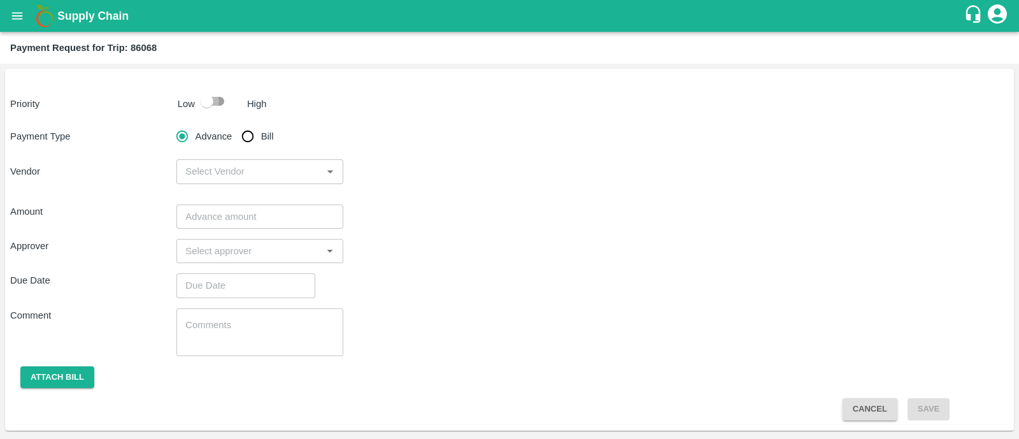
click at [223, 106] on input "checkbox" at bounding box center [207, 101] width 73 height 24
checkbox input "true"
click at [251, 134] on input "Bill" at bounding box center [247, 136] width 25 height 25
radio input "true"
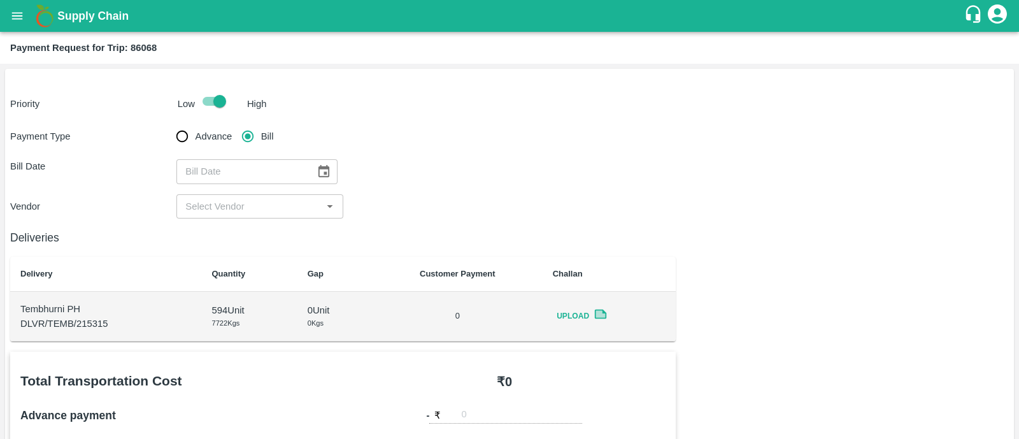
click at [305, 166] on div "​" at bounding box center [256, 171] width 160 height 24
type input "DD/MM/YYYY"
click at [316, 167] on icon "Choose date" at bounding box center [323, 171] width 14 height 14
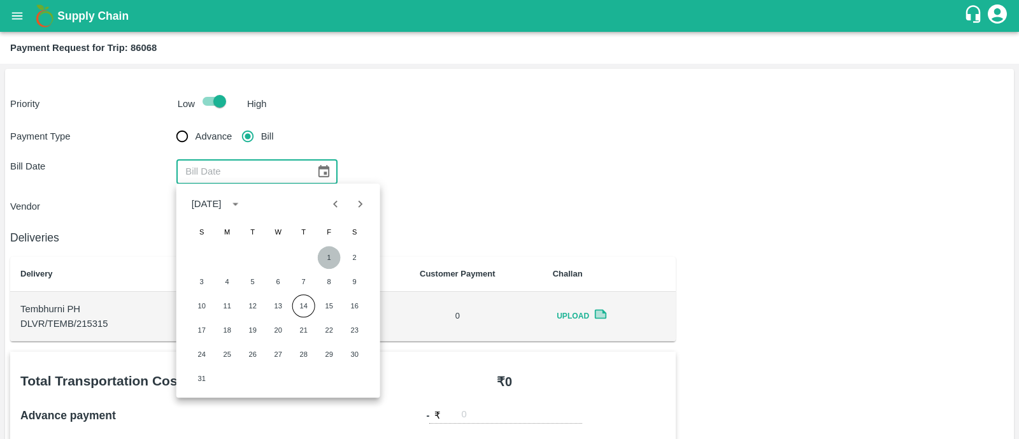
click at [337, 255] on button "1" at bounding box center [329, 257] width 23 height 23
type input "[DATE]"
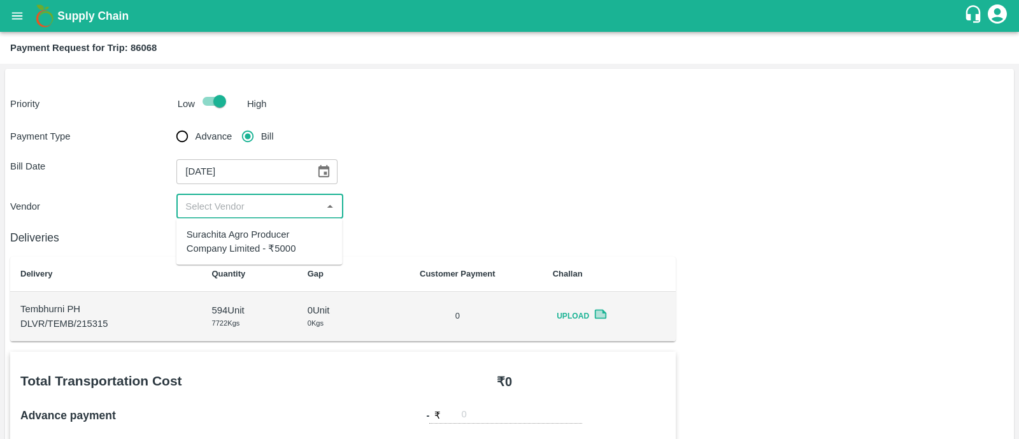
click at [248, 205] on input "input" at bounding box center [249, 206] width 138 height 17
click at [252, 238] on div "Surachita Agro Producer Company Limited - ₹5000" at bounding box center [260, 241] width 146 height 29
type input "Surachita Agro Producer Company Limited - ₹5000"
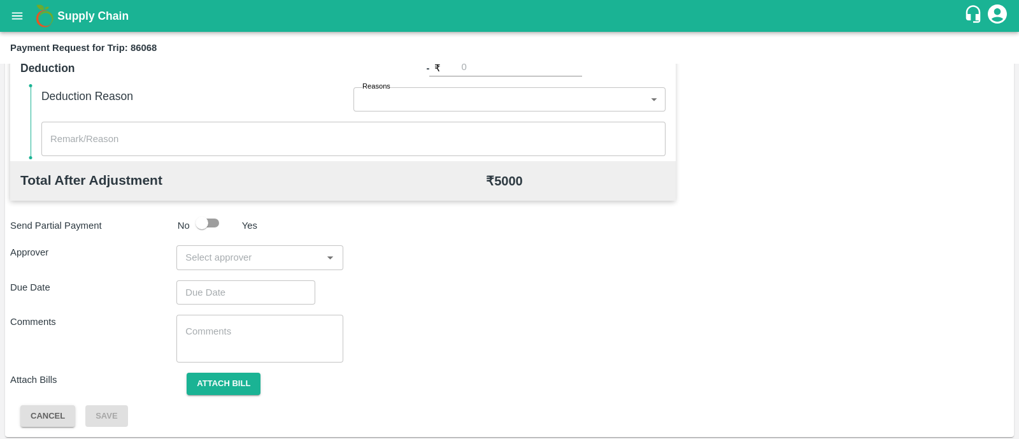
scroll to position [543, 0]
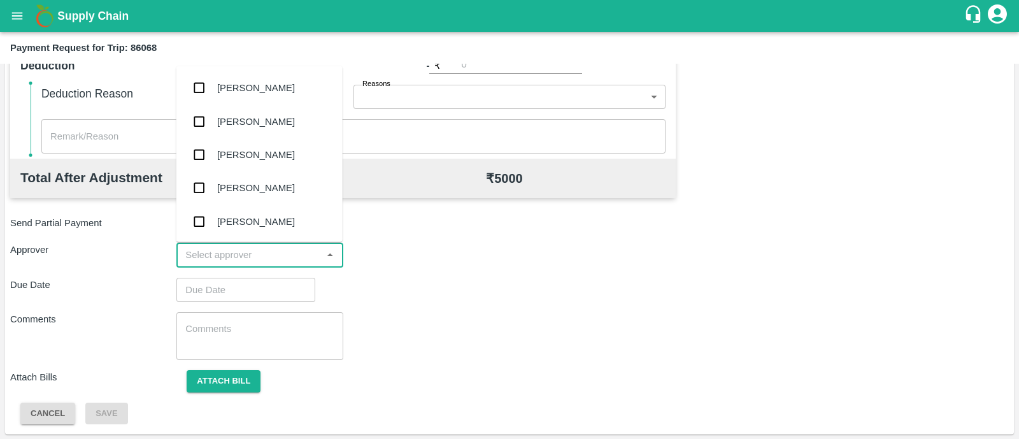
click at [248, 253] on input "input" at bounding box center [249, 254] width 138 height 17
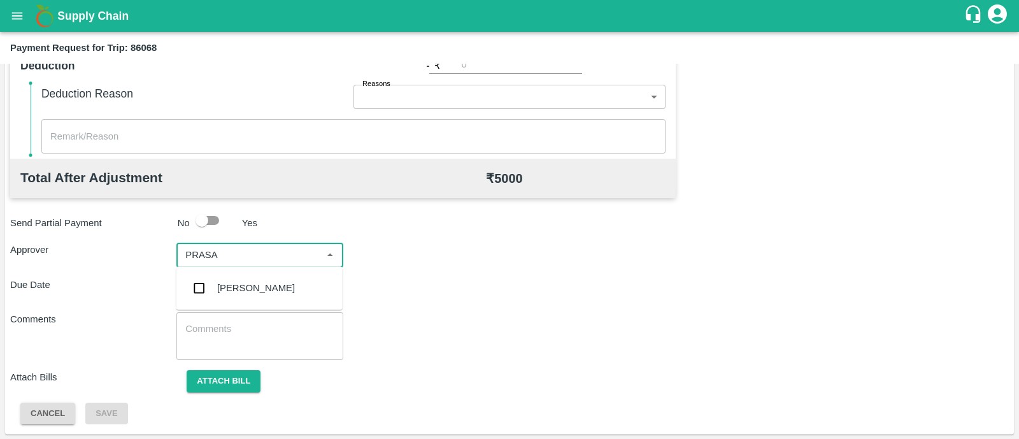
type input "PRASAD"
click at [249, 287] on div "[PERSON_NAME]" at bounding box center [256, 288] width 78 height 14
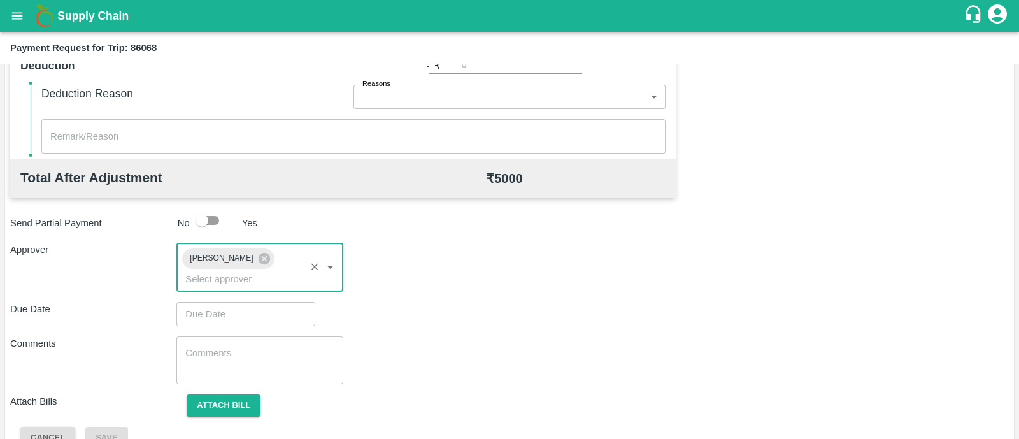
type input "DD/MM/YYYY hh:mm aa"
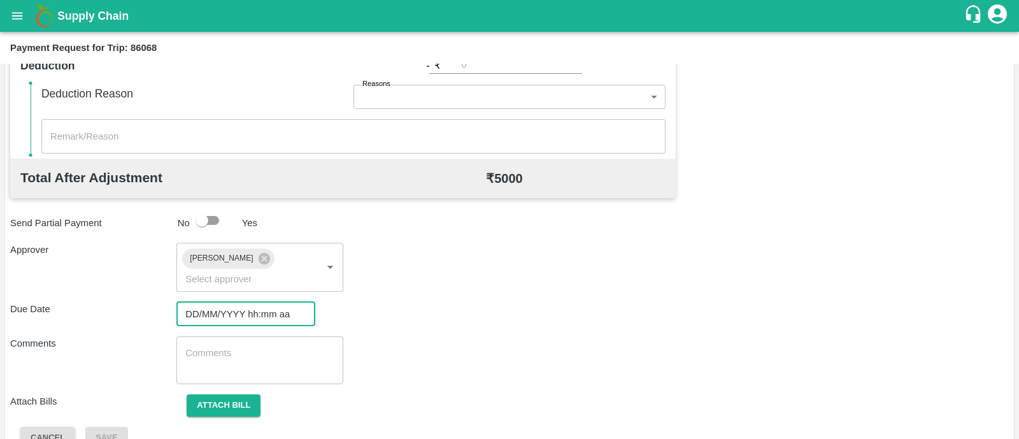
click at [249, 302] on input "DD/MM/YYYY hh:mm aa" at bounding box center [241, 314] width 130 height 24
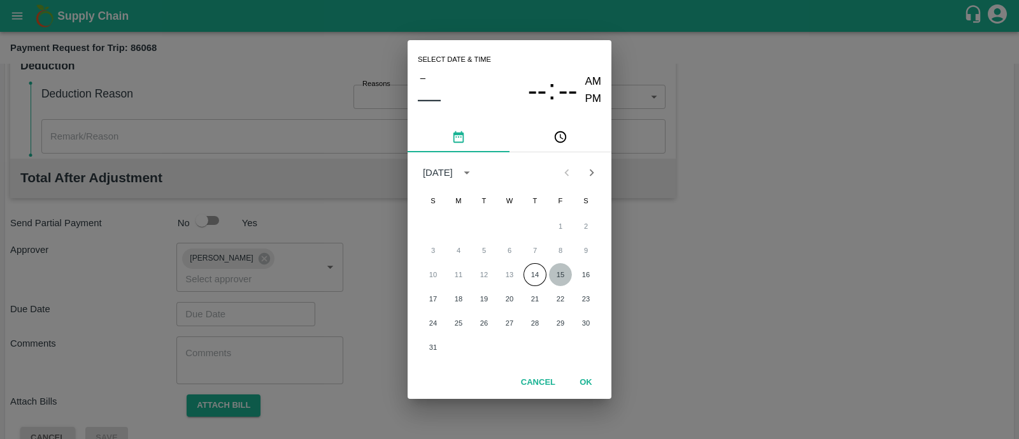
click at [558, 275] on button "15" at bounding box center [560, 274] width 23 height 23
type input "[DATE] 12:00 AM"
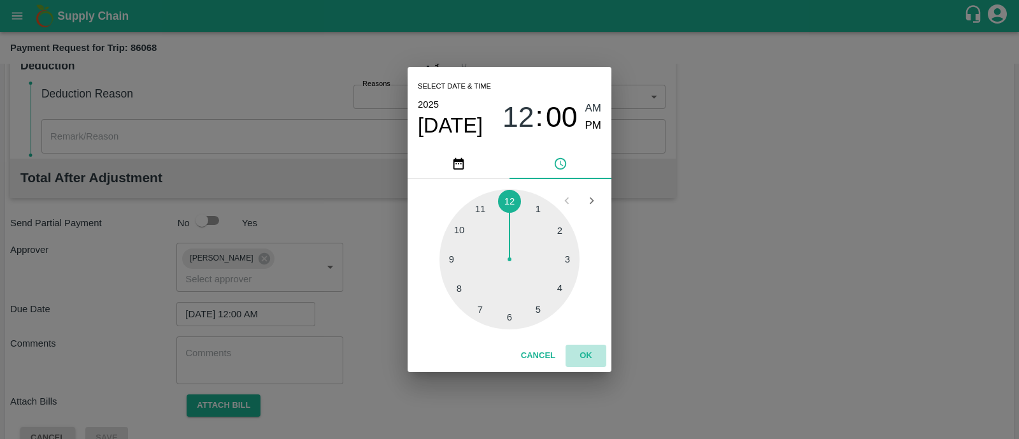
click at [577, 349] on button "OK" at bounding box center [585, 355] width 41 height 22
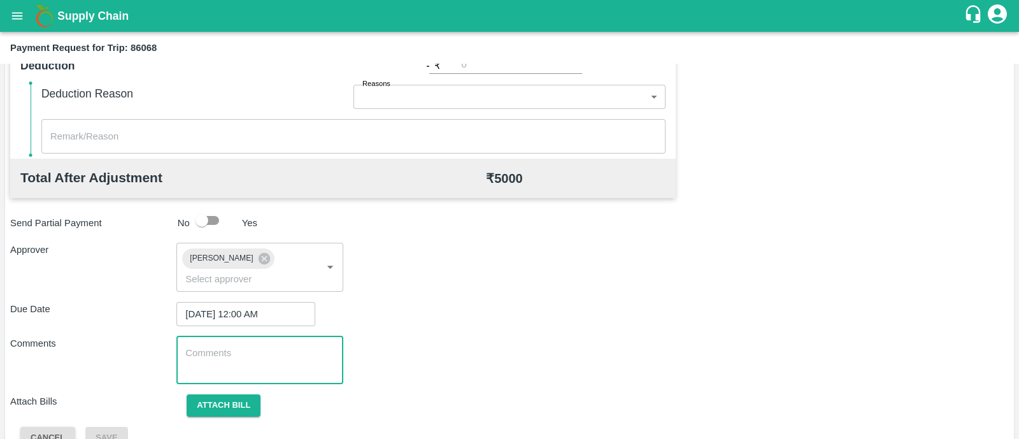
click at [269, 346] on textarea at bounding box center [259, 359] width 148 height 27
paste textarea "Transport Bill"
type textarea "Transport Bill"
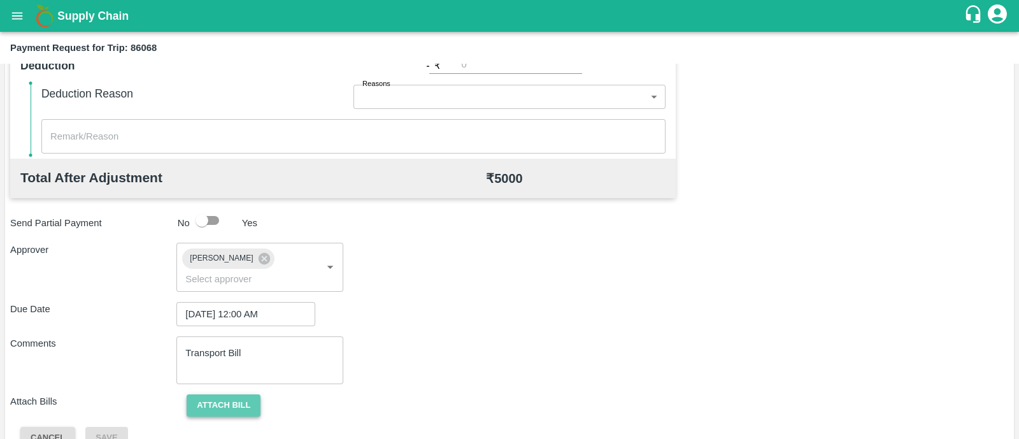
click at [220, 394] on button "Attach bill" at bounding box center [224, 405] width 74 height 22
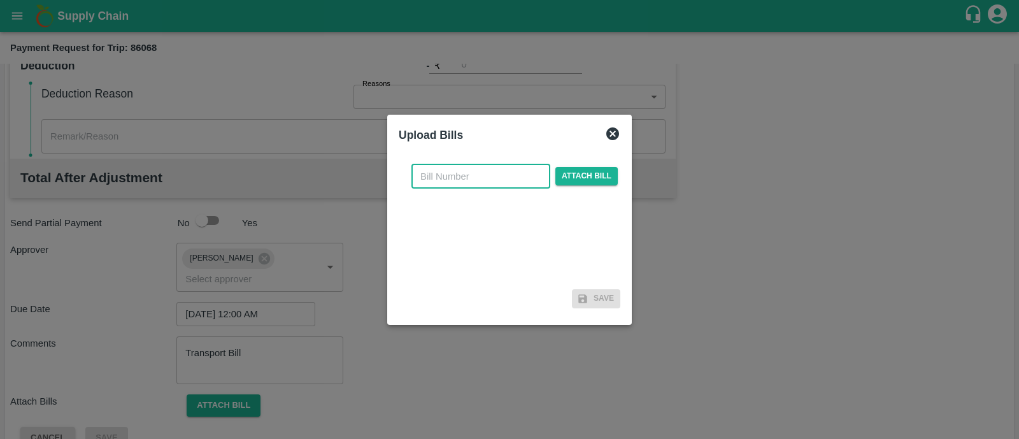
click at [467, 176] on input "text" at bounding box center [480, 176] width 139 height 24
type input "SP/S/25-26/247"
click at [572, 176] on span "Attach bill" at bounding box center [586, 176] width 62 height 18
click at [0, 0] on input "Attach bill" at bounding box center [0, 0] width 0 height 0
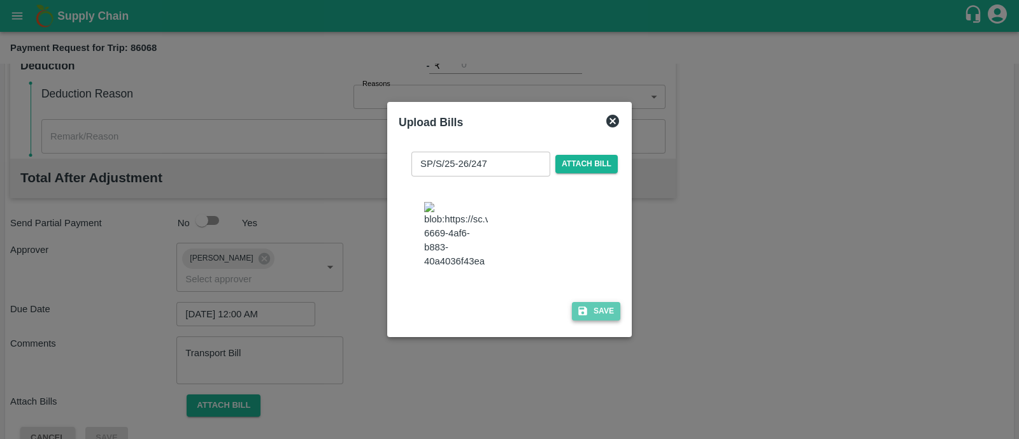
click at [583, 311] on button "Save" at bounding box center [596, 311] width 48 height 18
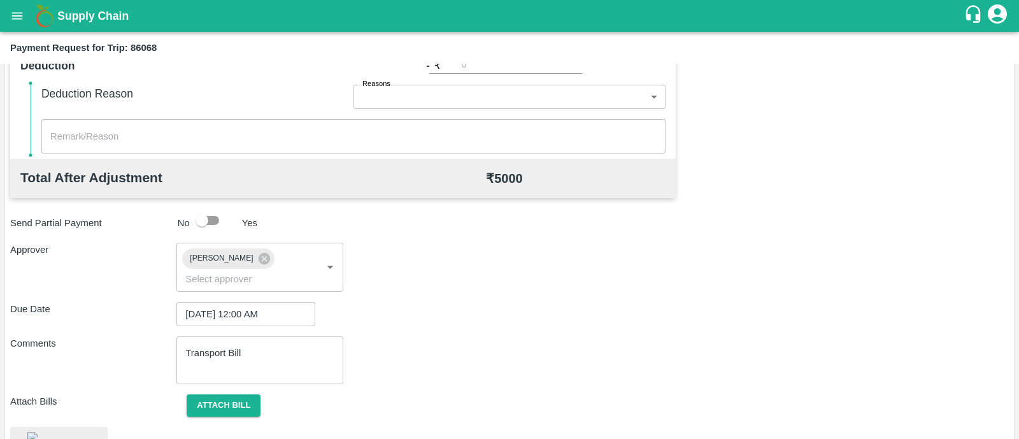
scroll to position [633, 0]
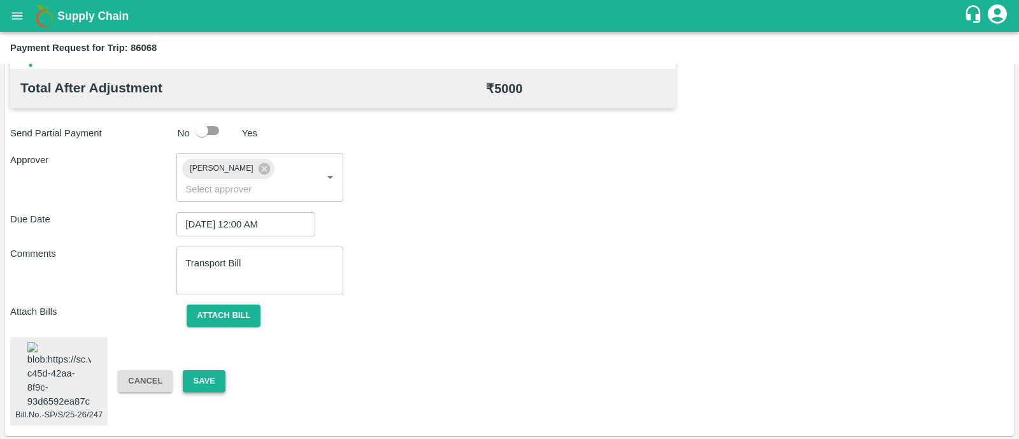
click at [201, 373] on button "Save" at bounding box center [204, 381] width 42 height 22
